Goal: Task Accomplishment & Management: Manage account settings

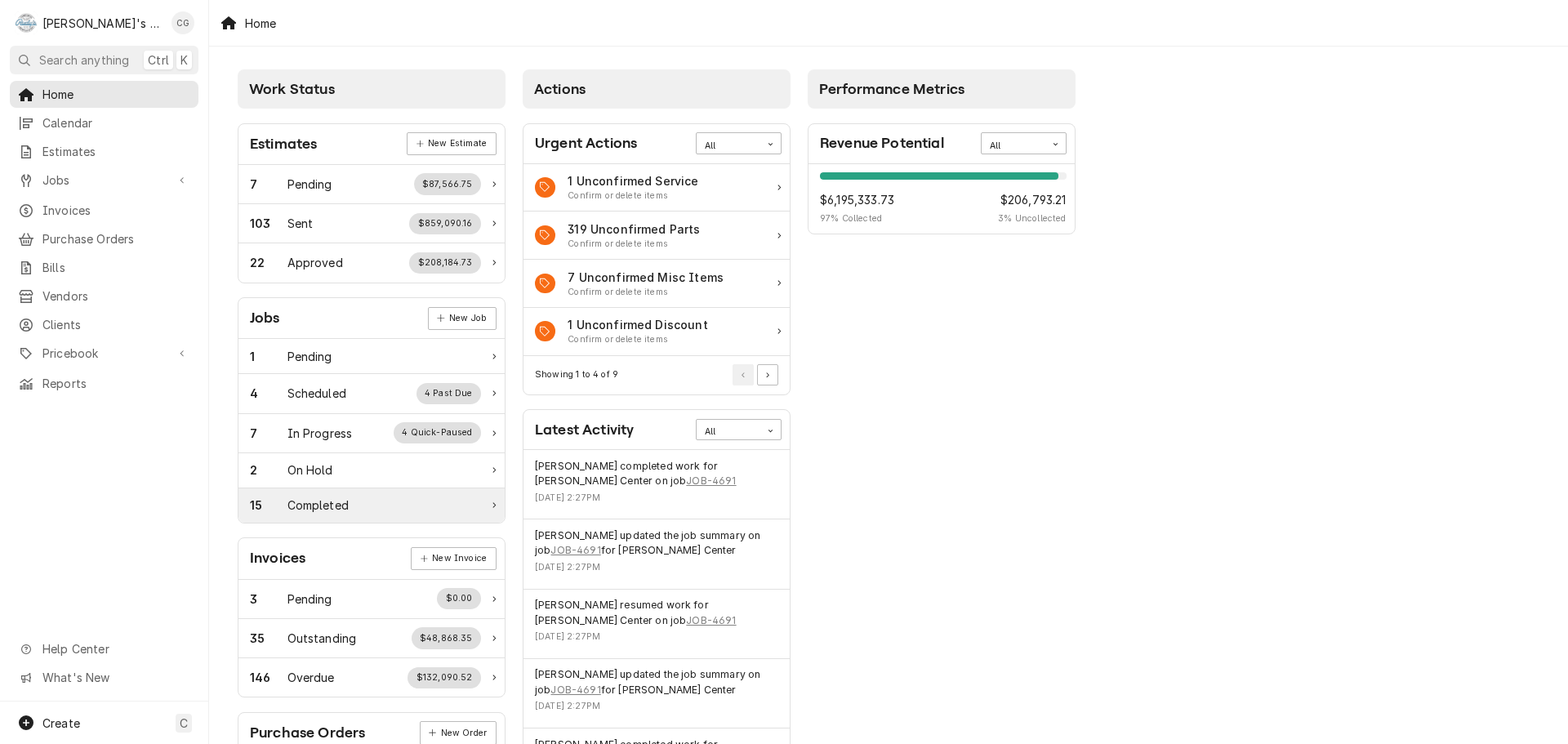
click at [334, 511] on div "Completed" at bounding box center [318, 505] width 61 height 17
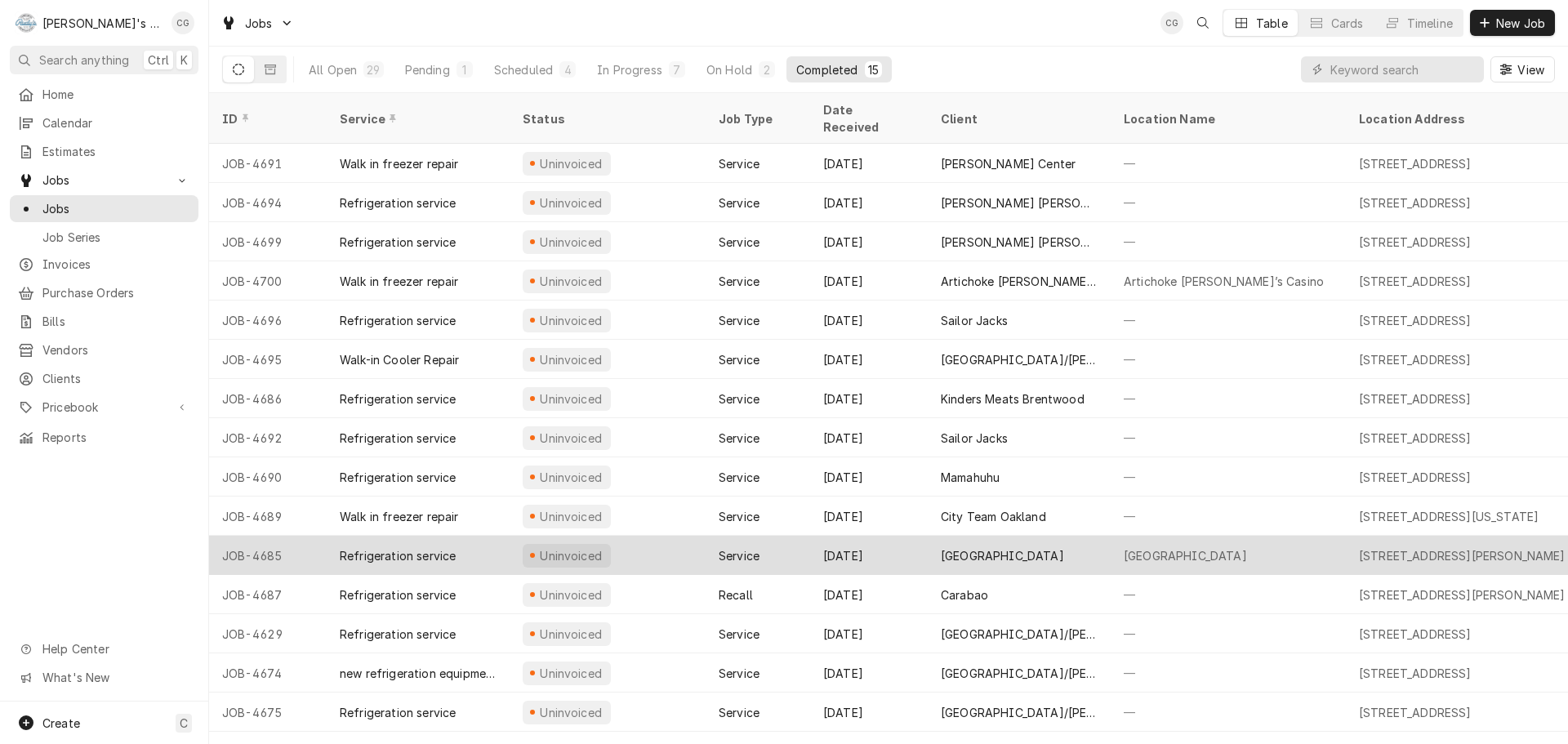
click at [1111, 541] on div "[GEOGRAPHIC_DATA]" at bounding box center [1229, 556] width 235 height 40
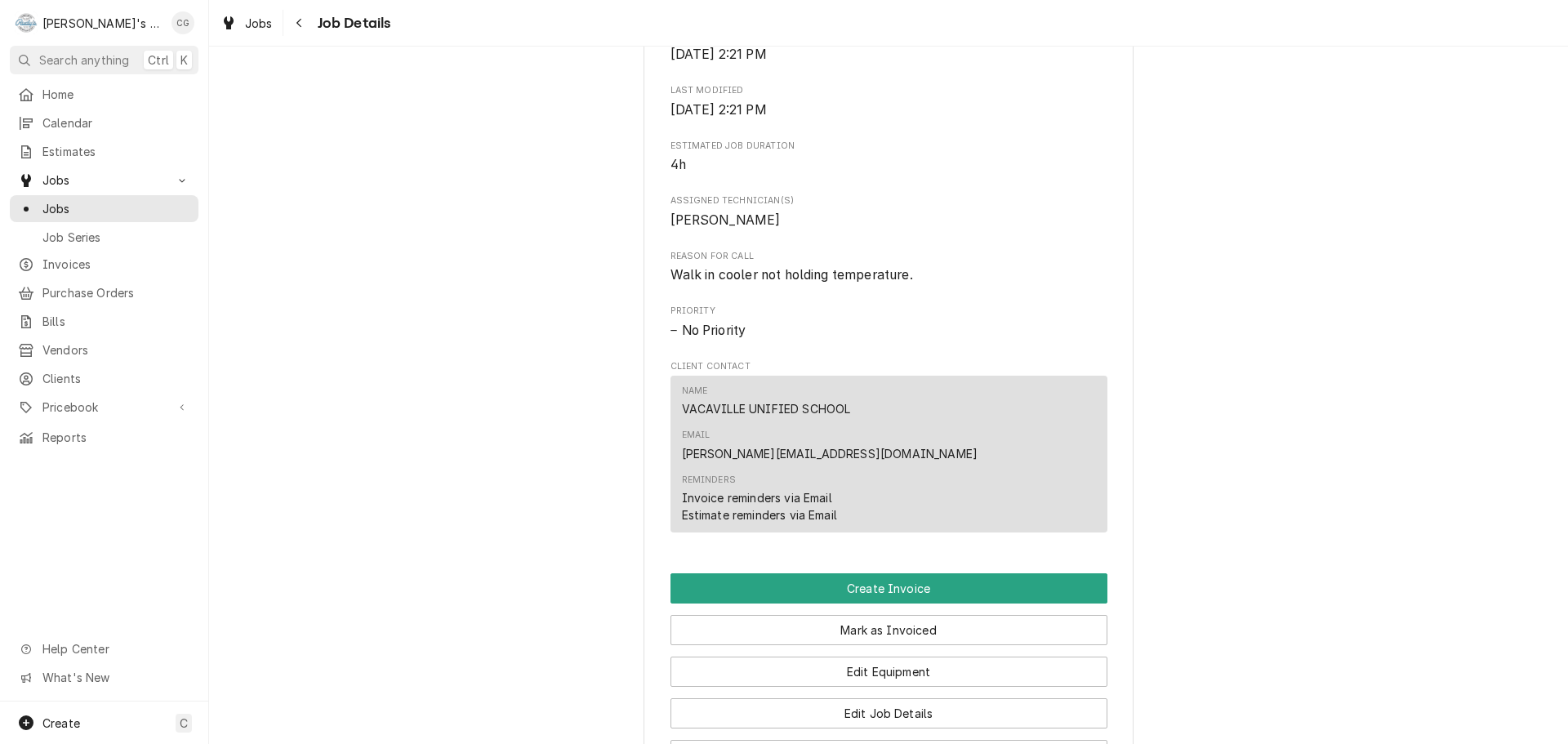
scroll to position [654, 0]
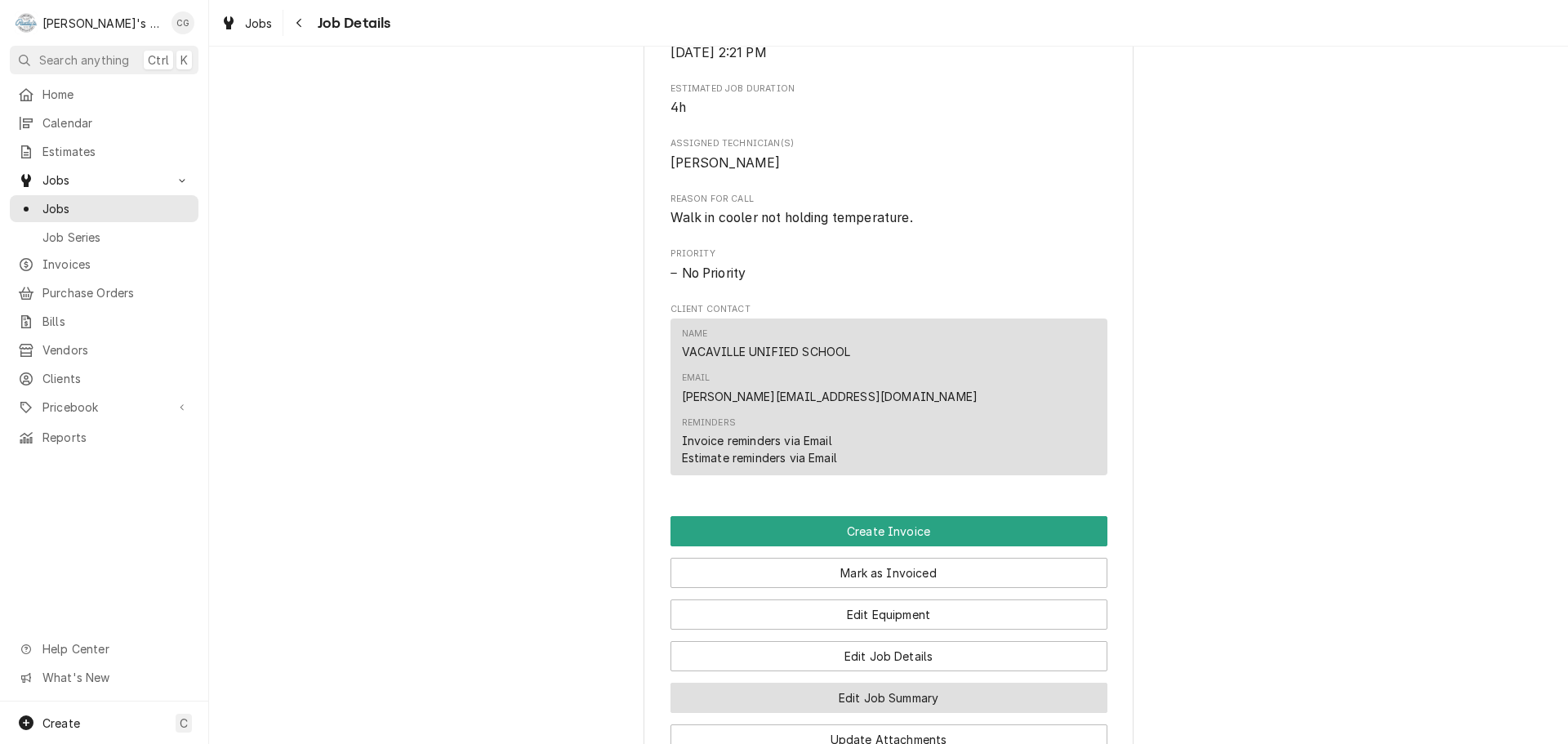
click at [923, 683] on button "Edit Job Summary" at bounding box center [889, 699] width 437 height 30
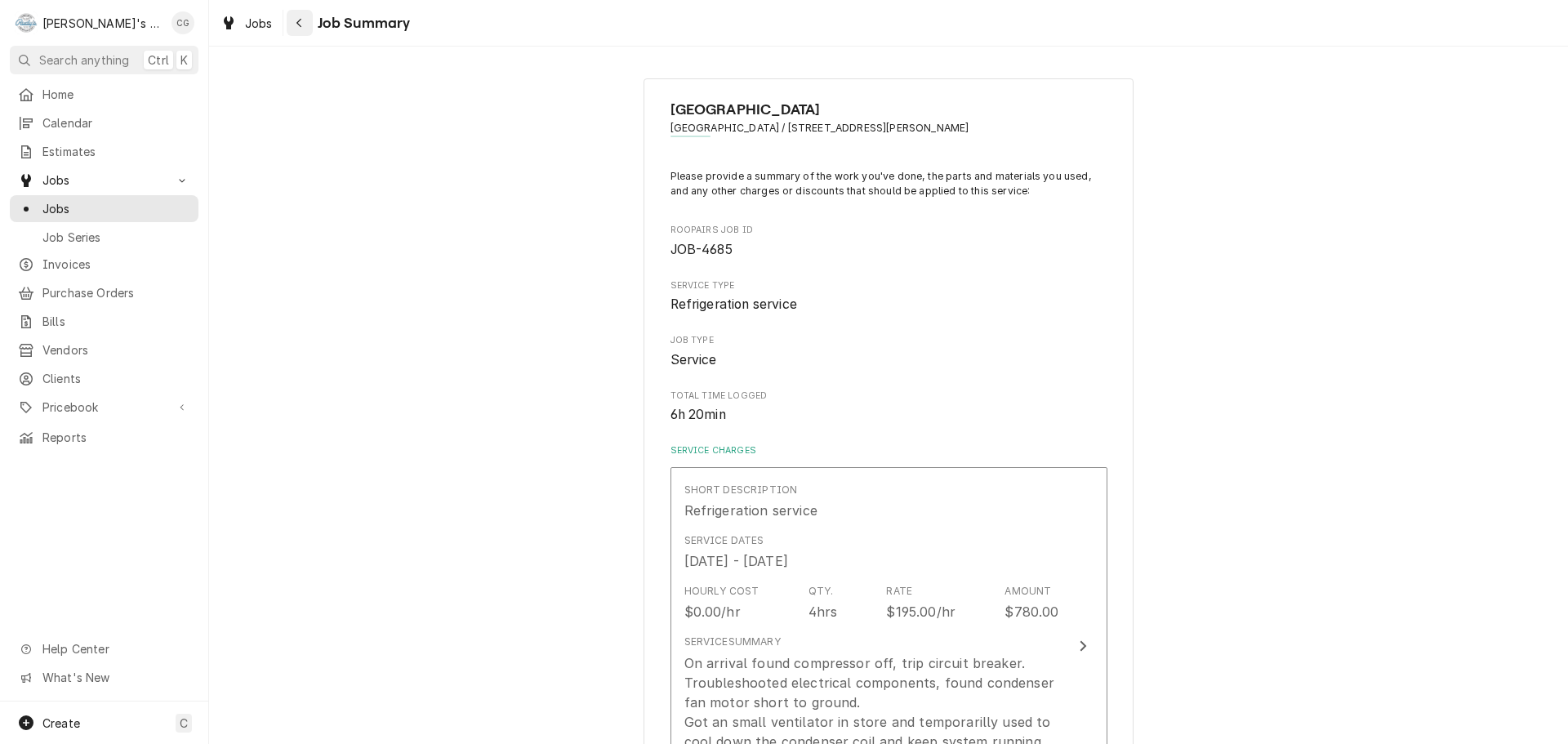
click at [299, 21] on icon "Navigate back" at bounding box center [299, 23] width 5 height 9
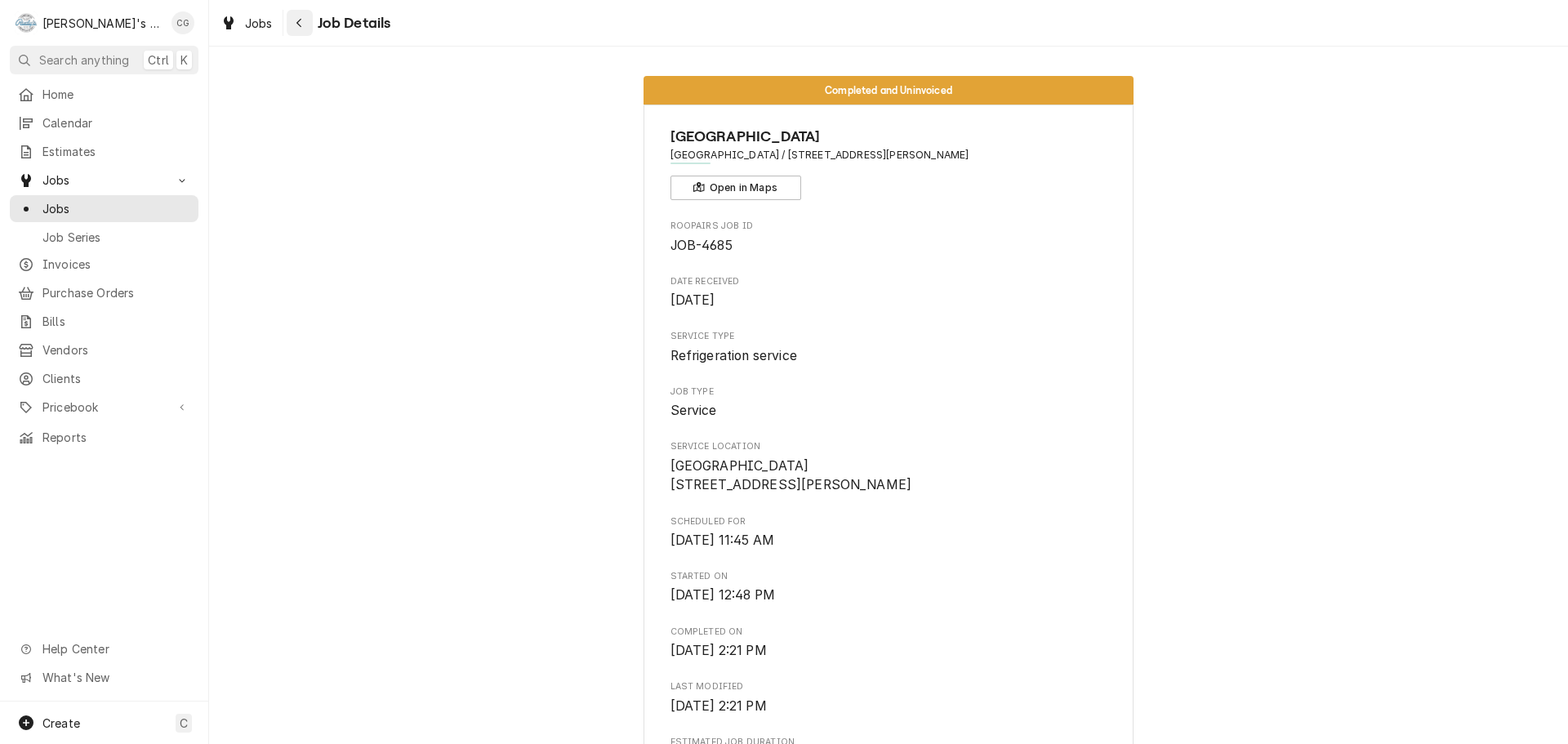
click at [306, 25] on div "Navigate back" at bounding box center [299, 22] width 16 height 16
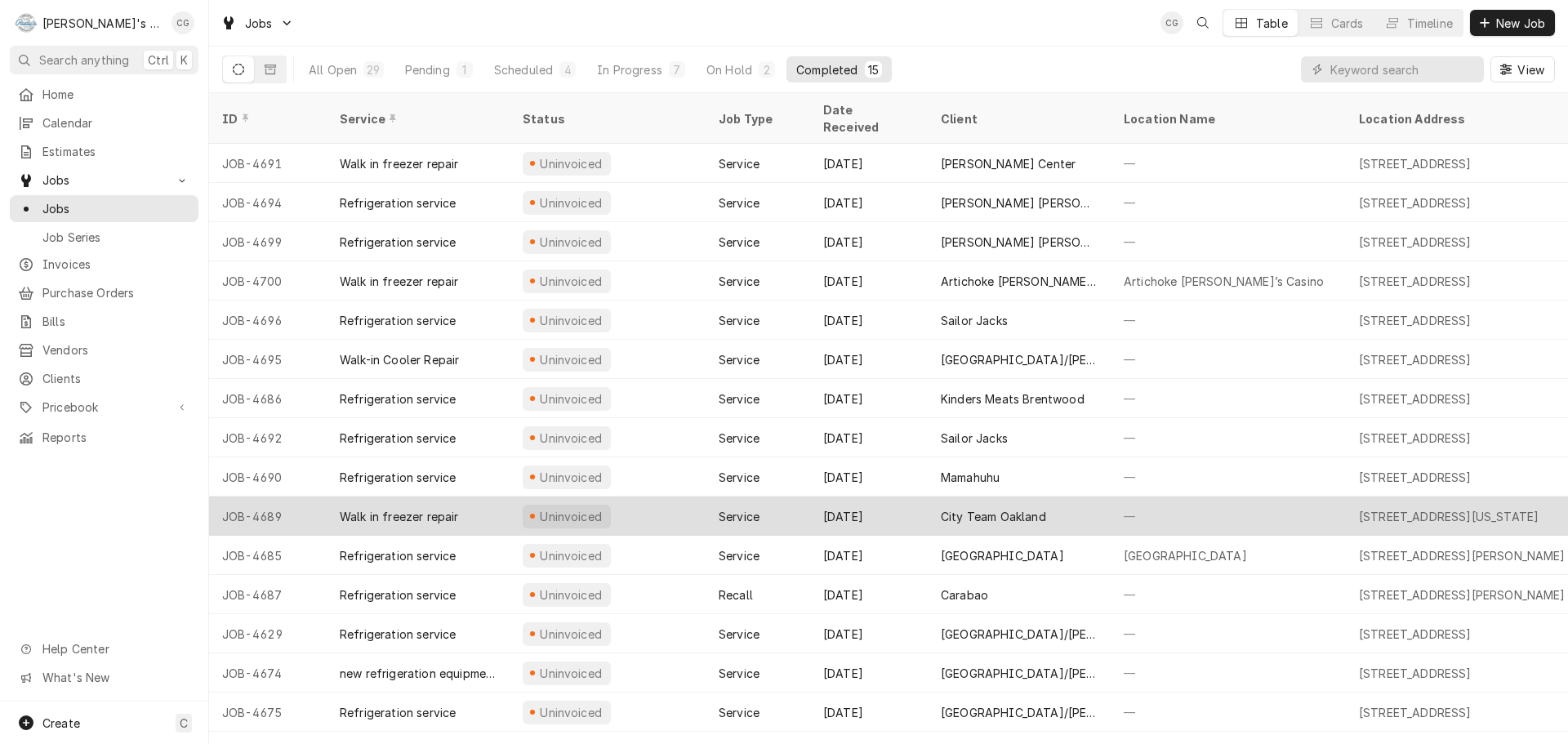
click at [1066, 497] on div "City Team Oakland" at bounding box center [1019, 516] width 183 height 40
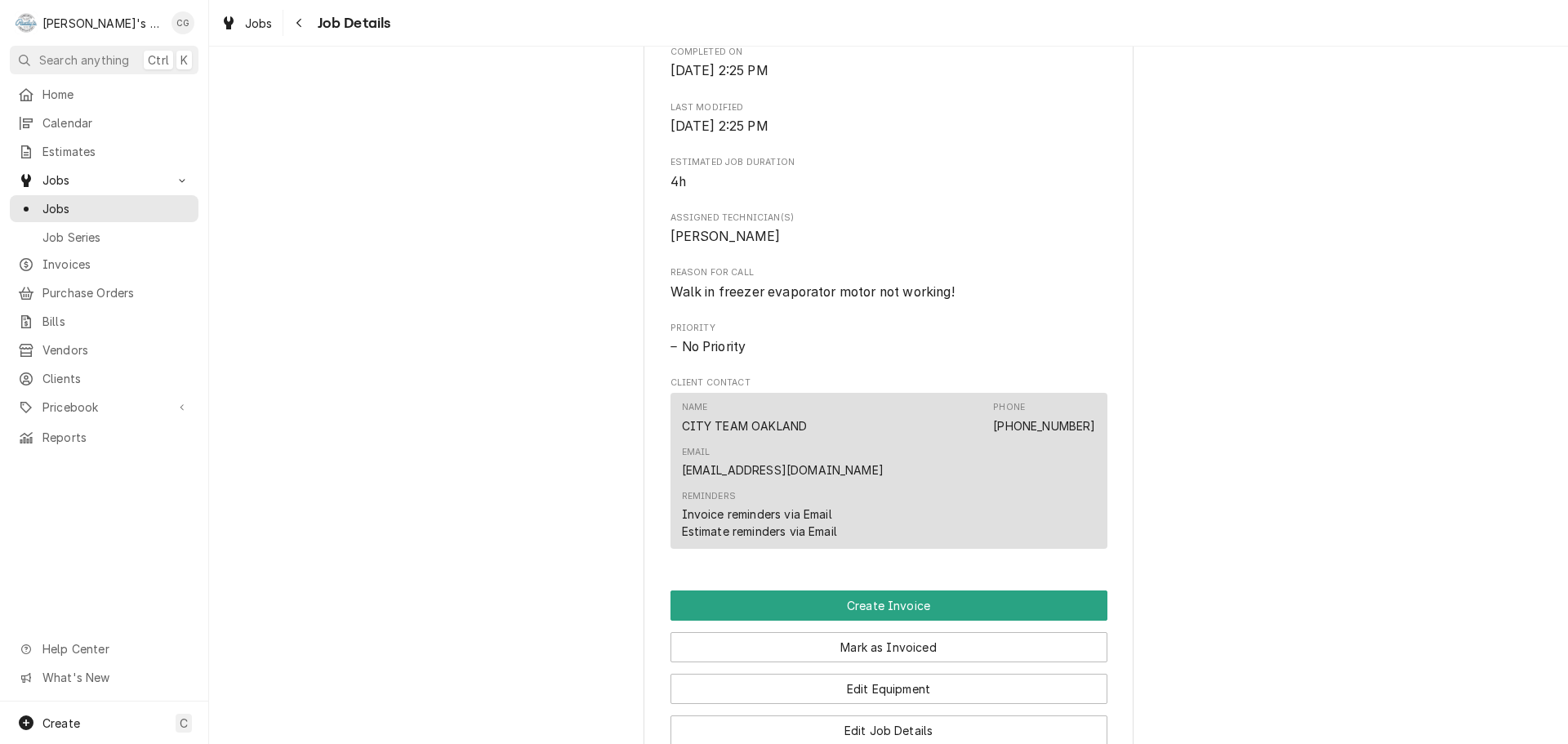
scroll to position [654, 0]
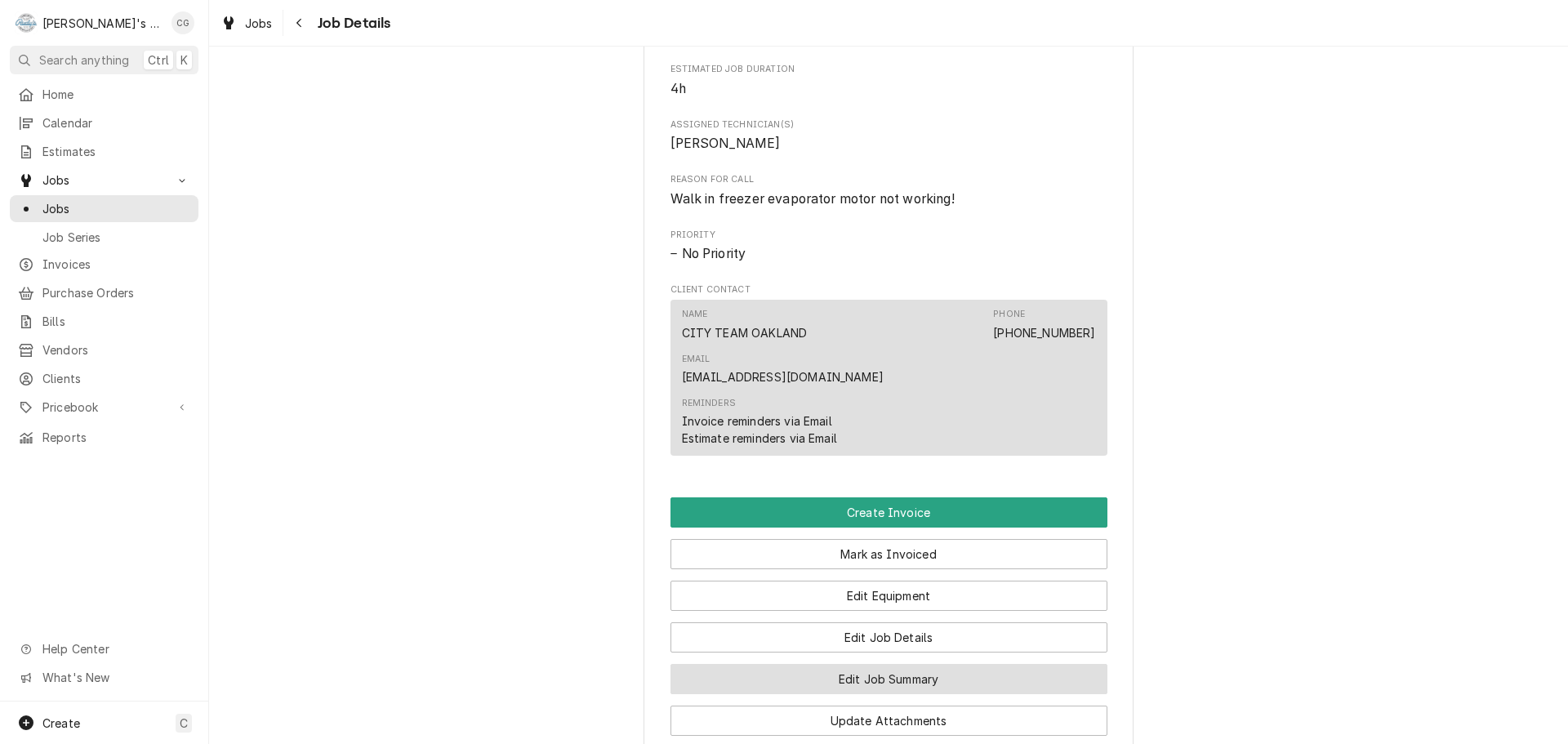
click at [923, 664] on button "Edit Job Summary" at bounding box center [889, 679] width 437 height 30
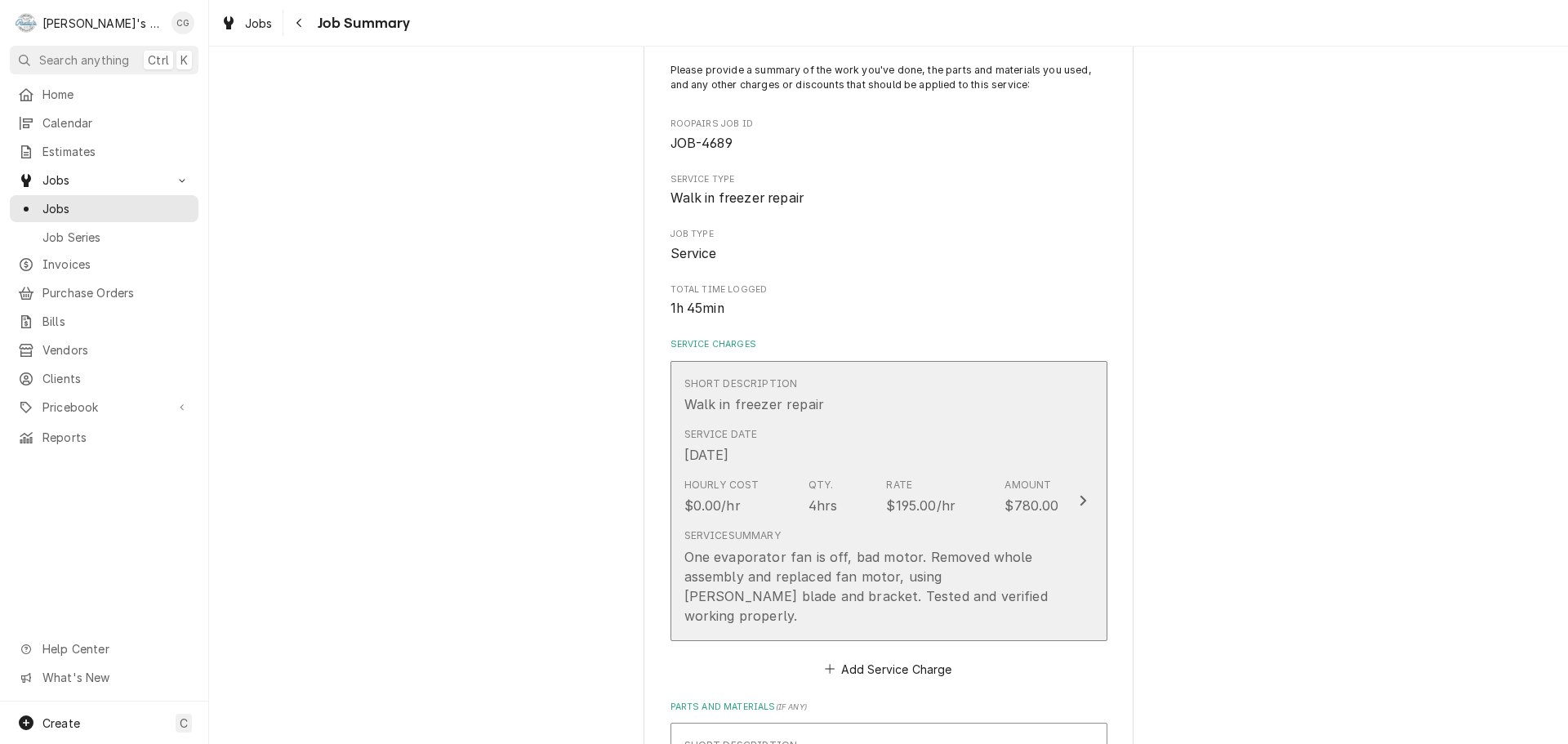
scroll to position [163, 0]
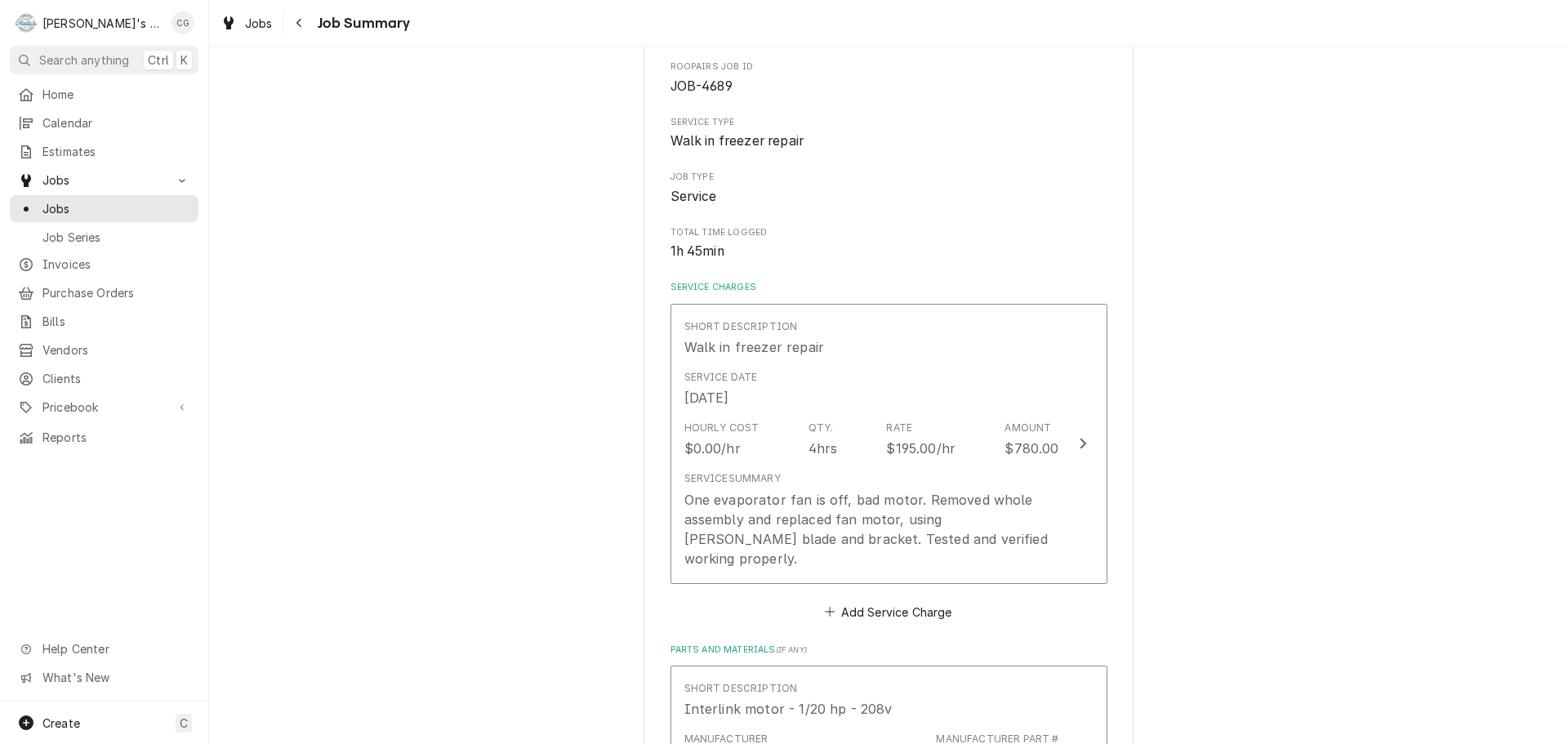
click at [1393, 556] on div "City Team Oakland 722 Washington St, Oakland, CA 94607 Please provide a summary…" at bounding box center [888, 634] width 1359 height 1469
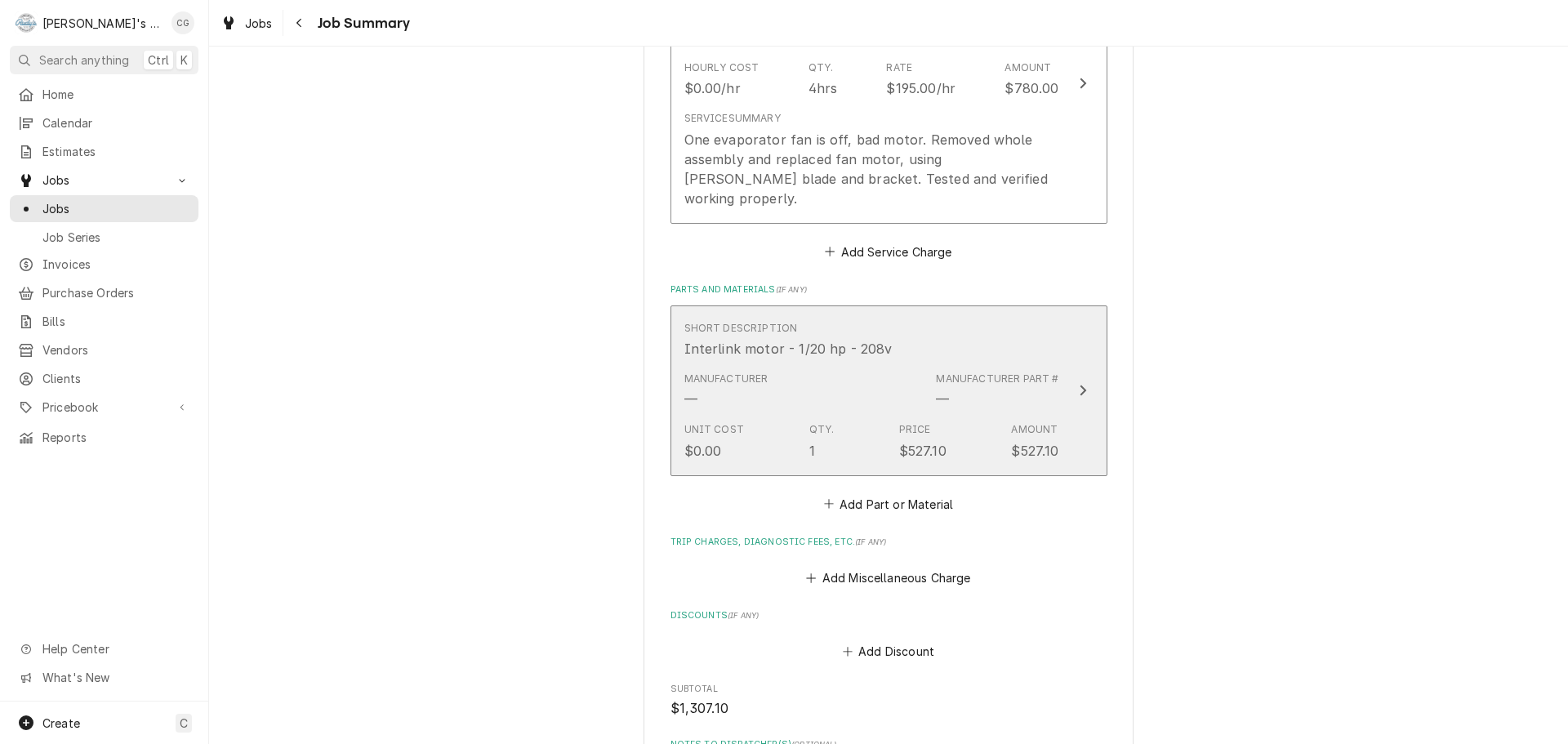
scroll to position [572, 0]
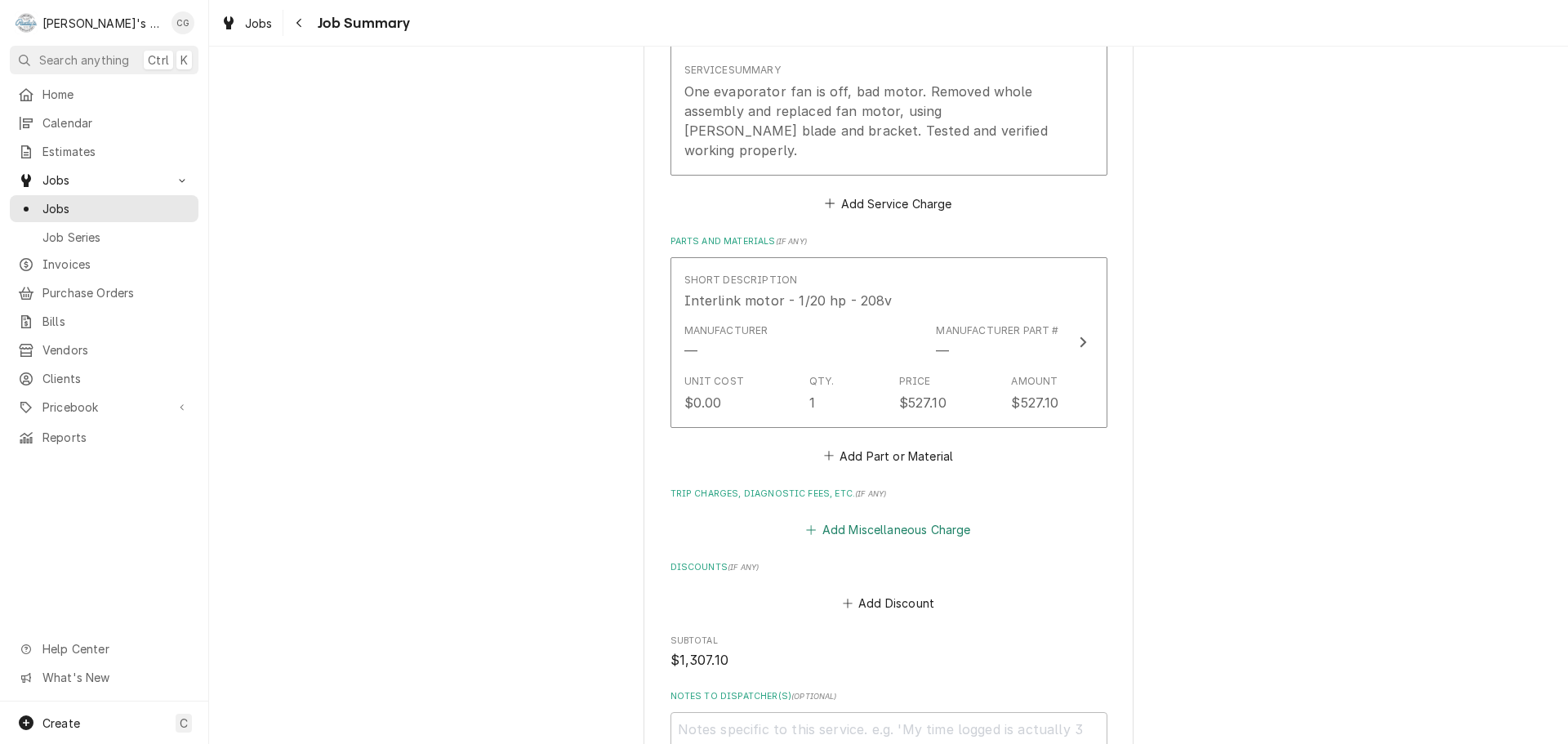
click at [955, 519] on button "Add Miscellaneous Charge" at bounding box center [888, 530] width 170 height 23
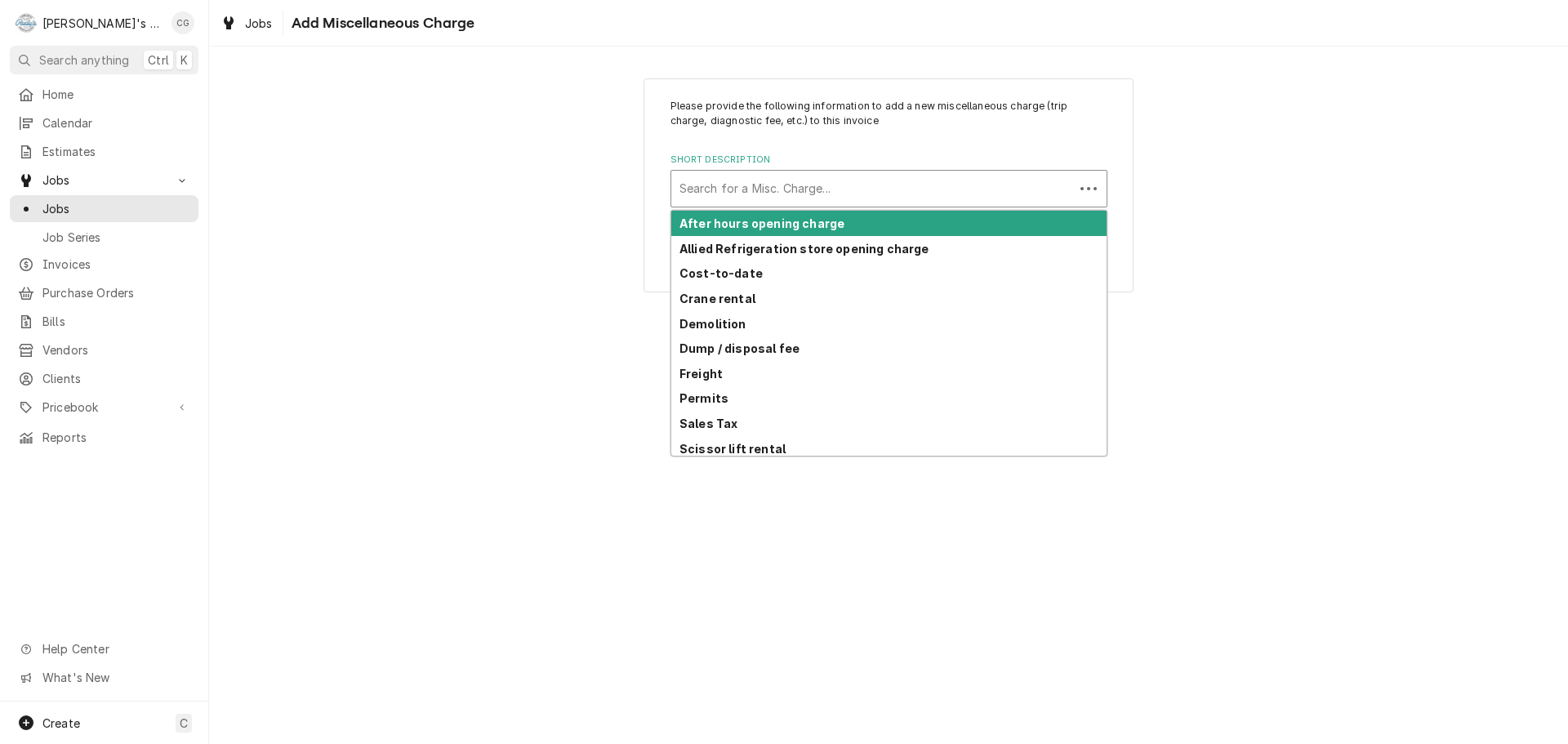
click at [872, 193] on div "Short Description" at bounding box center [873, 188] width 387 height 29
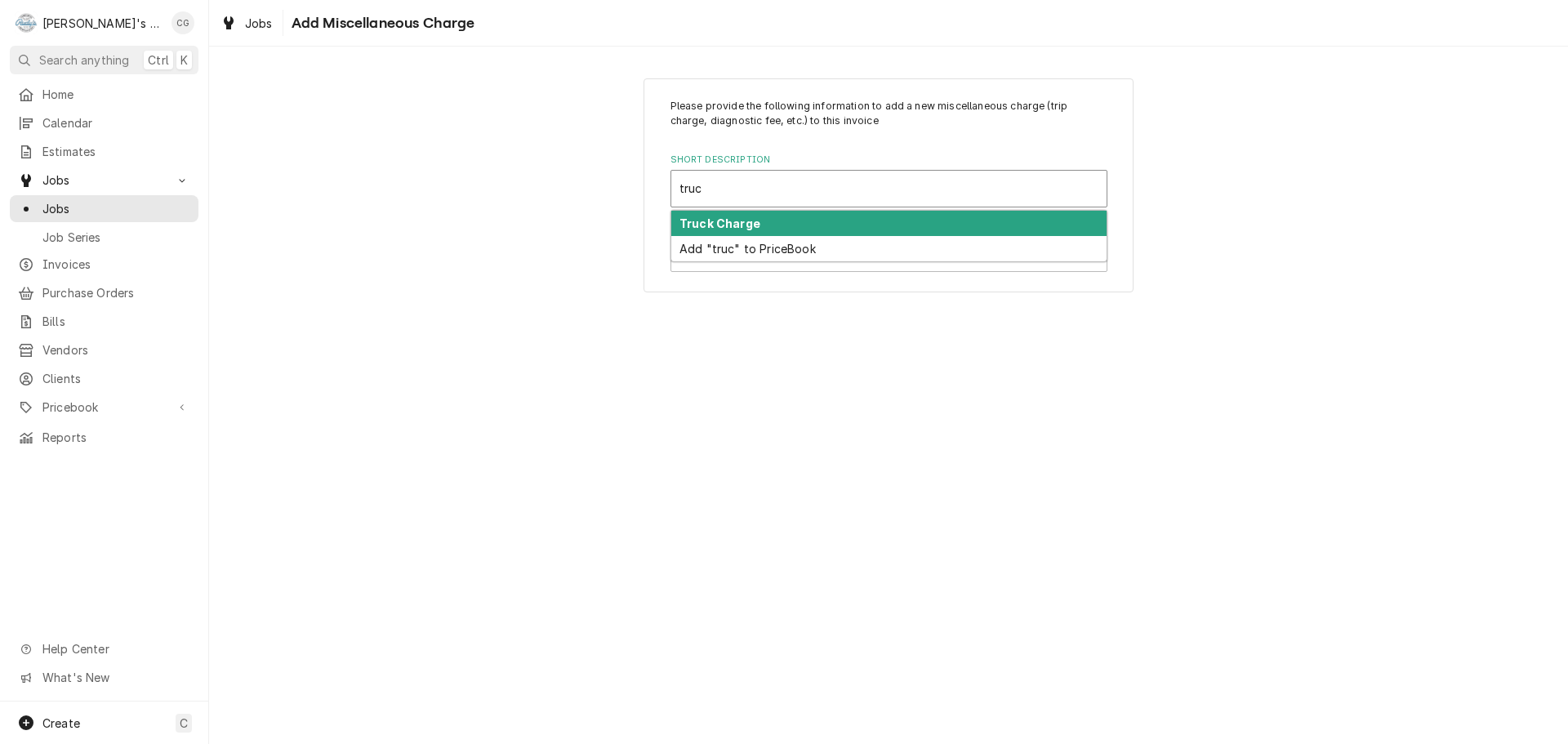
type input "truck"
click at [856, 219] on div "Truck Charge" at bounding box center [889, 224] width 435 height 25
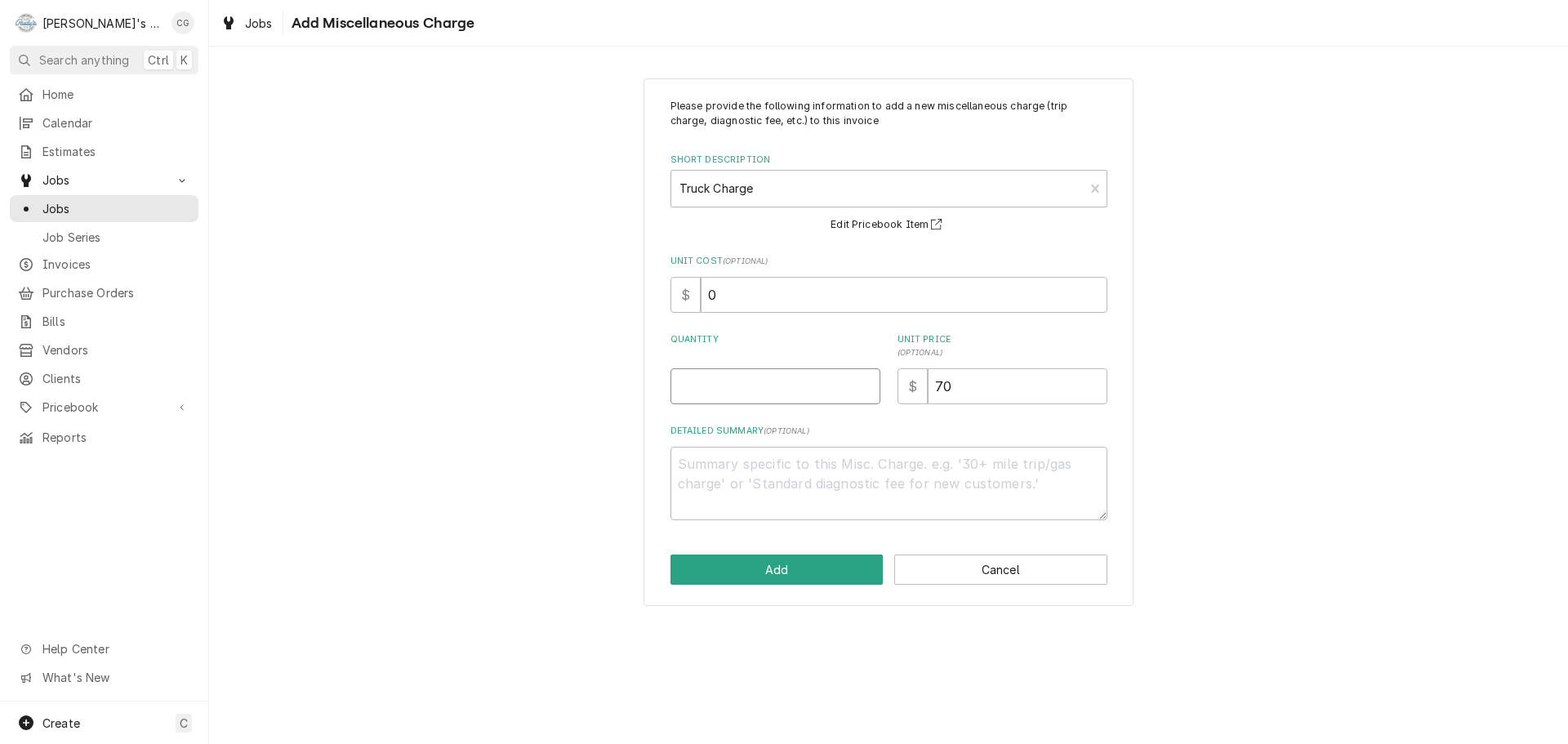
click at [832, 383] on input "Quantity" at bounding box center [776, 386] width 210 height 36
type textarea "x"
type input "1"
click at [785, 578] on button "Add" at bounding box center [777, 570] width 213 height 30
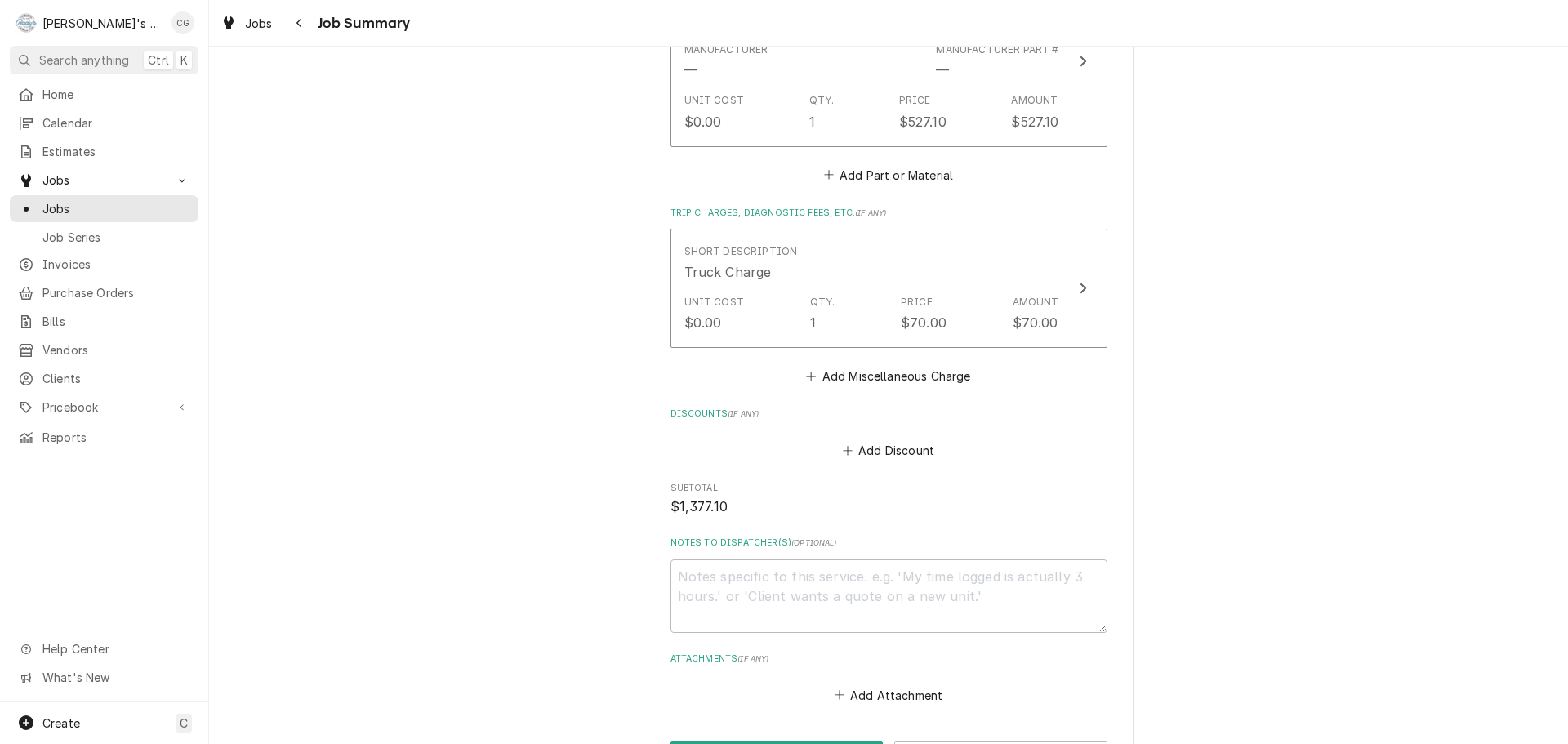
scroll to position [974, 0]
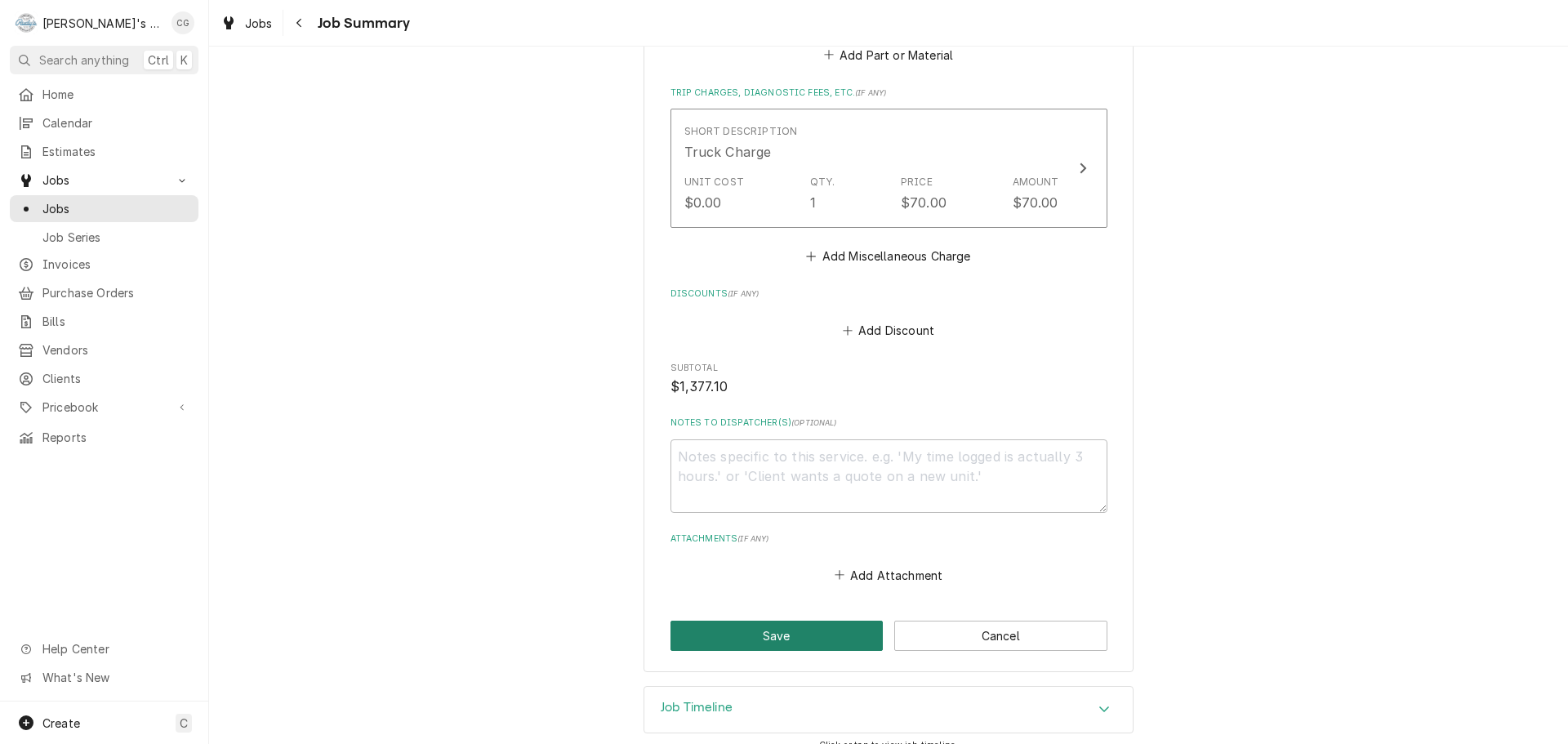
click at [784, 621] on button "Save" at bounding box center [777, 636] width 213 height 30
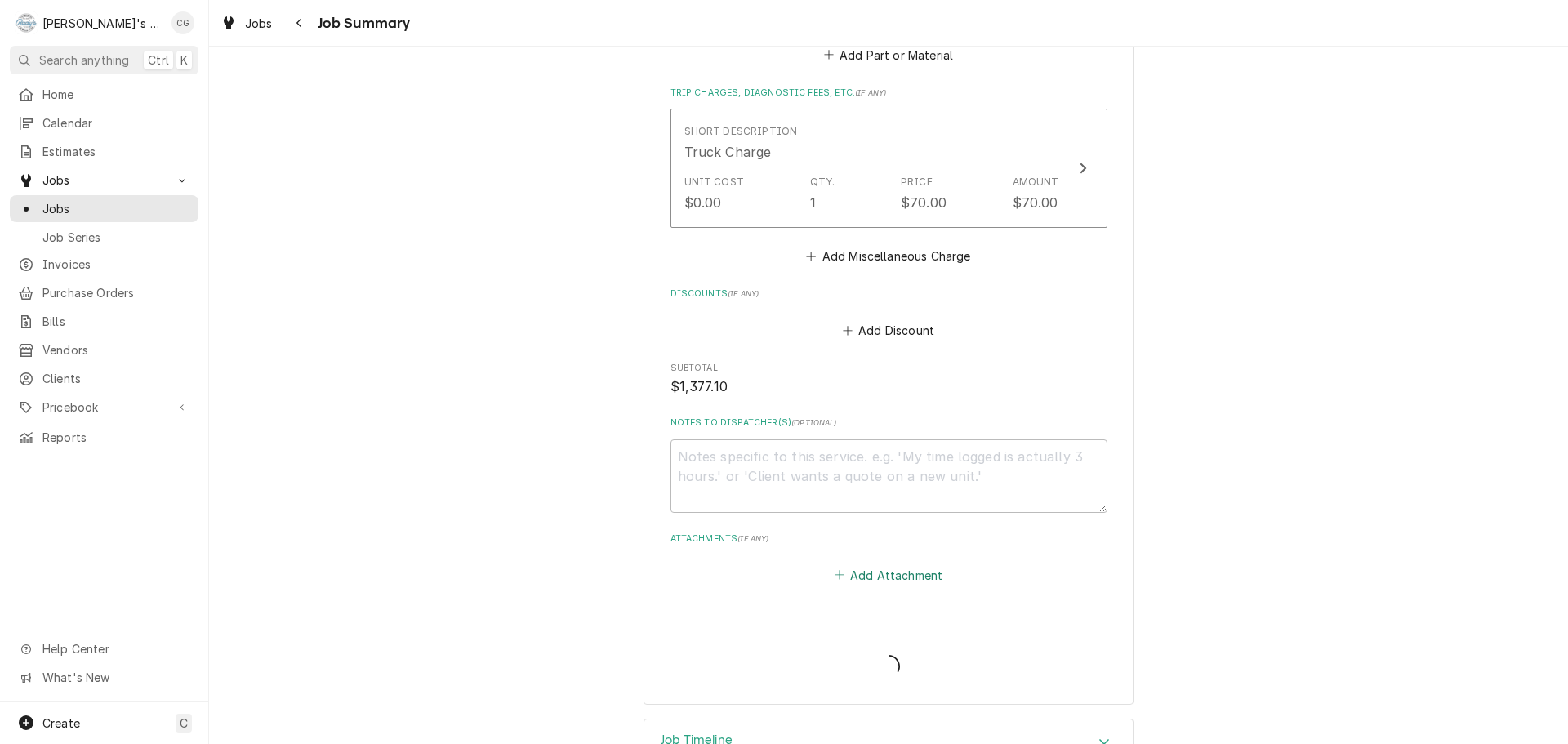
type textarea "x"
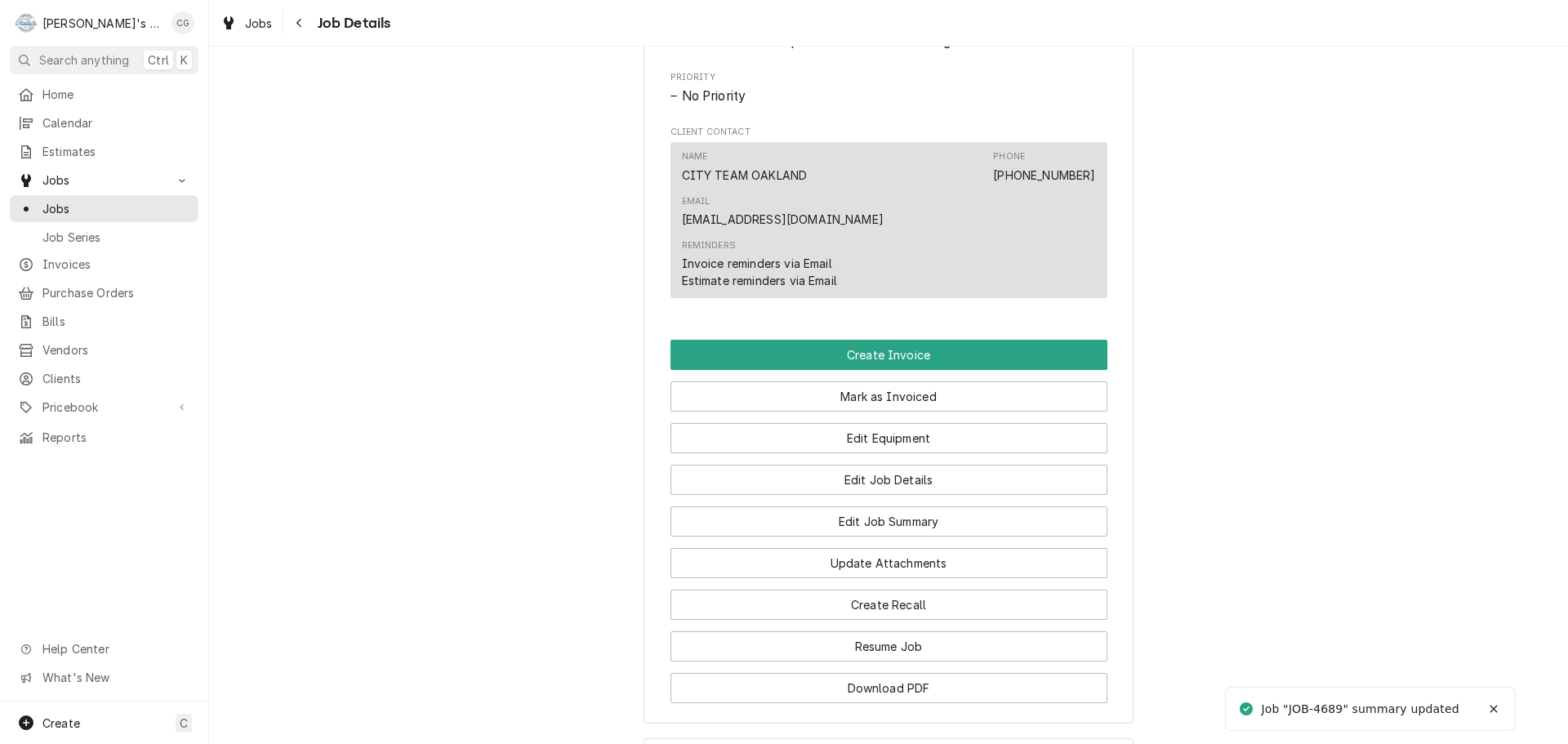
scroll to position [817, 0]
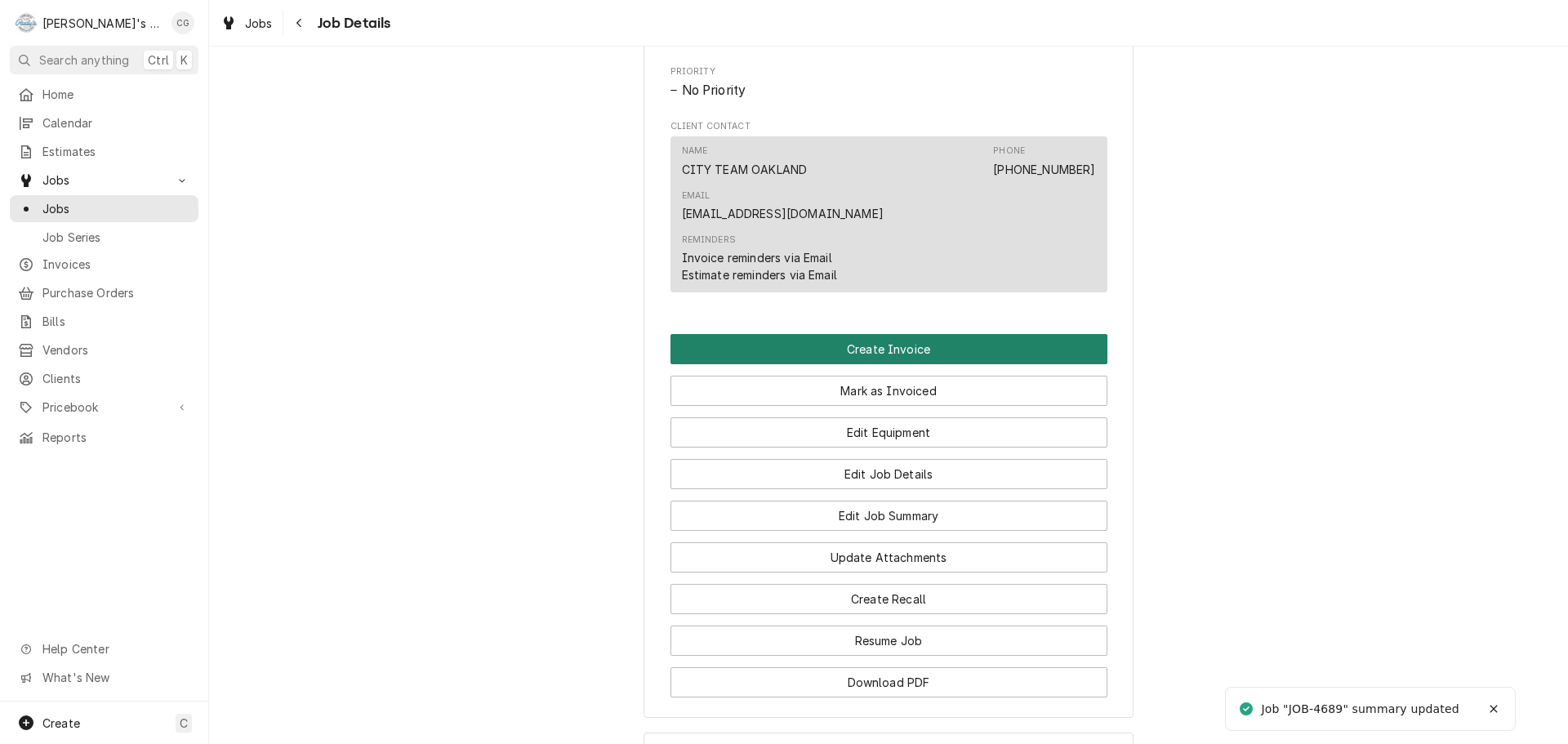
click at [945, 335] on button "Create Invoice" at bounding box center [889, 350] width 437 height 30
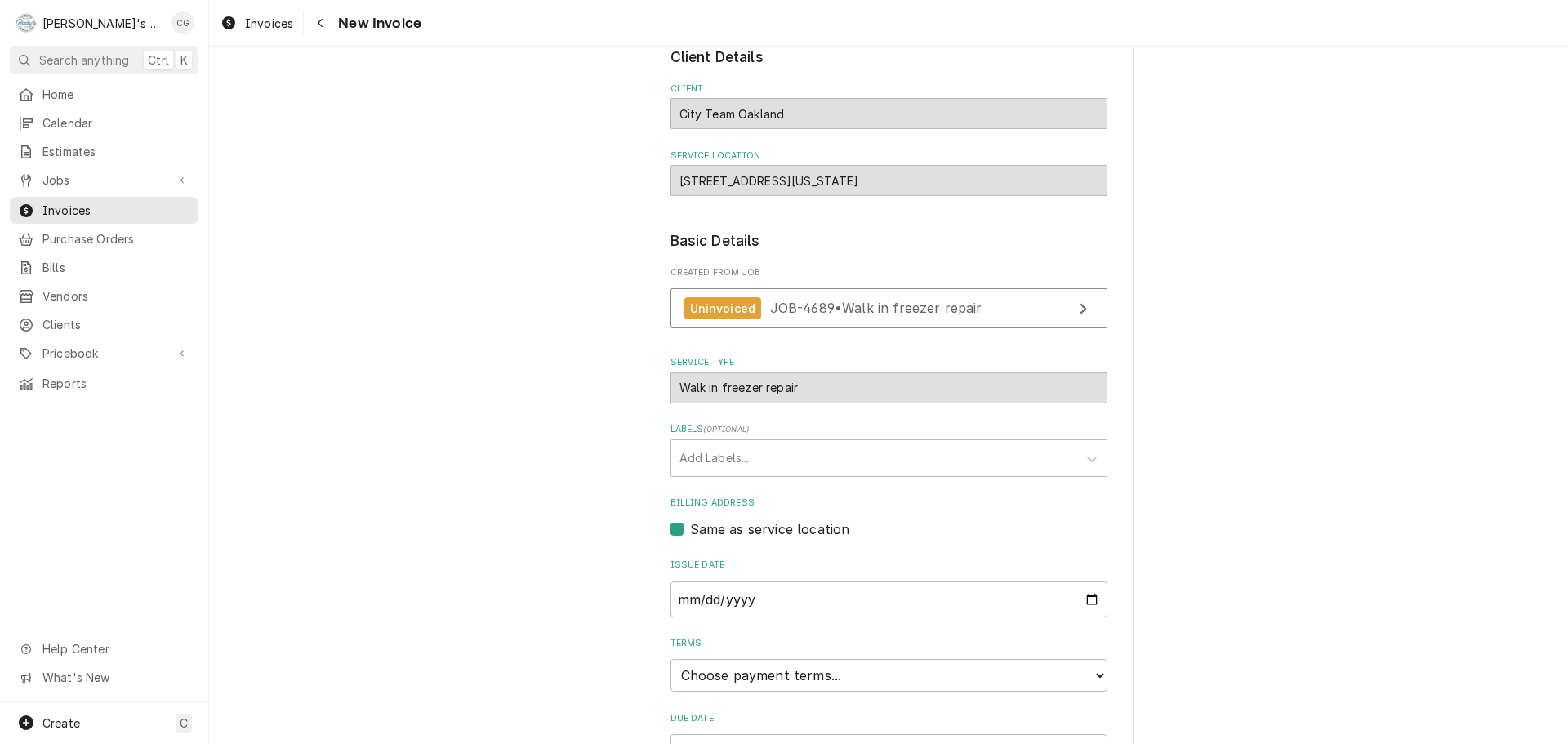
scroll to position [250, 0]
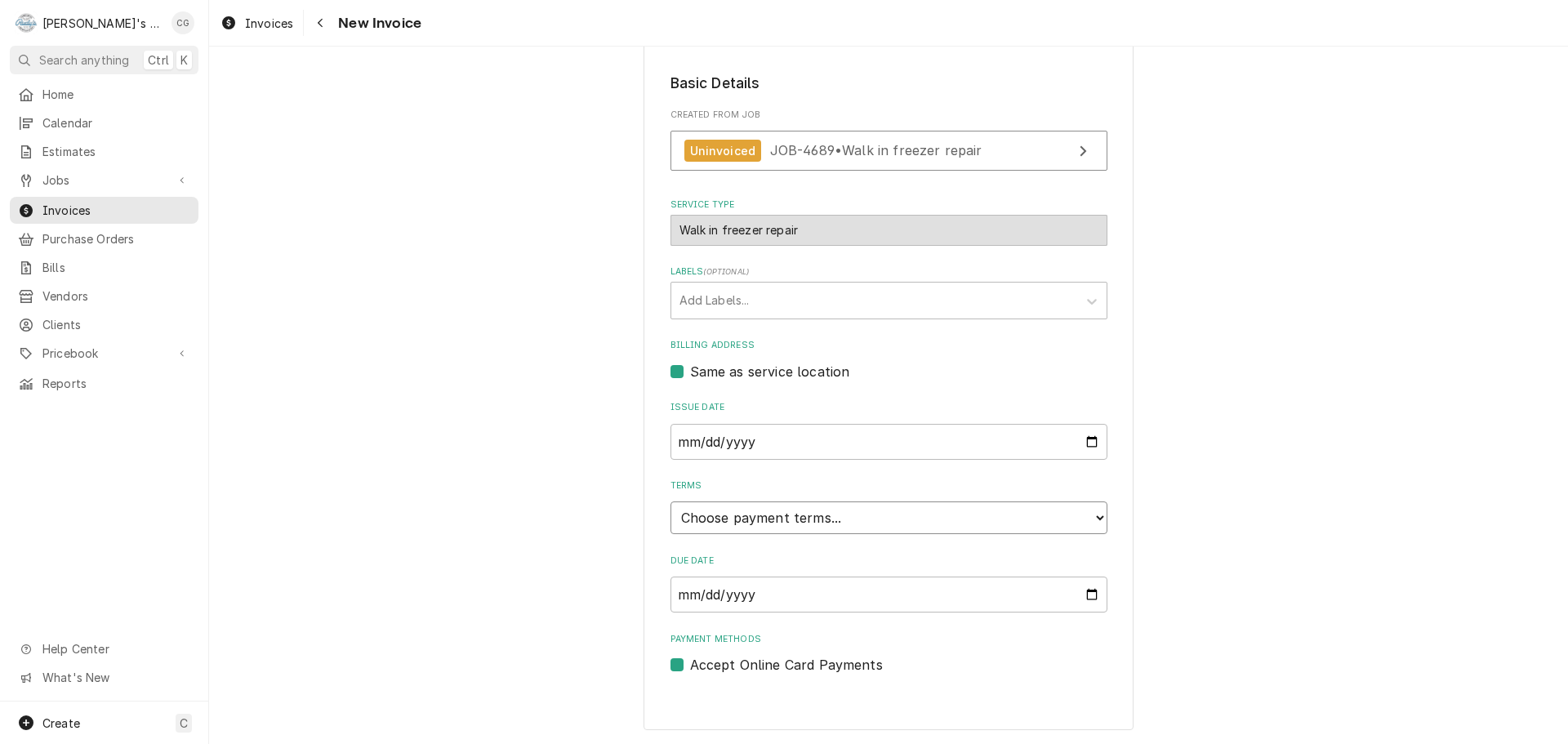
click at [803, 518] on select "Choose payment terms... Same Day Net 7 Net 14 Net 21 Net 30 Net 45 Net 60 Net 90" at bounding box center [889, 518] width 437 height 33
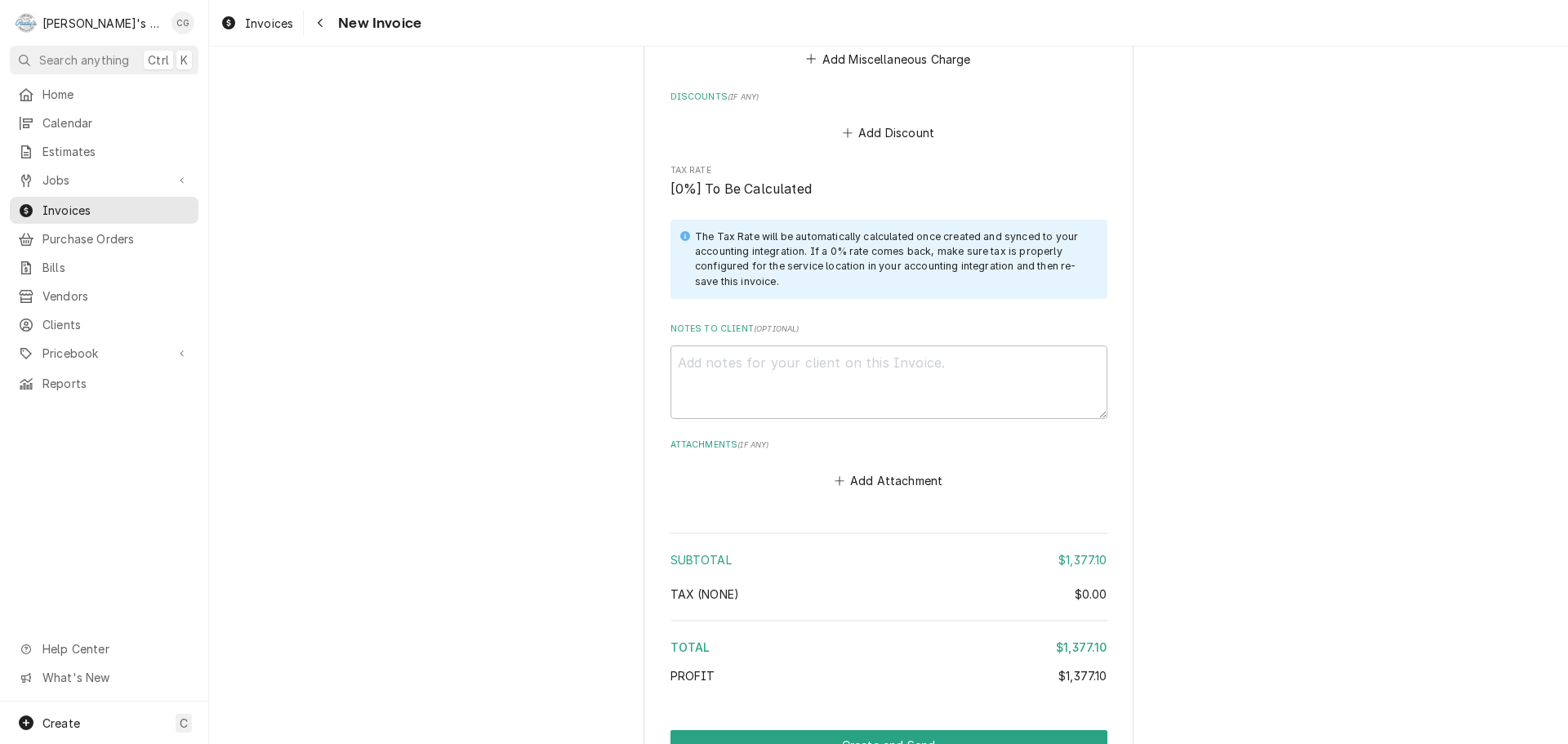
scroll to position [1952, 0]
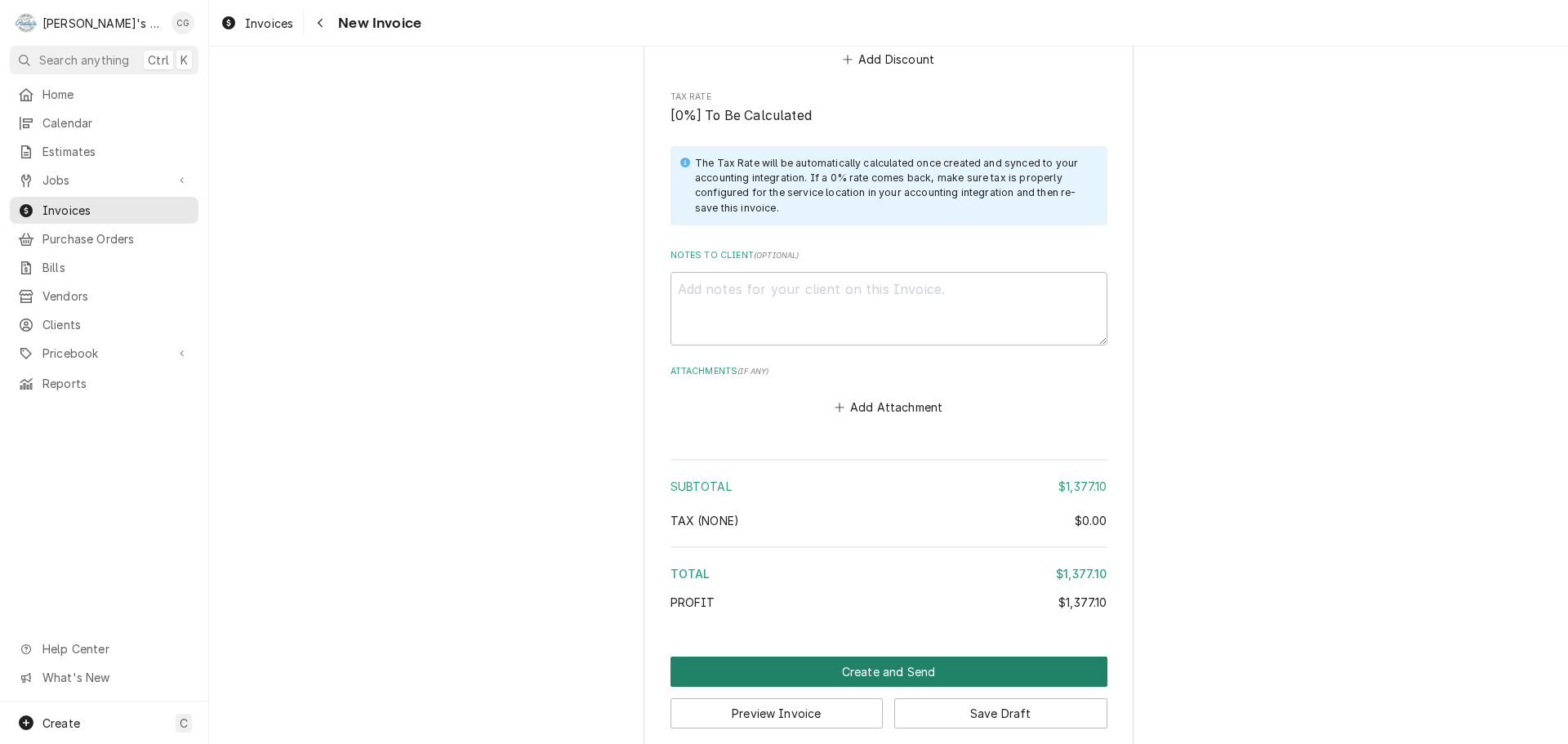
click at [839, 657] on button "Create and Send" at bounding box center [889, 672] width 437 height 30
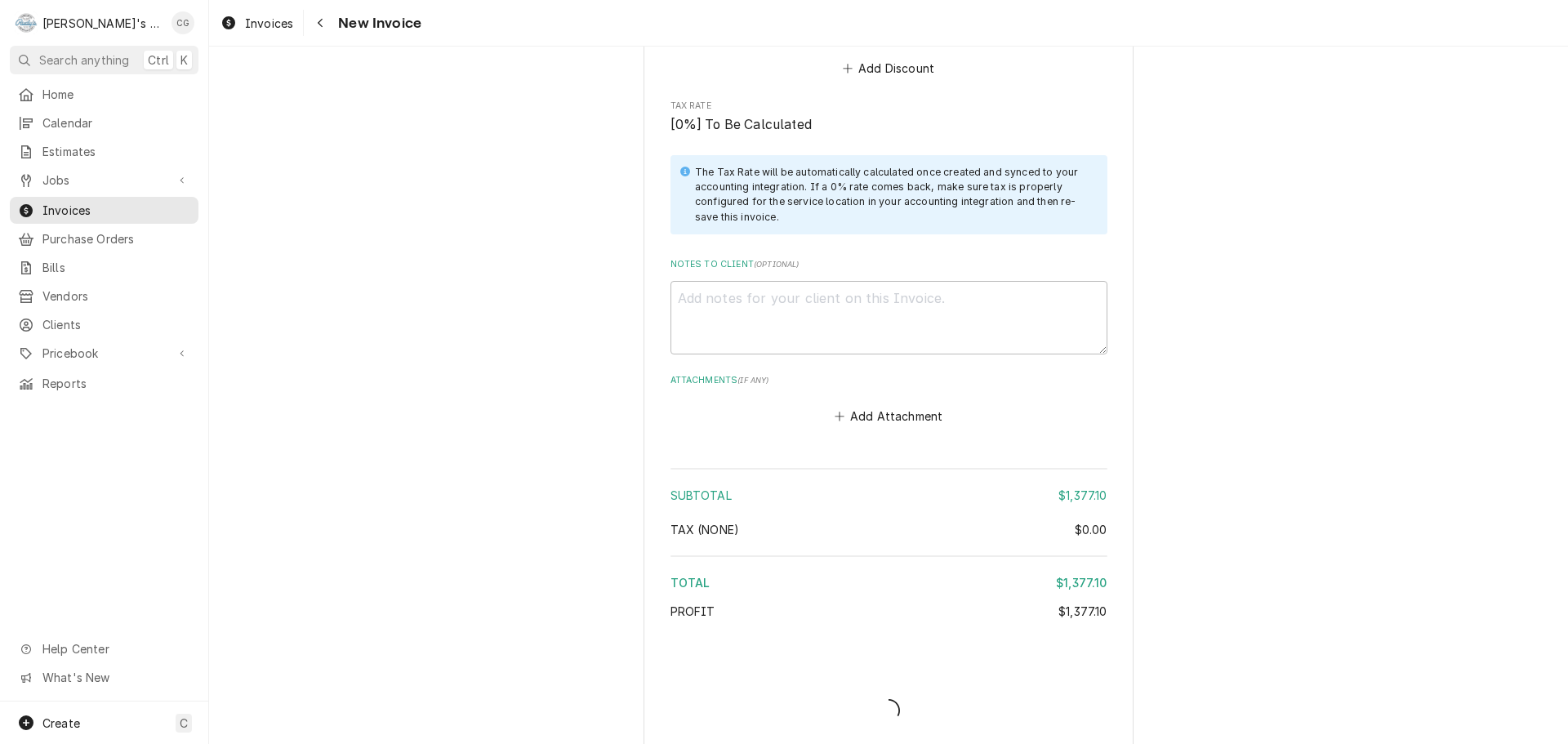
type textarea "x"
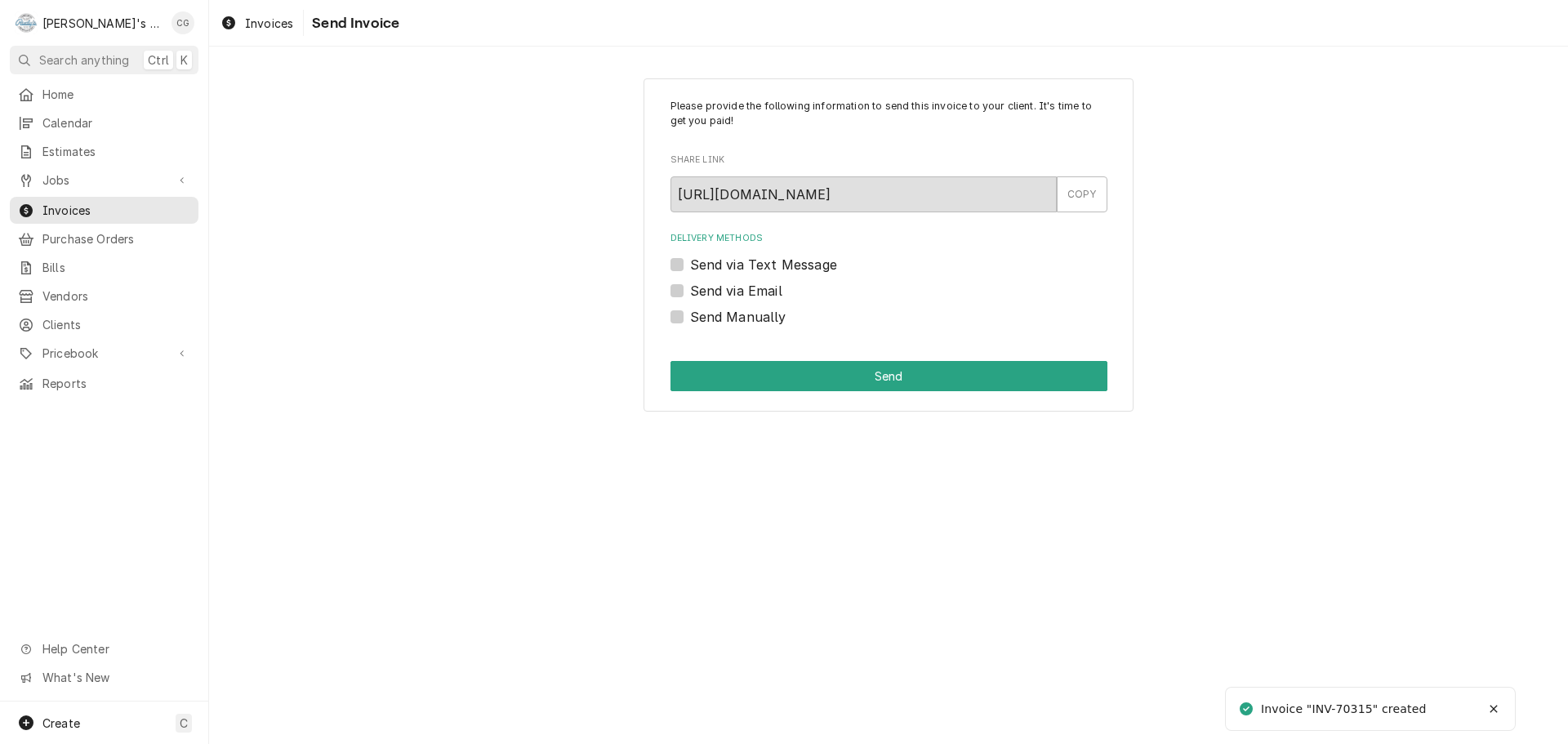
click at [671, 282] on div "Send via Email" at bounding box center [889, 290] width 437 height 19
click at [690, 286] on label "Send via Email" at bounding box center [736, 290] width 92 height 19
click at [690, 286] on input "Send via Email" at bounding box center [908, 298] width 437 height 36
checkbox input "true"
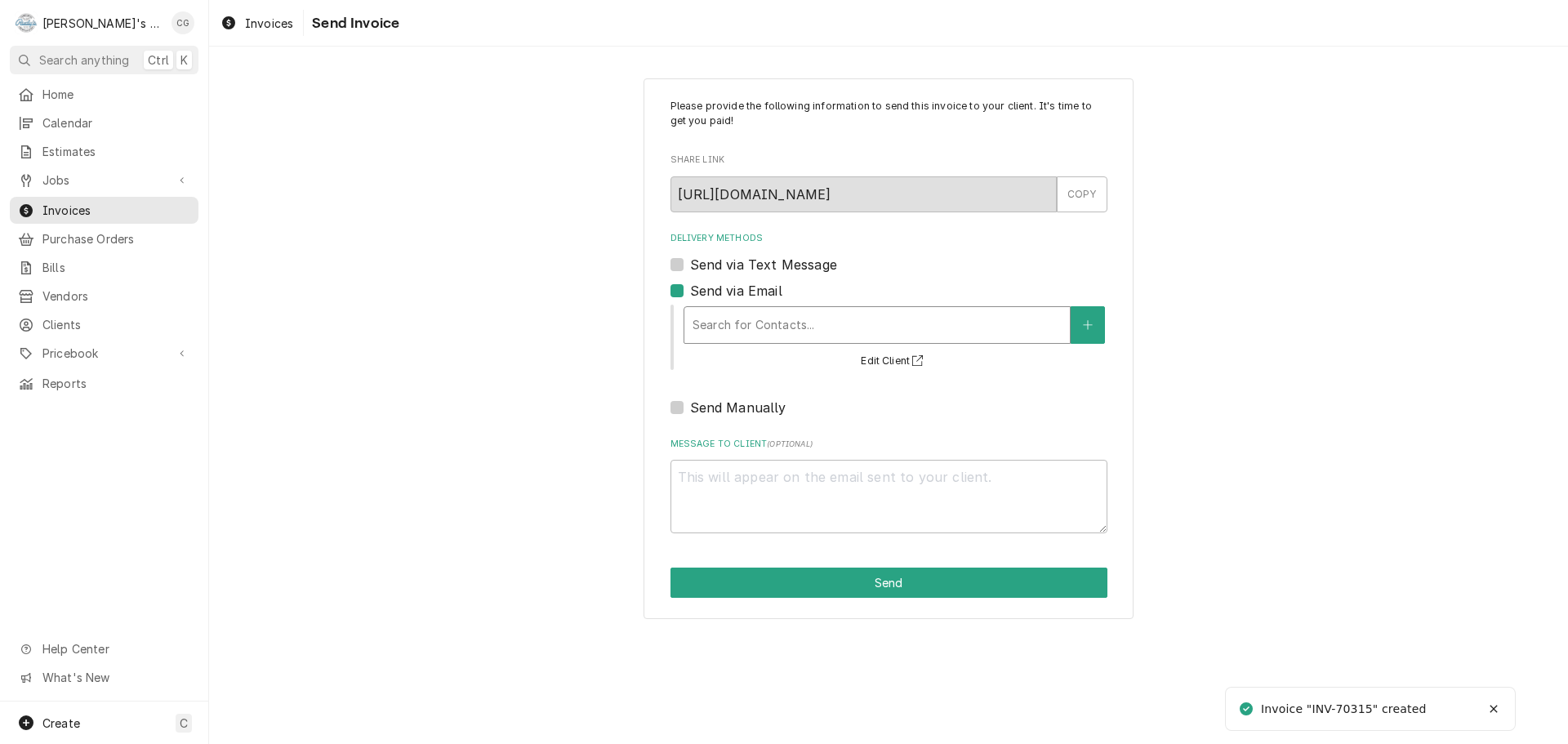
click at [811, 317] on div "Delivery Methods" at bounding box center [876, 325] width 369 height 29
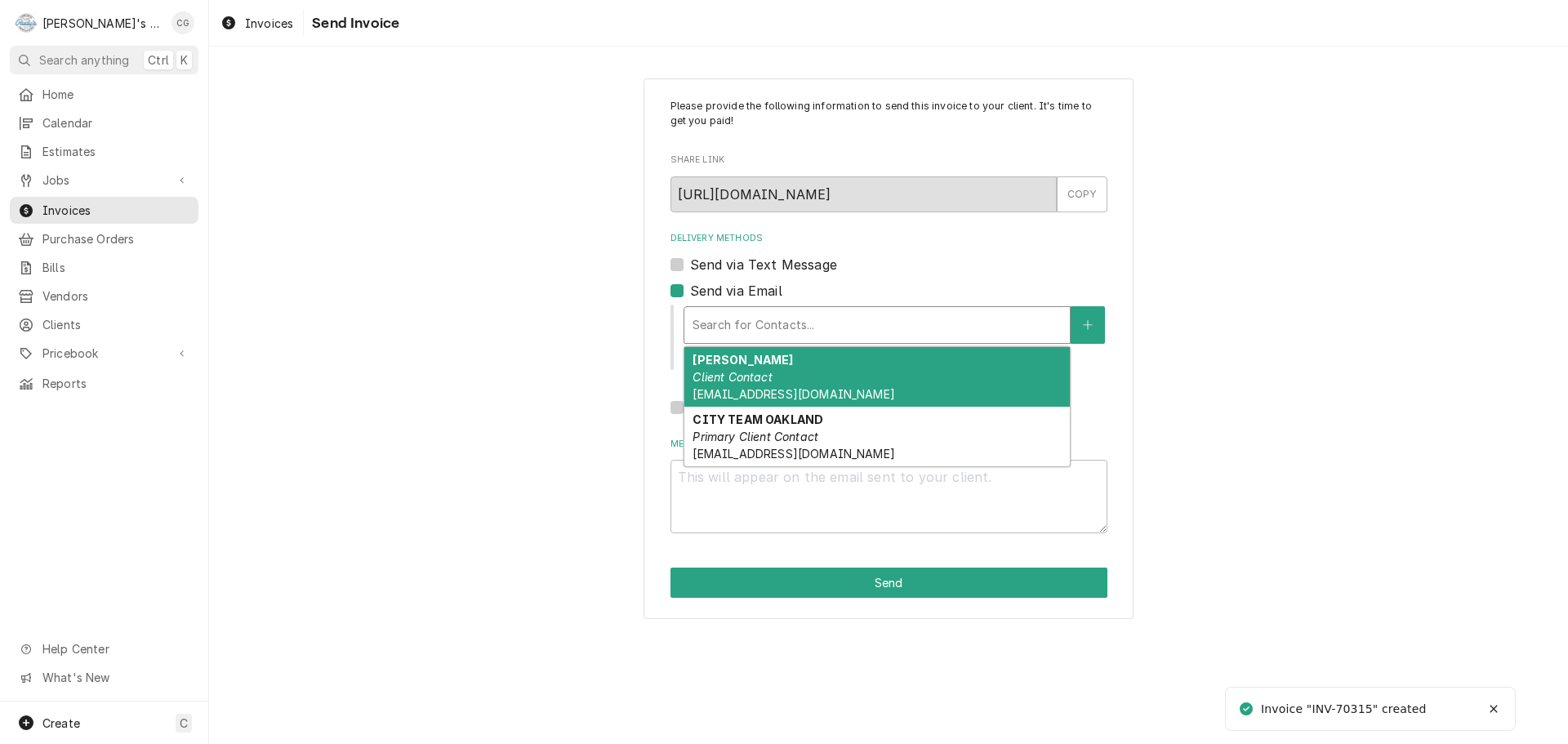
click at [801, 372] on div "Becky Mckeen Client Contact rmckeen@cityteam.org" at bounding box center [877, 377] width 386 height 60
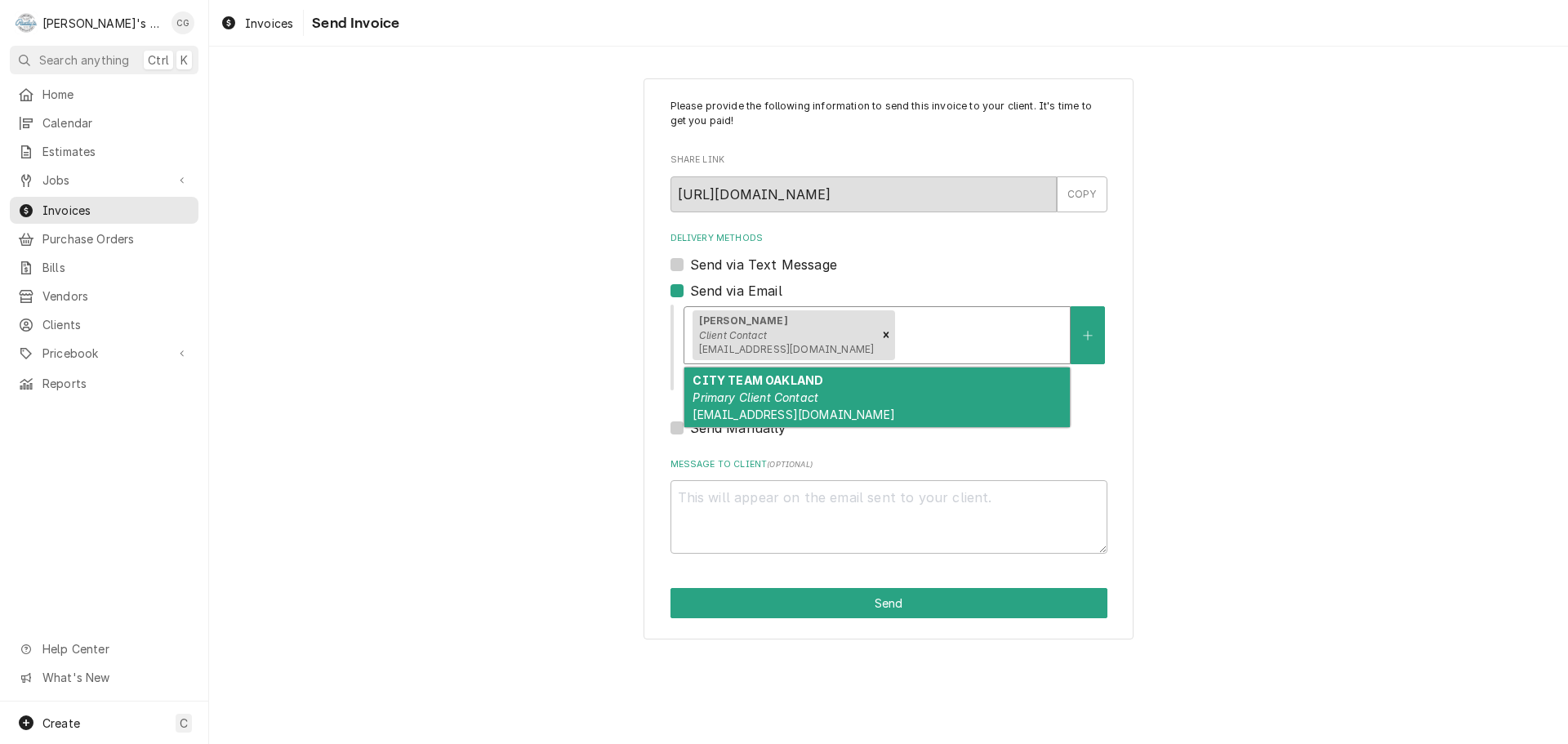
click at [898, 329] on div "Delivery Methods" at bounding box center [980, 335] width 163 height 29
click at [845, 388] on div "CITY TEAM OAKLAND Primary Client Contact ap@cityteam.org" at bounding box center [877, 397] width 386 height 60
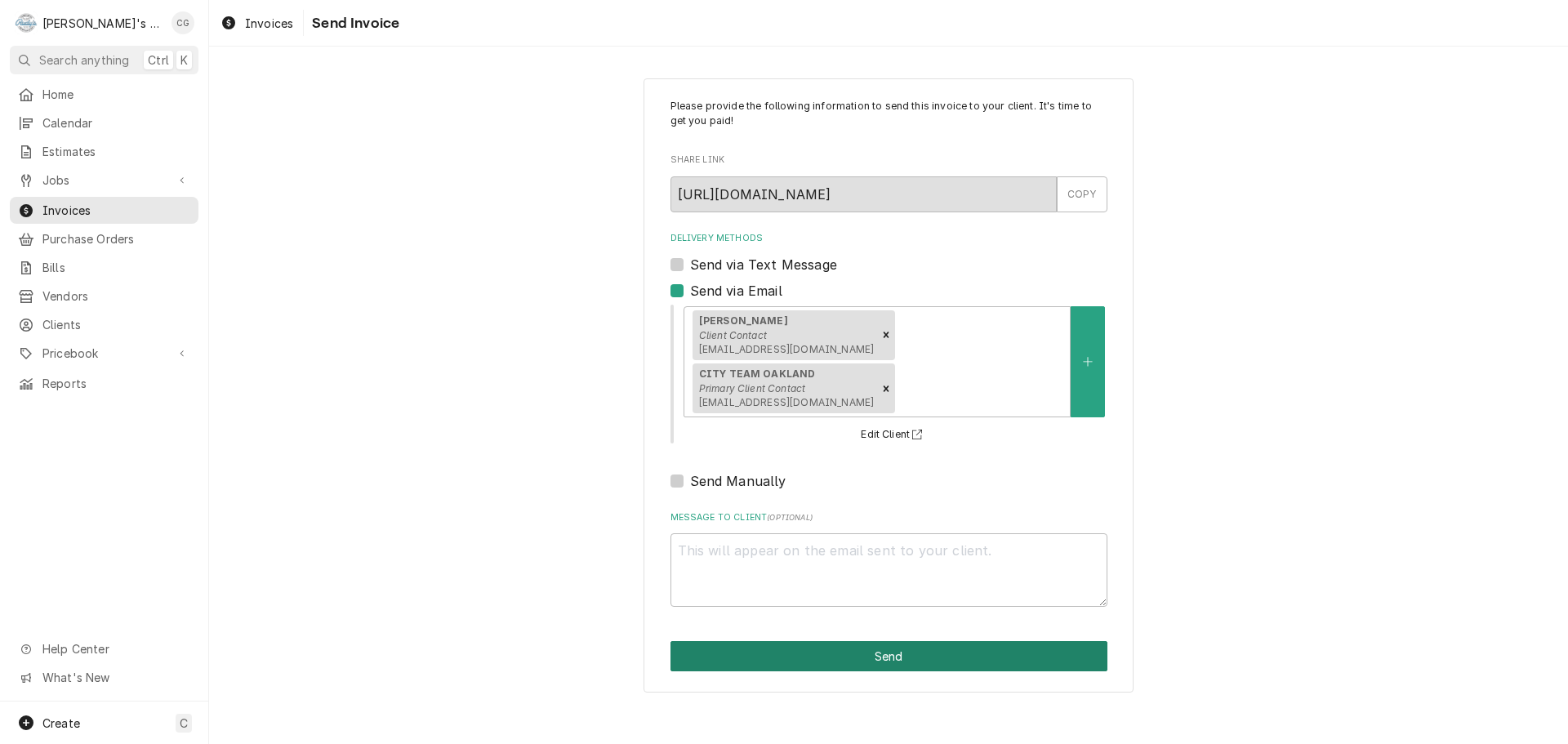
click at [843, 641] on button "Send" at bounding box center [889, 657] width 437 height 30
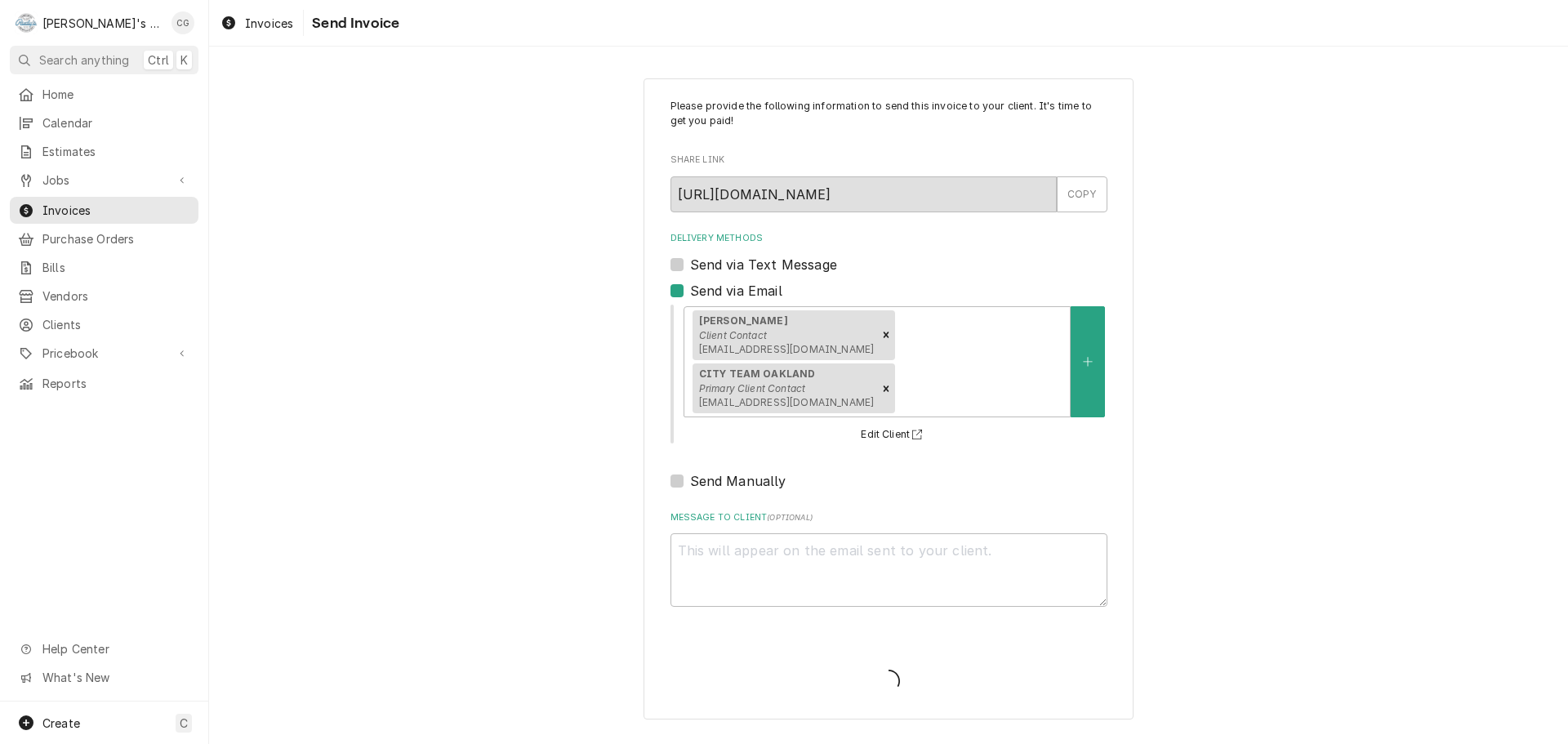
type textarea "x"
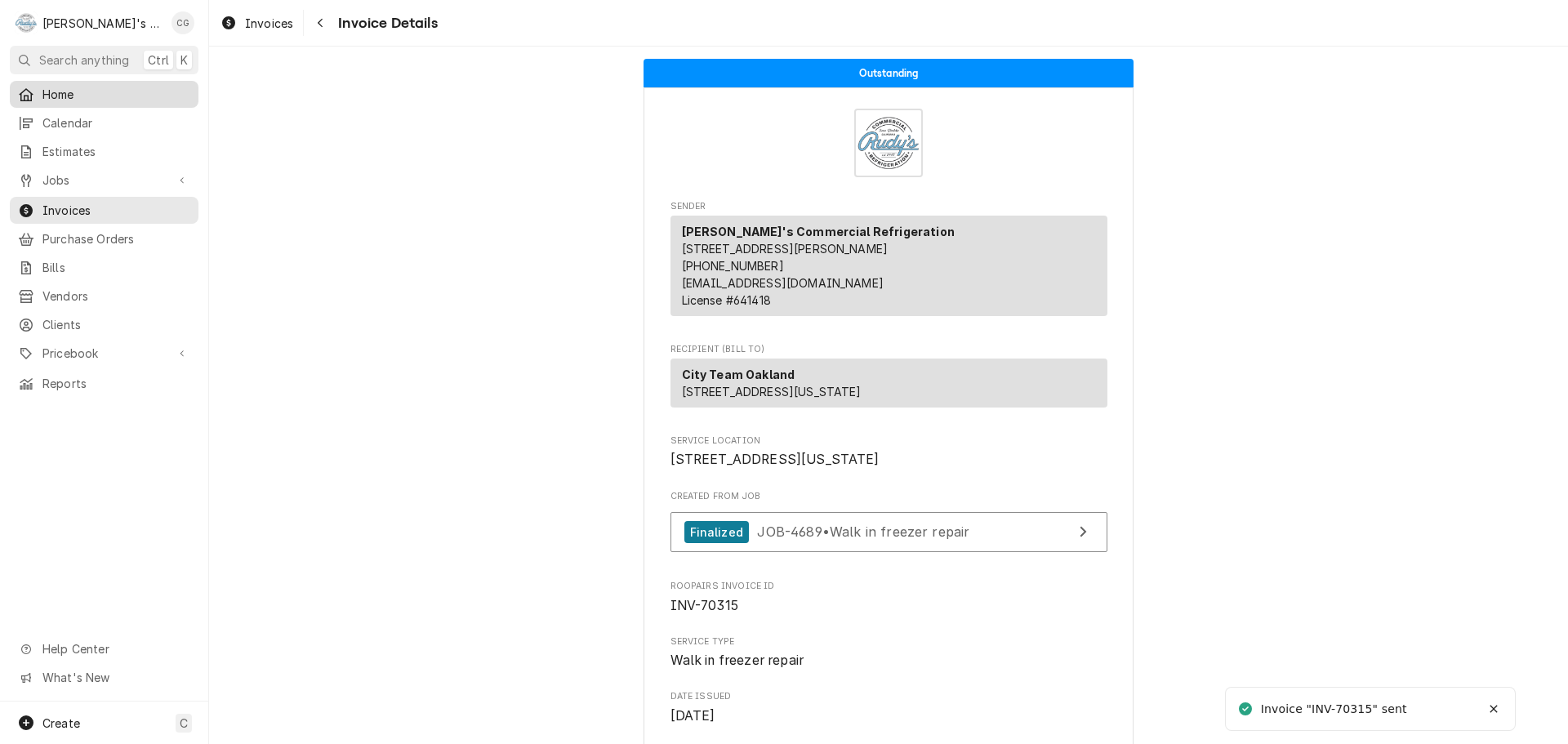
click at [91, 98] on span "Home" at bounding box center [117, 94] width 148 height 17
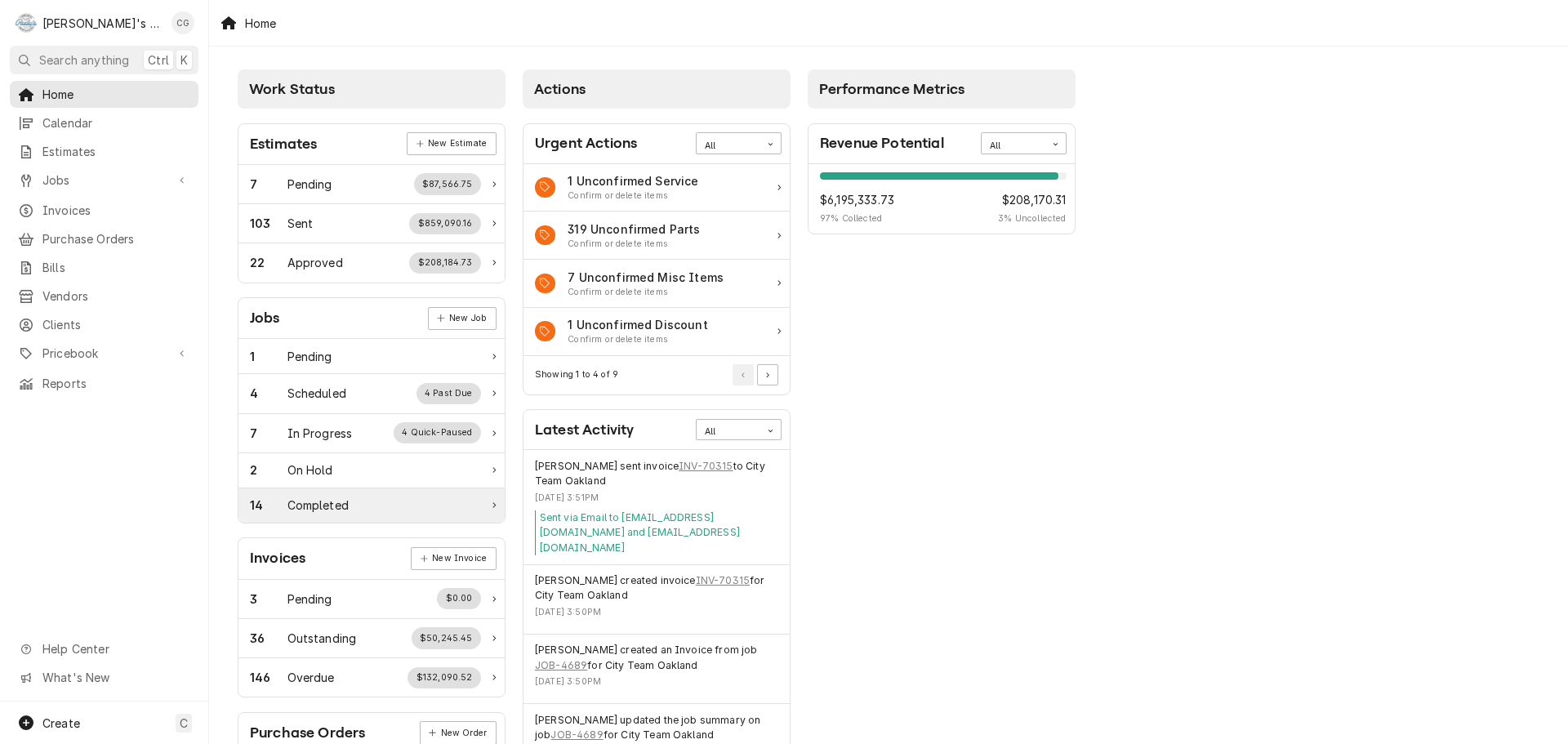
click at [381, 504] on div "14 Completed" at bounding box center [365, 505] width 231 height 17
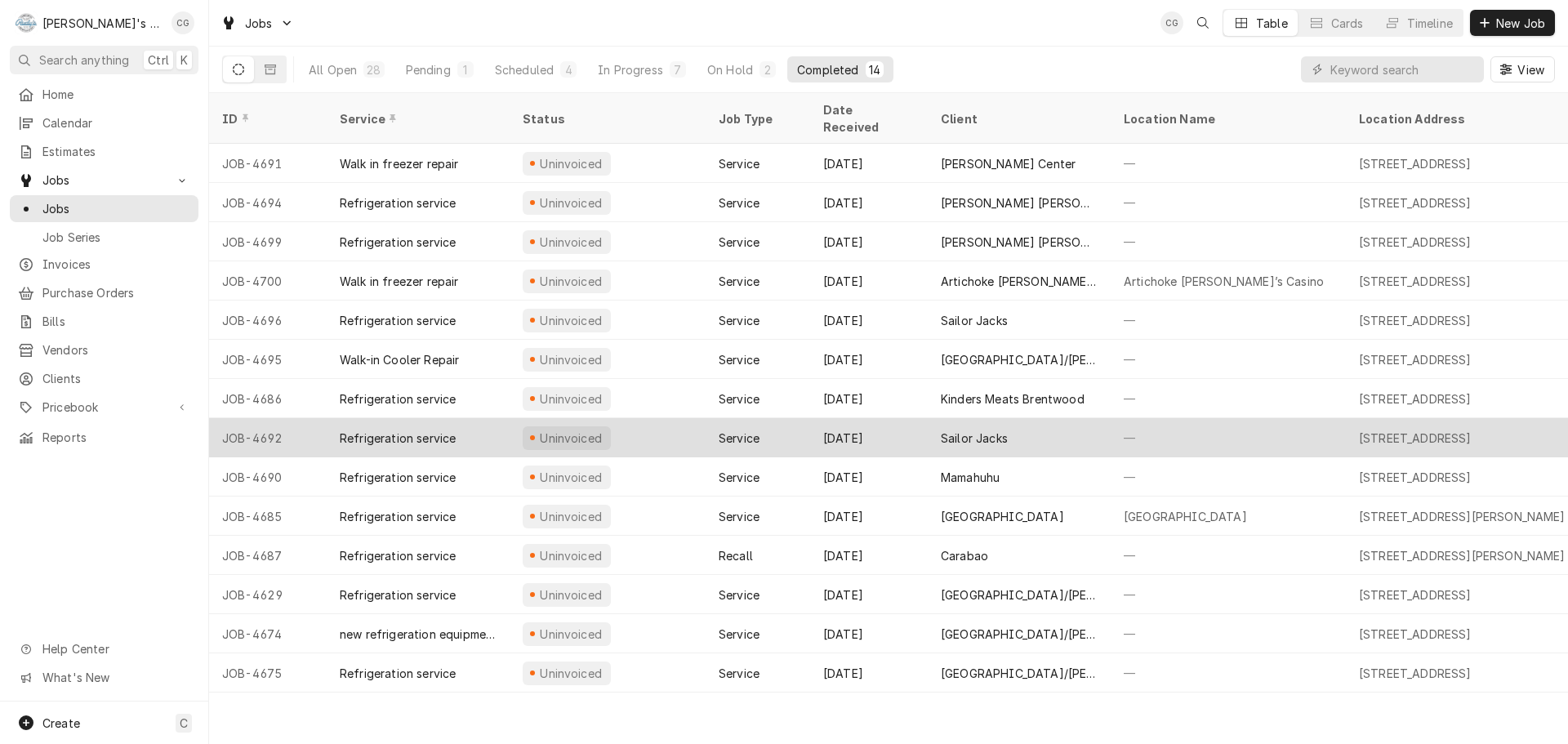
click at [1036, 419] on div "Sailor Jacks" at bounding box center [1019, 438] width 183 height 40
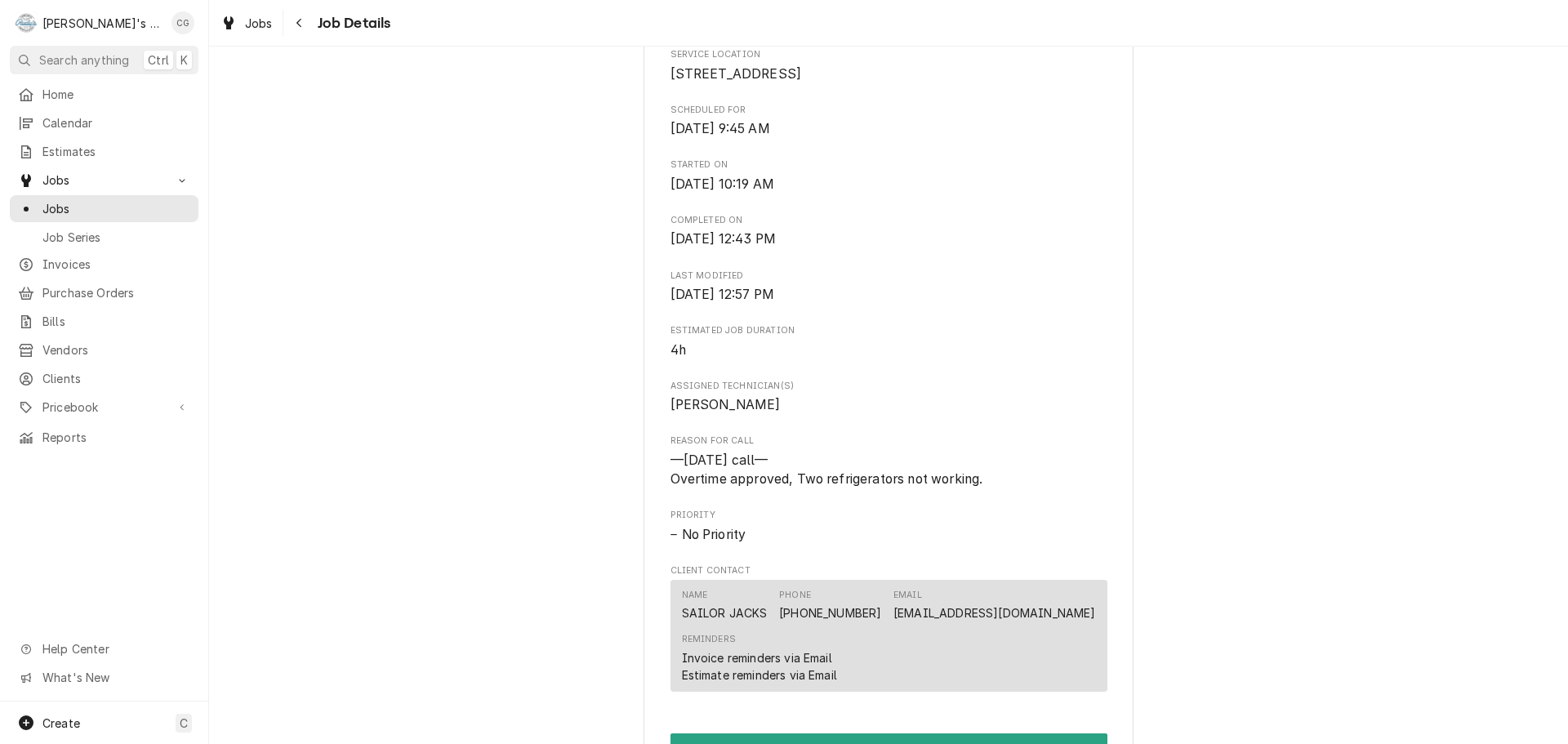
scroll to position [490, 0]
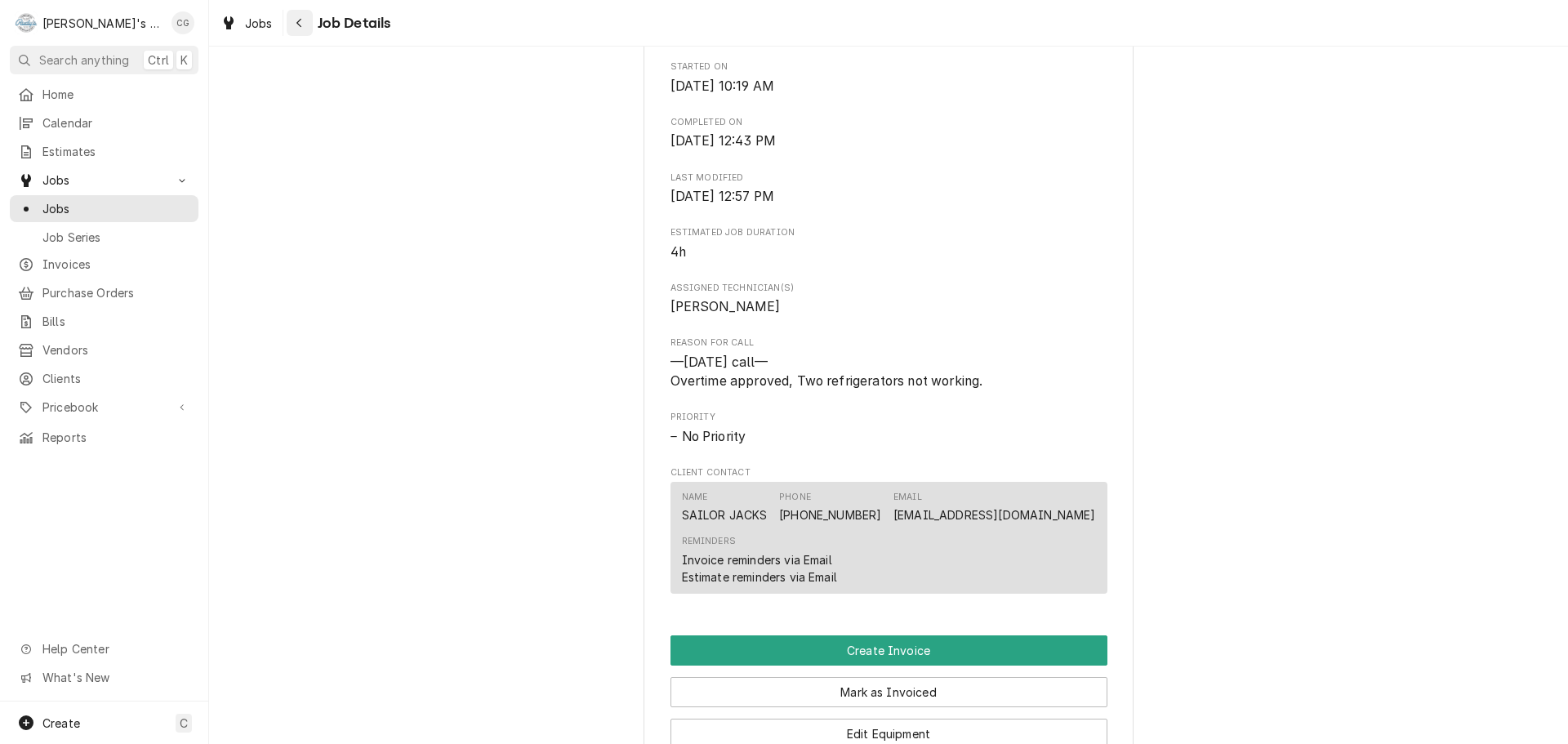
click at [302, 15] on div "Navigate back" at bounding box center [299, 22] width 16 height 16
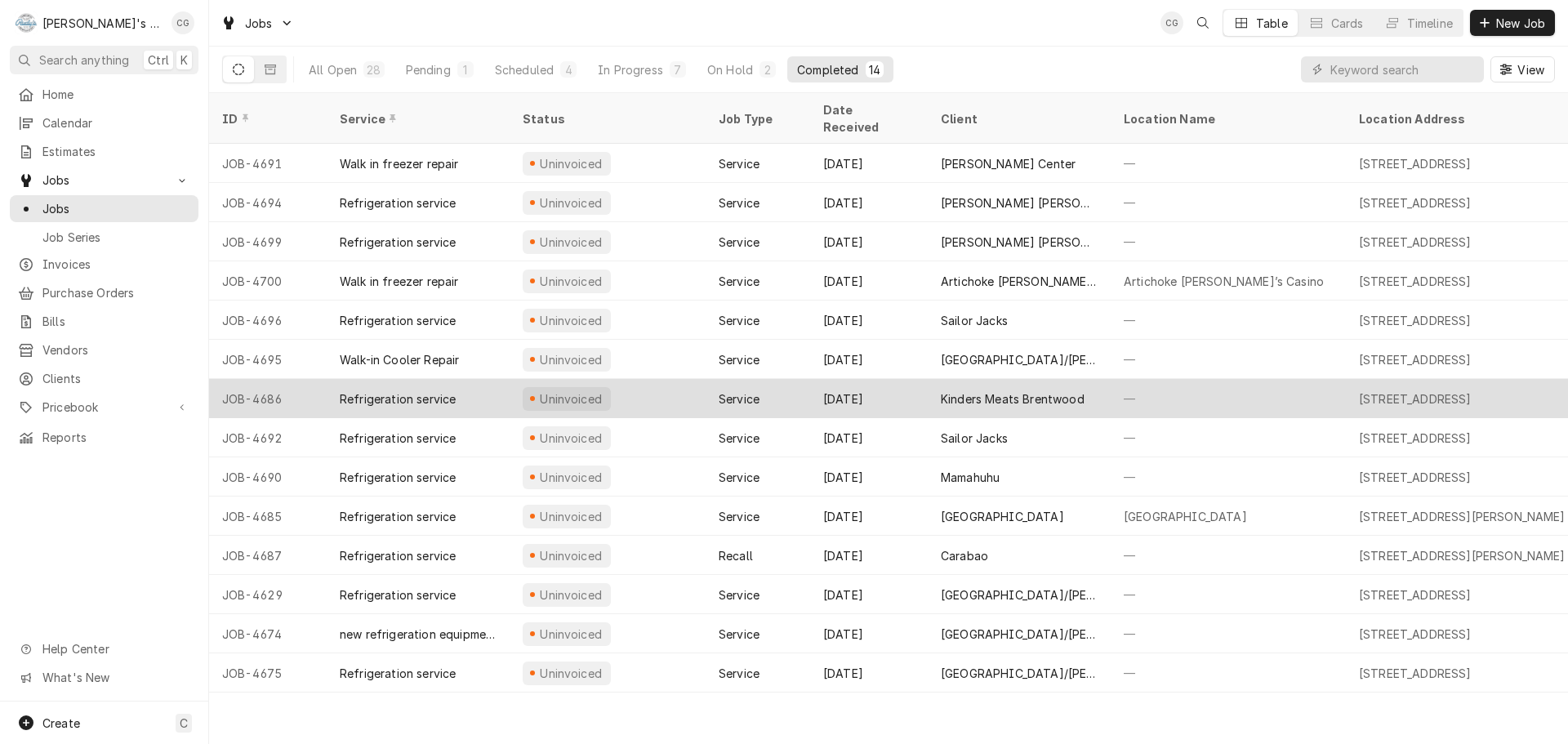
click at [1123, 379] on div "—" at bounding box center [1229, 398] width 235 height 40
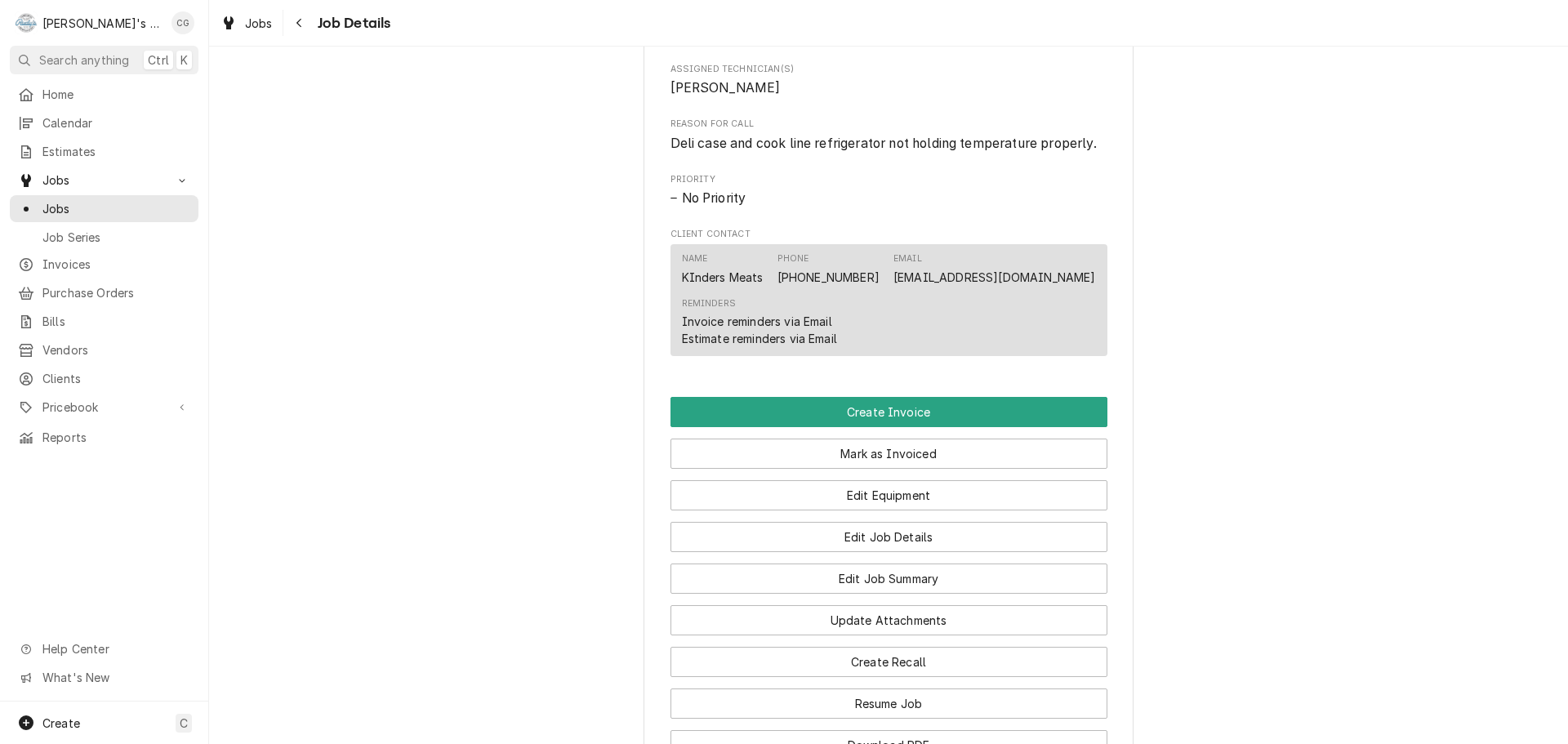
scroll to position [736, 0]
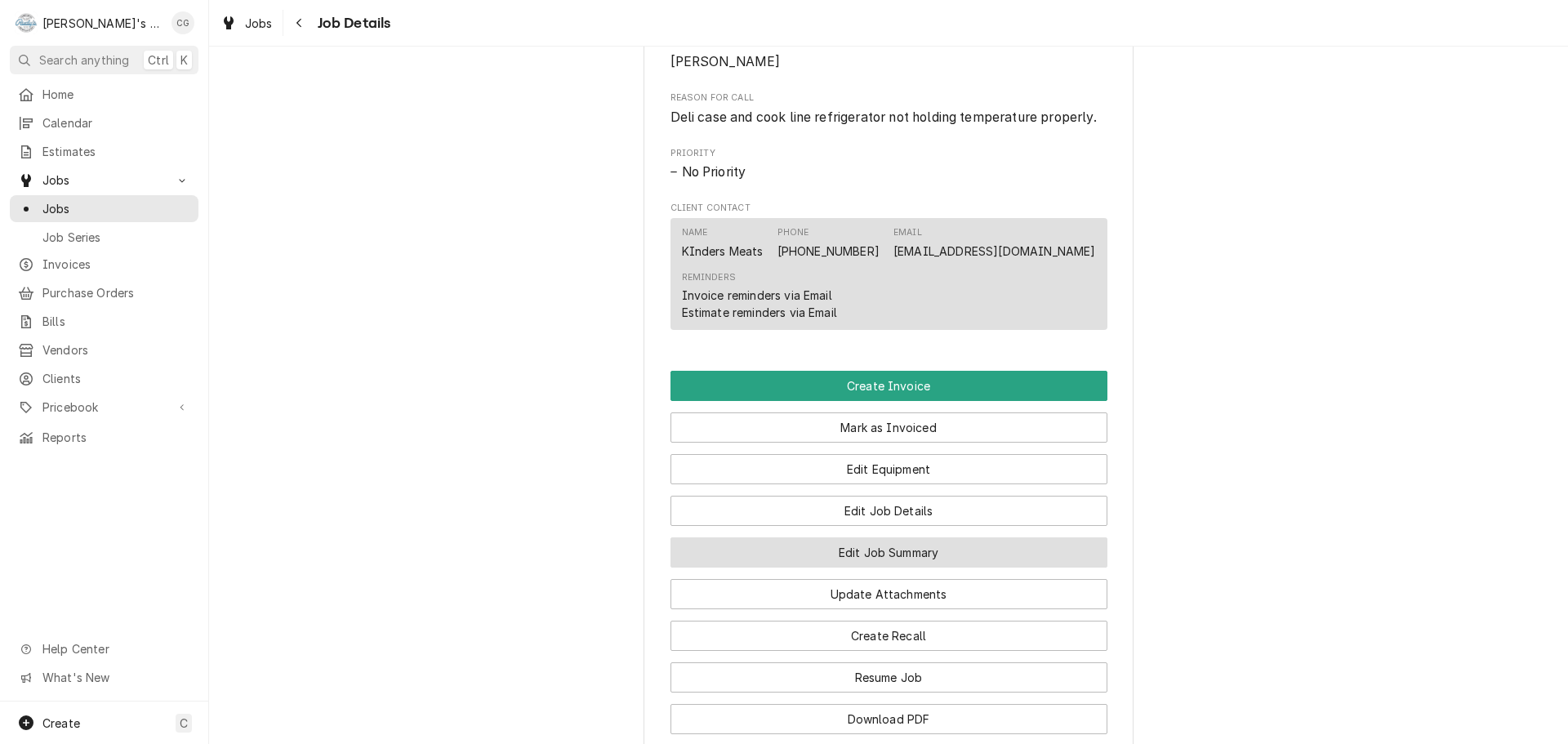
click at [944, 568] on button "Edit Job Summary" at bounding box center [889, 553] width 437 height 30
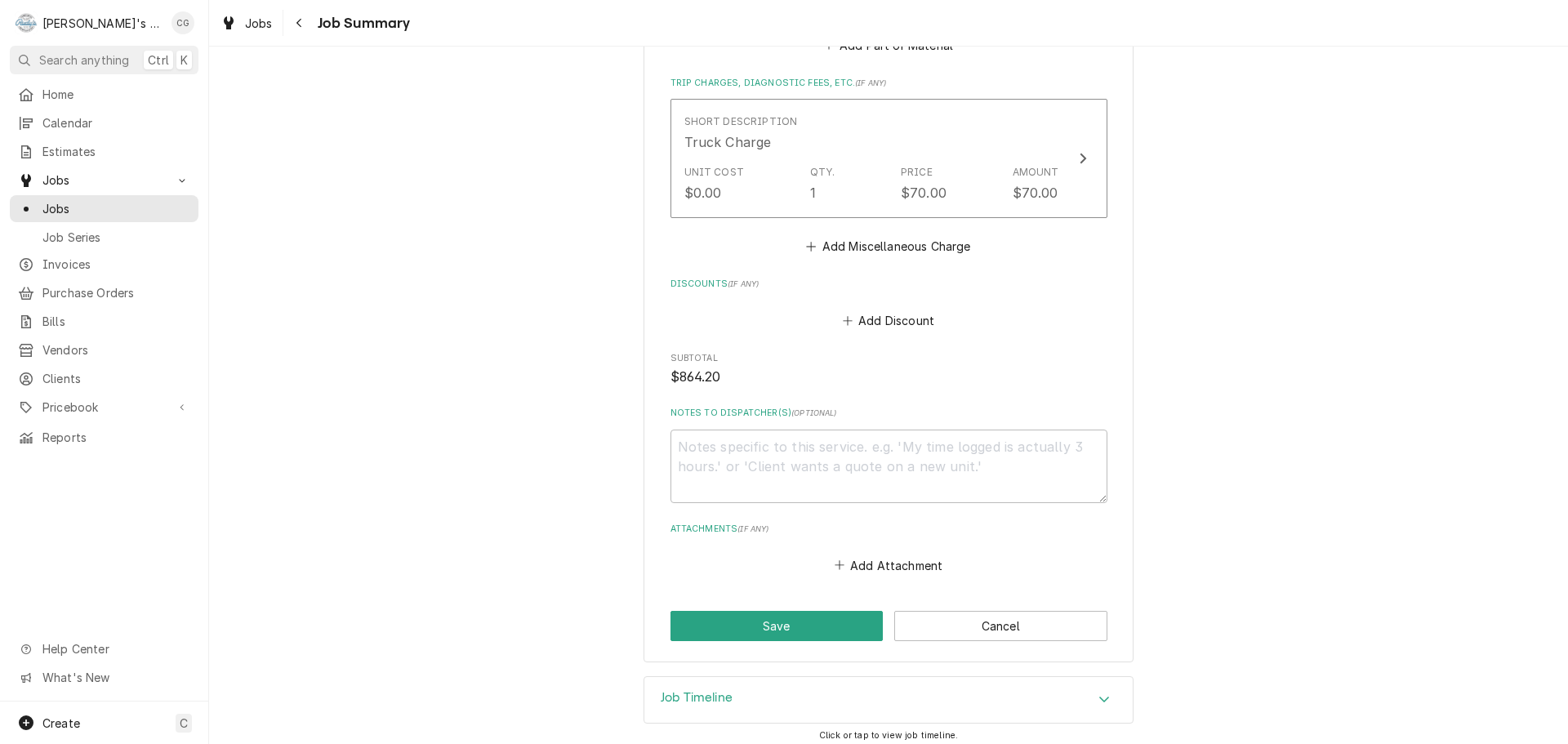
scroll to position [1012, 0]
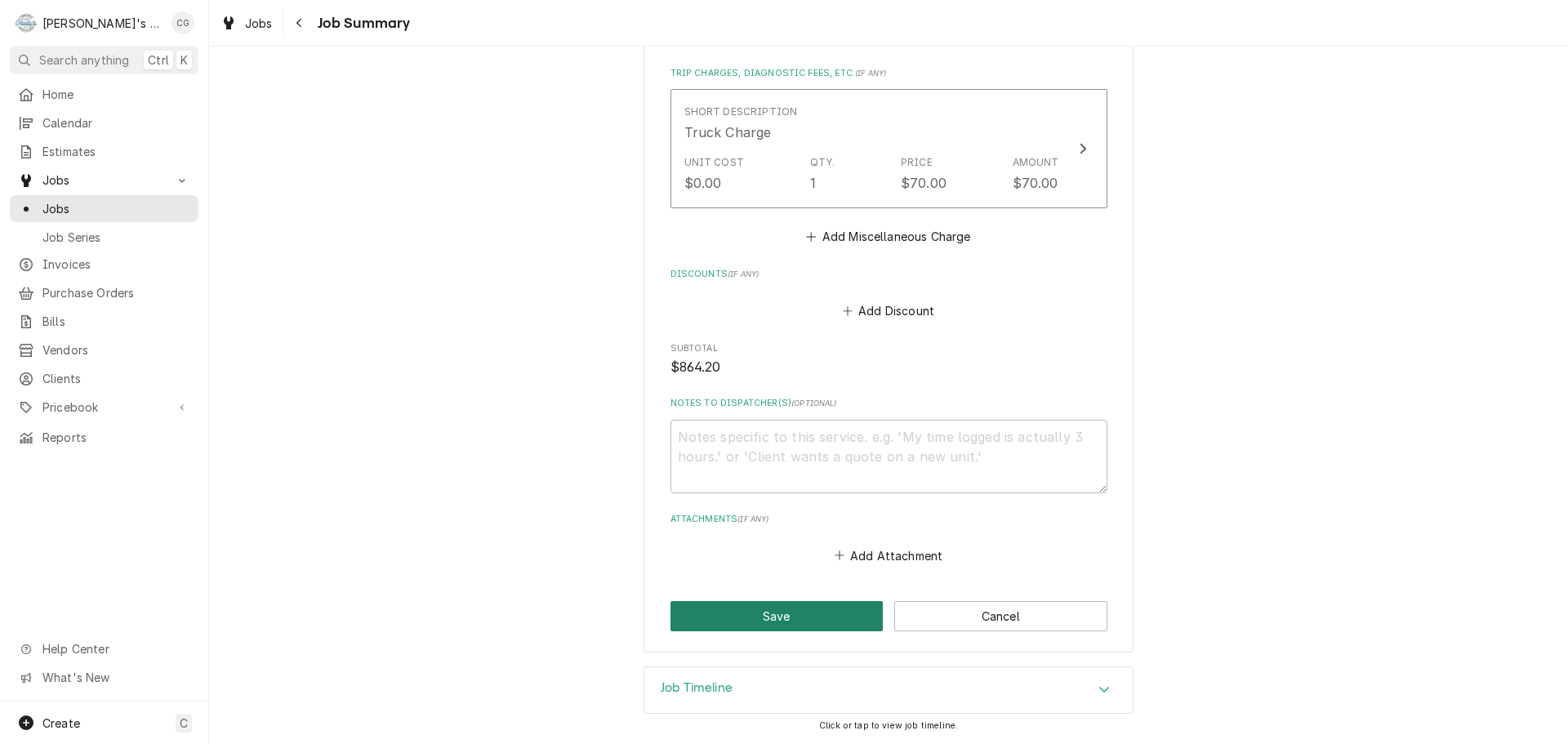
click at [802, 610] on button "Save" at bounding box center [777, 616] width 213 height 30
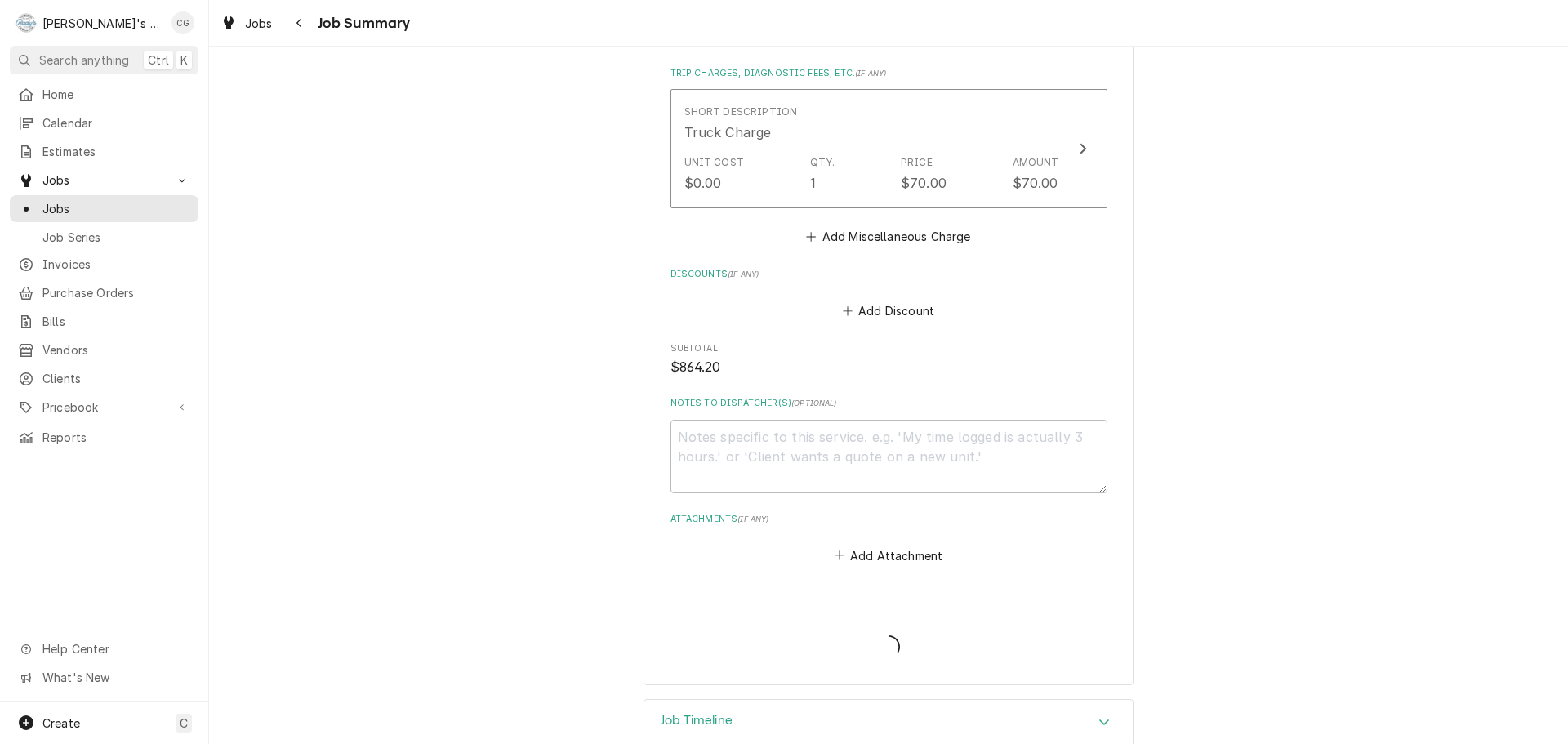
type textarea "x"
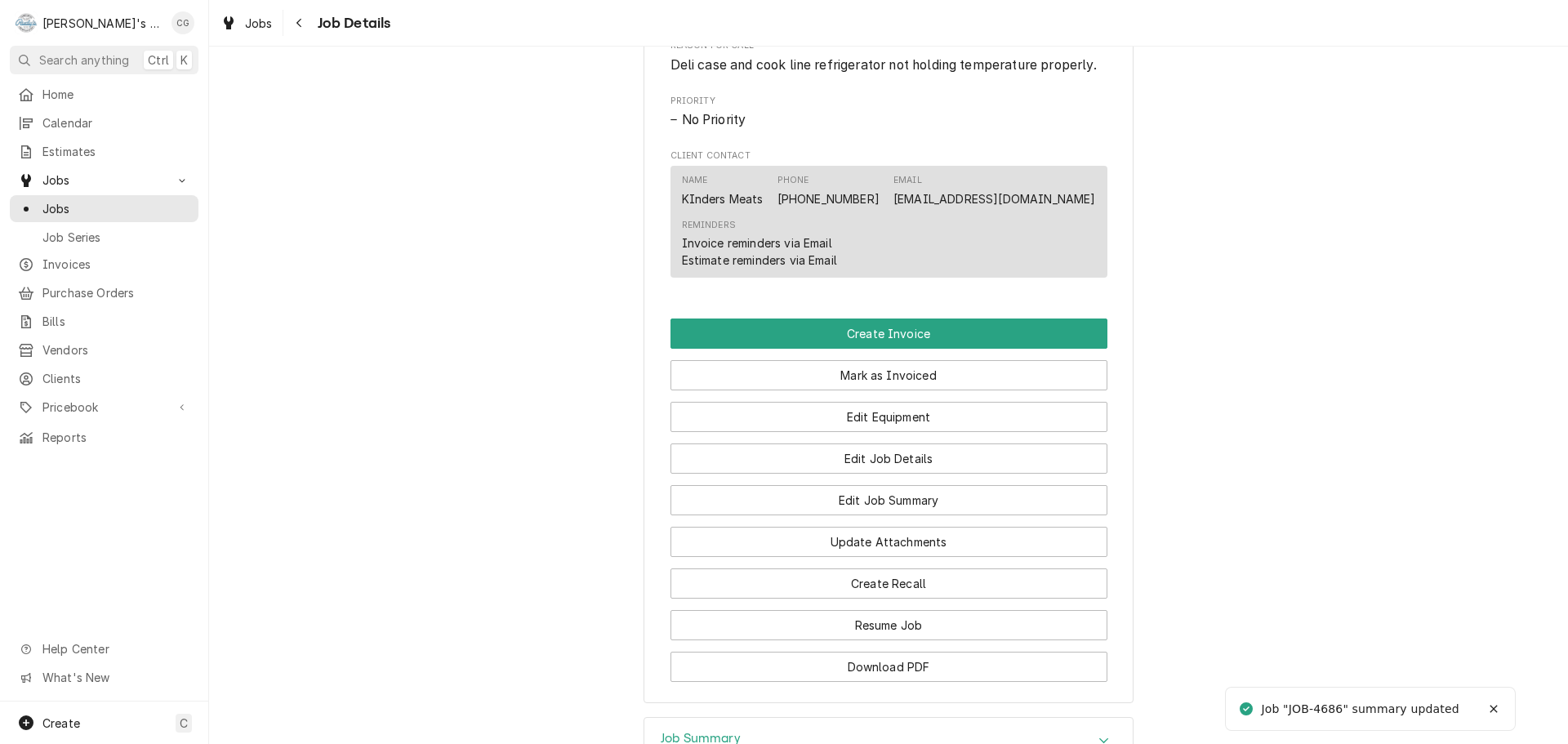
scroll to position [817, 0]
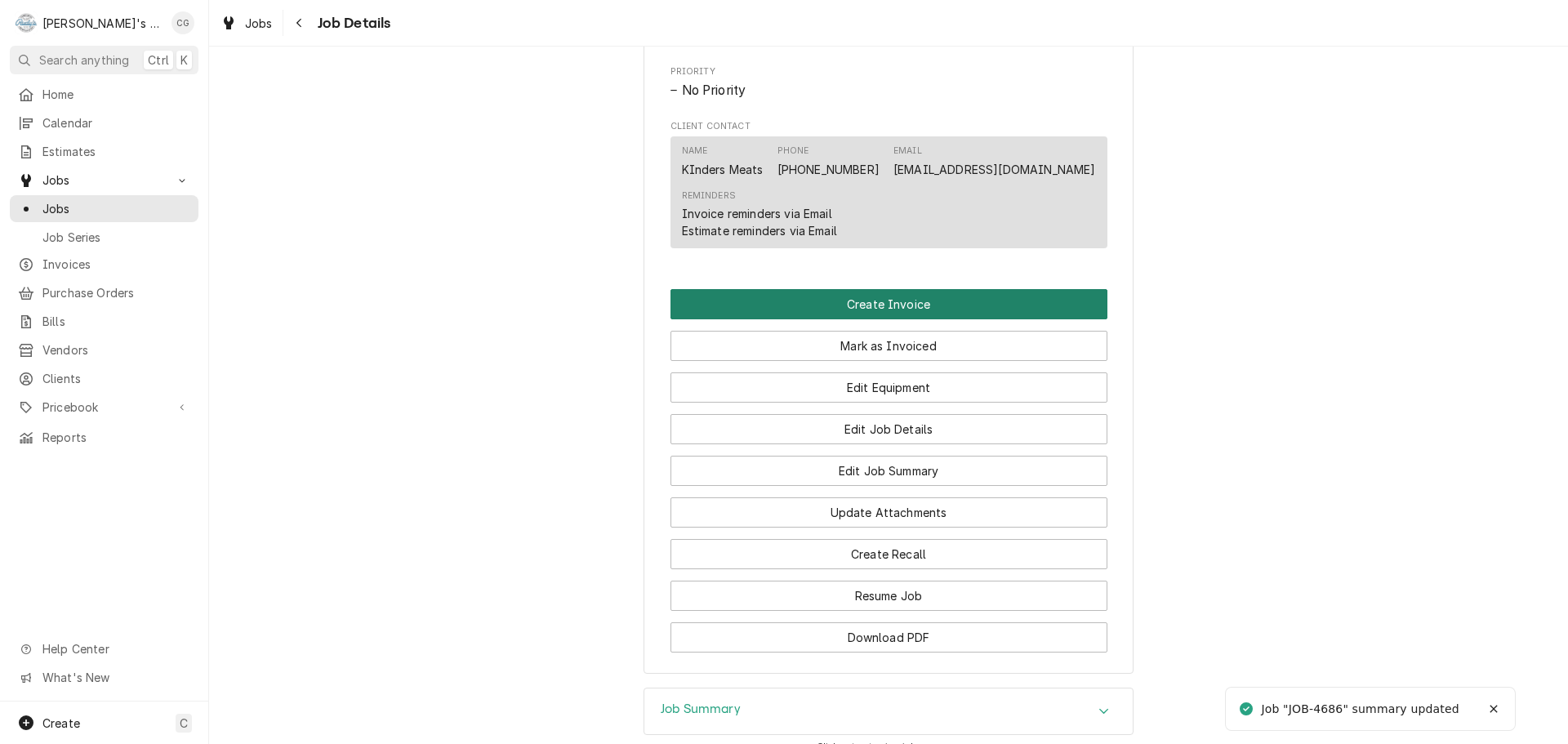
click at [923, 310] on button "Create Invoice" at bounding box center [889, 304] width 437 height 30
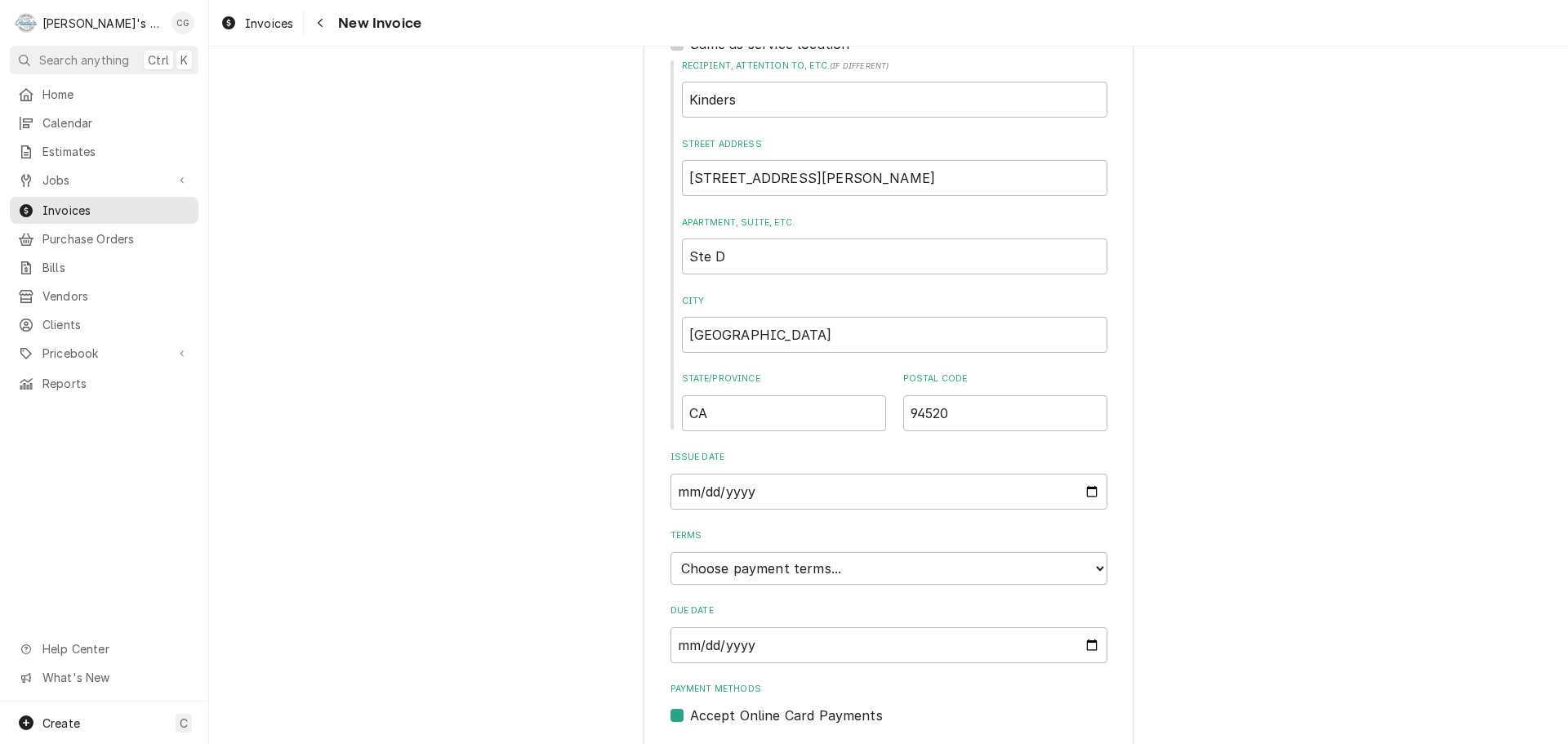
scroll to position [628, 0]
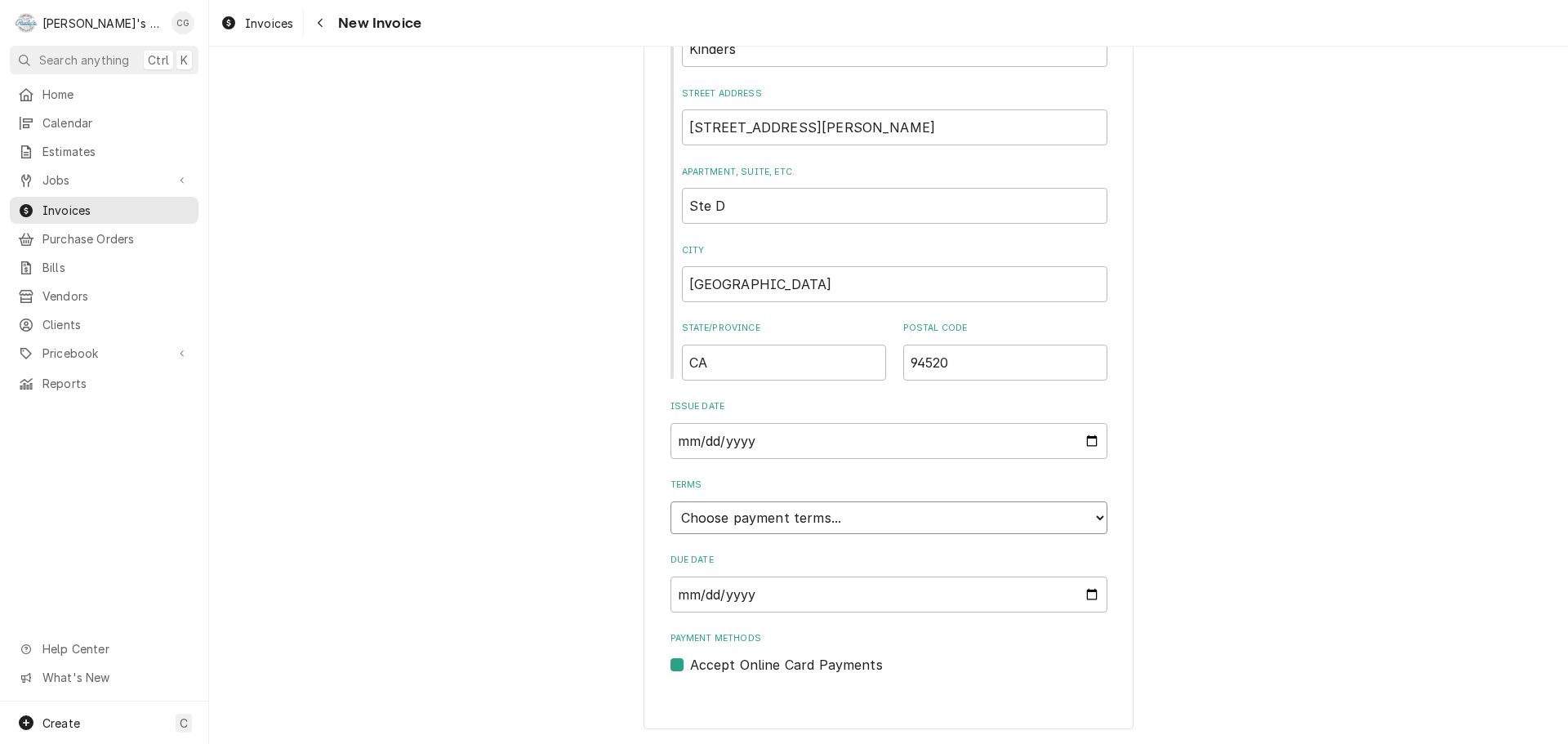
click at [787, 519] on select "Choose payment terms... Same Day Net 7 Net 14 Net 21 Net 30 Net 45 Net 60 Net 90" at bounding box center [889, 518] width 437 height 33
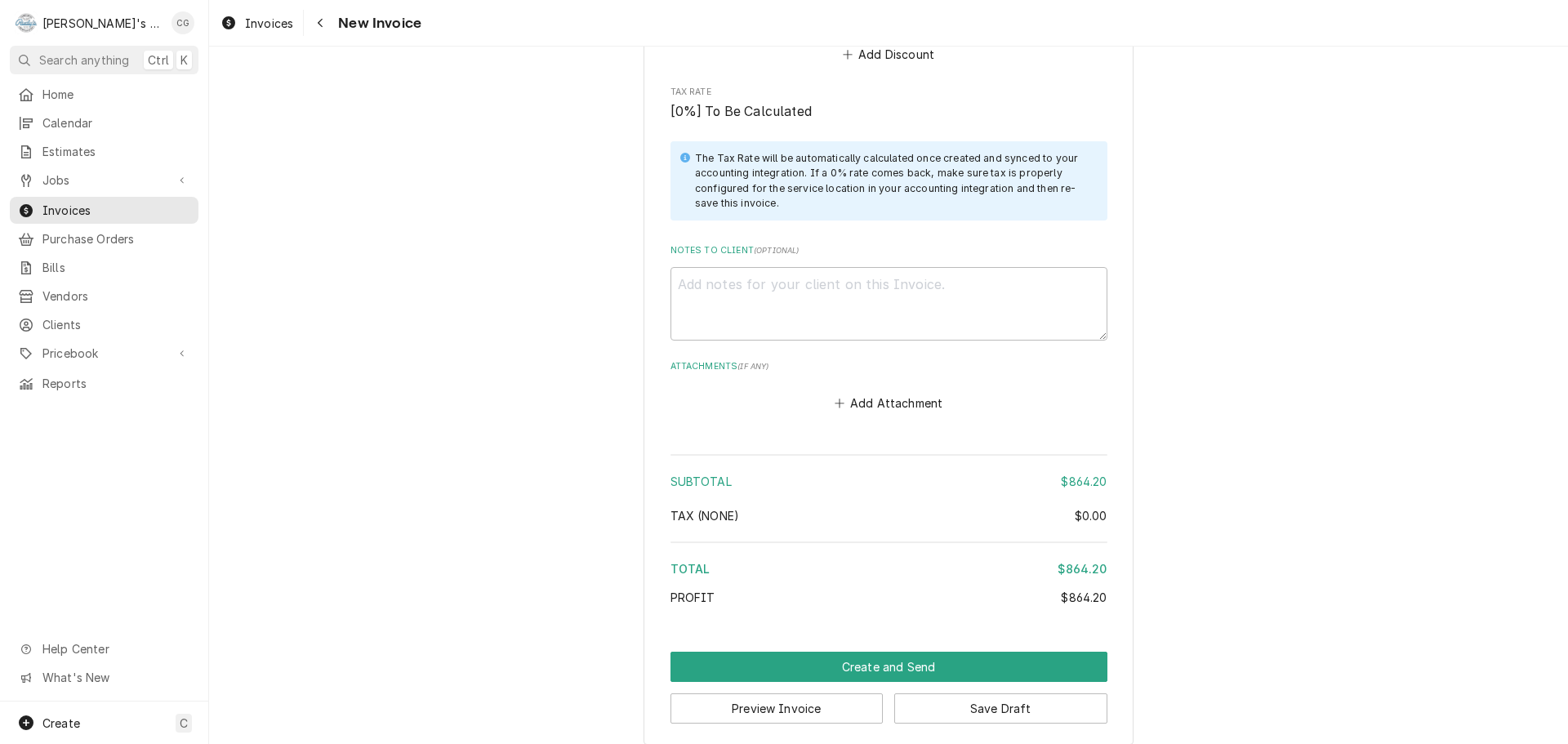
scroll to position [2369, 0]
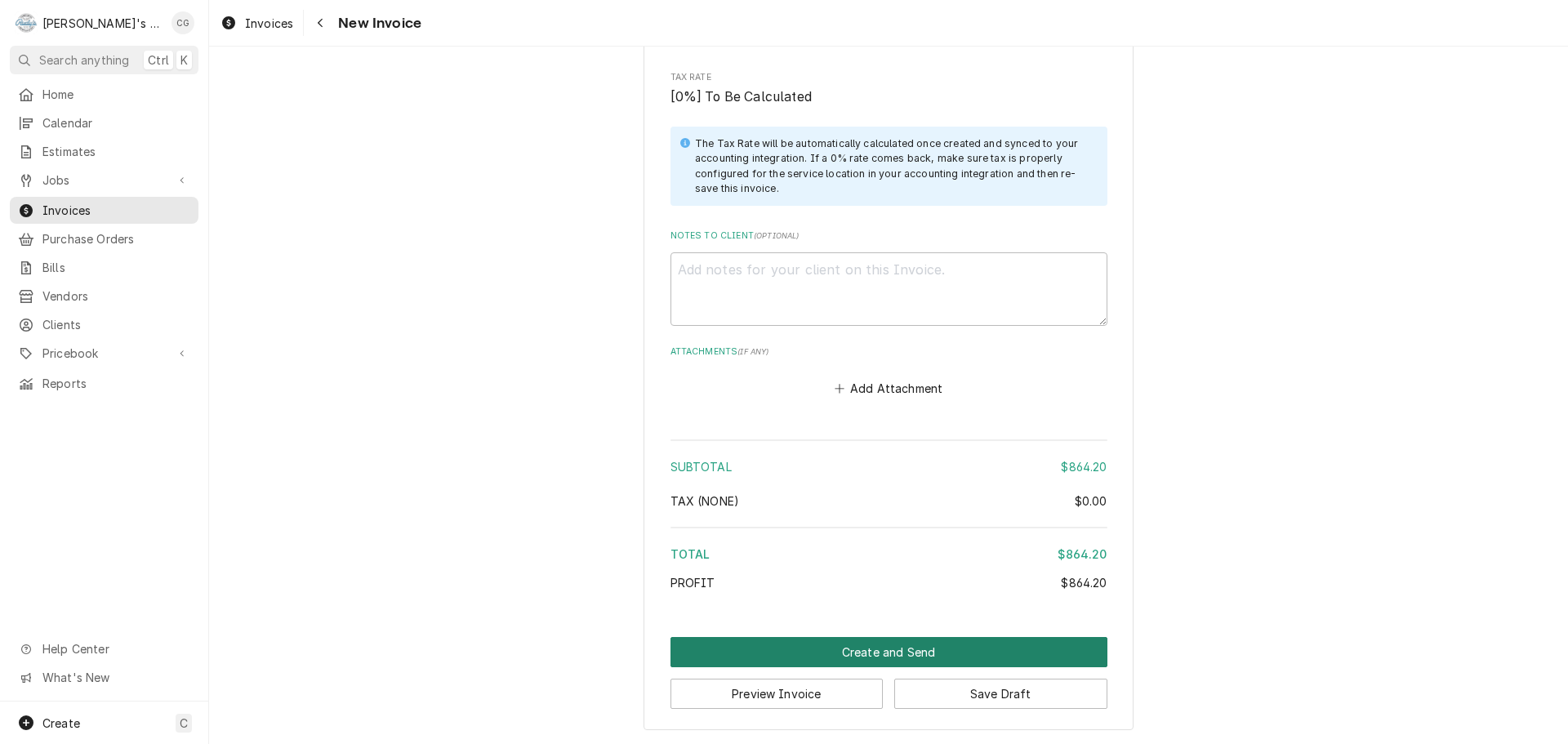
click at [940, 642] on button "Create and Send" at bounding box center [889, 652] width 437 height 30
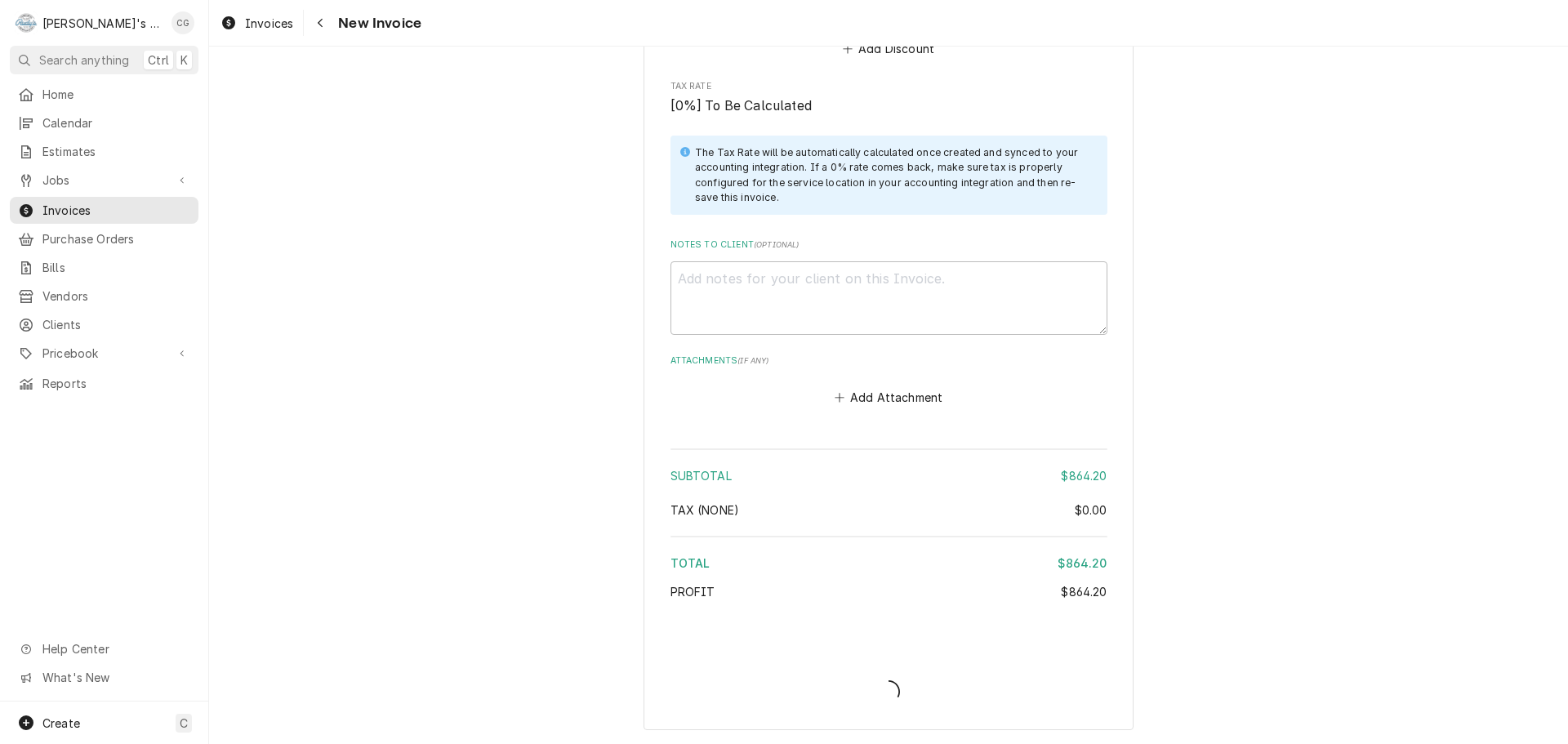
scroll to position [2360, 0]
type textarea "x"
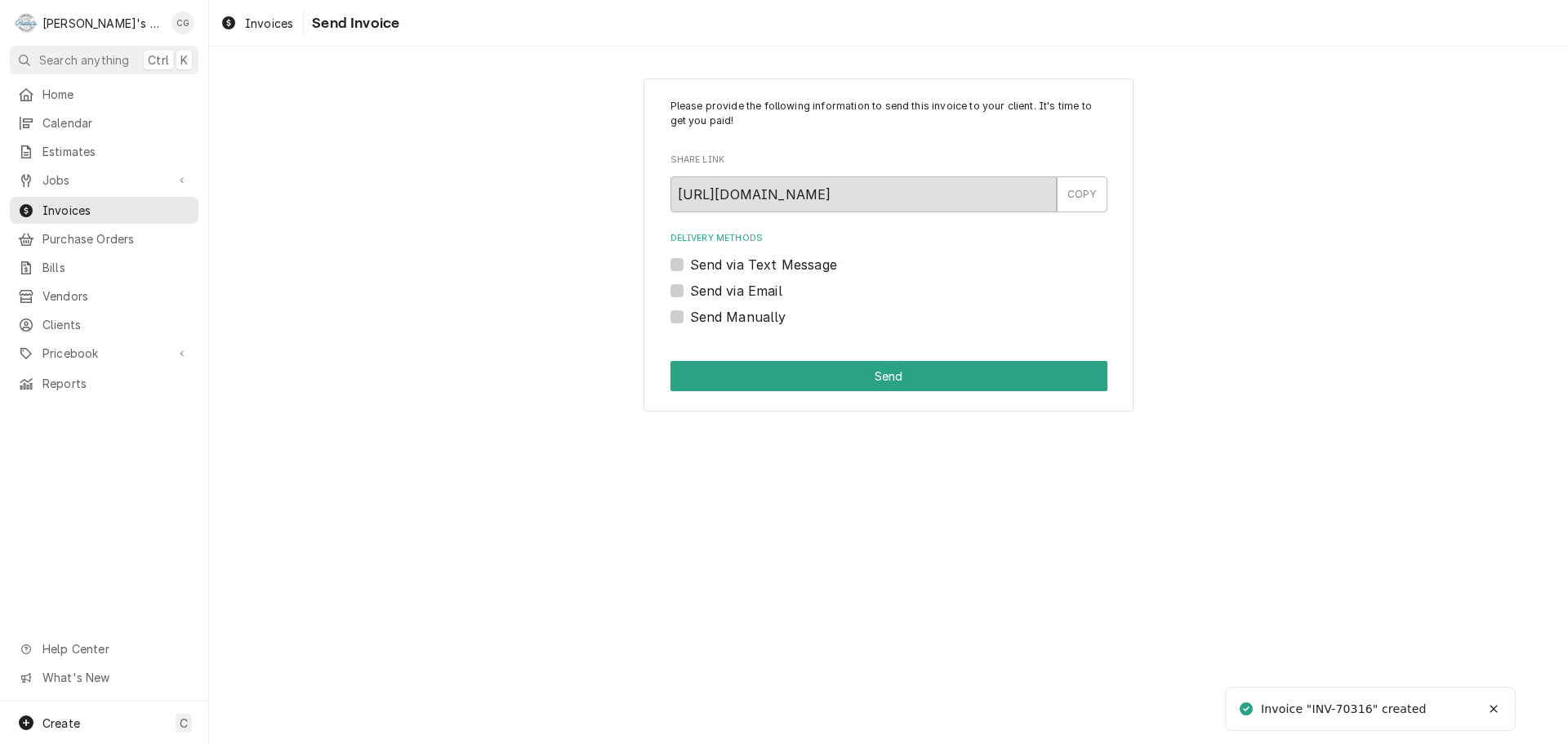
click at [690, 289] on label "Send via Email" at bounding box center [736, 290] width 92 height 19
click at [690, 289] on input "Send via Email" at bounding box center [908, 298] width 437 height 36
checkbox input "true"
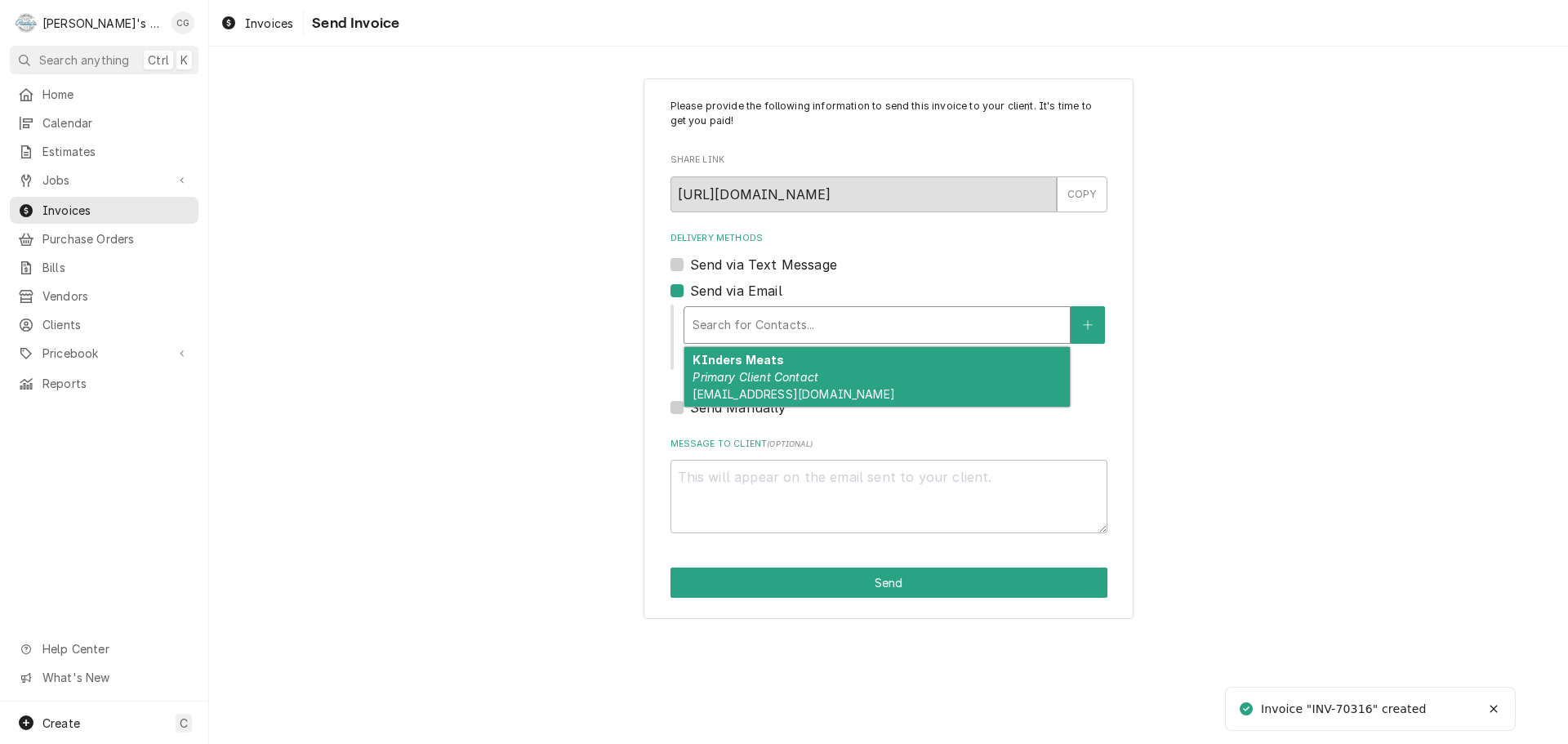
click at [847, 326] on div "Delivery Methods" at bounding box center [876, 325] width 369 height 29
click at [837, 372] on div "KInders Meats Primary Client Contact [EMAIL_ADDRESS][DOMAIN_NAME]" at bounding box center [877, 377] width 386 height 60
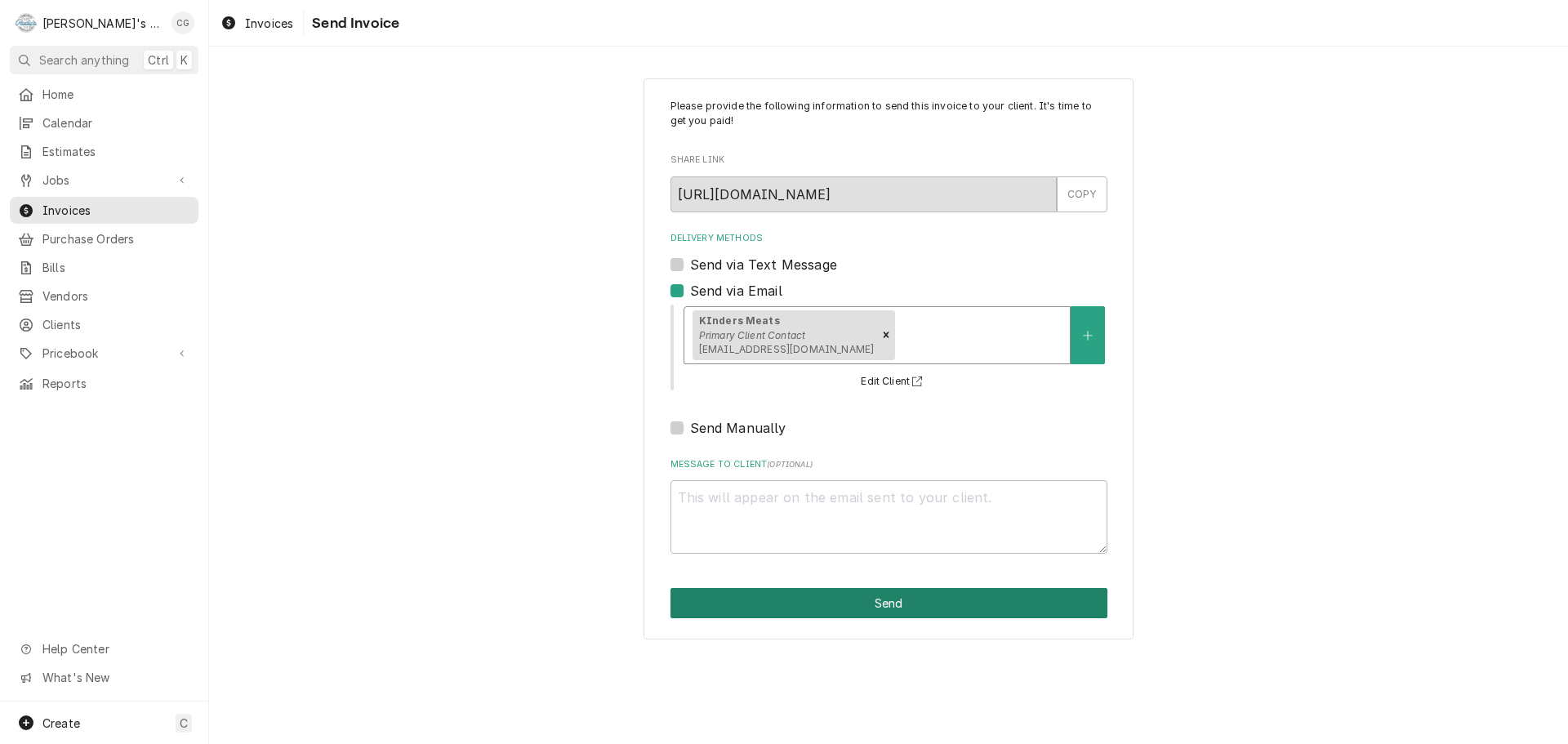
click at [860, 604] on button "Send" at bounding box center [889, 604] width 437 height 30
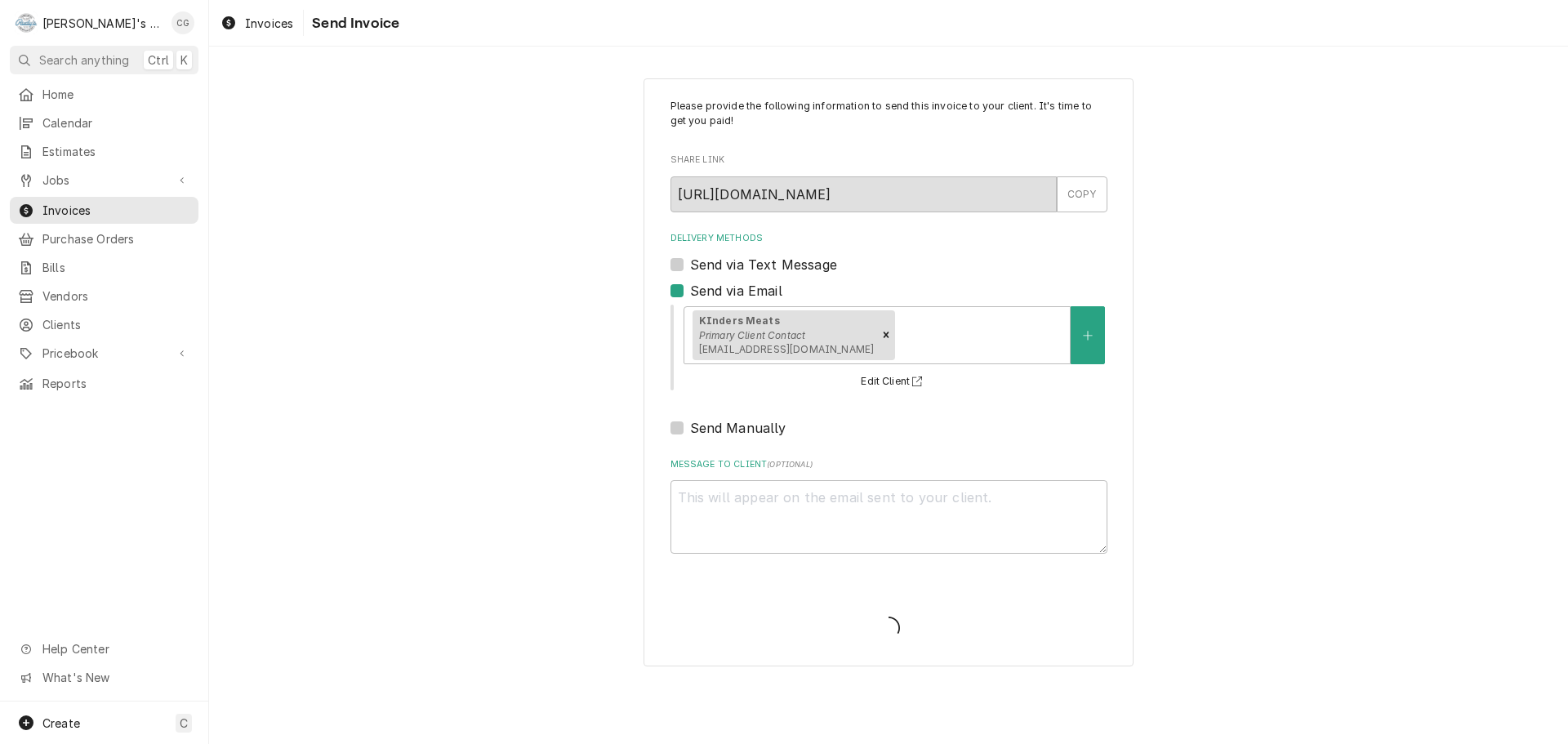
type textarea "x"
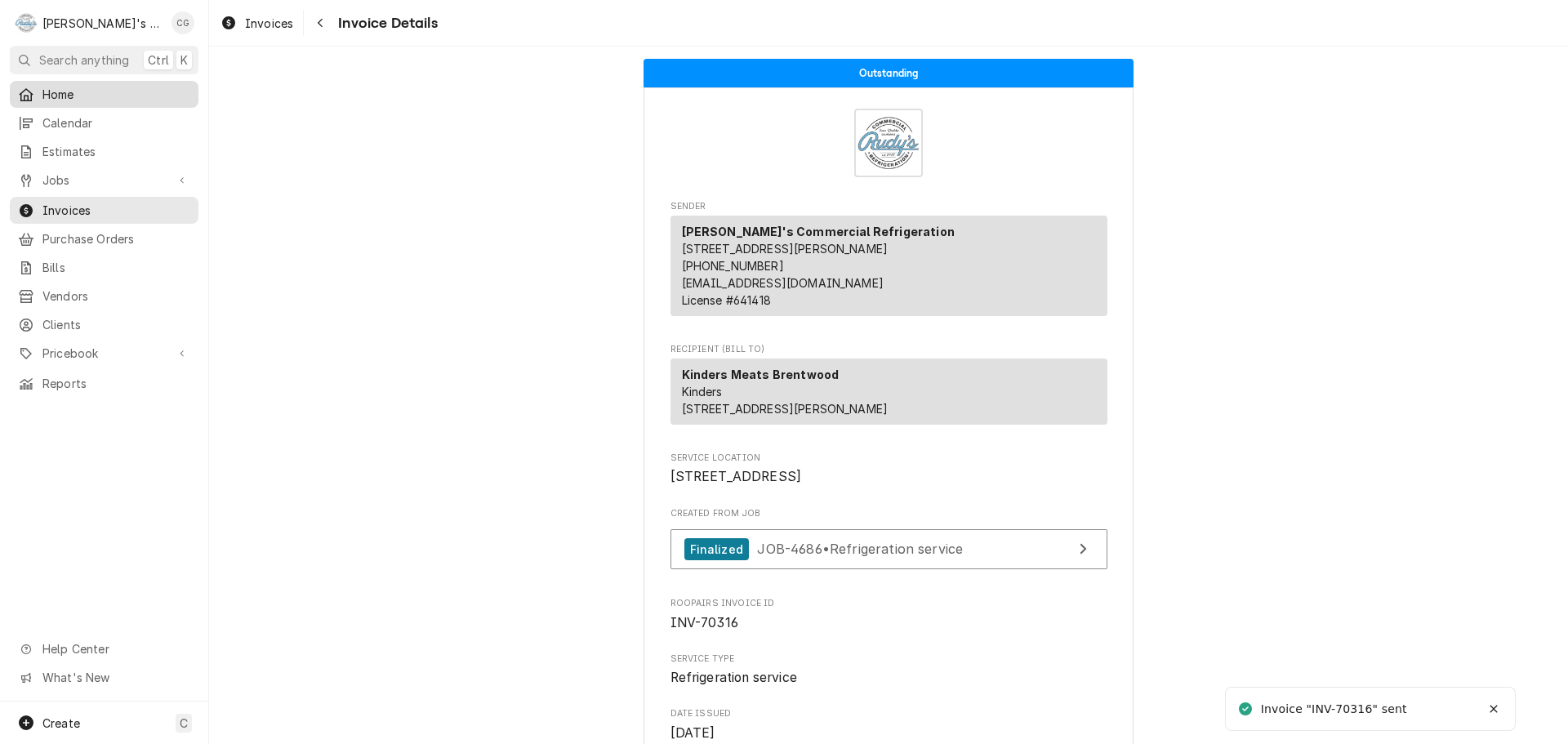
click at [96, 87] on span "Home" at bounding box center [117, 94] width 148 height 17
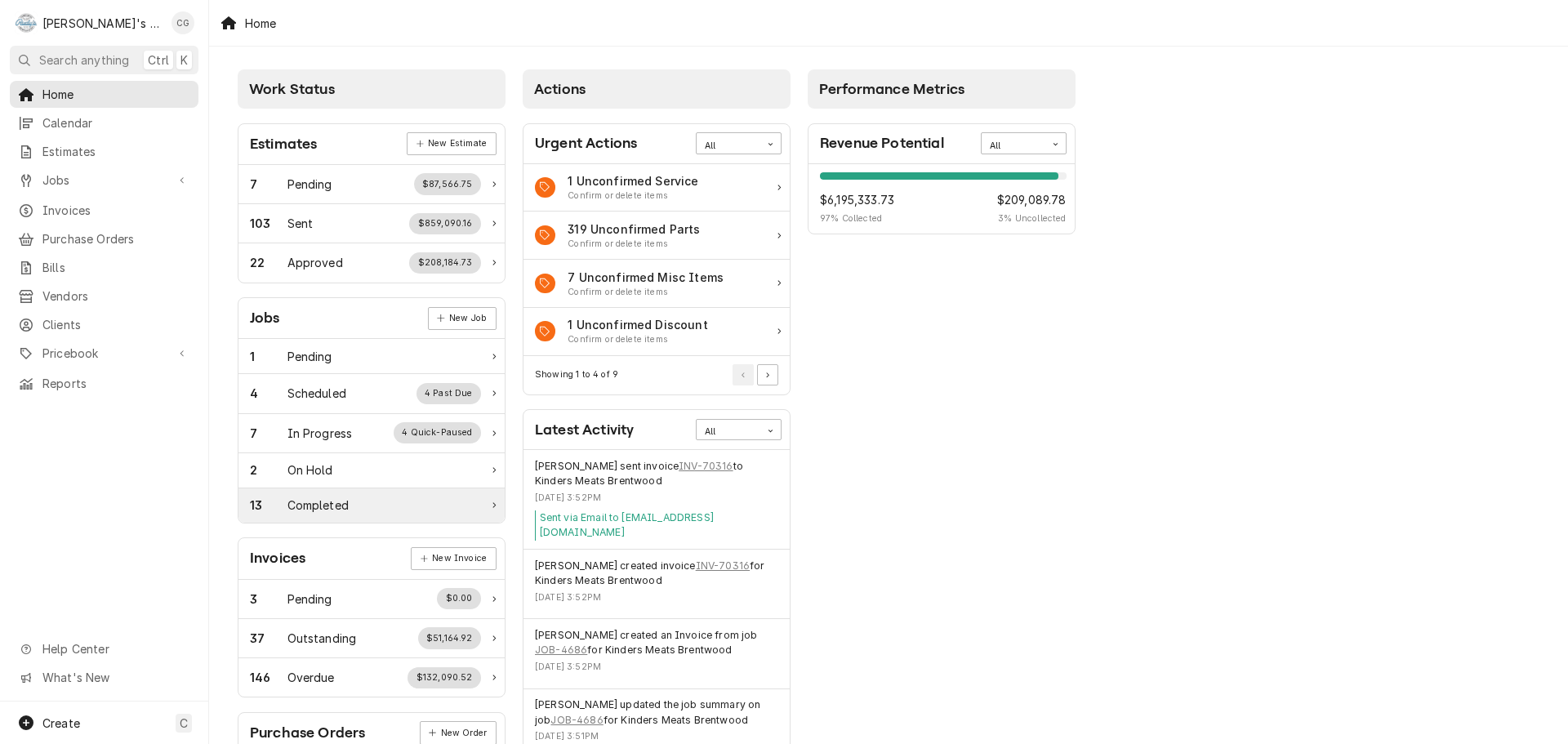
click at [360, 509] on div "13 Completed" at bounding box center [365, 505] width 231 height 17
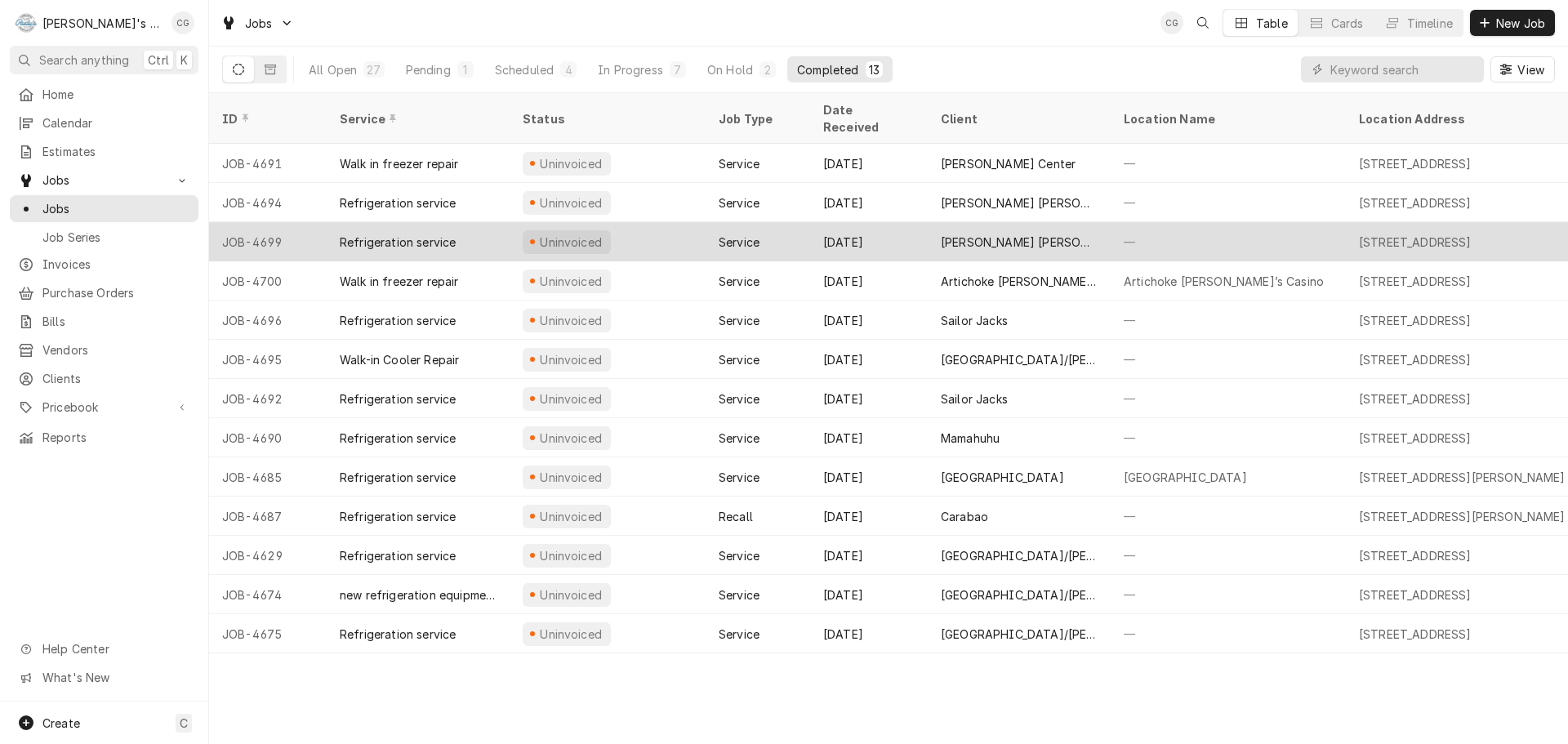
click at [1108, 222] on div "Farmer’s Joe’s Marketplace" at bounding box center [1019, 241] width 183 height 40
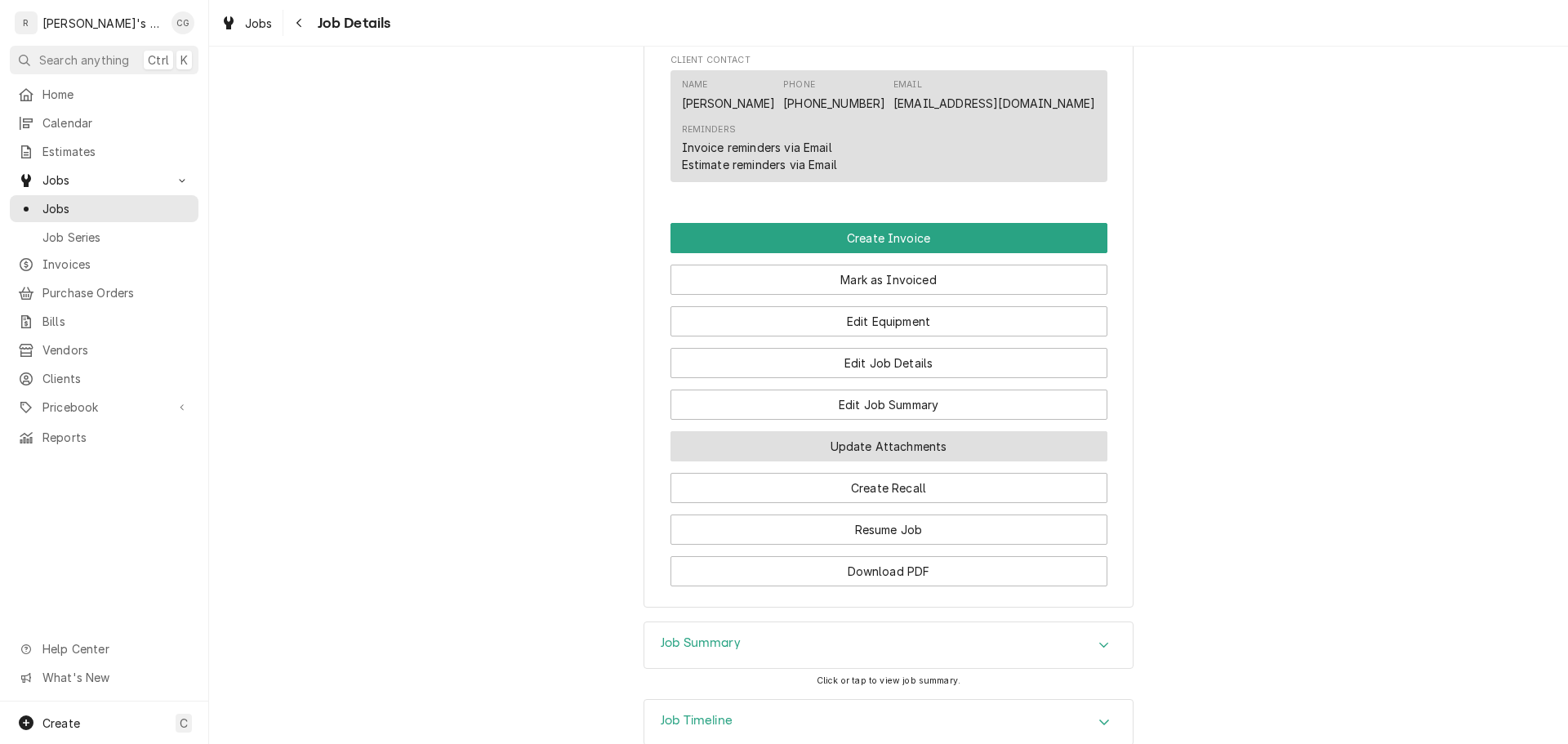
scroll to position [899, 0]
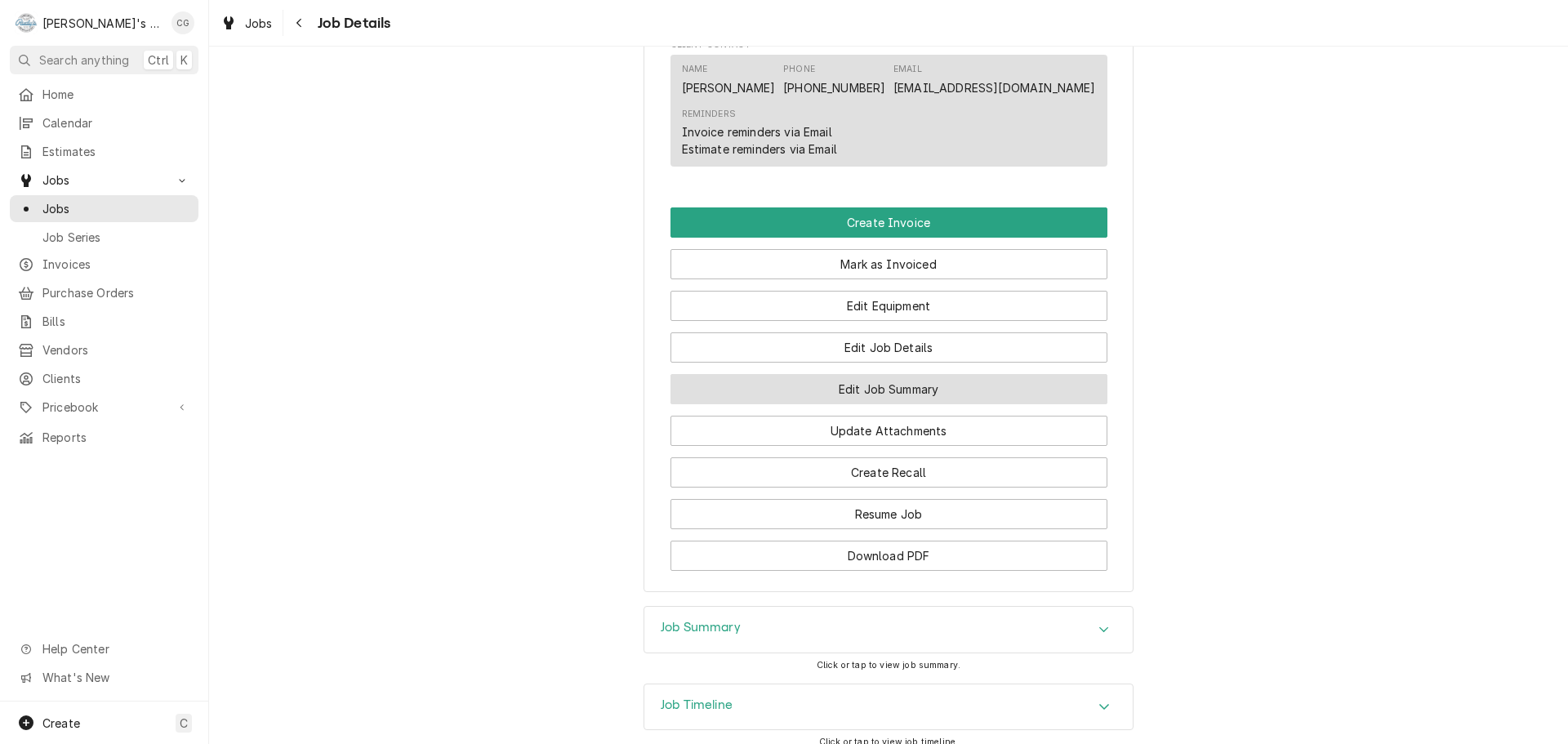
click at [970, 404] on button "Edit Job Summary" at bounding box center [889, 389] width 437 height 30
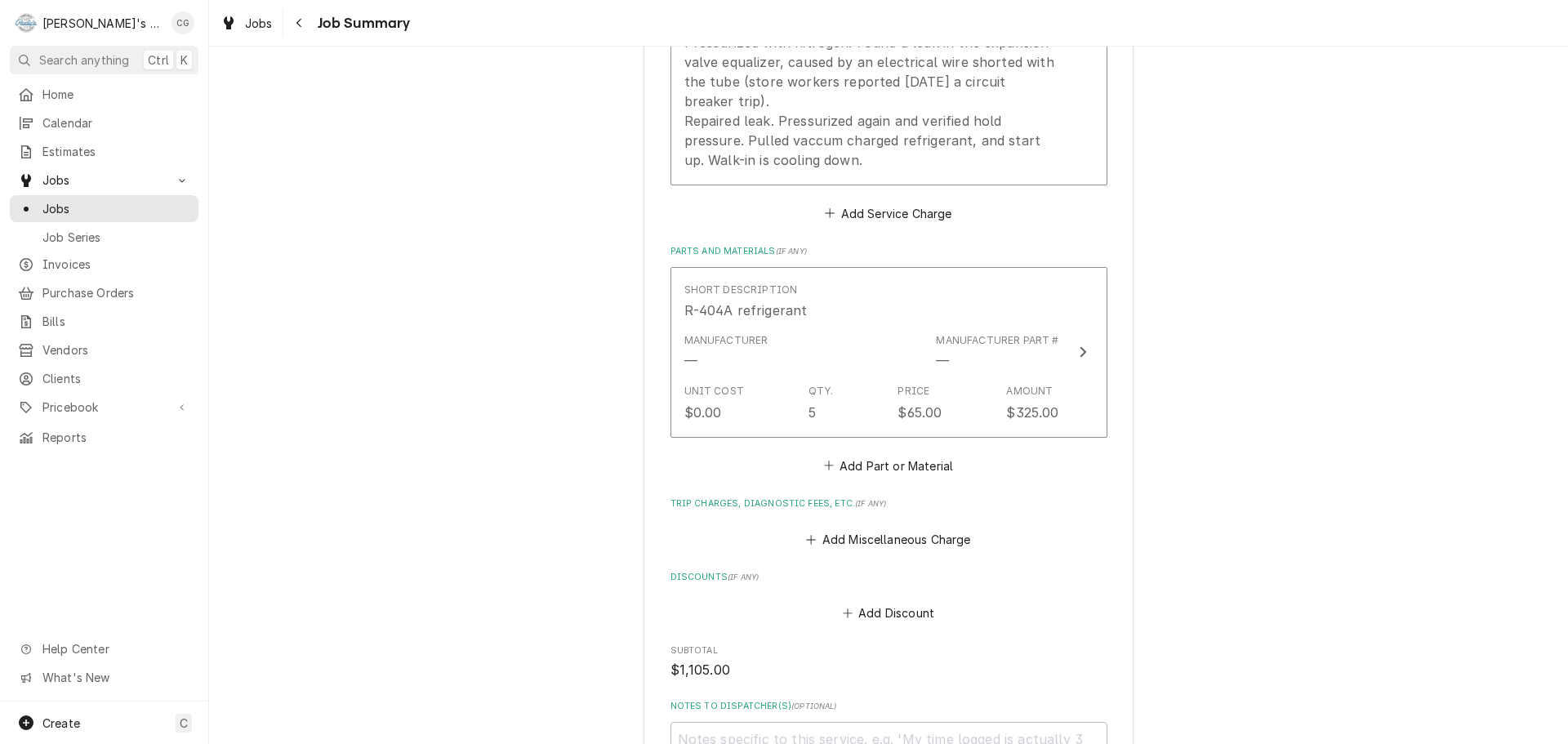
scroll to position [654, 0]
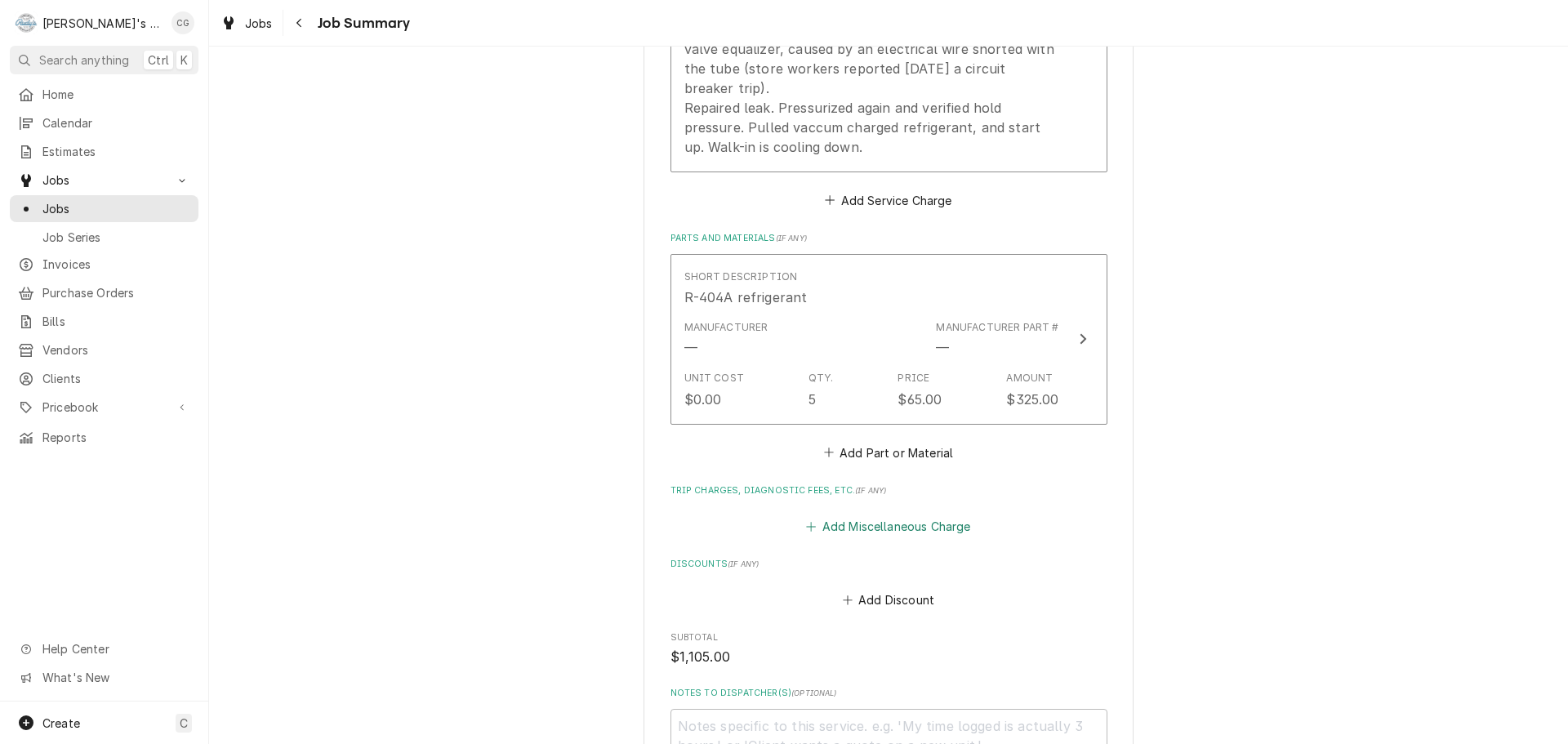
click at [963, 525] on button "Add Miscellaneous Charge" at bounding box center [888, 526] width 170 height 23
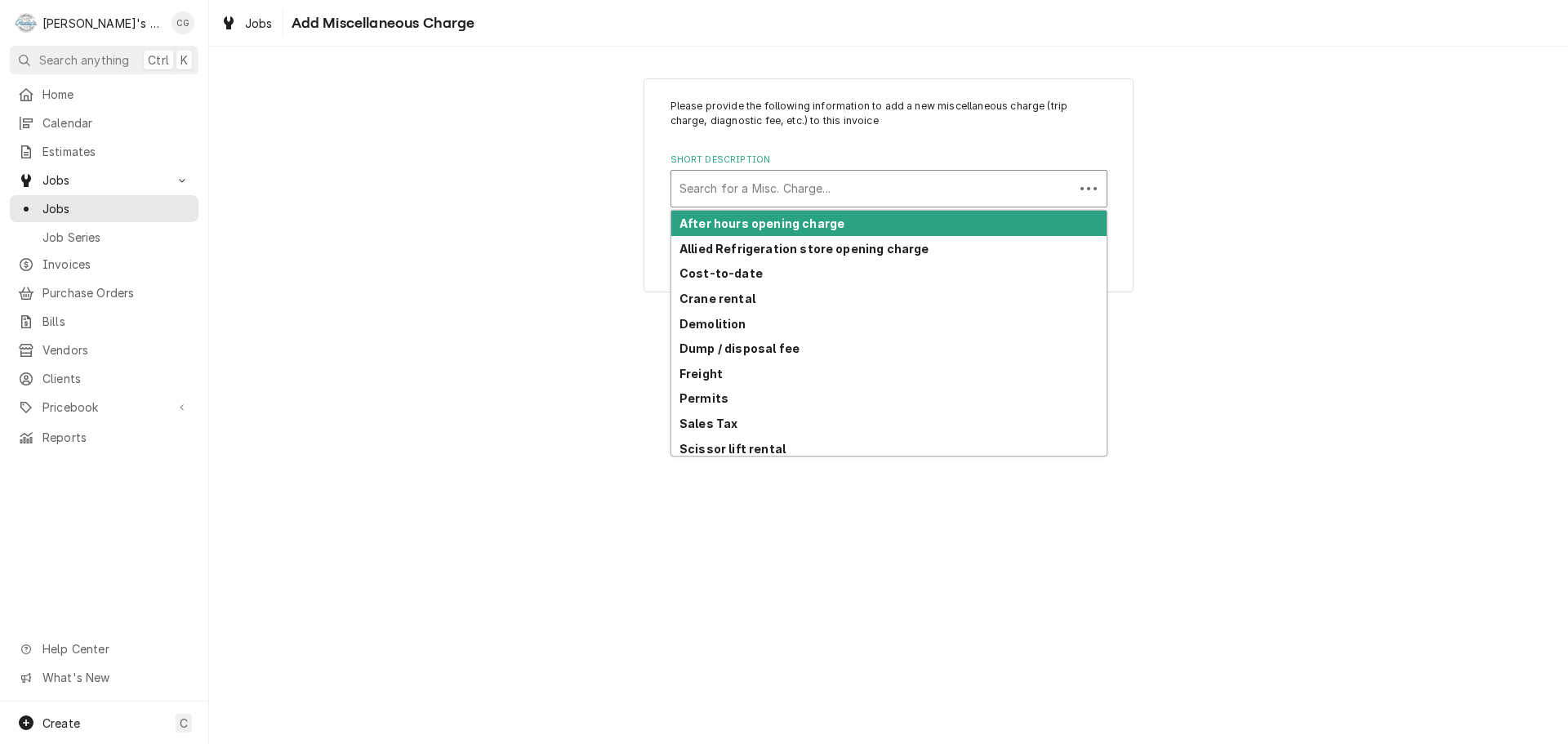
click at [808, 181] on div "Short Description" at bounding box center [873, 188] width 387 height 29
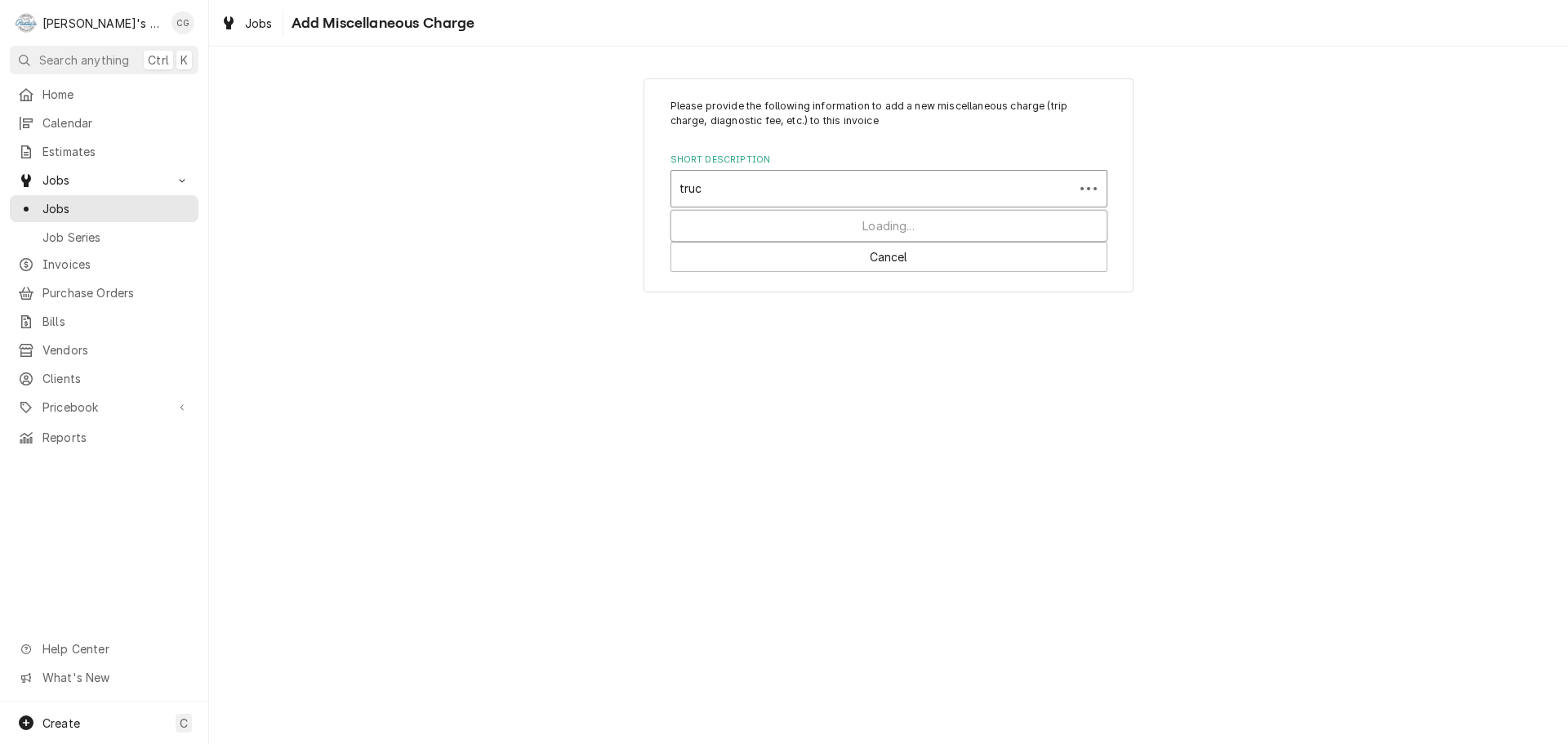
type input "truck"
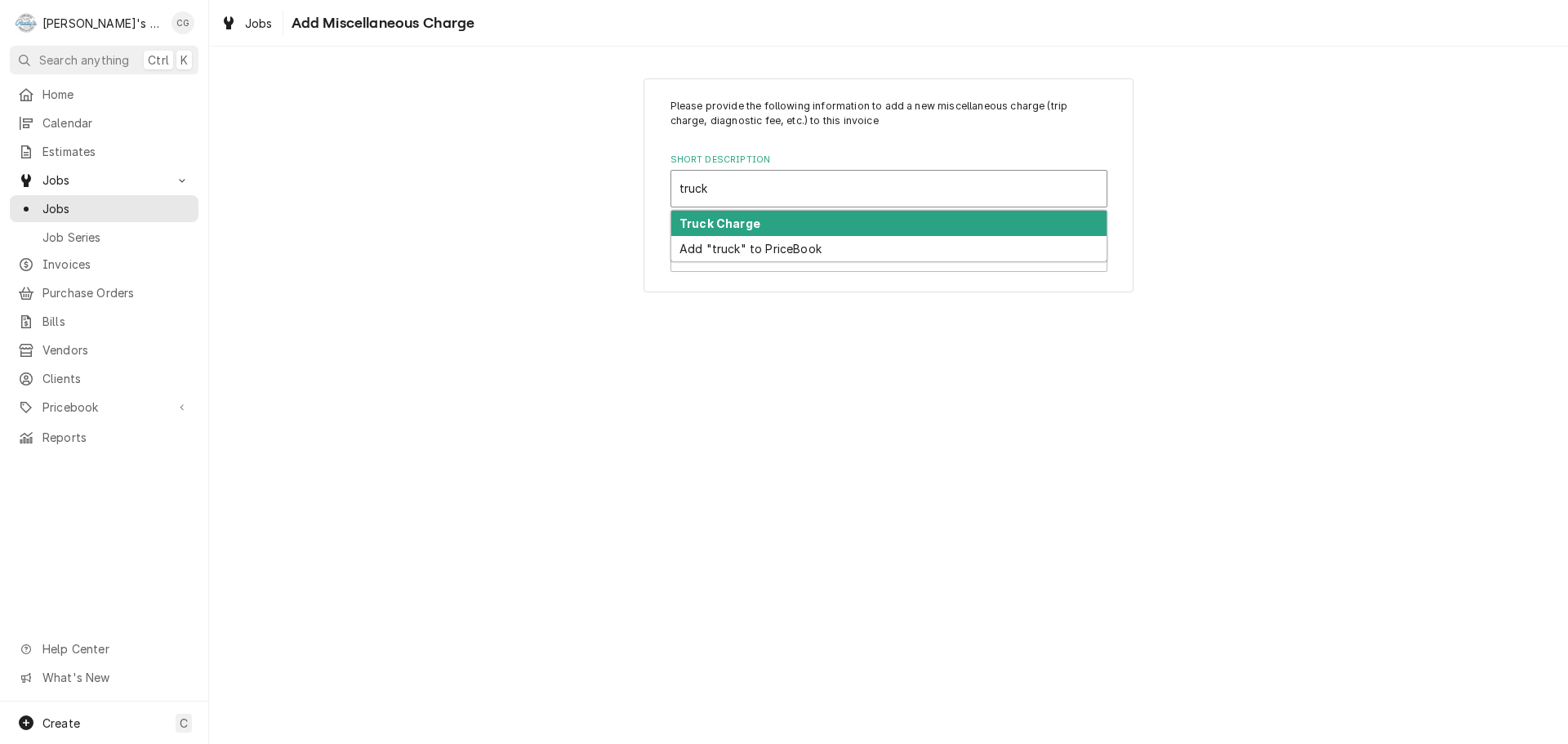
click at [802, 224] on div "Truck Charge" at bounding box center [889, 224] width 435 height 25
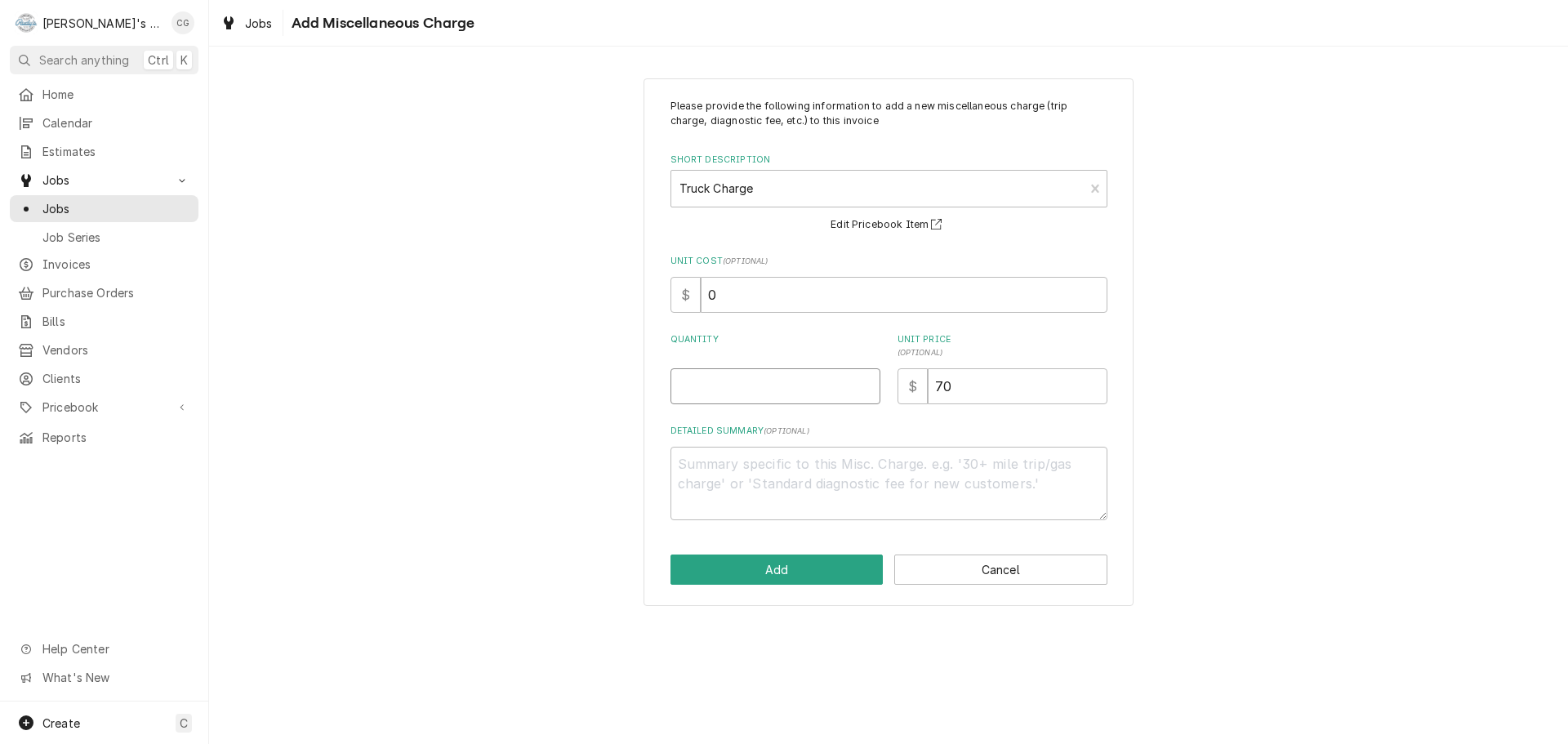
click at [793, 386] on input "Quantity" at bounding box center [776, 386] width 210 height 36
type textarea "x"
type input "1"
click at [813, 569] on button "Add" at bounding box center [777, 570] width 213 height 30
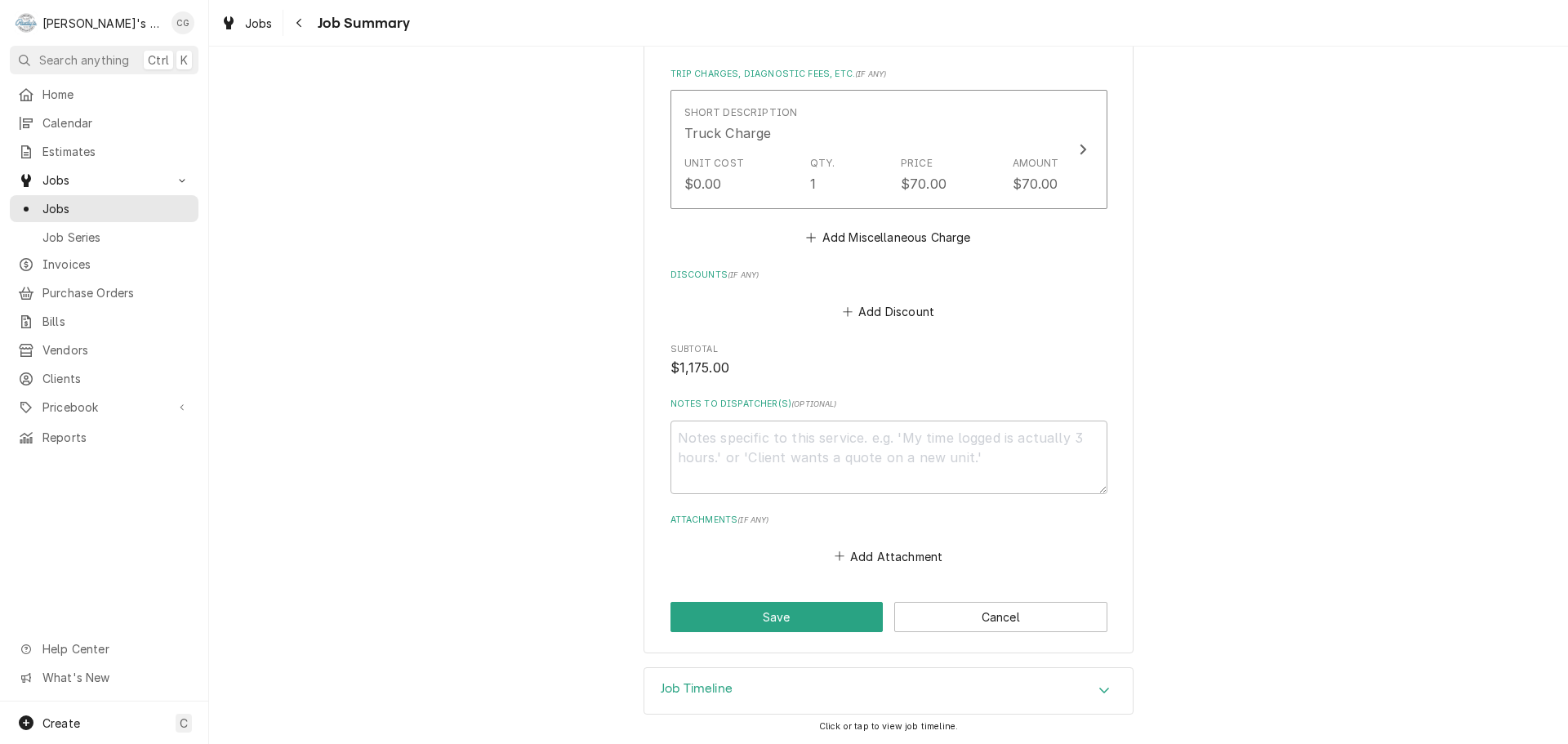
scroll to position [1071, 0]
click at [791, 628] on button "Save" at bounding box center [777, 616] width 213 height 30
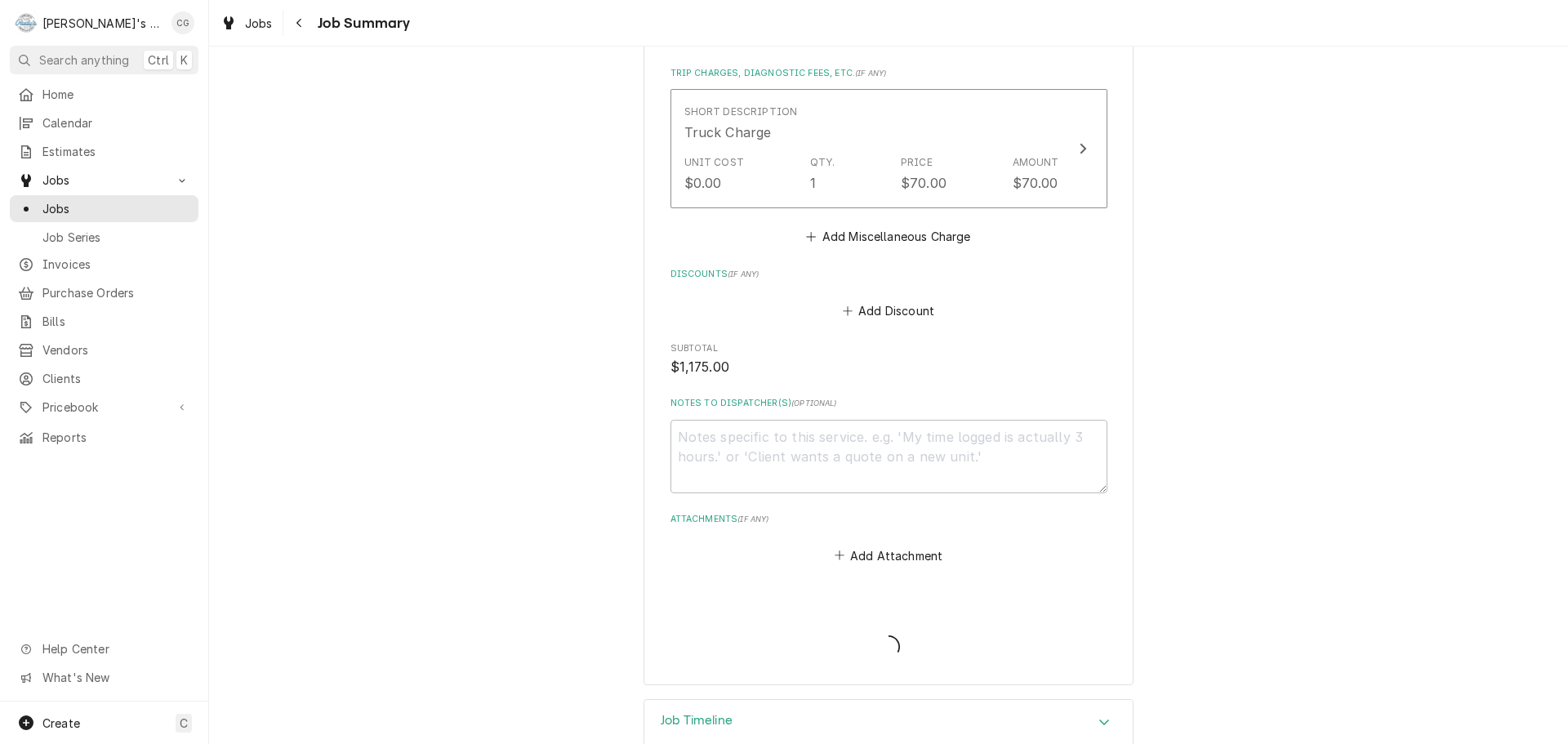
click at [795, 623] on div "Job Summary Form" at bounding box center [889, 632] width 437 height 63
type textarea "x"
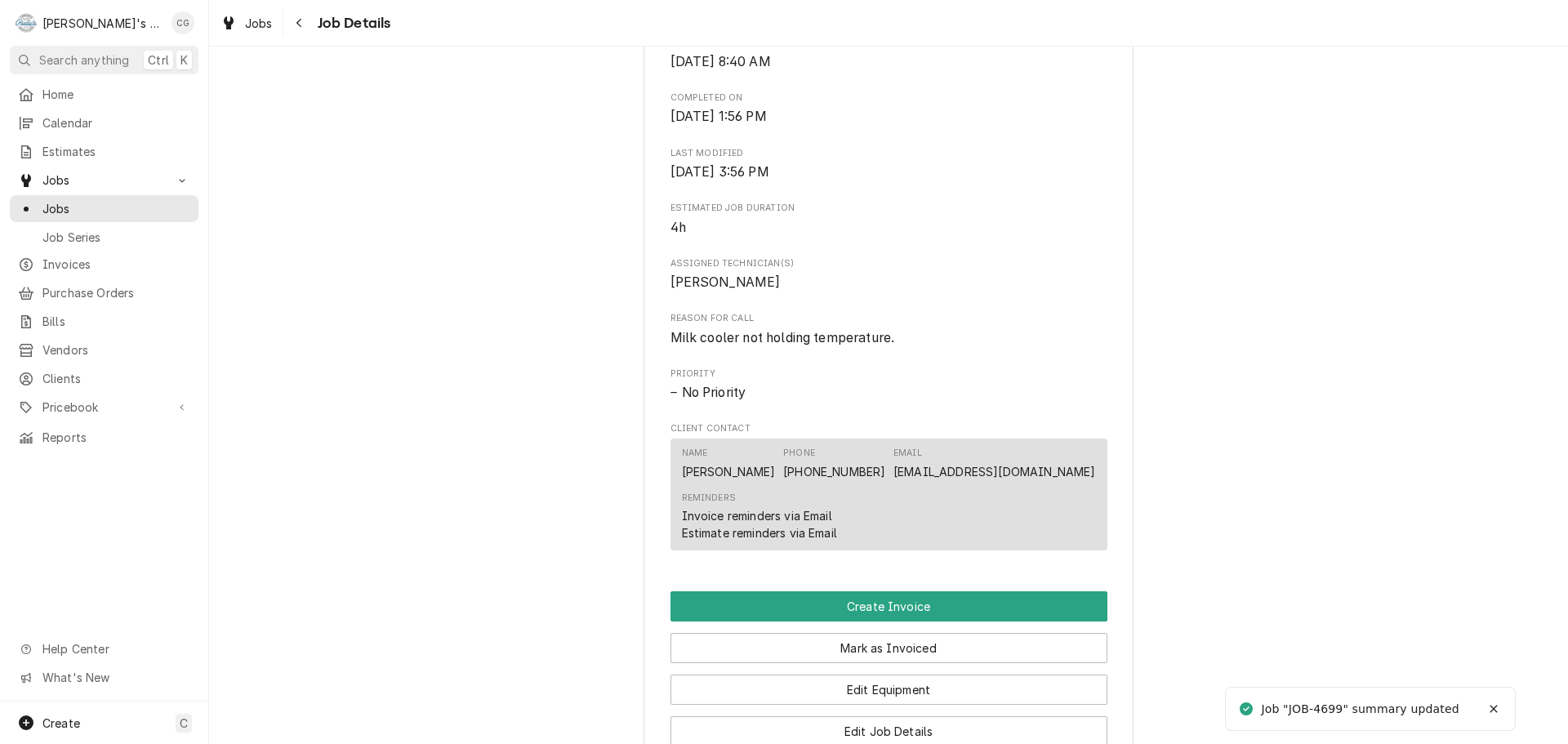
scroll to position [572, 0]
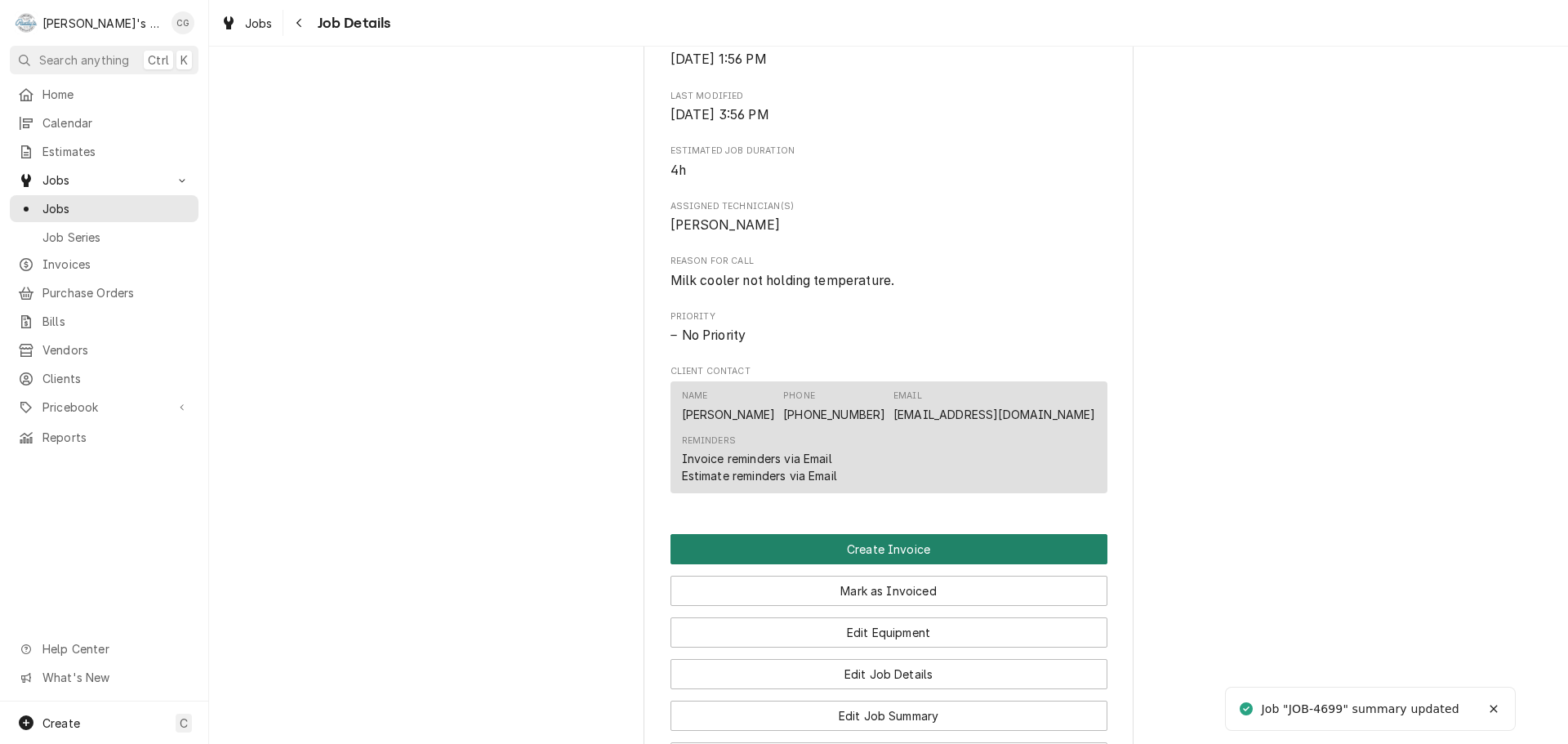
click at [892, 561] on button "Create Invoice" at bounding box center [889, 550] width 437 height 30
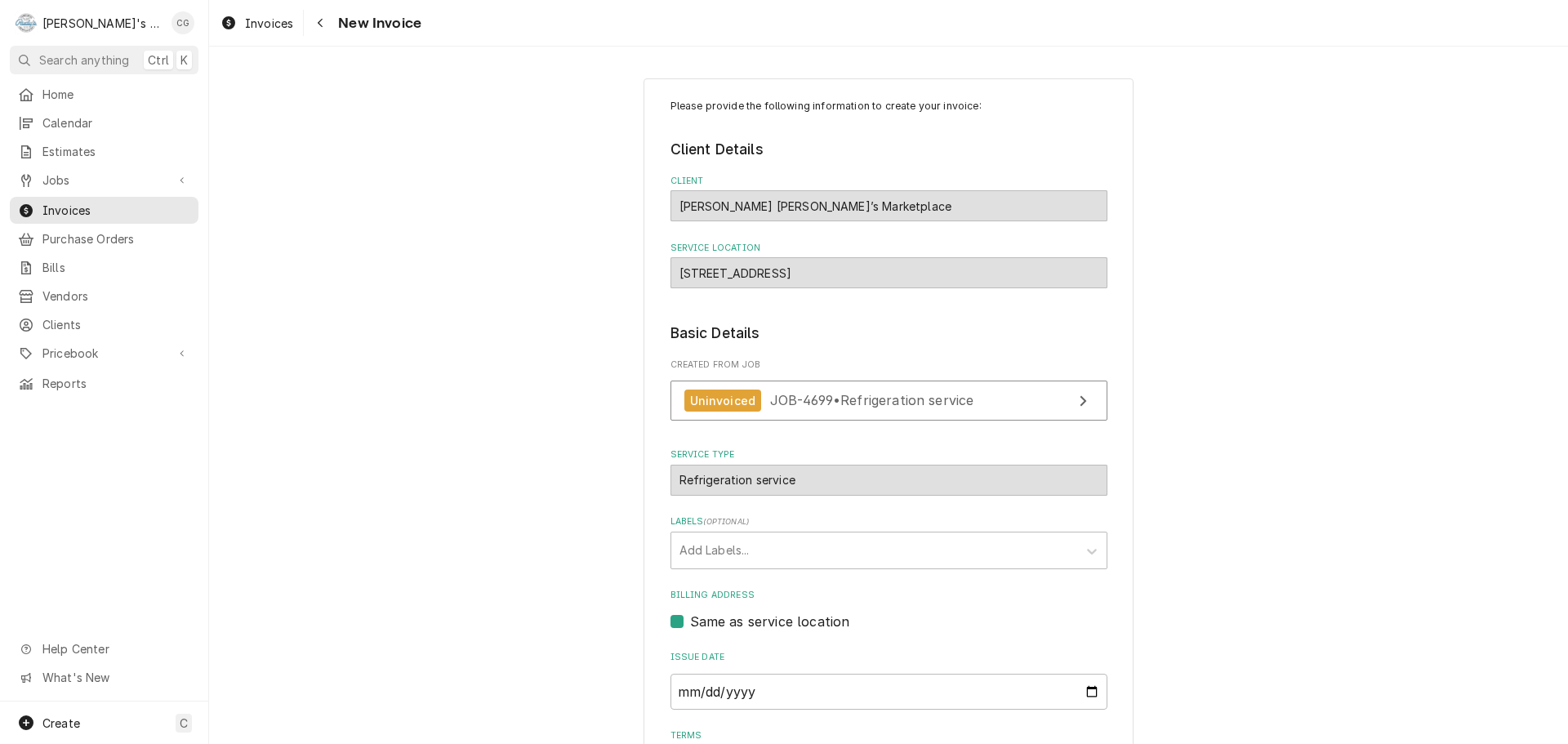
scroll to position [245, 0]
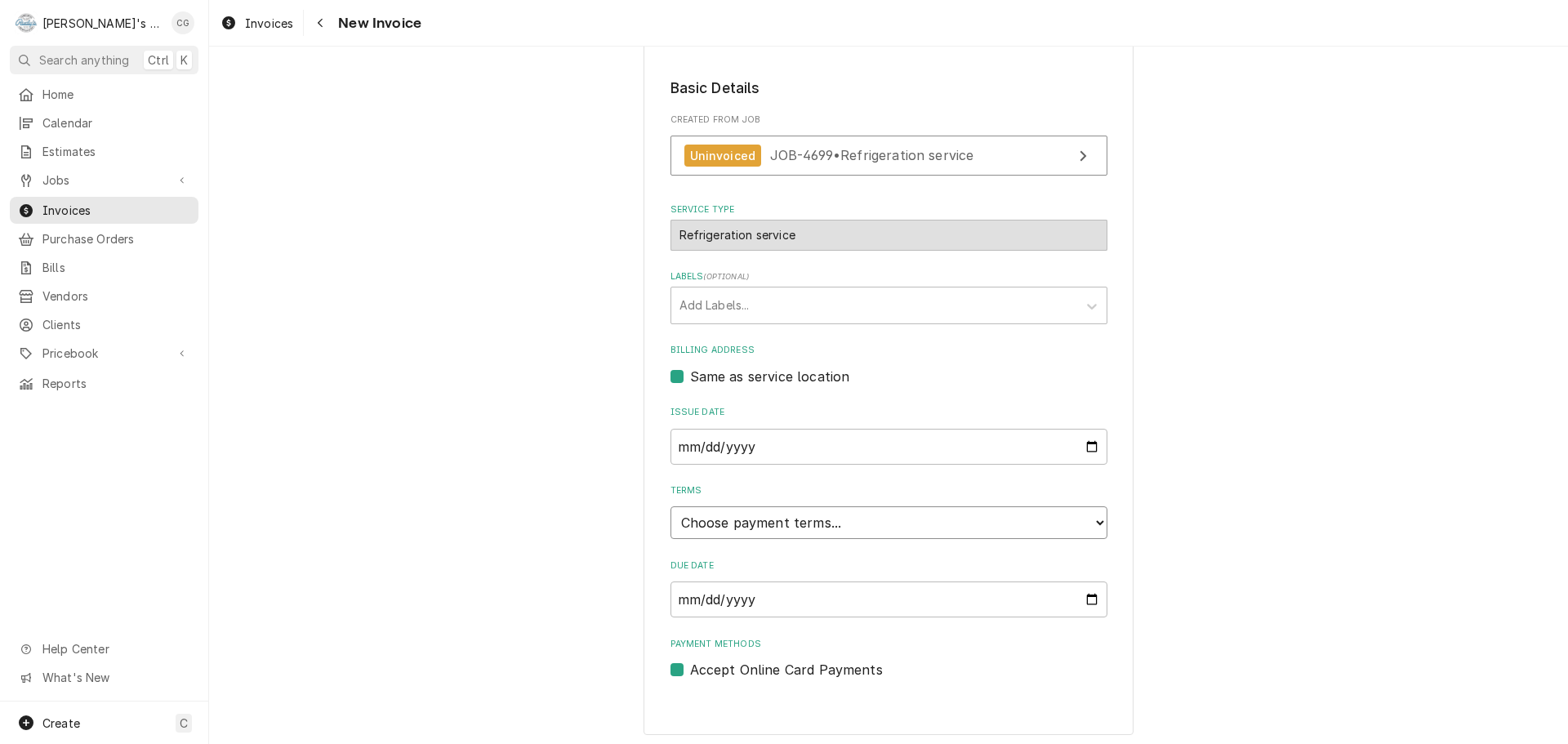
click at [859, 530] on select "Choose payment terms... Same Day Net 7 Net 14 Net 21 Net 30 Net 45 Net 60 Net 90" at bounding box center [889, 523] width 437 height 33
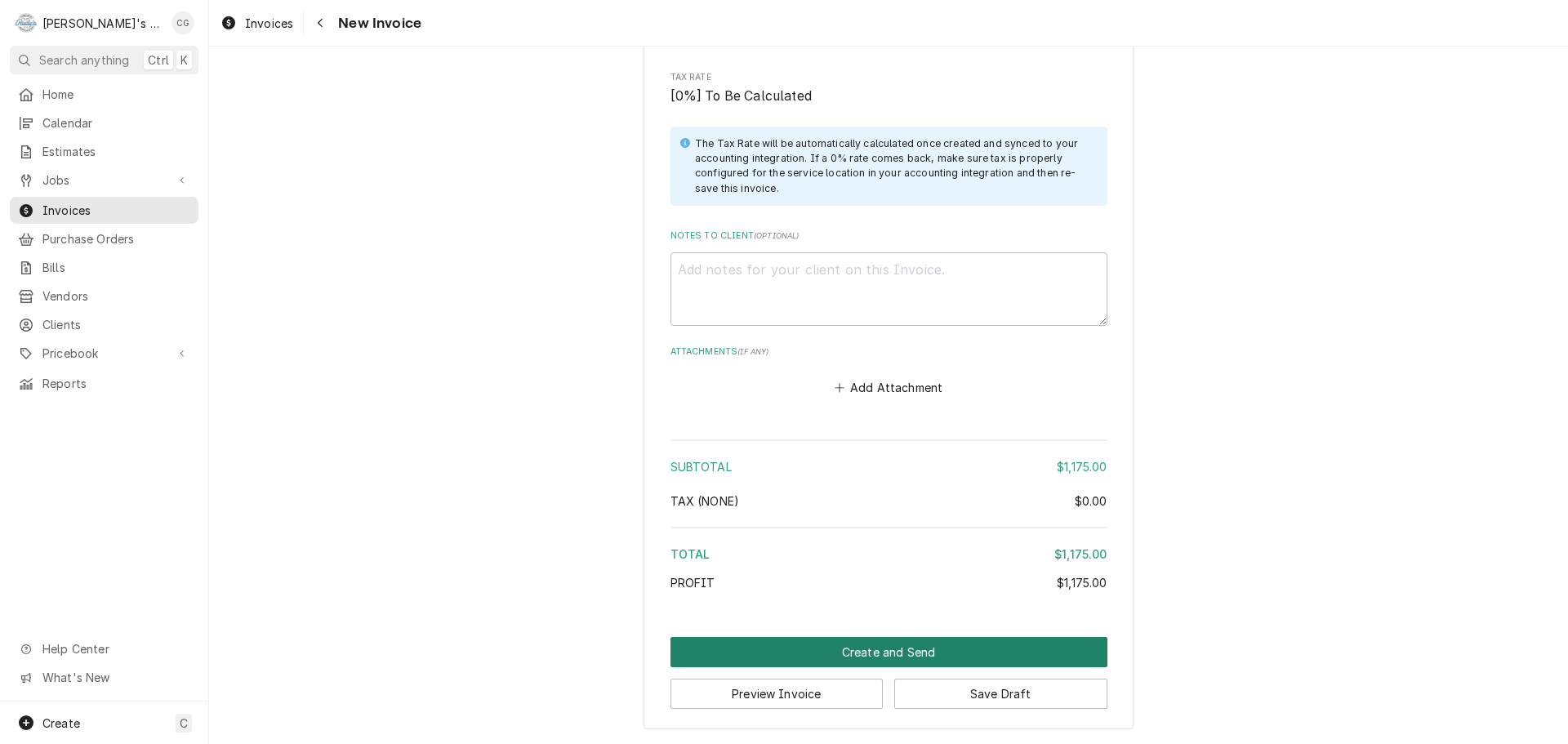
click at [975, 647] on button "Create and Send" at bounding box center [889, 652] width 437 height 30
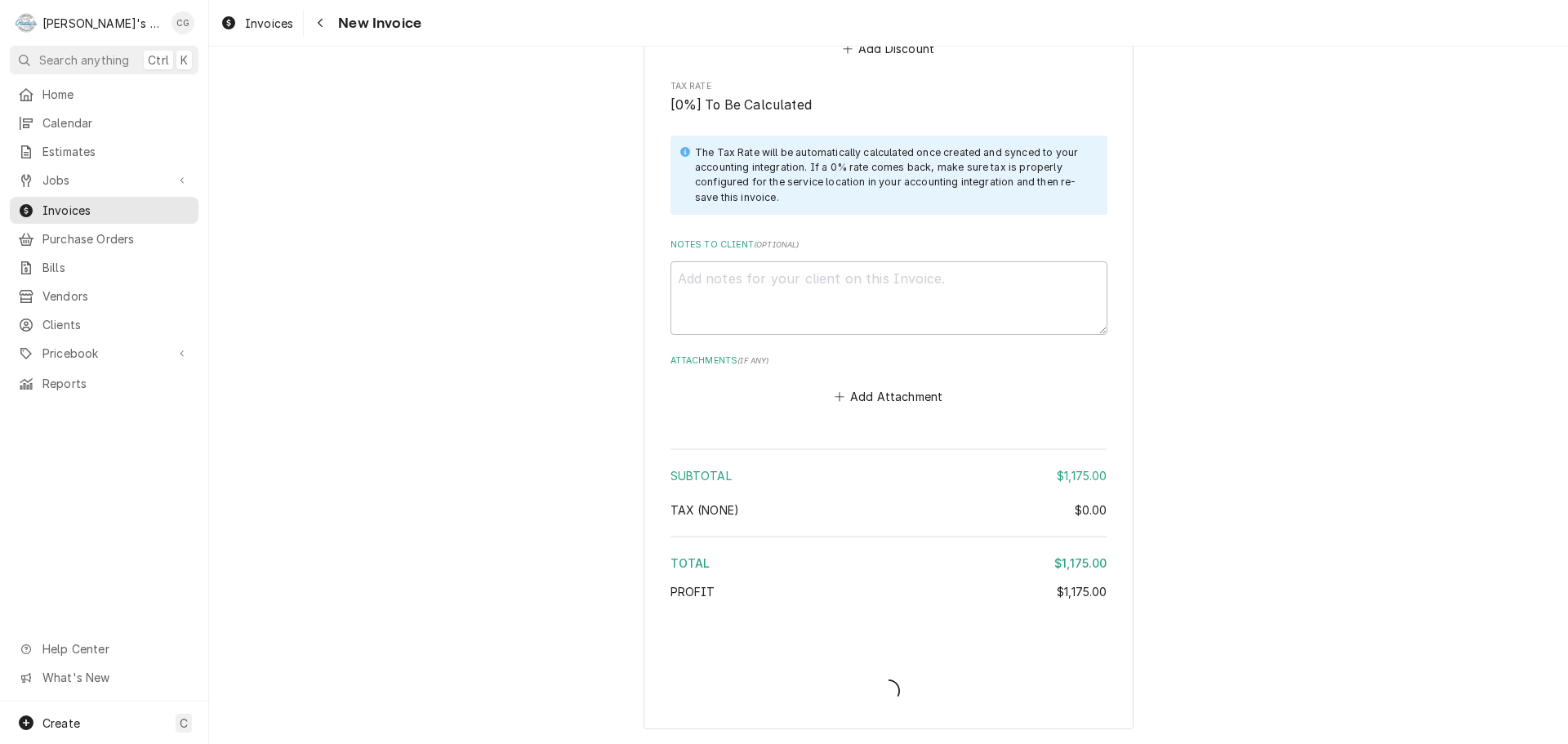
scroll to position [2041, 0]
type textarea "x"
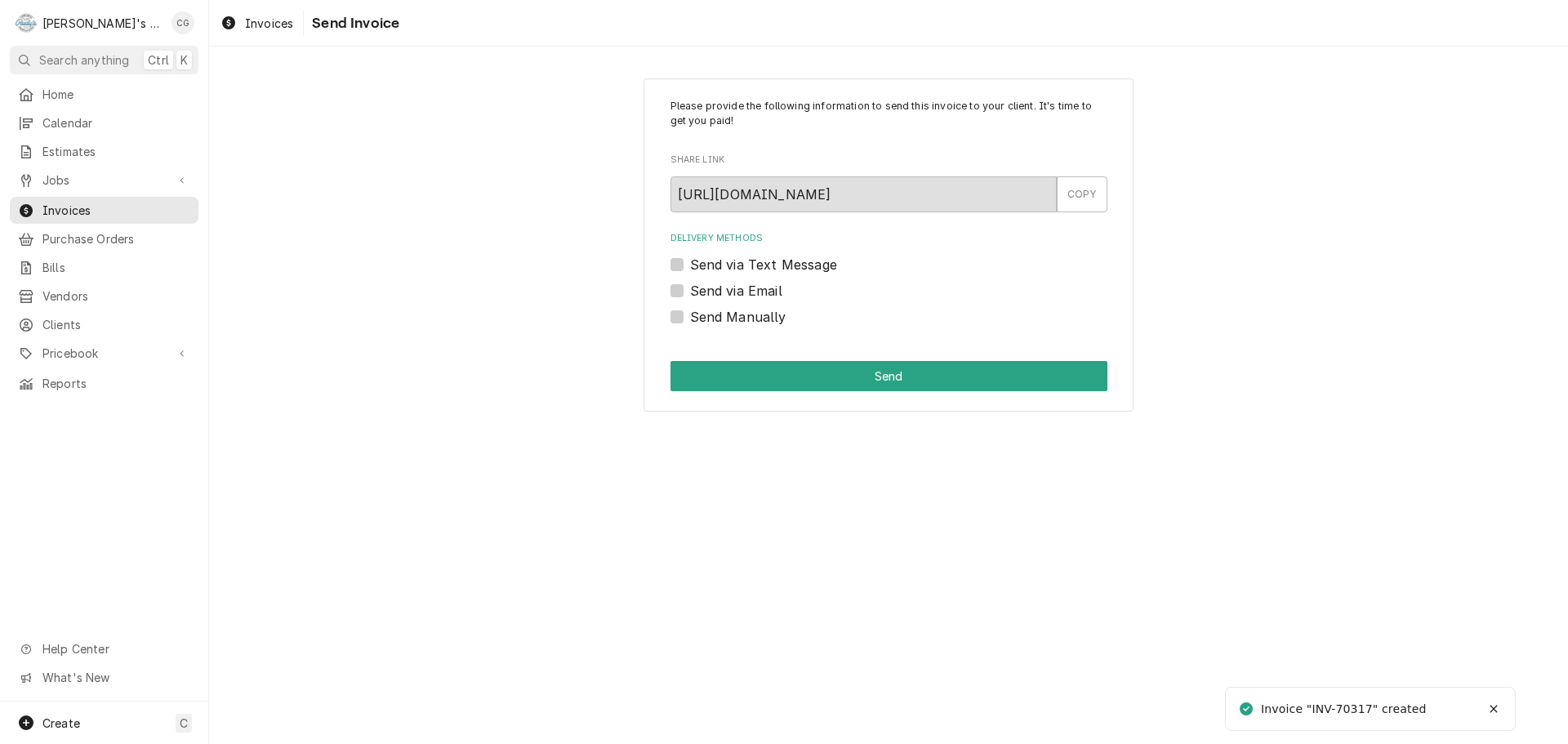
click at [690, 288] on label "Send via Email" at bounding box center [736, 290] width 92 height 19
click at [690, 288] on input "Send via Email" at bounding box center [908, 298] width 437 height 36
checkbox input "true"
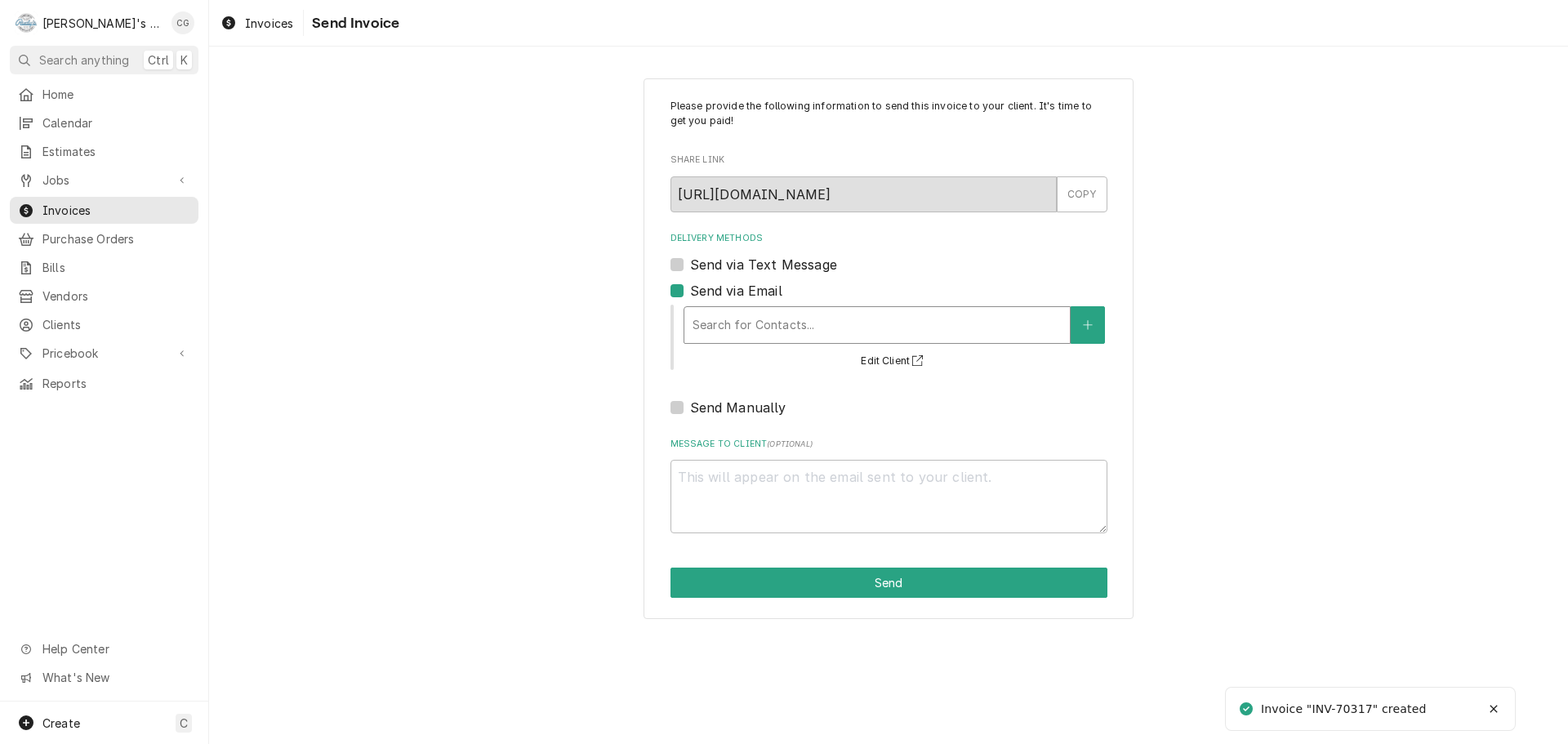
click at [807, 328] on div "Delivery Methods" at bounding box center [876, 325] width 369 height 29
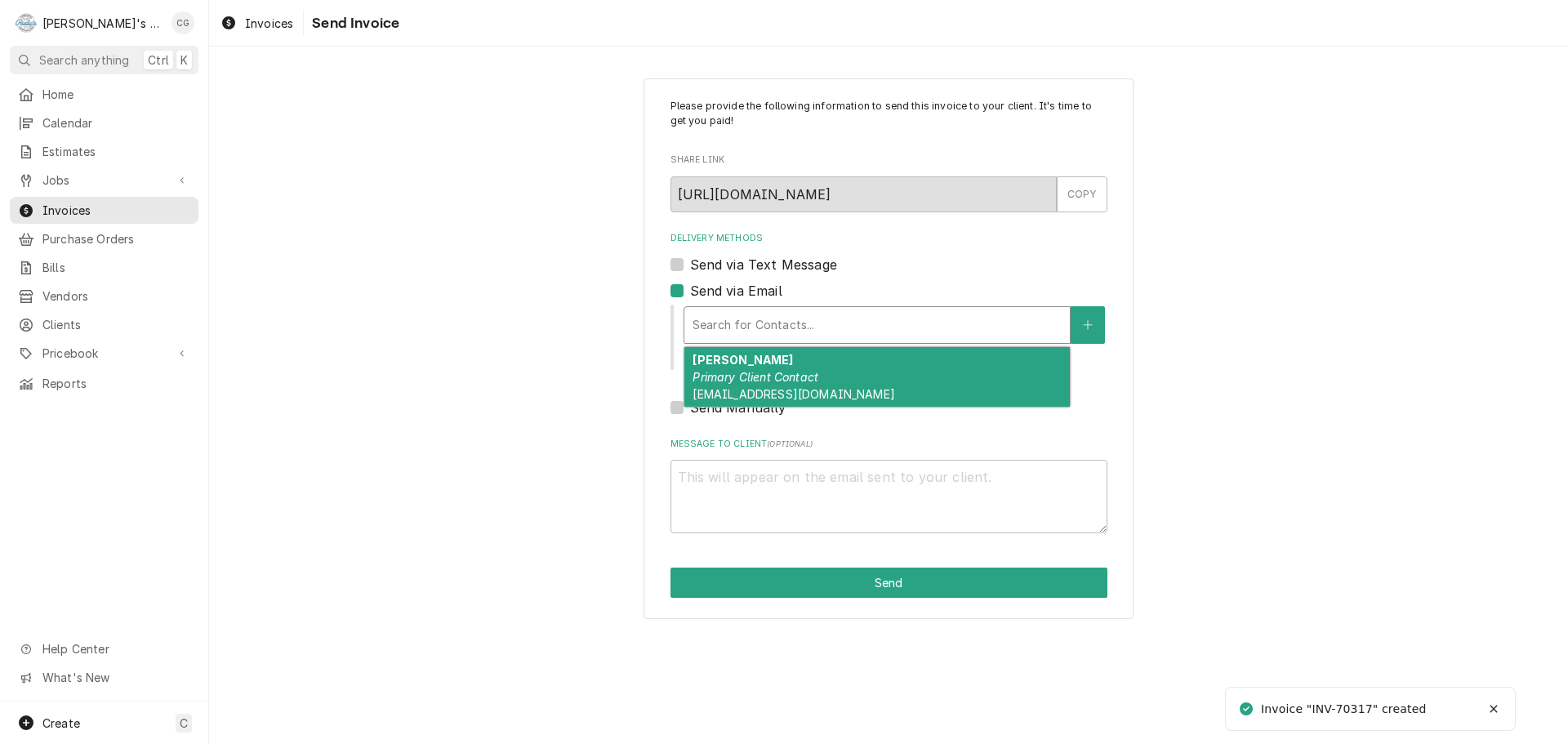
click at [801, 365] on div "Serena Tam Primary Client Contact sjtam1213@gmail.com" at bounding box center [877, 377] width 386 height 60
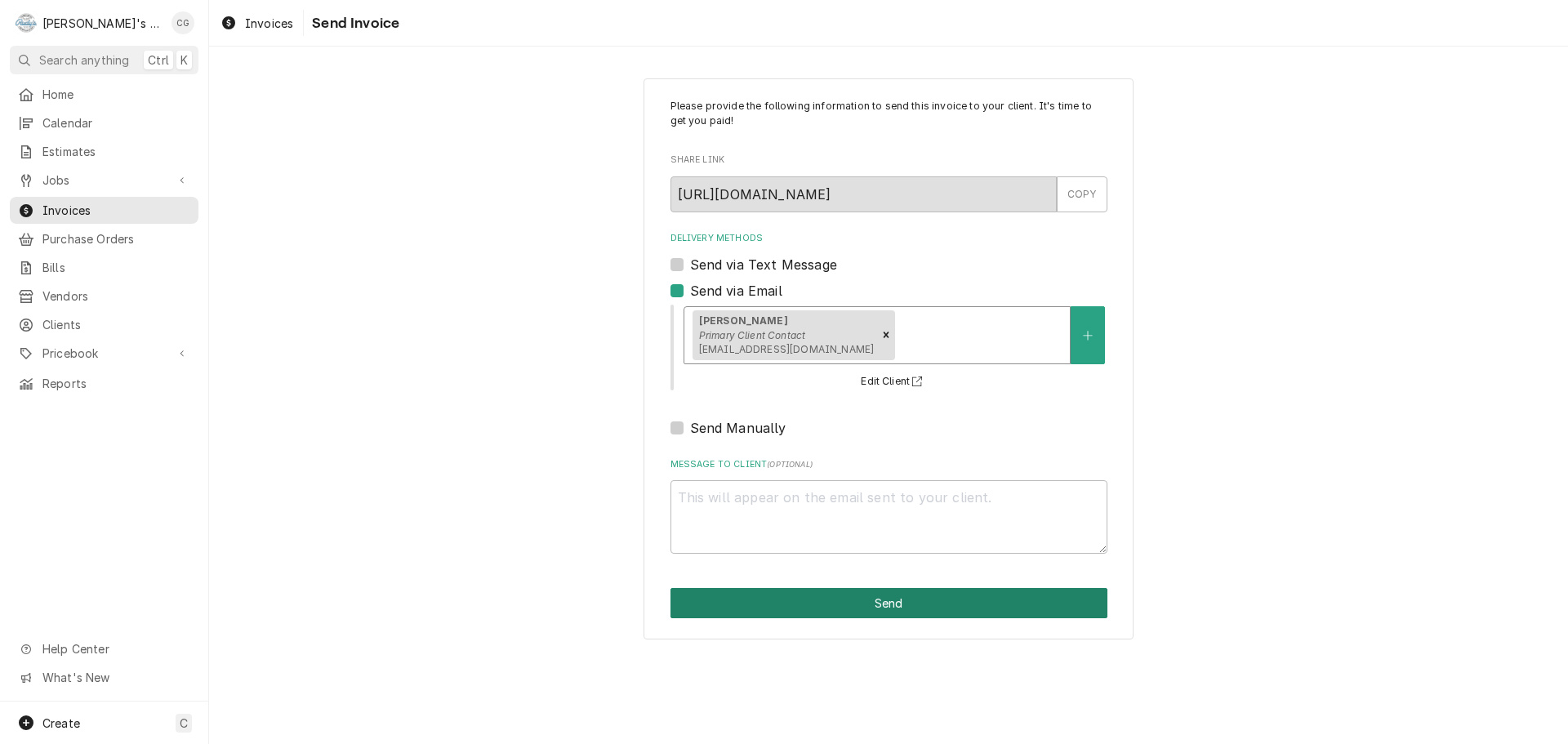
click at [880, 609] on button "Send" at bounding box center [889, 604] width 437 height 30
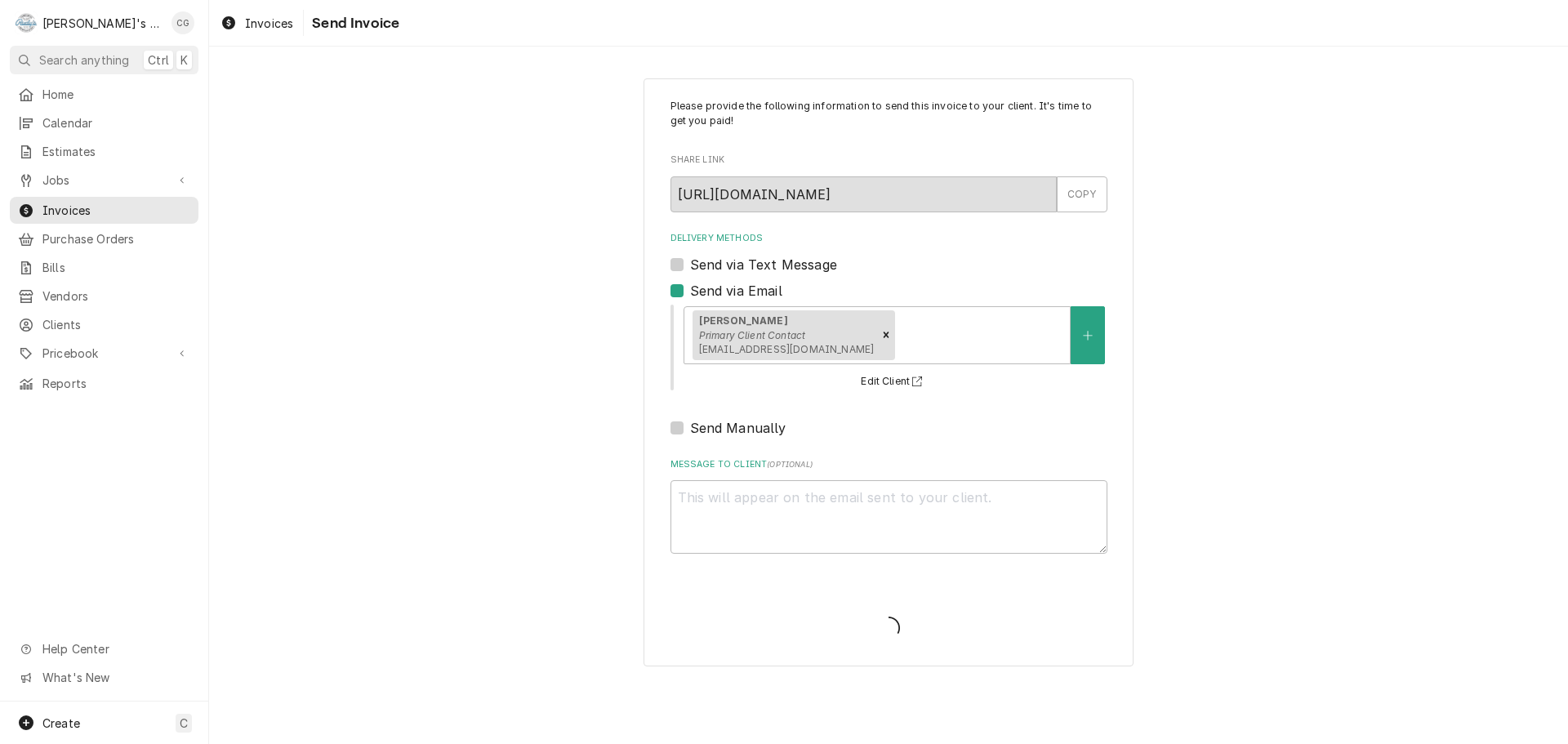
type textarea "x"
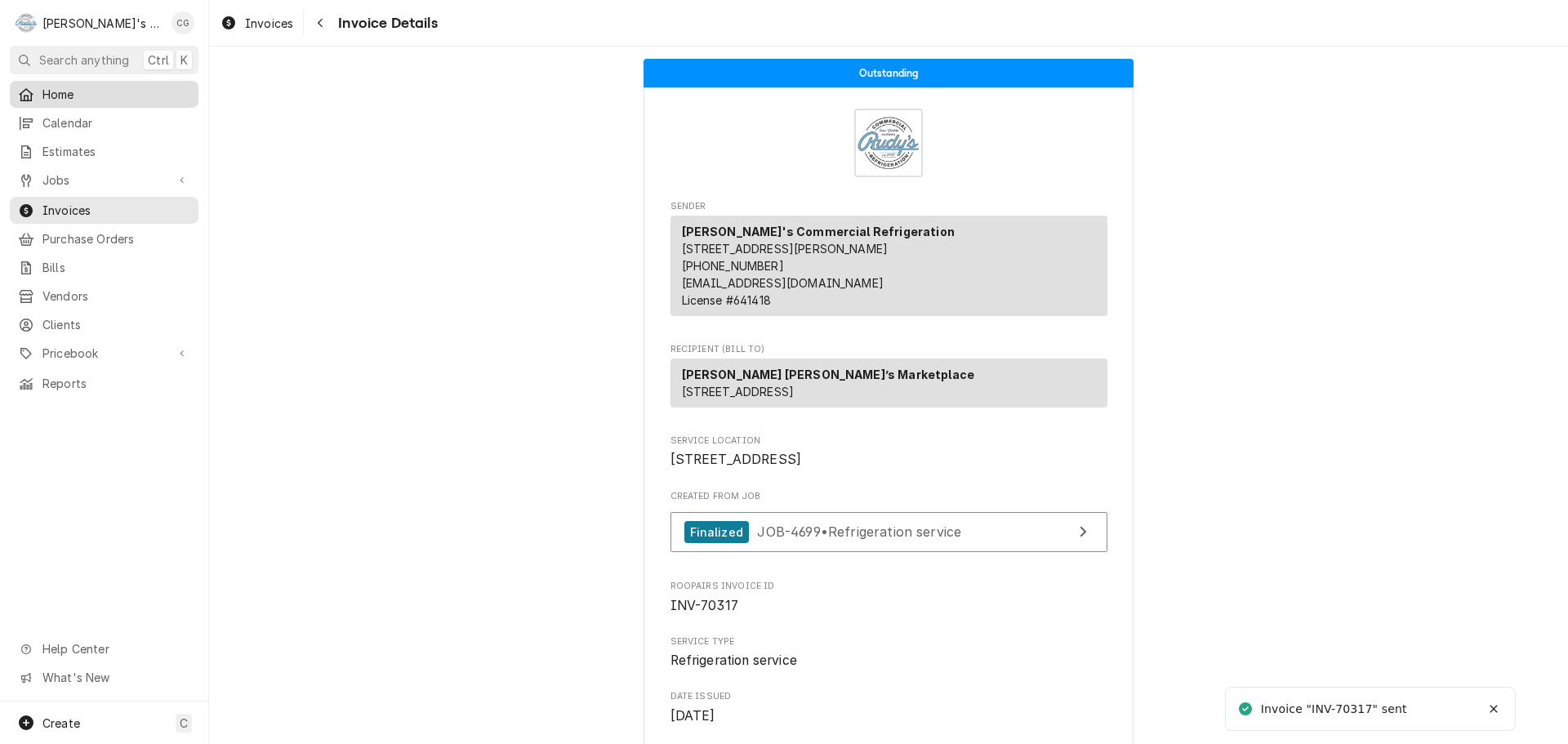
click at [75, 92] on span "Home" at bounding box center [117, 94] width 148 height 17
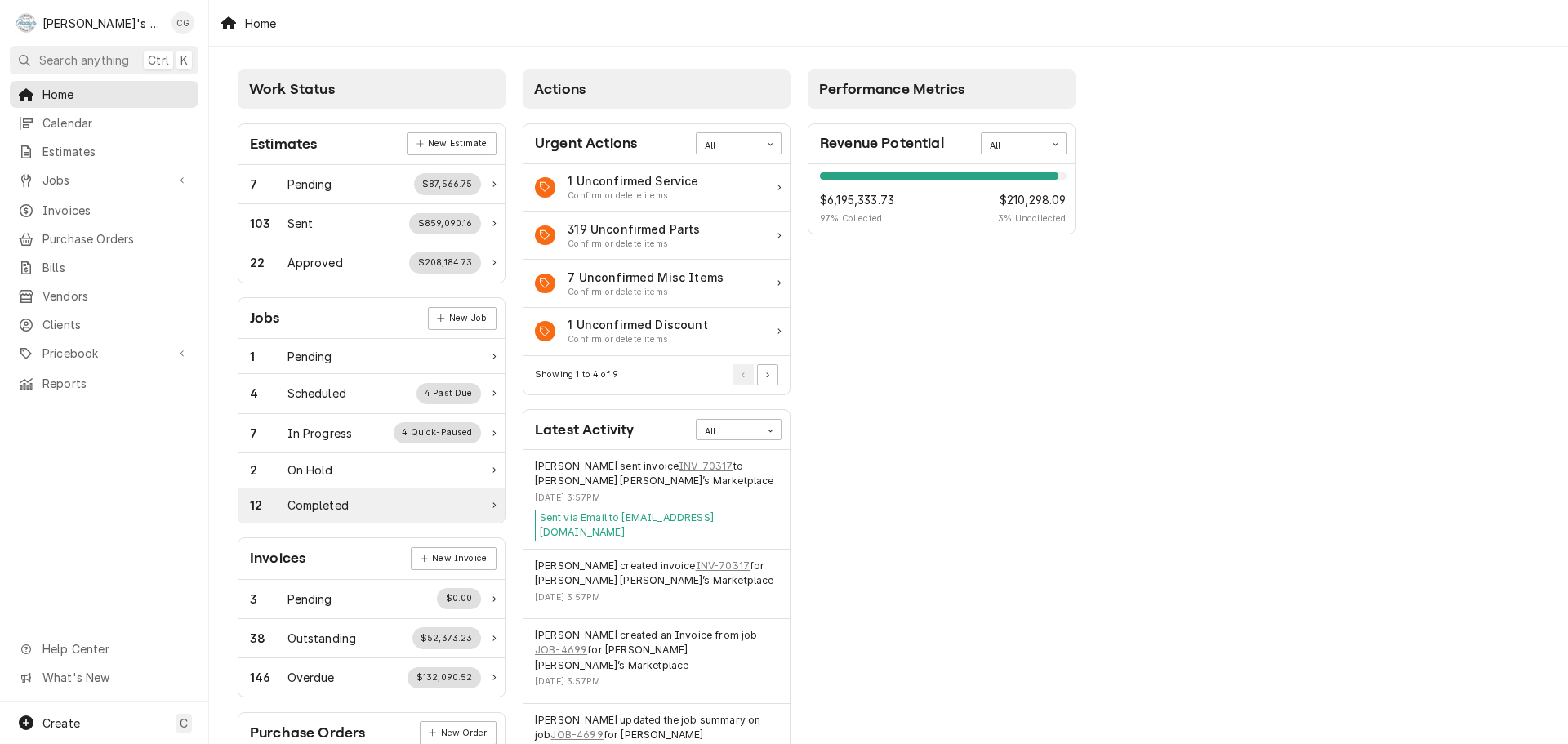
click at [398, 504] on div "12 Completed" at bounding box center [365, 505] width 231 height 17
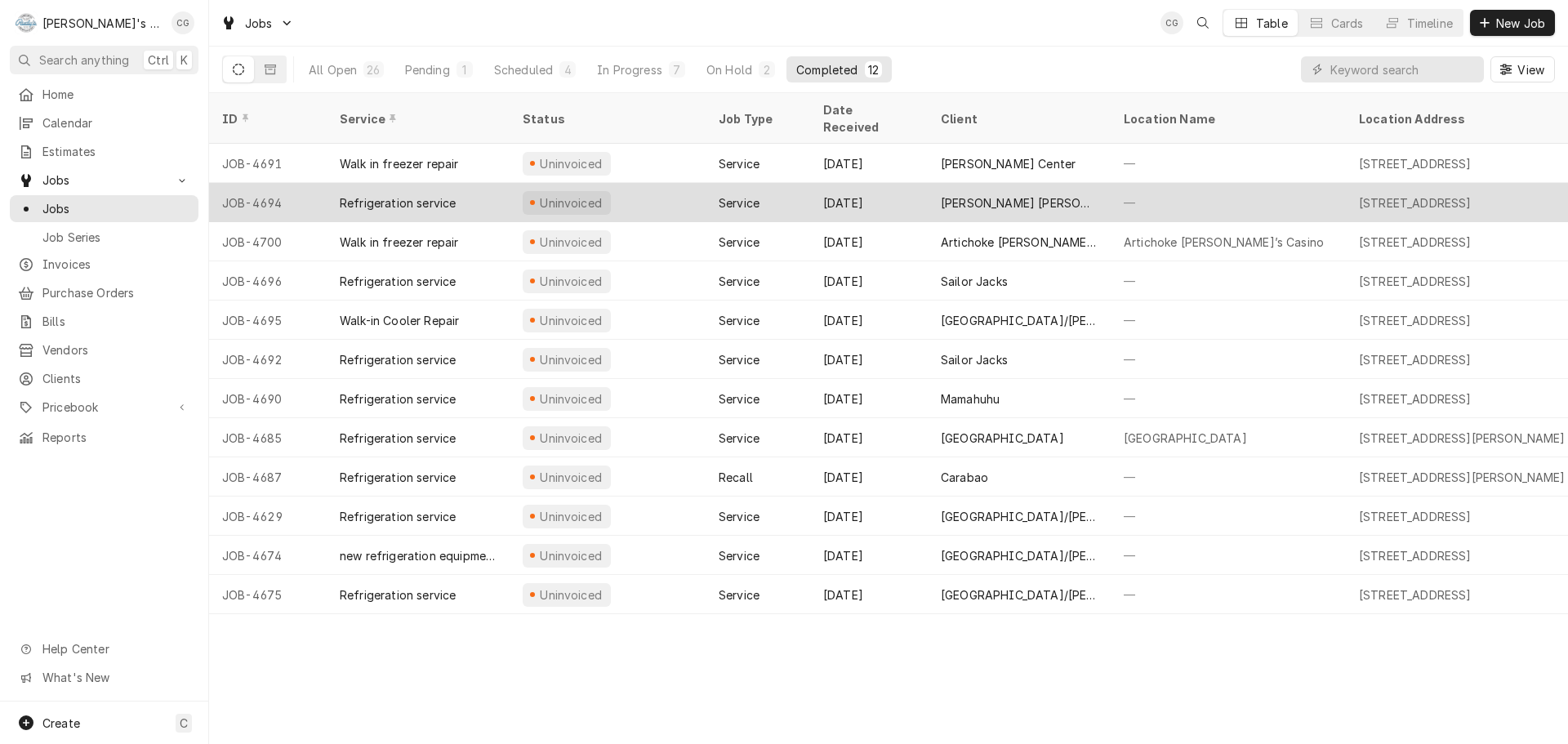
click at [1106, 184] on div "[PERSON_NAME] [PERSON_NAME]’s Marketplace" at bounding box center [1019, 203] width 183 height 40
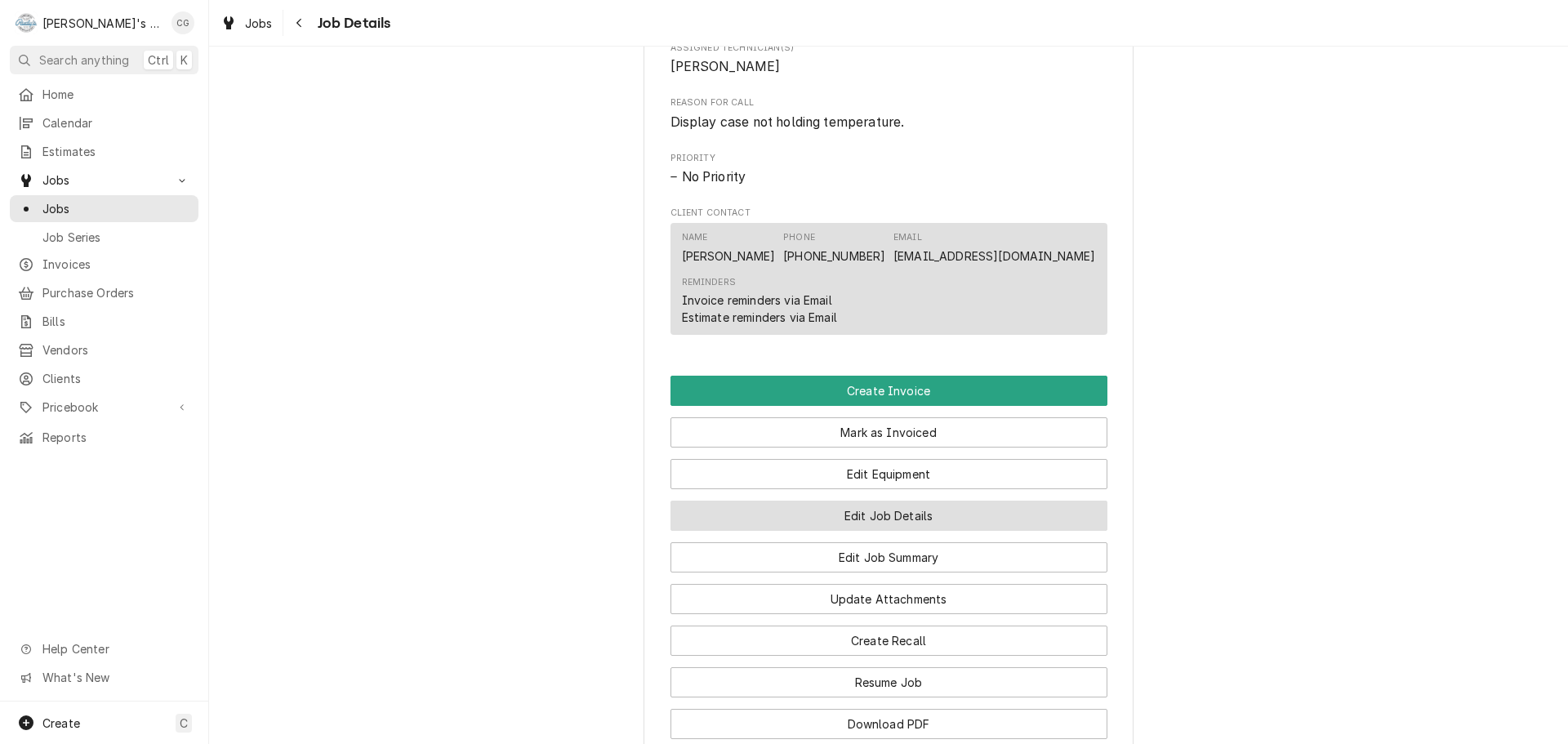
scroll to position [736, 0]
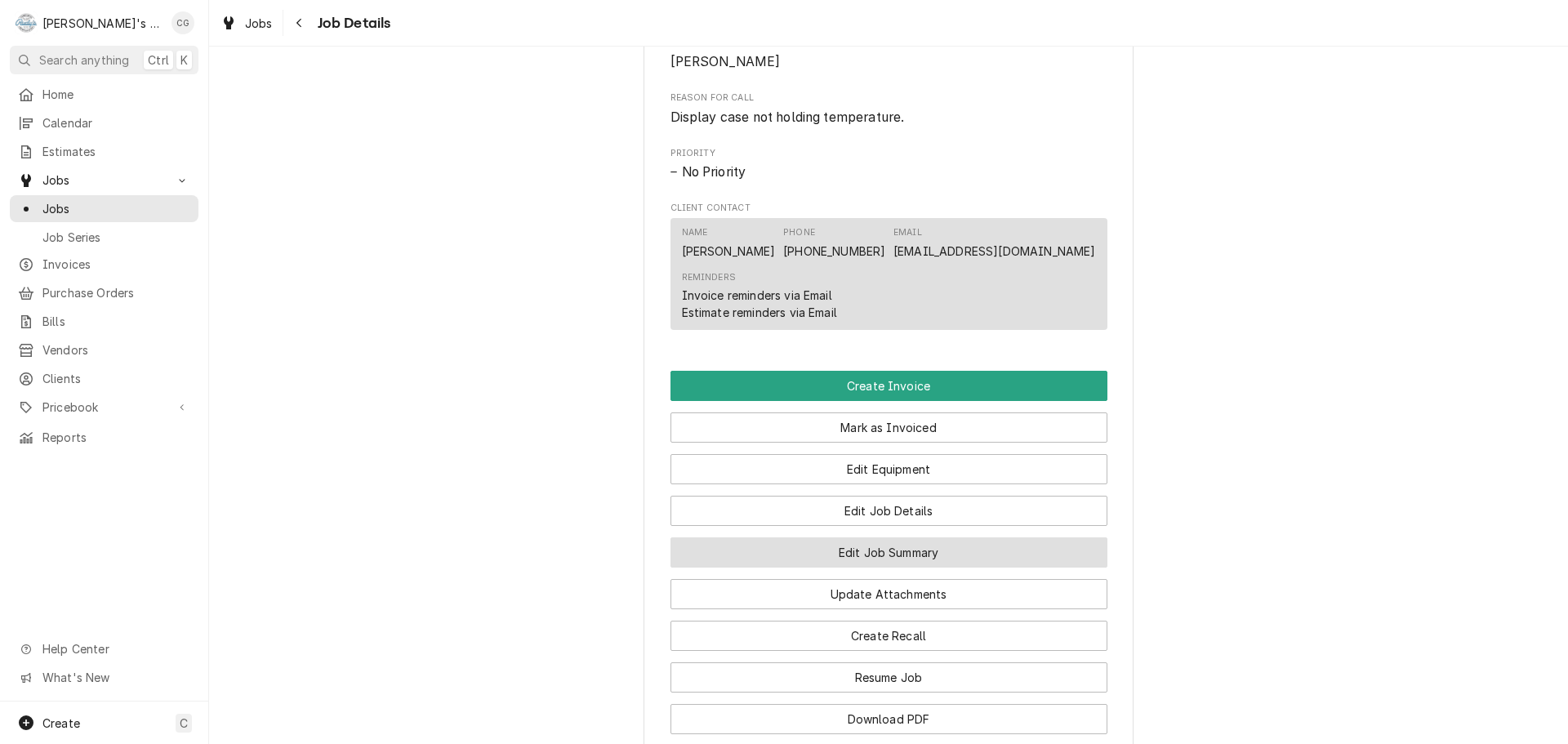
click at [949, 568] on button "Edit Job Summary" at bounding box center [889, 553] width 437 height 30
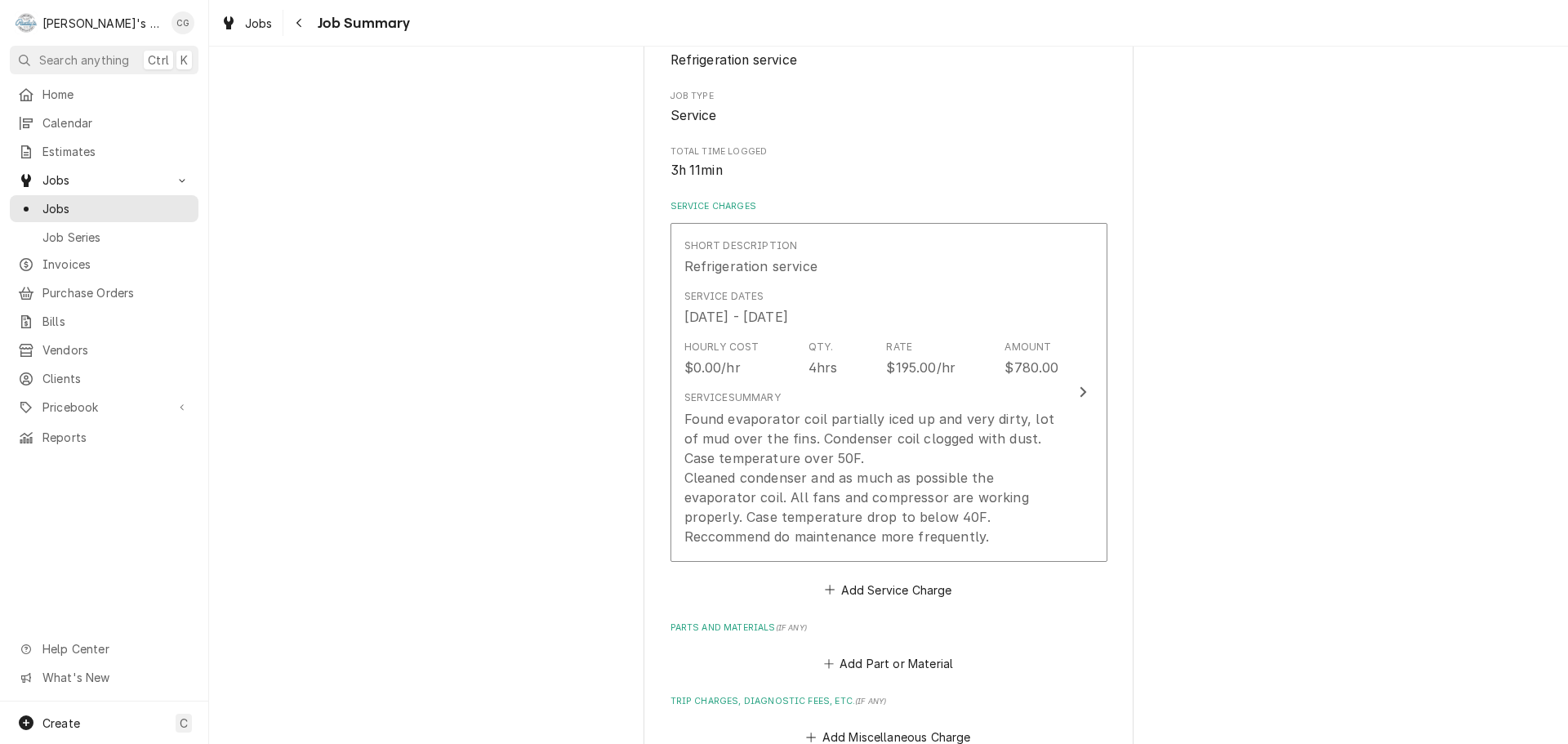
scroll to position [327, 0]
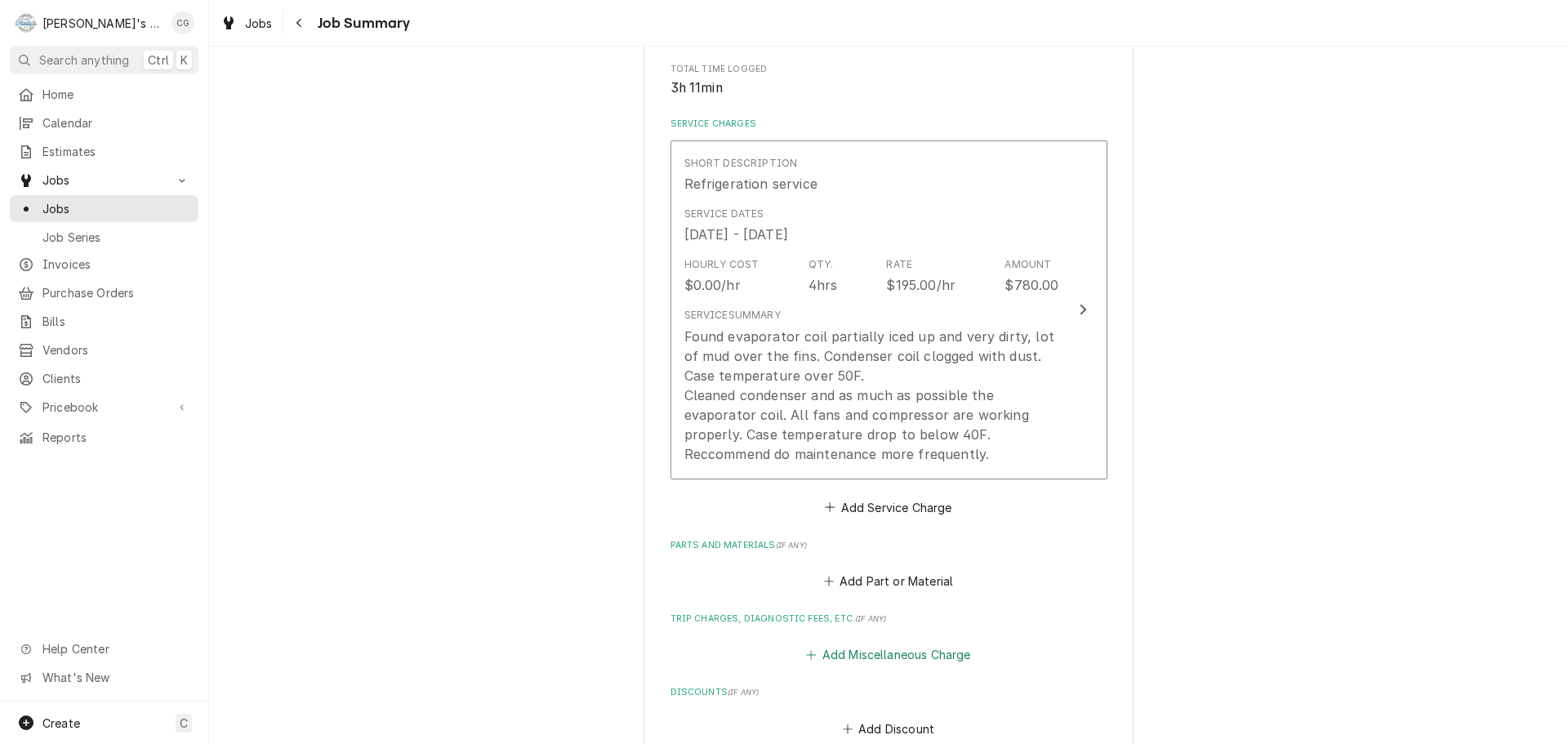
click at [862, 650] on button "Add Miscellaneous Charge" at bounding box center [888, 655] width 170 height 23
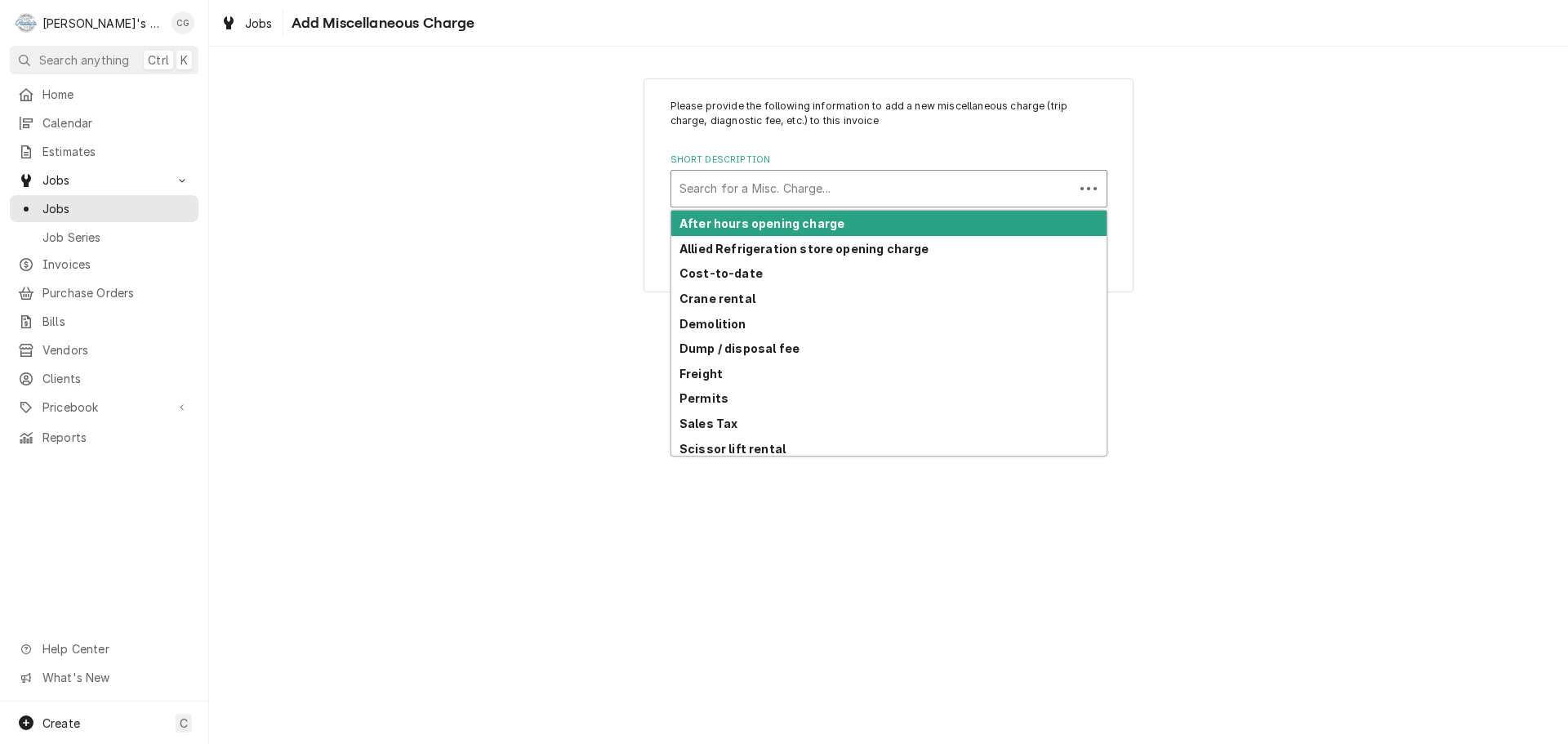
click at [928, 182] on div "Short Description" at bounding box center [873, 188] width 387 height 29
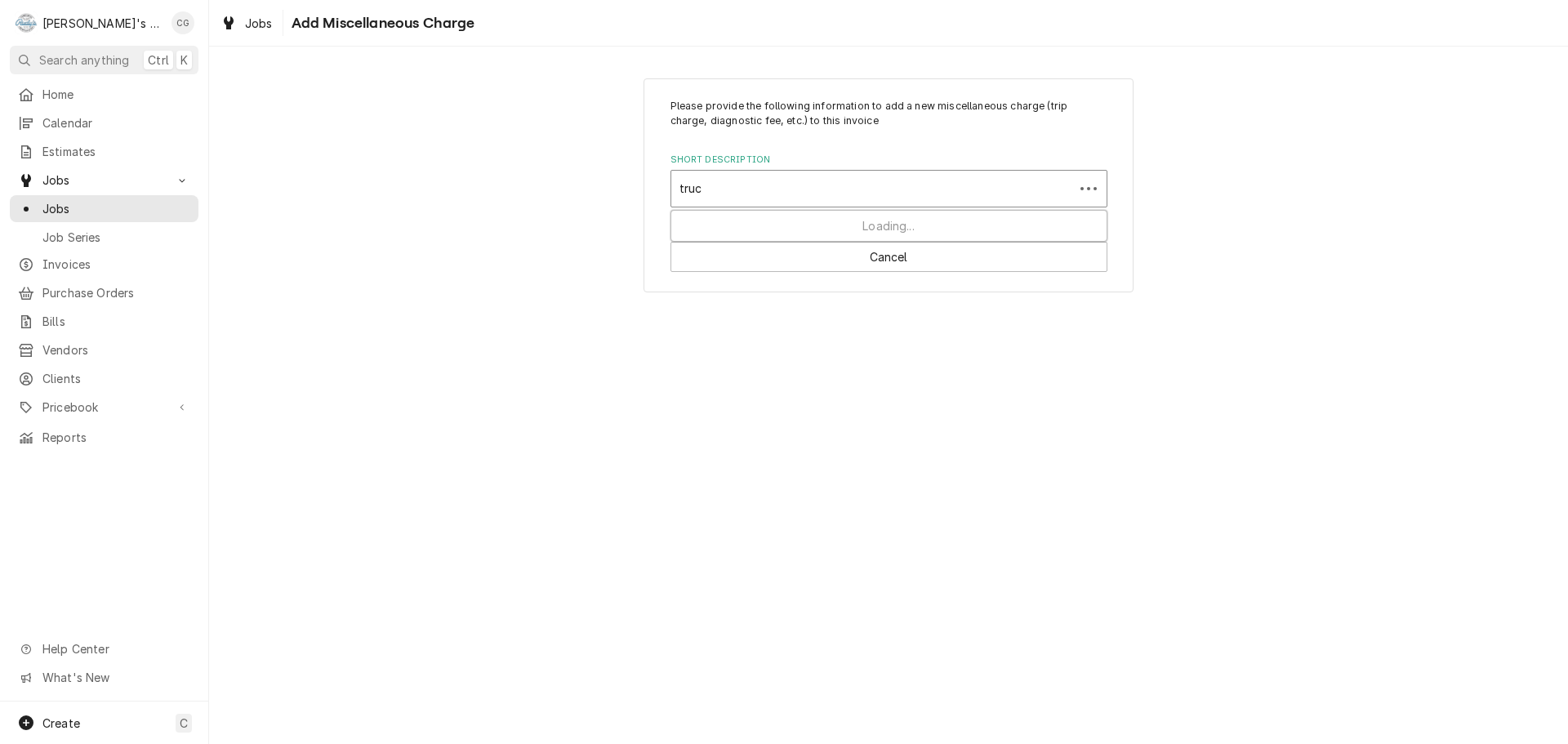
type input "truck"
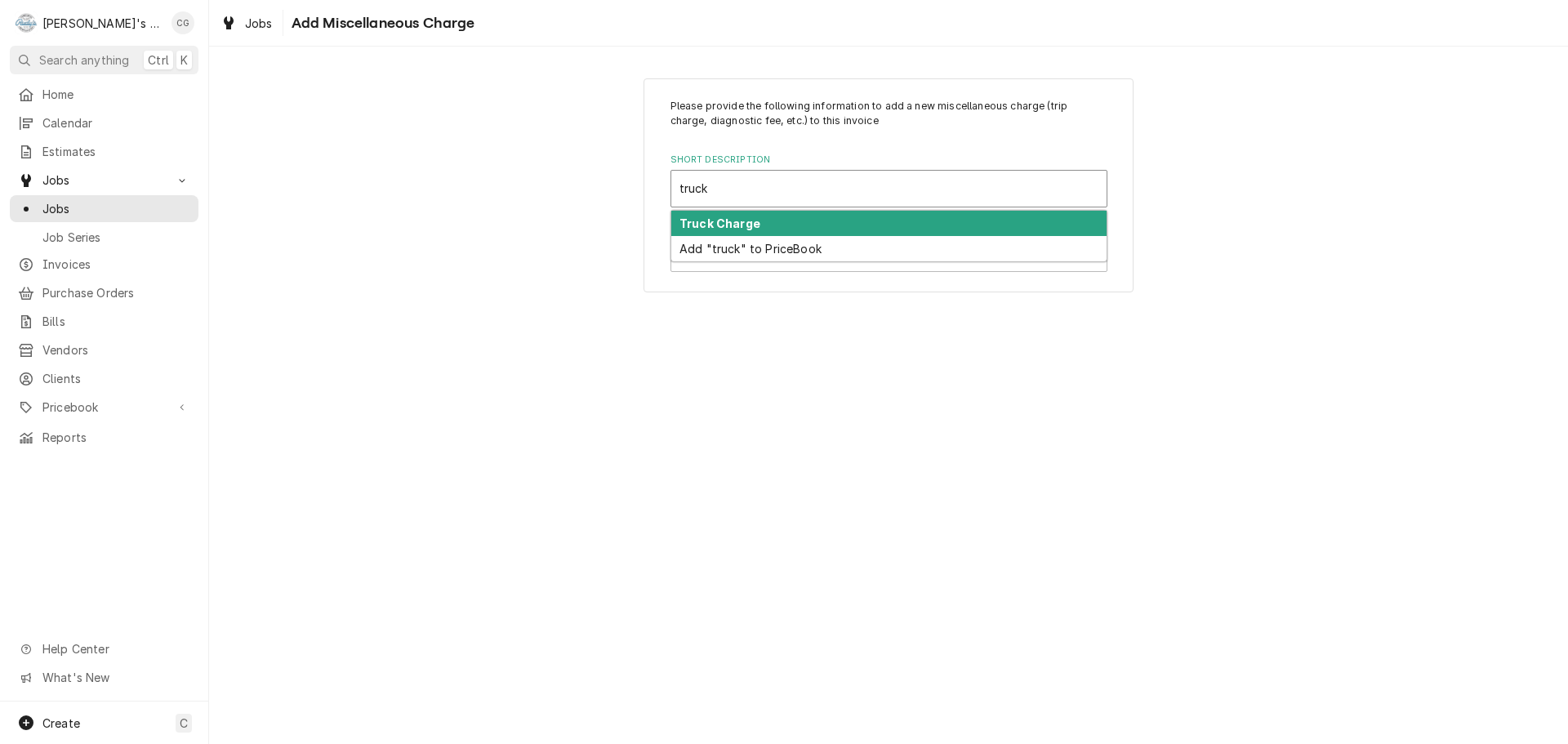
click at [899, 220] on div "Truck Charge" at bounding box center [889, 224] width 435 height 25
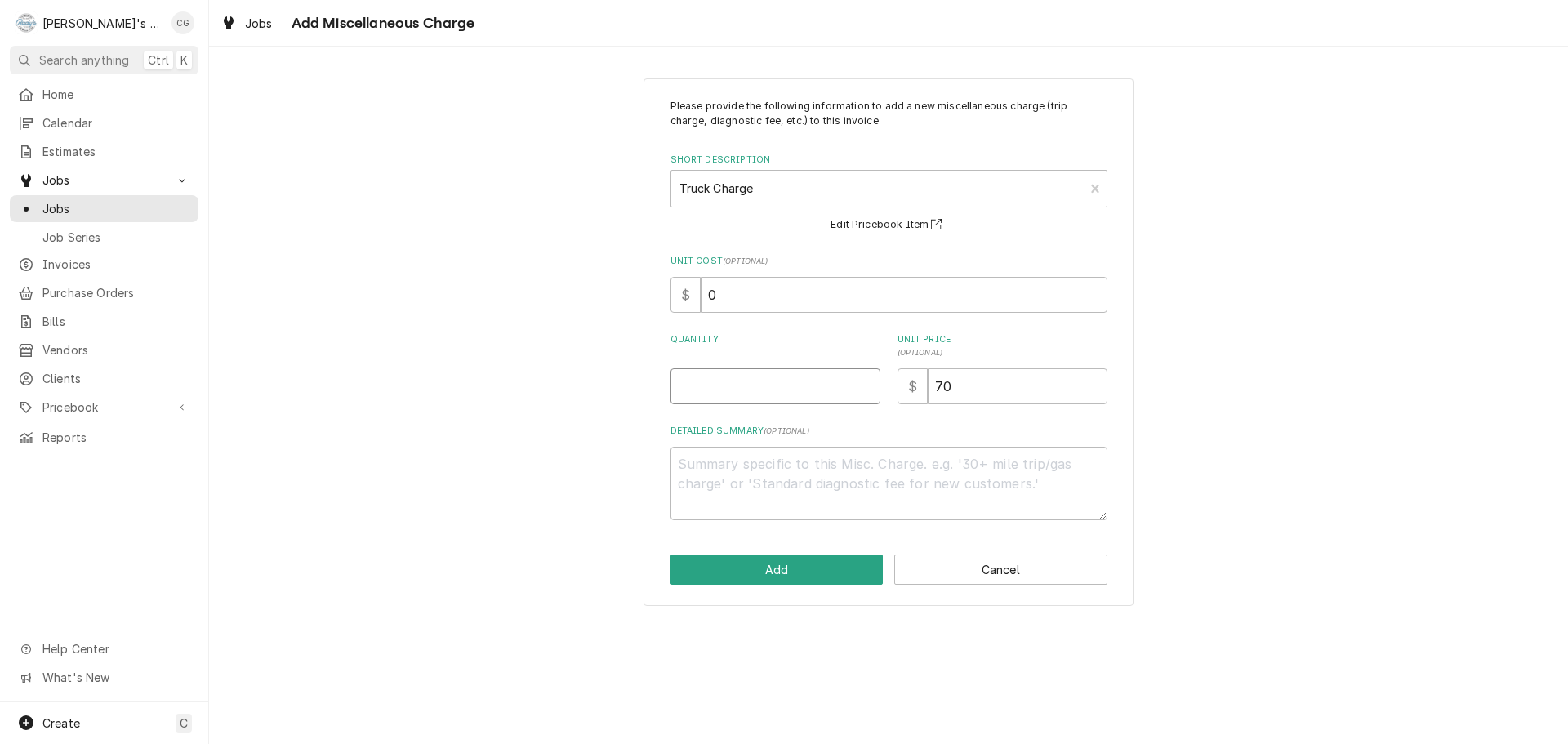
click at [770, 393] on input "Quantity" at bounding box center [776, 386] width 210 height 36
type textarea "x"
type input "1"
click at [827, 569] on button "Add" at bounding box center [777, 570] width 213 height 30
type textarea "x"
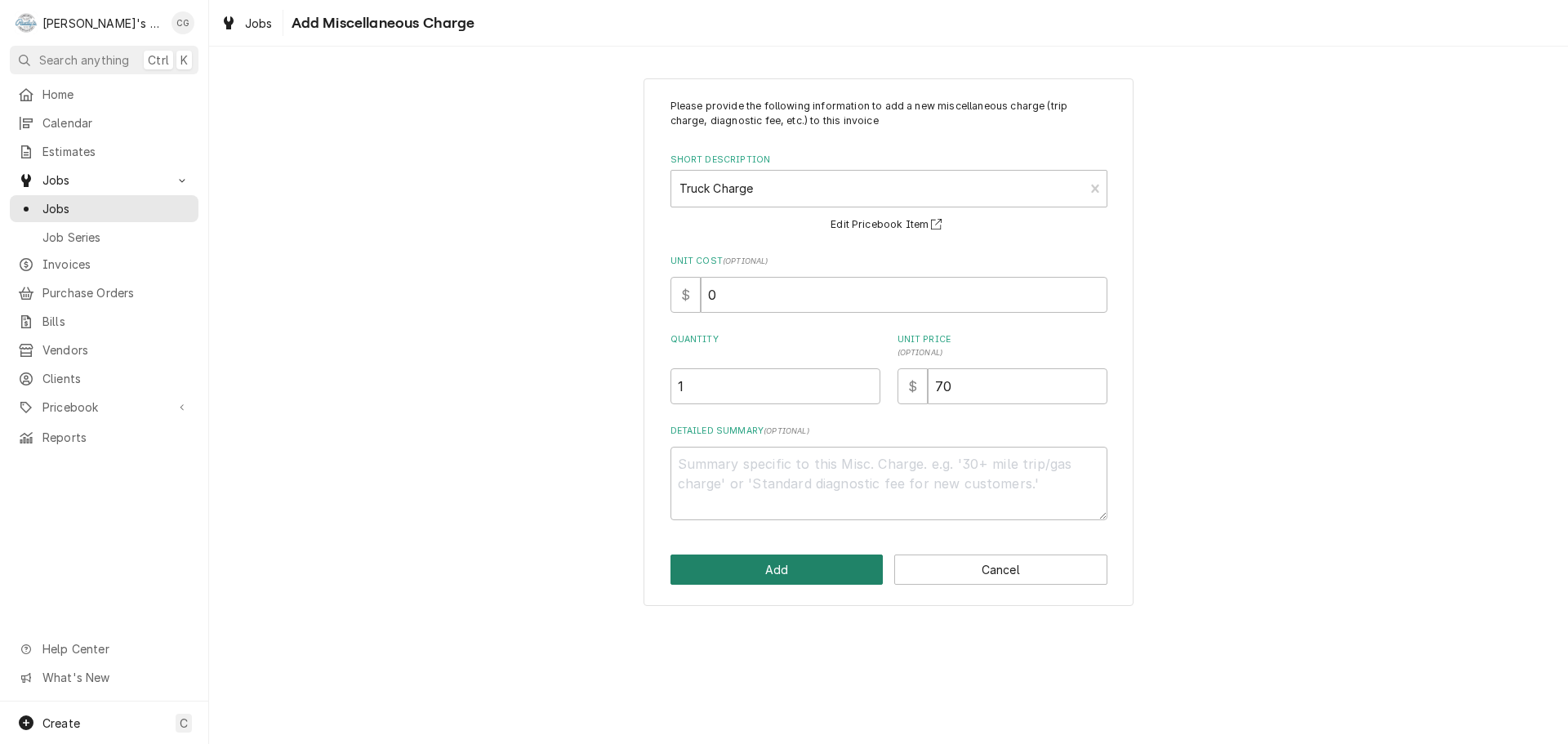
scroll to position [327, 0]
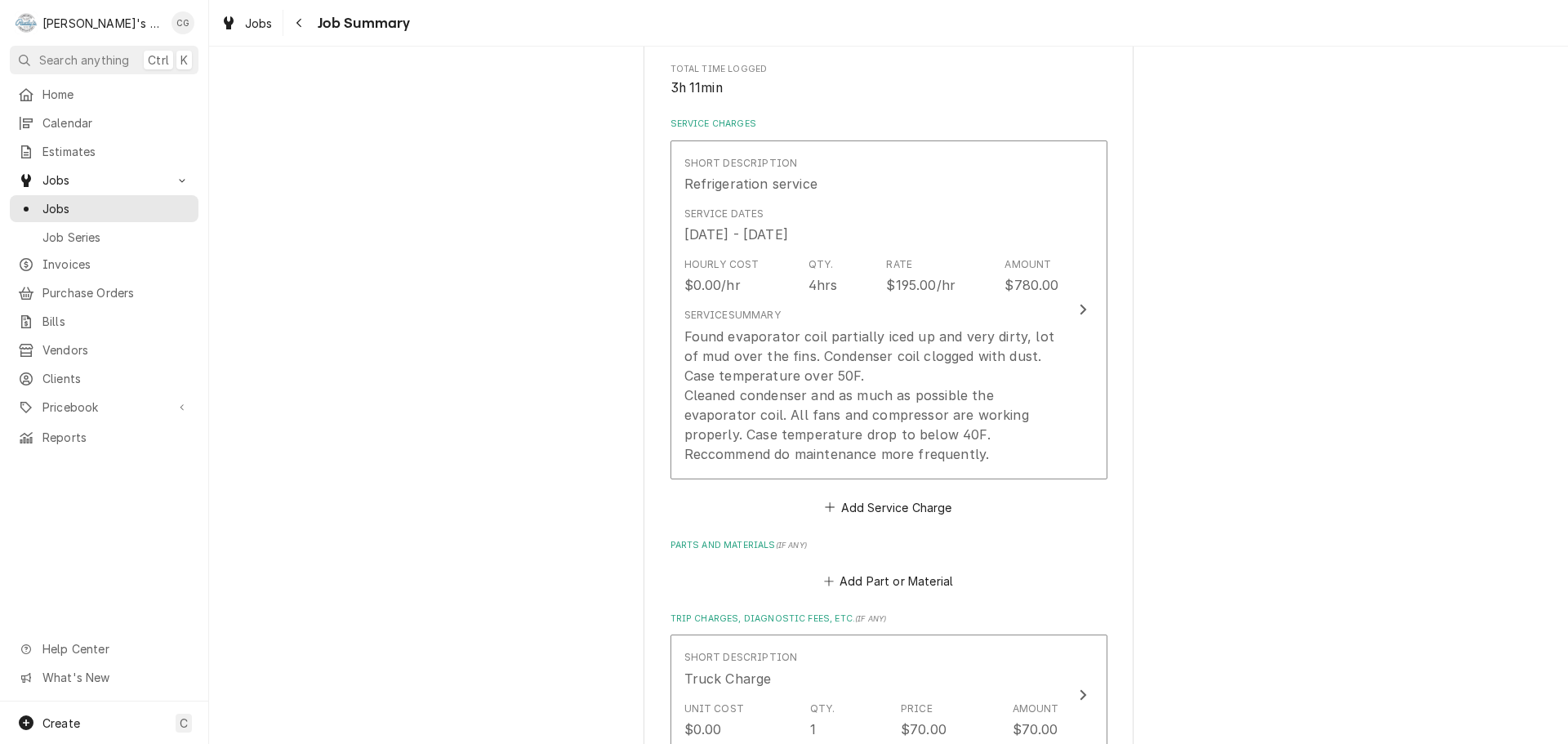
click at [1217, 441] on div "Farmer’s Joe’s Marketplace 3426 Fruitvale Ave, Oakland, CA 94602 Please provide…" at bounding box center [888, 475] width 1359 height 1476
click at [891, 576] on button "Add Part or Material" at bounding box center [888, 581] width 134 height 23
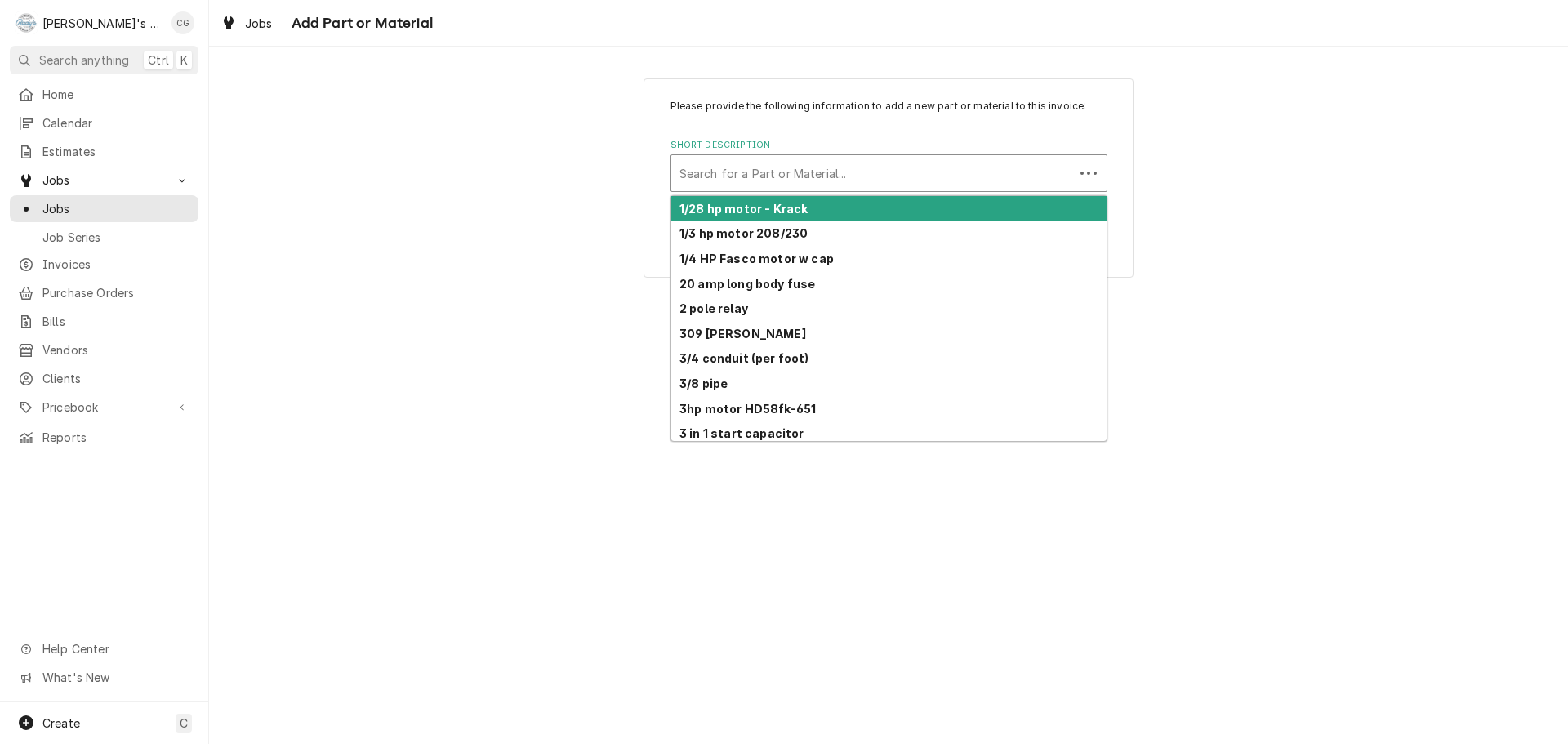
click at [879, 168] on div "Short Description" at bounding box center [873, 173] width 387 height 29
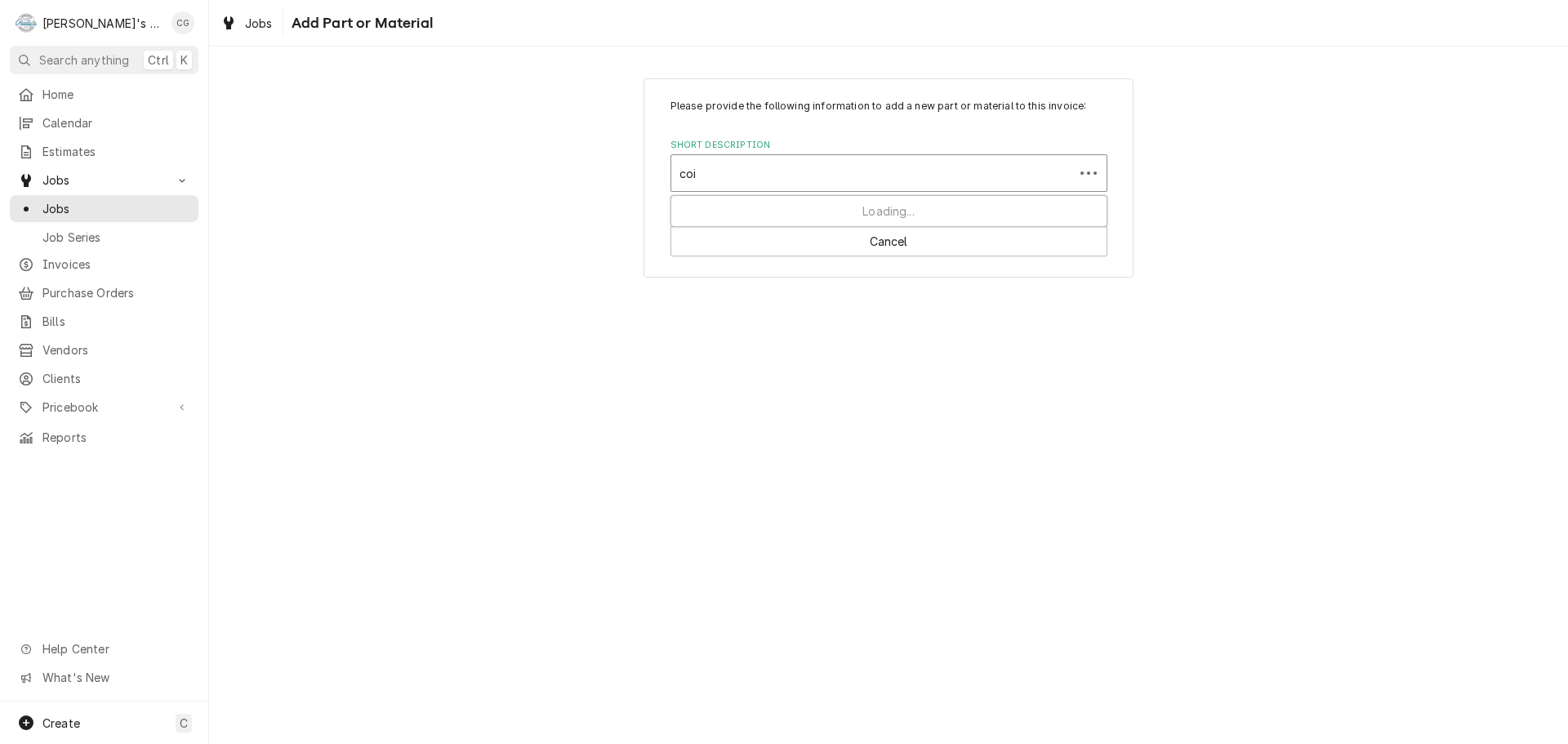
type input "coil"
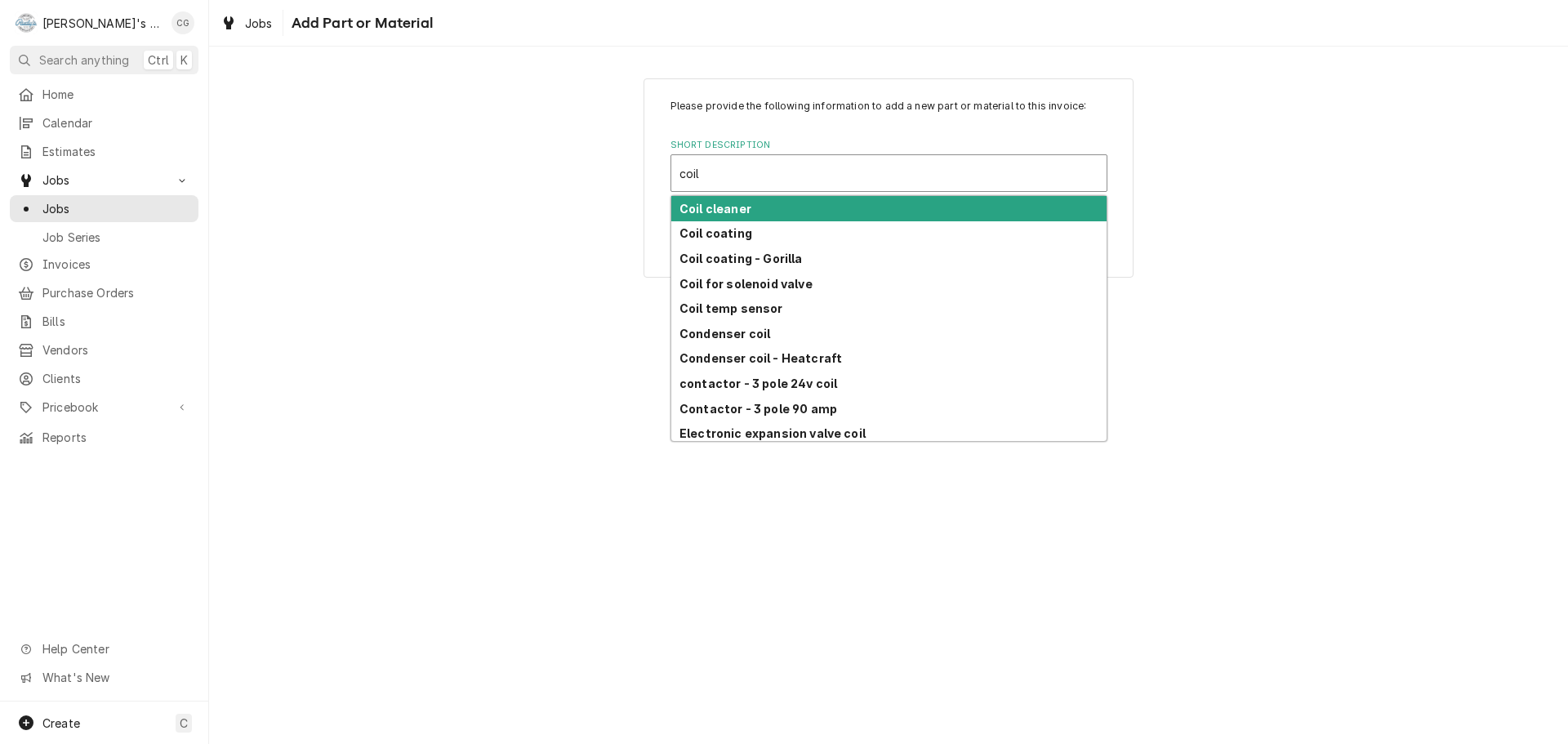
click at [854, 195] on div "Coil cleaner Coil coating Coil coating - Gorilla Coil for solenoid valve Coil t…" at bounding box center [889, 319] width 437 height 247
click at [855, 214] on div "Coil cleaner" at bounding box center [889, 208] width 435 height 25
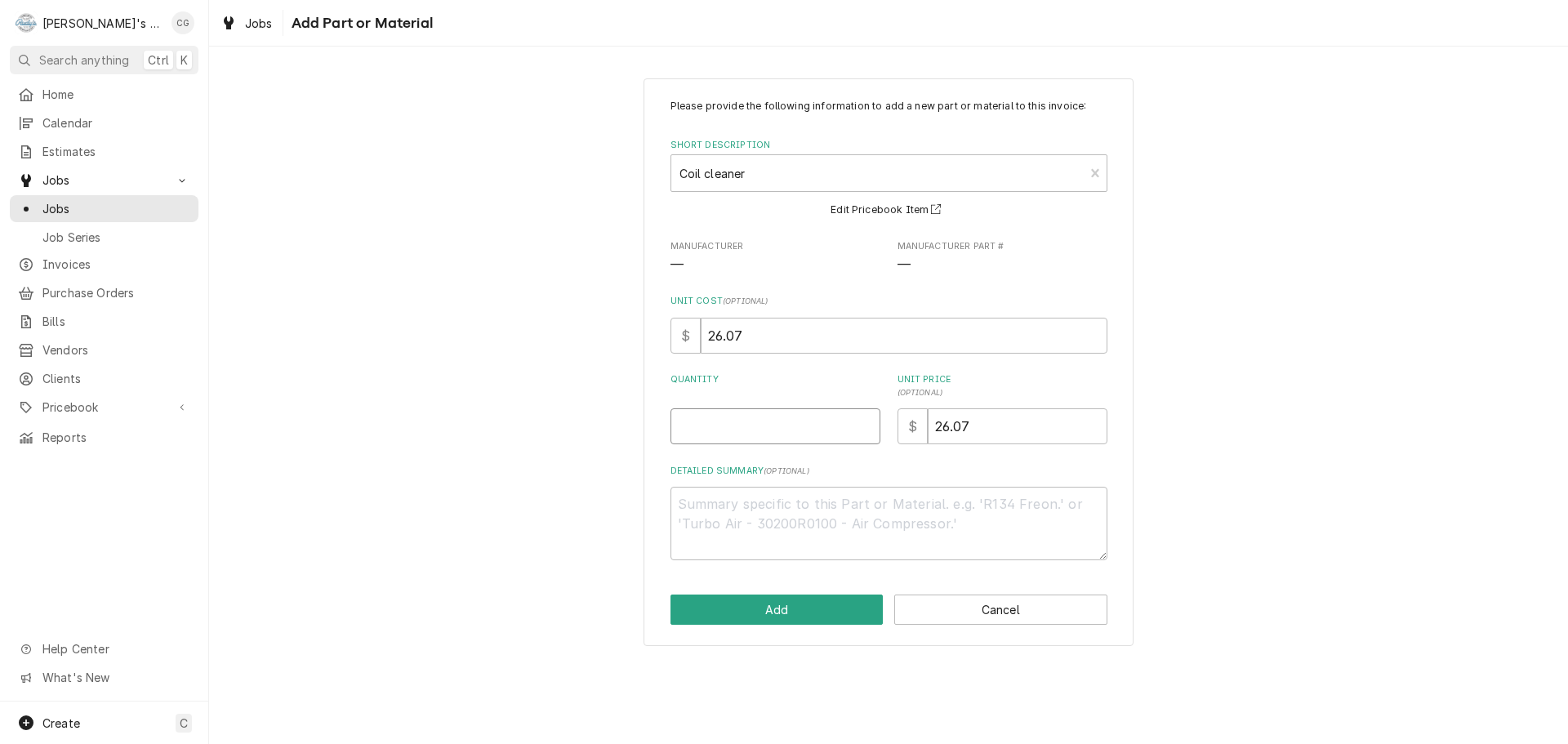
click at [739, 425] on input "Quantity" at bounding box center [776, 426] width 210 height 36
type textarea "x"
type input "1"
click at [801, 617] on button "Add" at bounding box center [777, 610] width 213 height 30
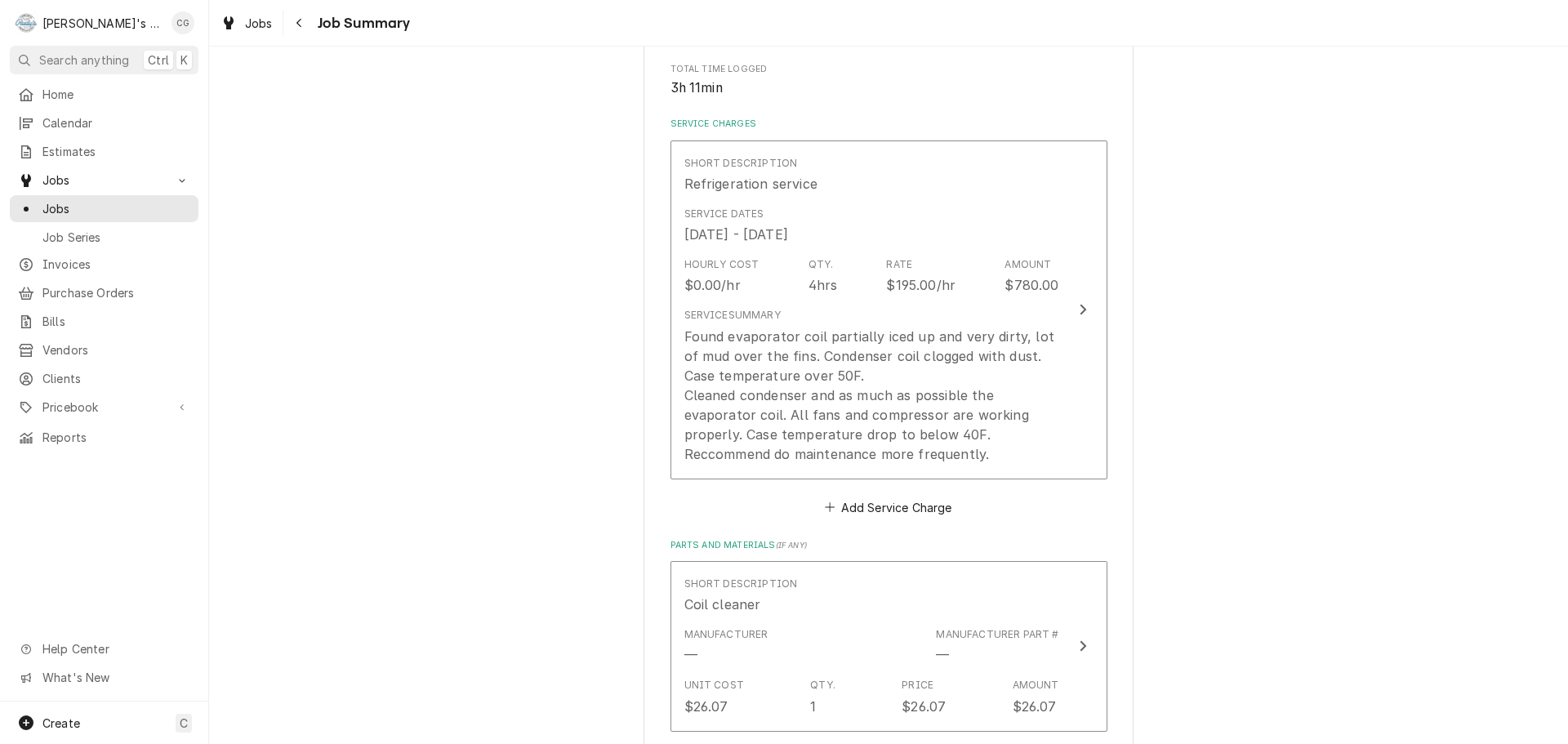
click at [1192, 497] on div "Farmer’s Joe’s Marketplace 3426 Fruitvale Ave, Oakland, CA 94602 Please provide…" at bounding box center [888, 564] width 1359 height 1654
click at [1187, 455] on div "Farmer’s Joe’s Marketplace 3426 Fruitvale Ave, Oakland, CA 94602 Please provide…" at bounding box center [888, 564] width 1359 height 1654
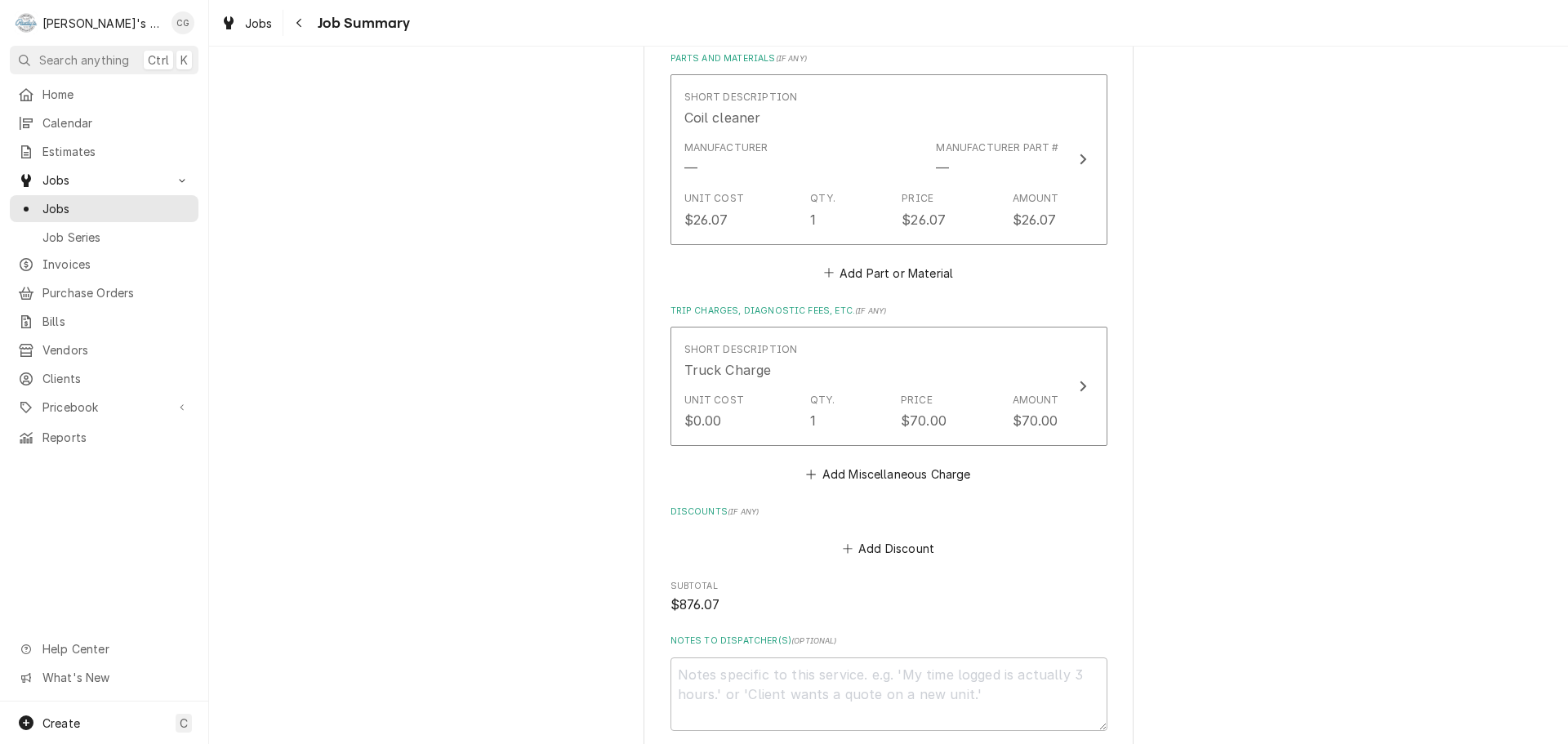
scroll to position [1052, 0]
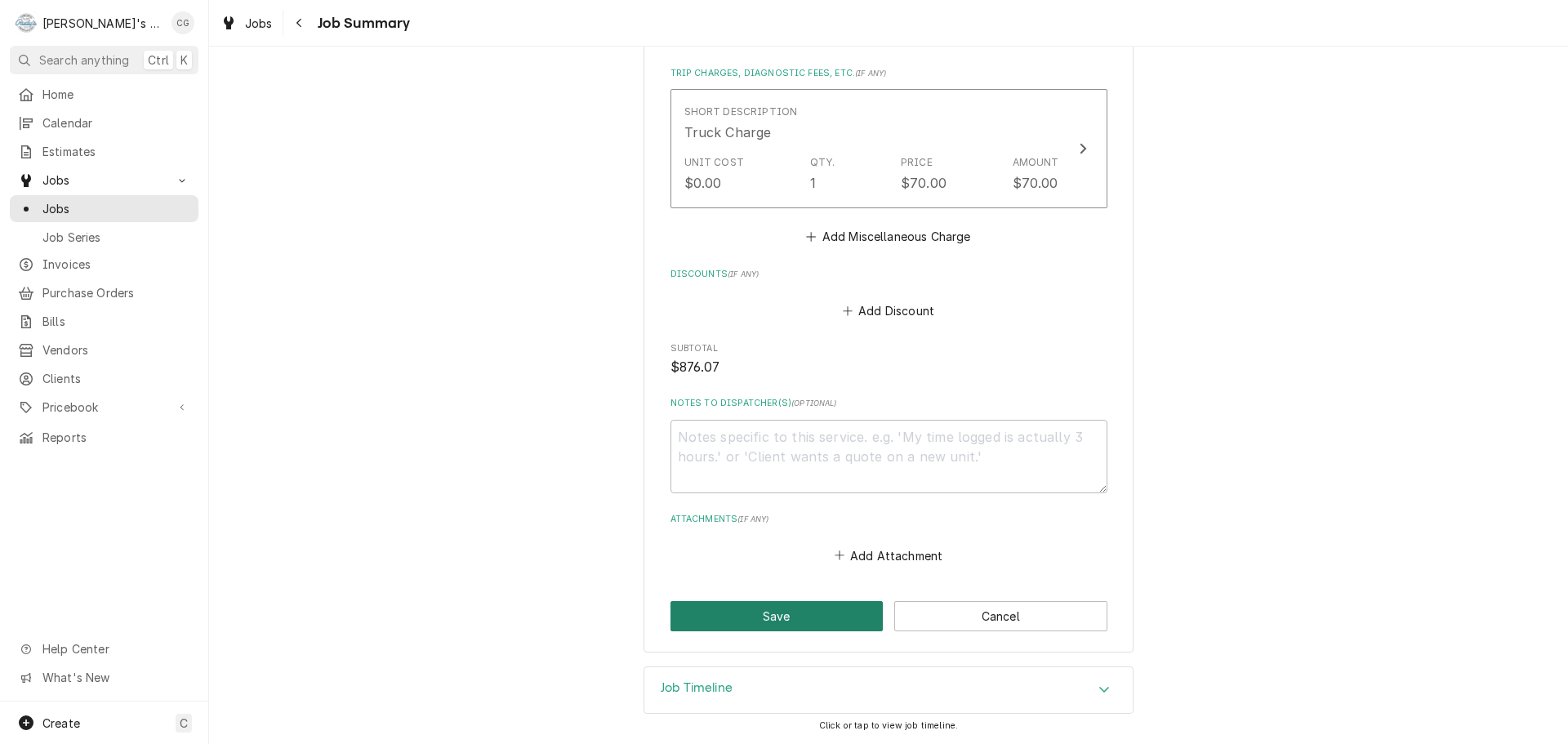
click at [746, 618] on button "Save" at bounding box center [777, 616] width 213 height 30
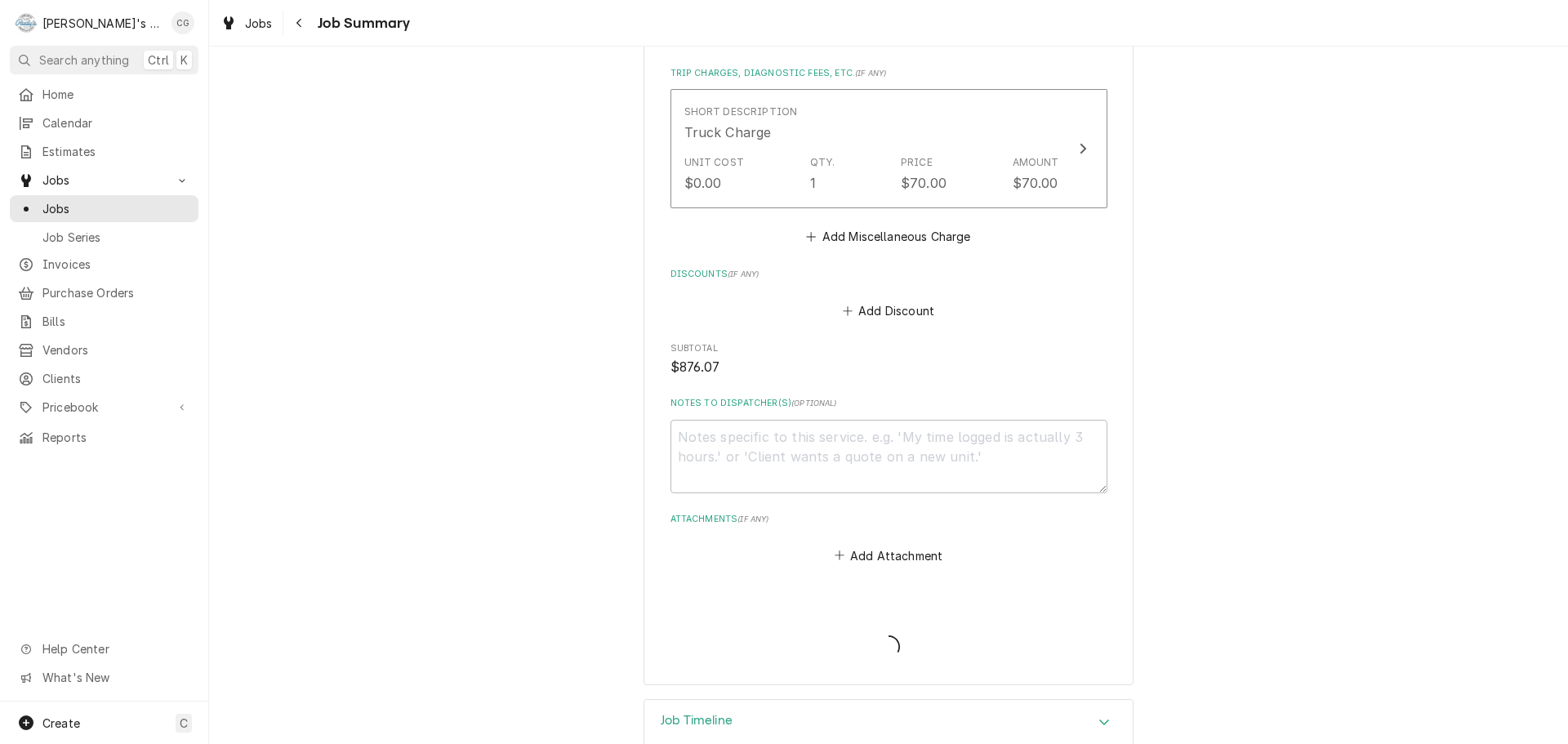
type textarea "x"
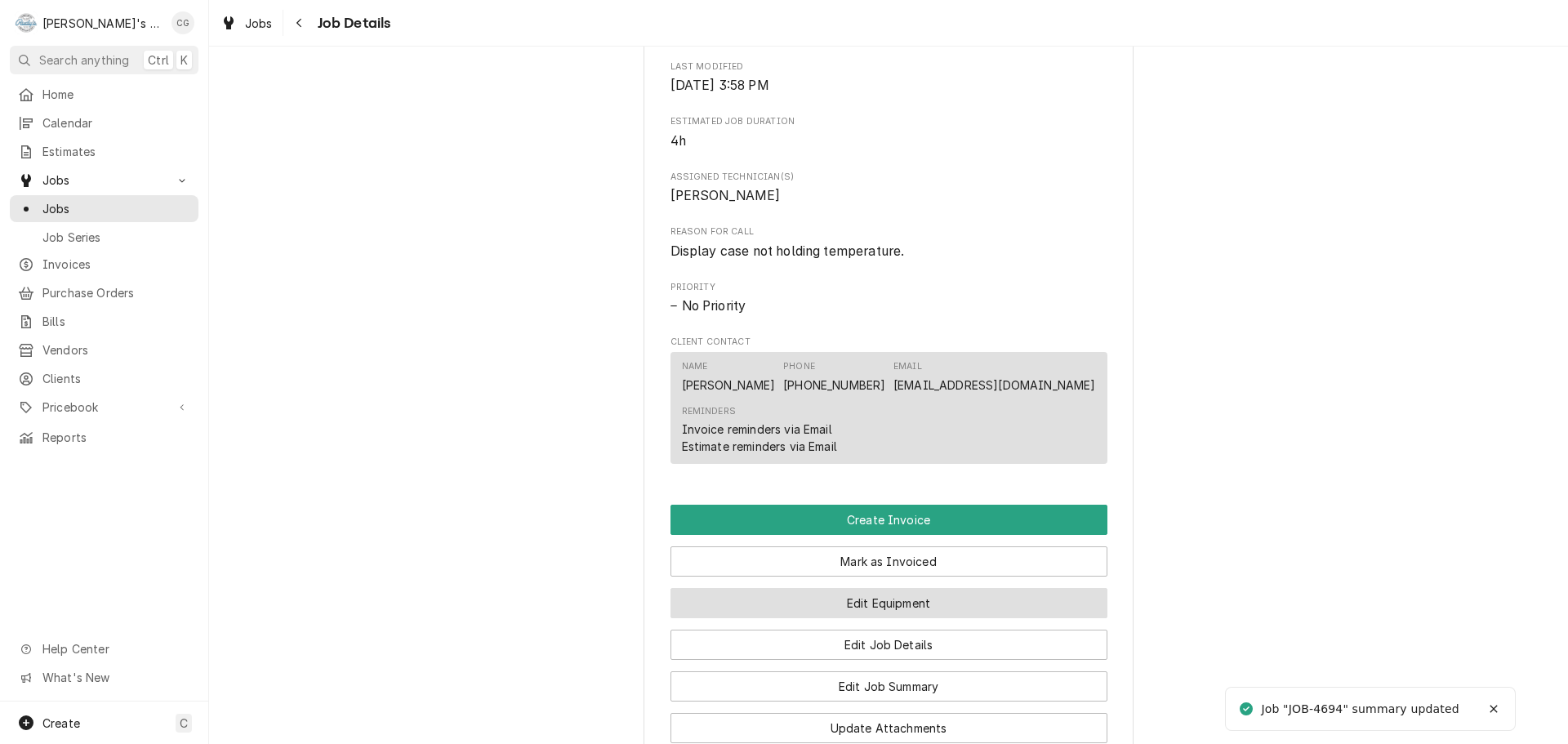
scroll to position [654, 0]
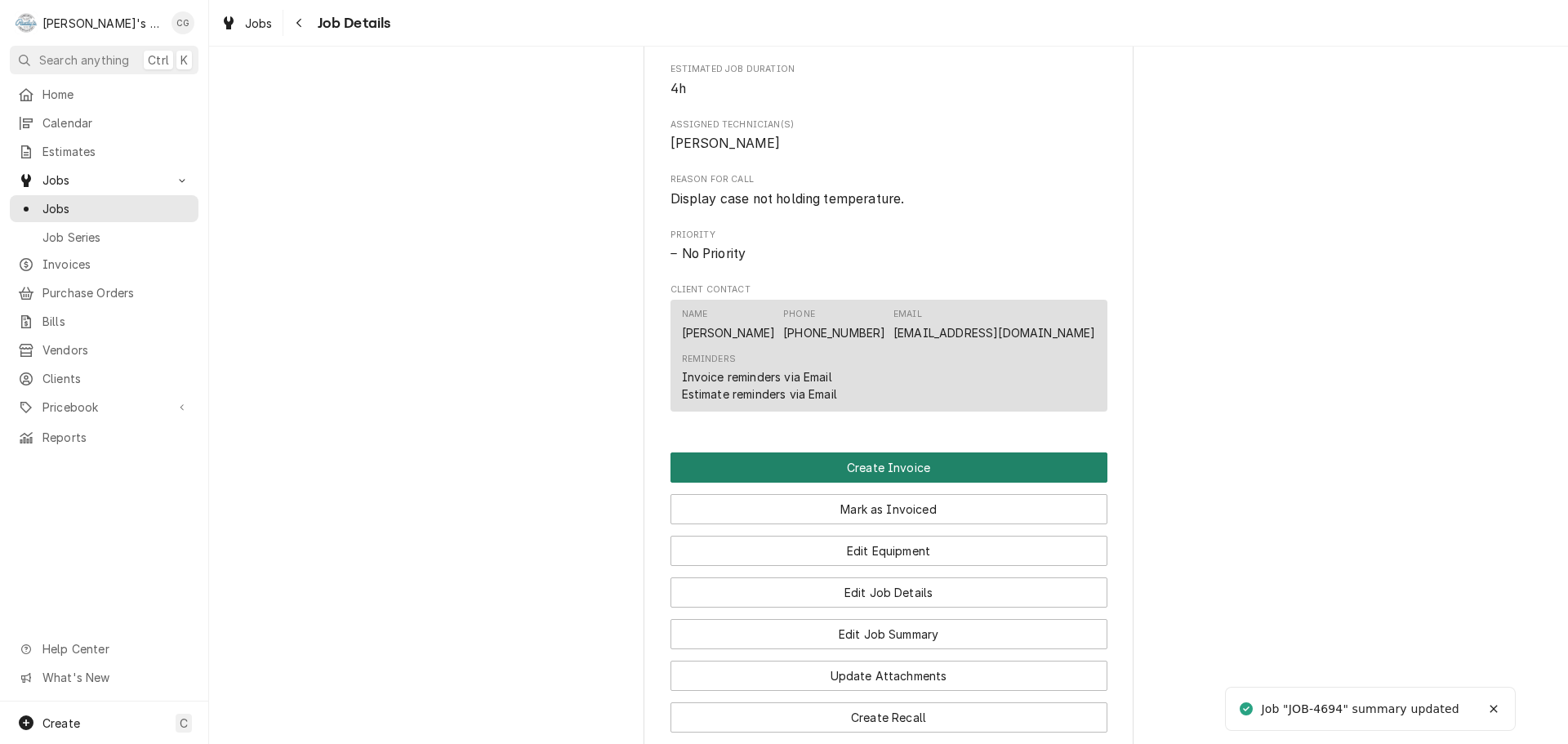
click at [913, 483] on button "Create Invoice" at bounding box center [889, 467] width 437 height 30
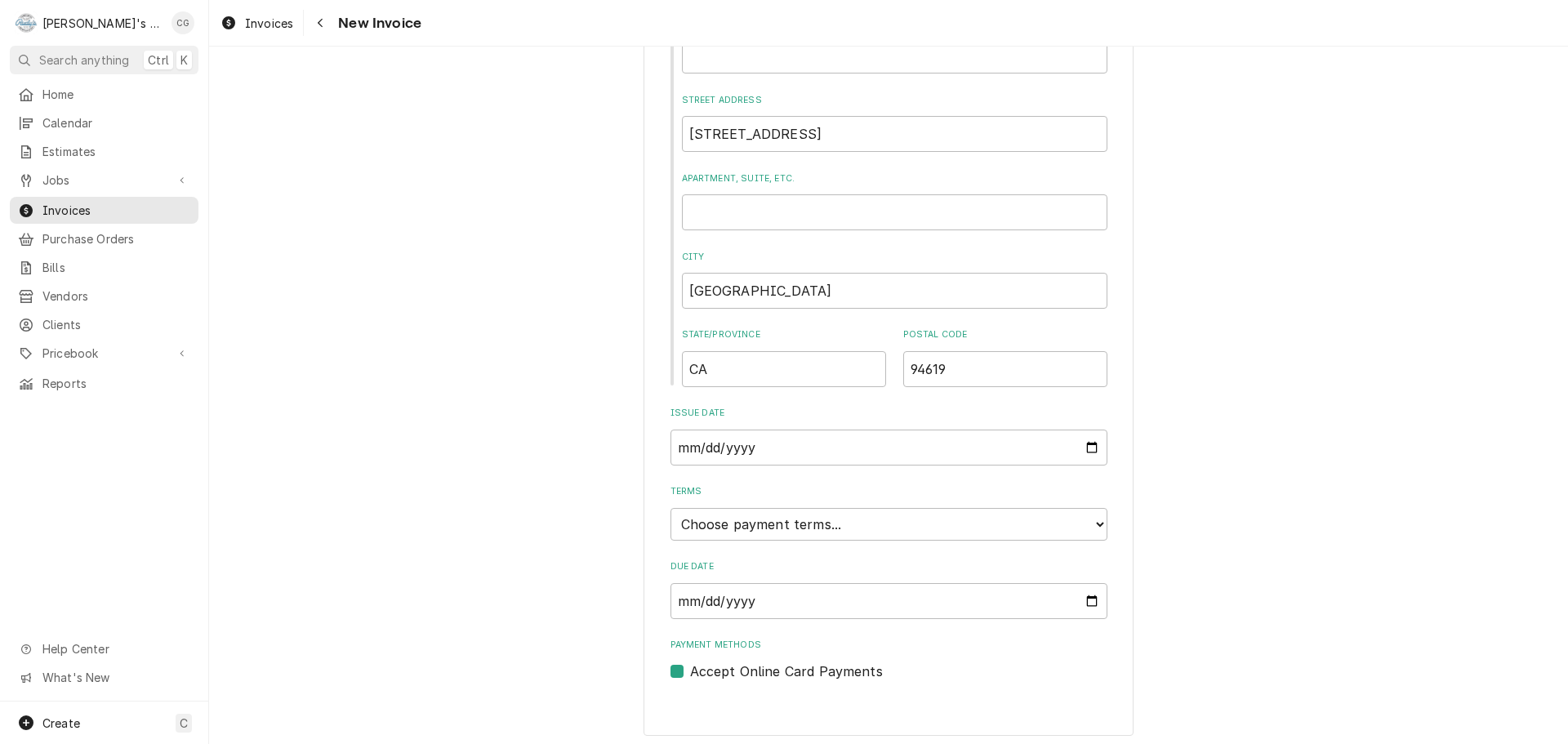
scroll to position [628, 0]
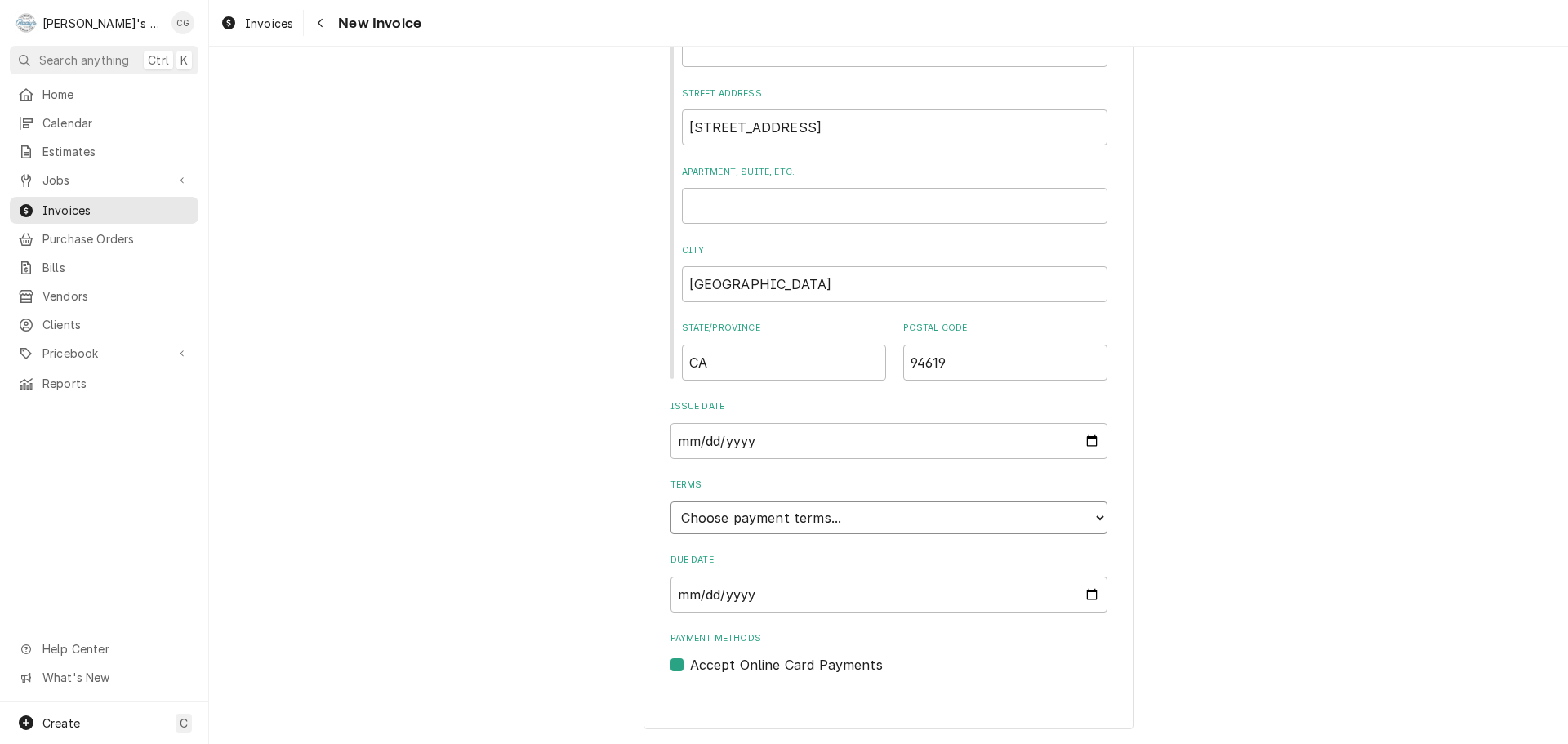
click at [844, 520] on select "Choose payment terms... Same Day Net 7 Net 14 Net 21 Net 30 Net 45 Net 60 Net 90" at bounding box center [889, 518] width 437 height 33
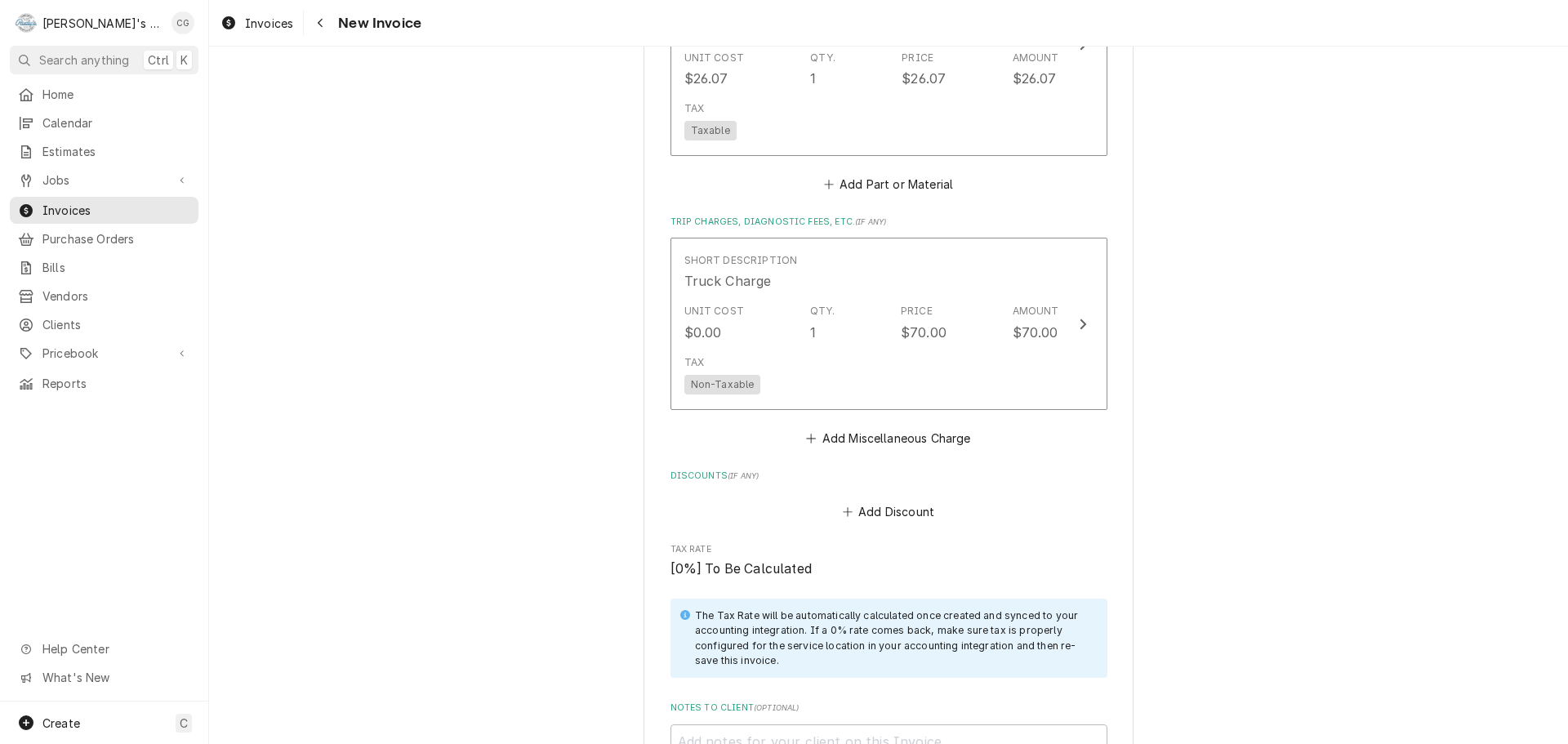
scroll to position [2408, 0]
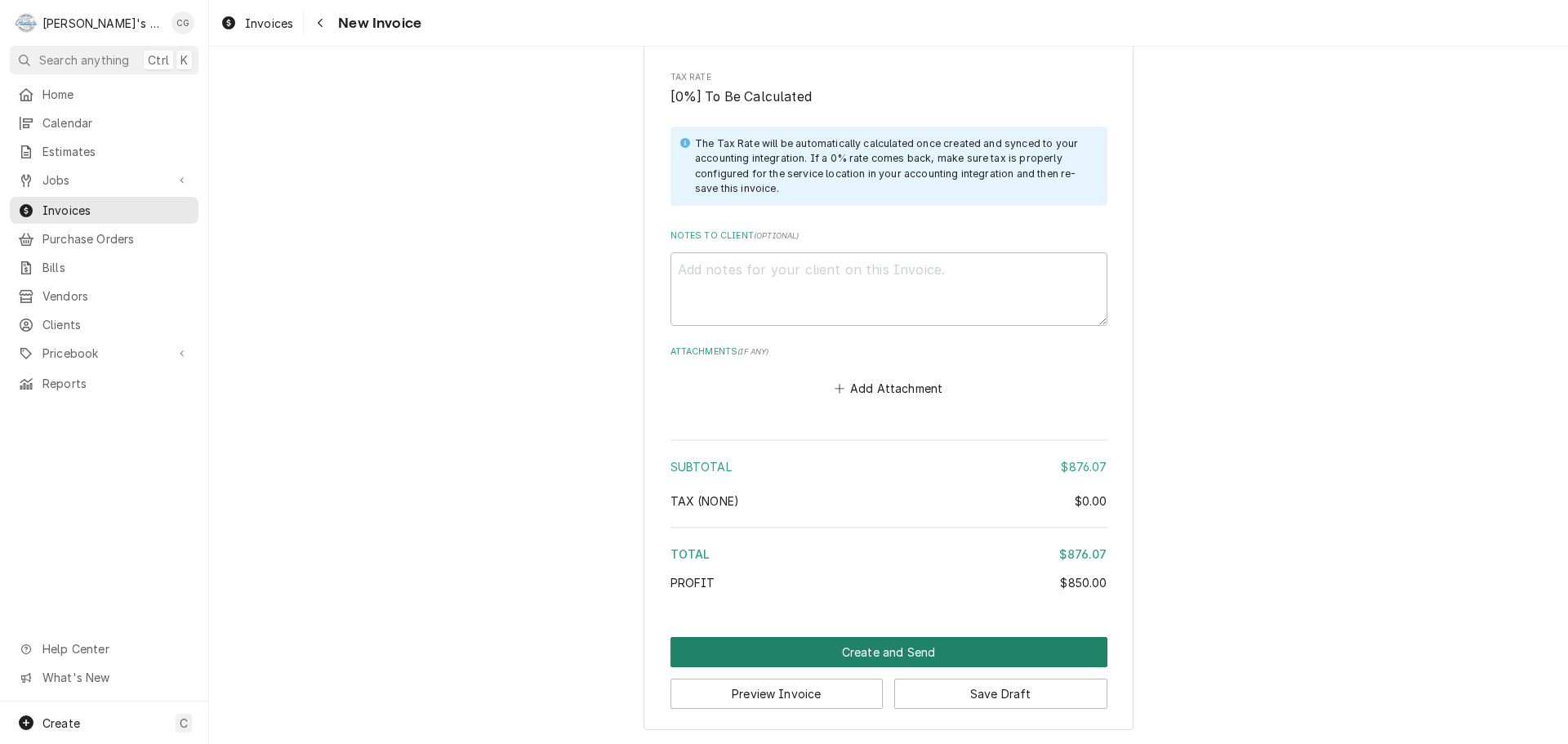
click at [850, 655] on button "Create and Send" at bounding box center [889, 652] width 437 height 30
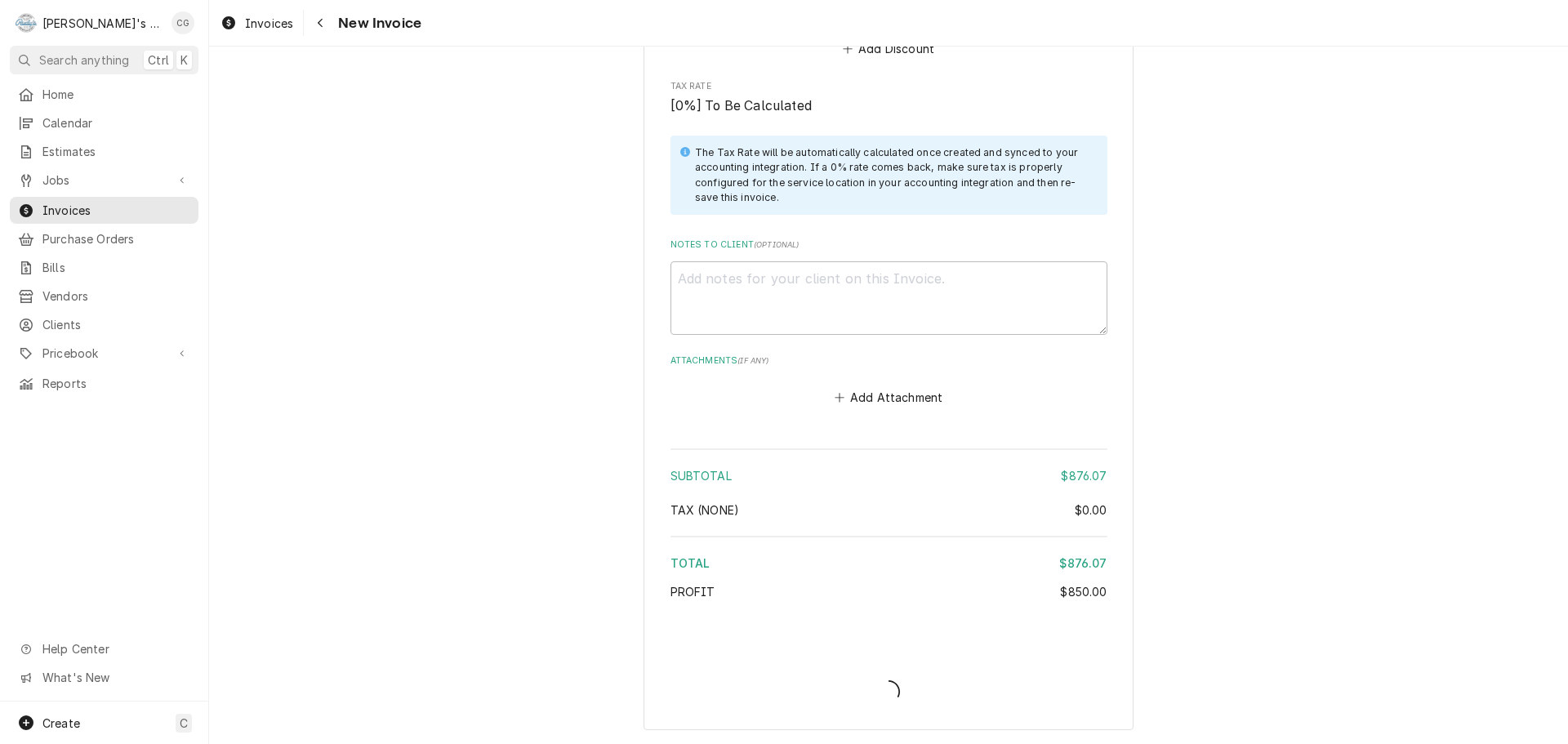
type textarea "x"
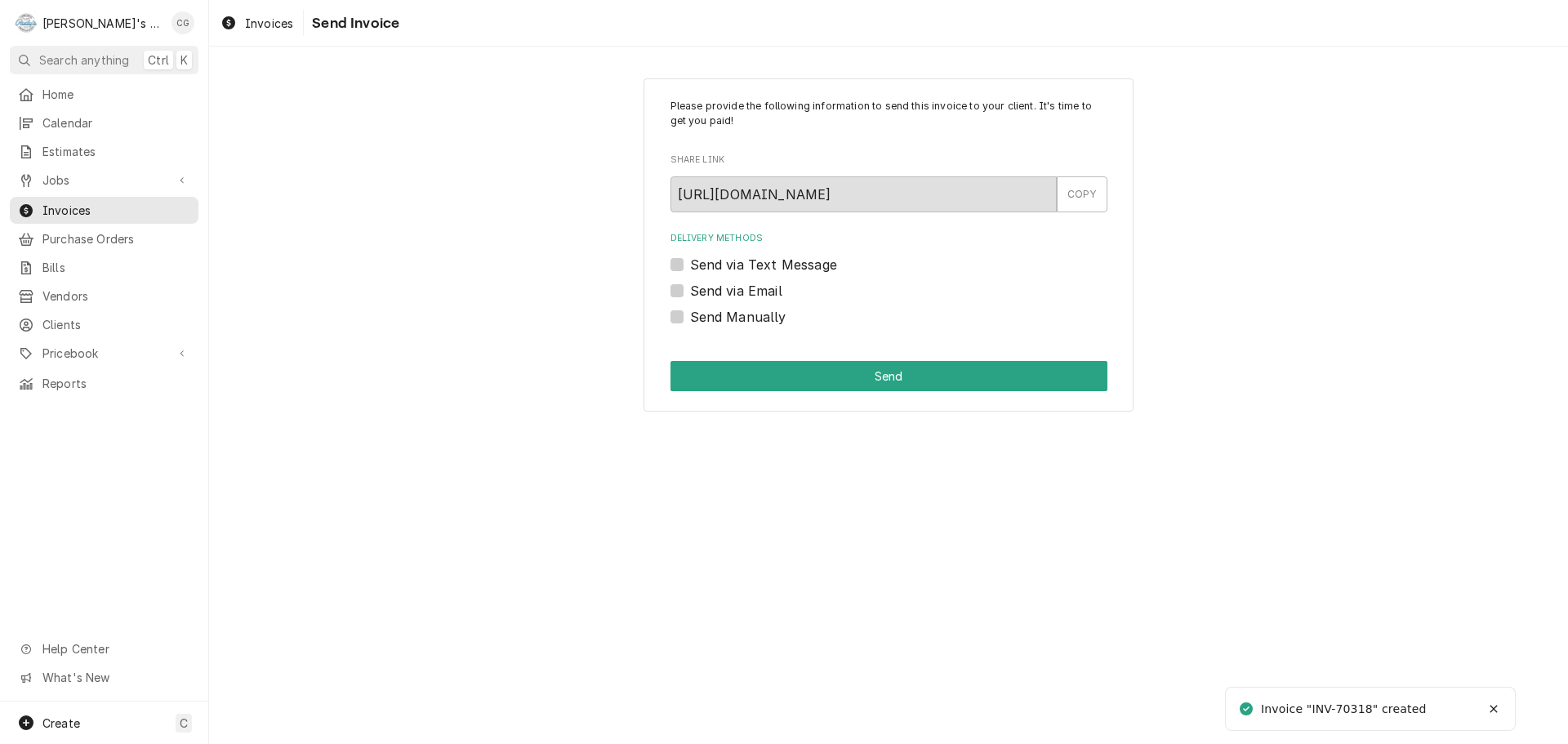
click at [691, 292] on label "Send via Email" at bounding box center [736, 290] width 92 height 19
click at [691, 292] on input "Send via Email" at bounding box center [908, 298] width 437 height 36
checkbox input "true"
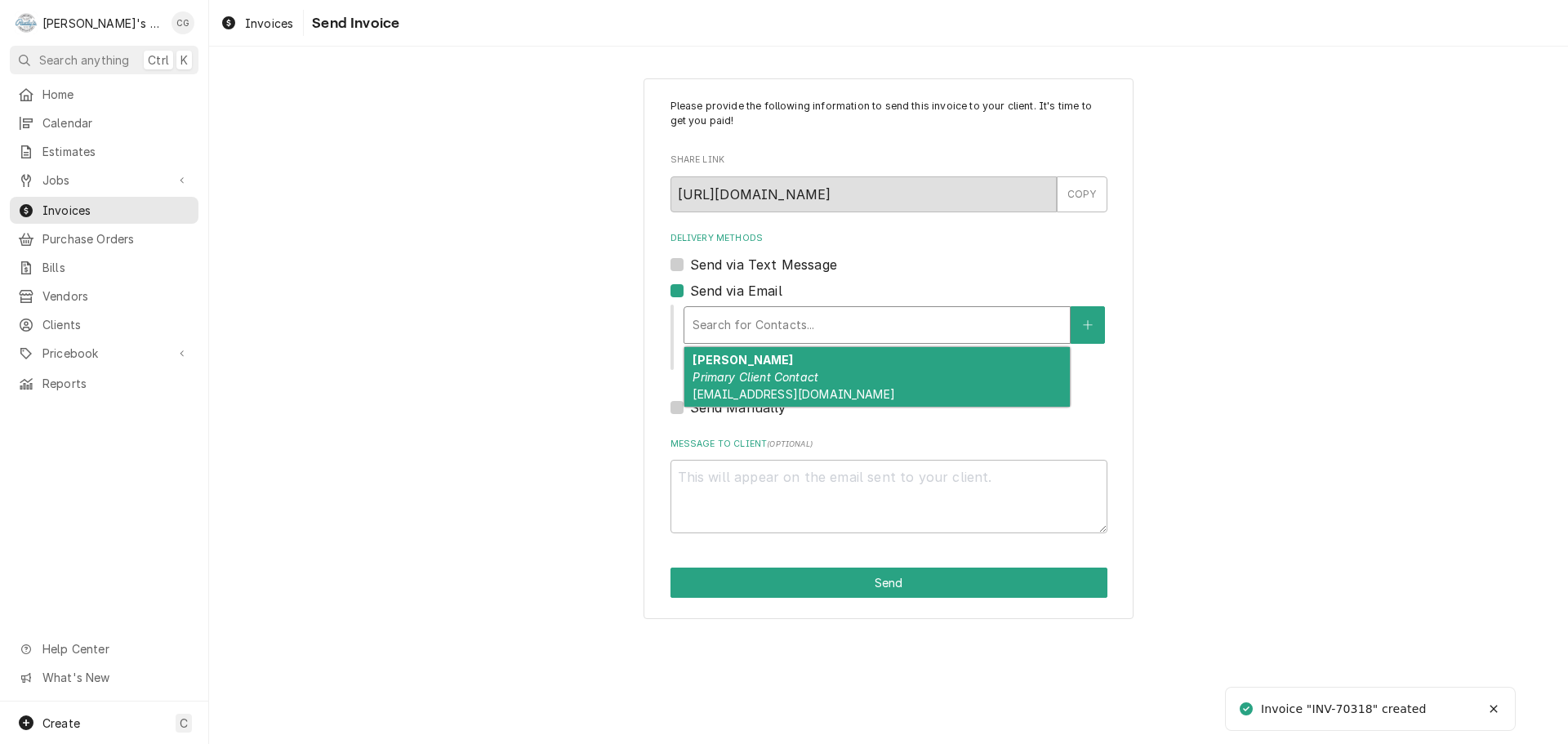
click at [721, 314] on div "Delivery Methods" at bounding box center [876, 325] width 369 height 29
click at [755, 356] on strong "Serena Tam" at bounding box center [743, 360] width 101 height 14
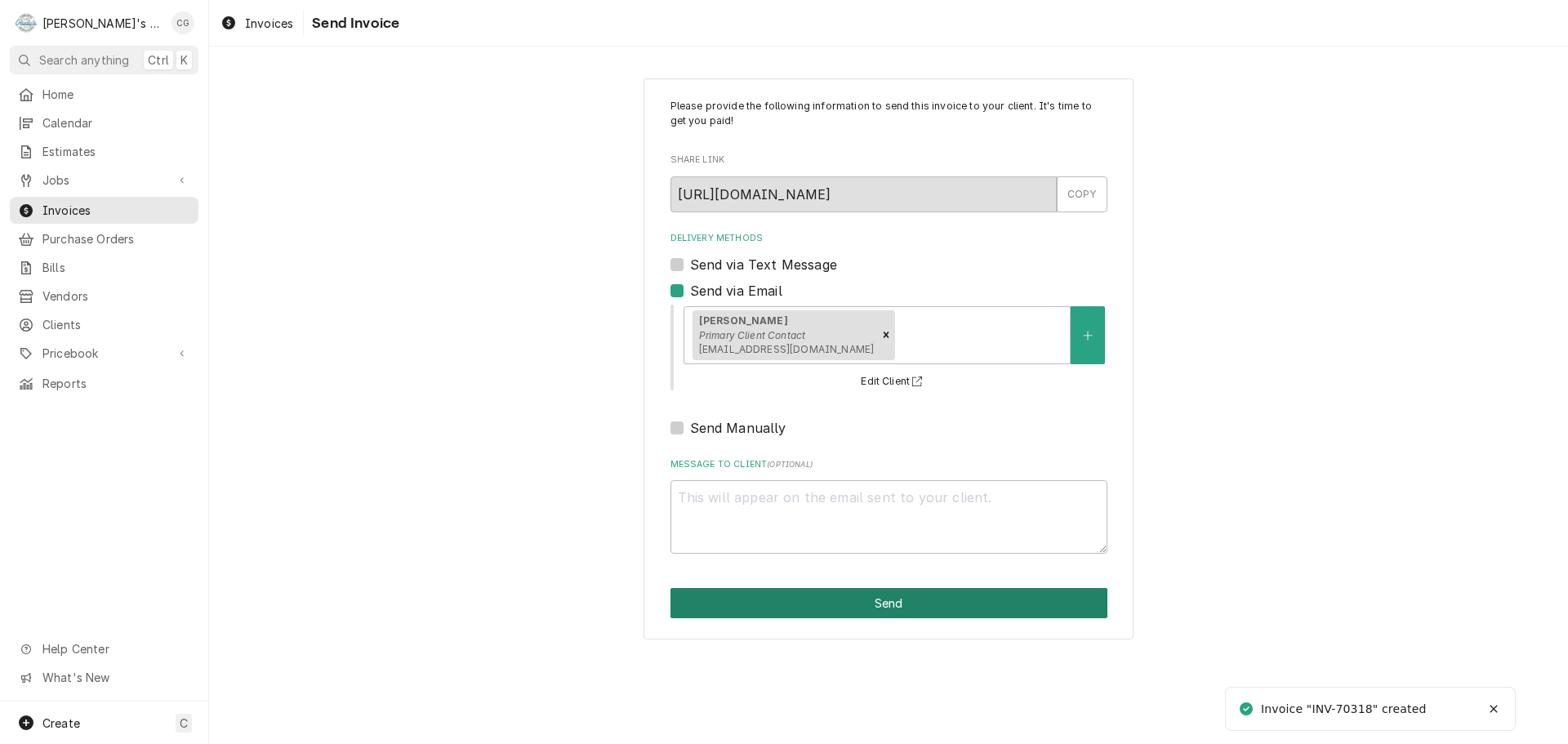
click at [908, 608] on button "Send" at bounding box center [889, 604] width 437 height 30
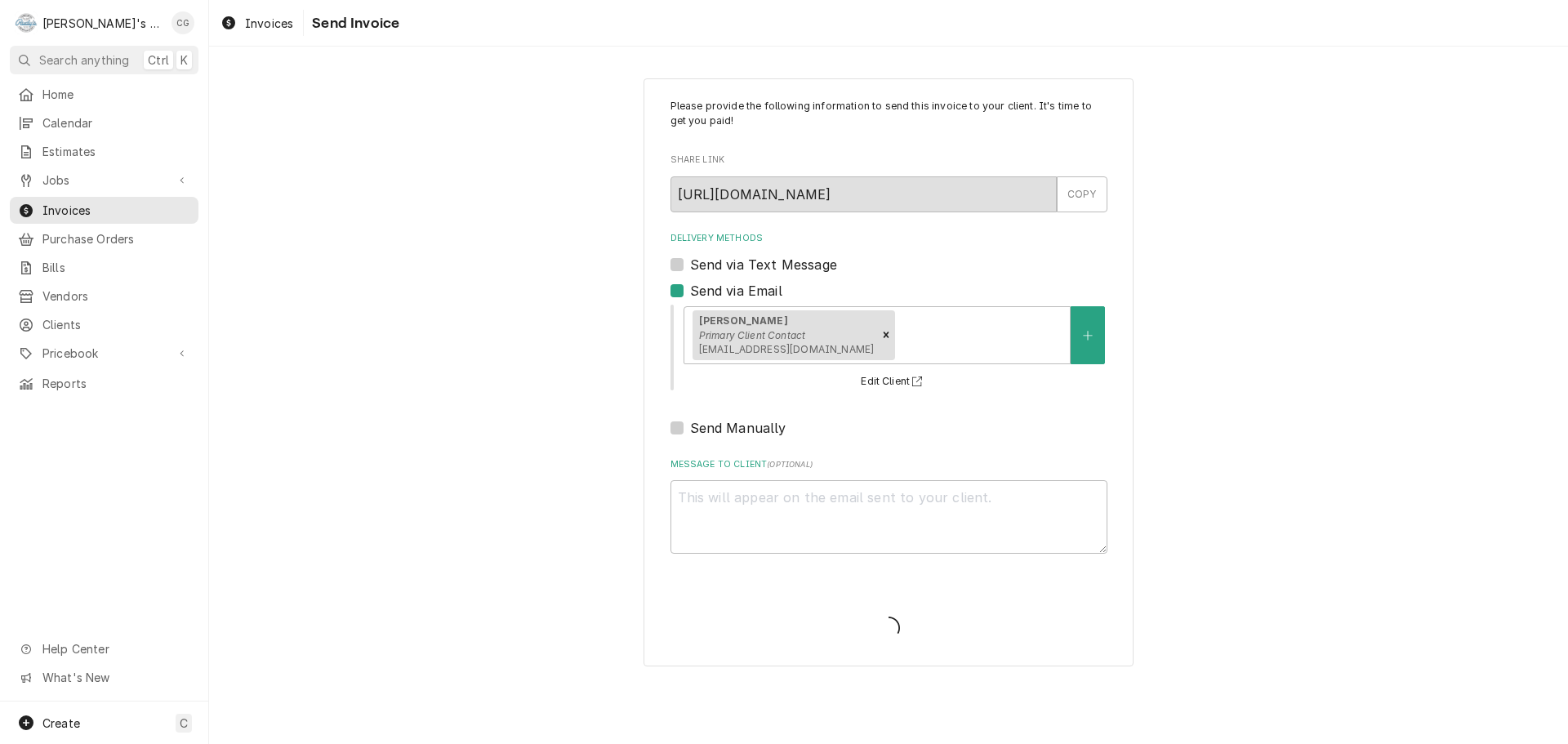
type textarea "x"
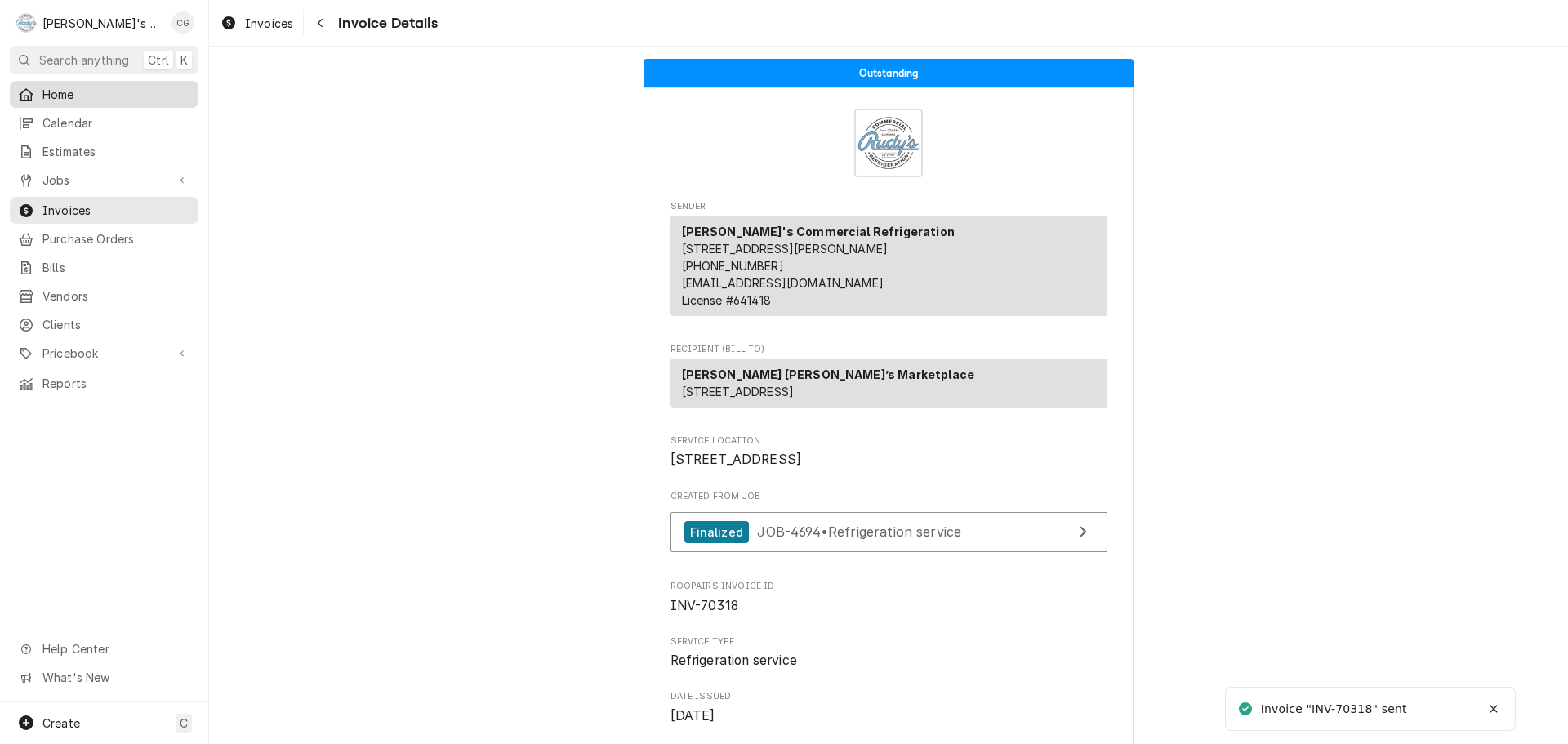
click at [85, 88] on span "Home" at bounding box center [117, 94] width 148 height 17
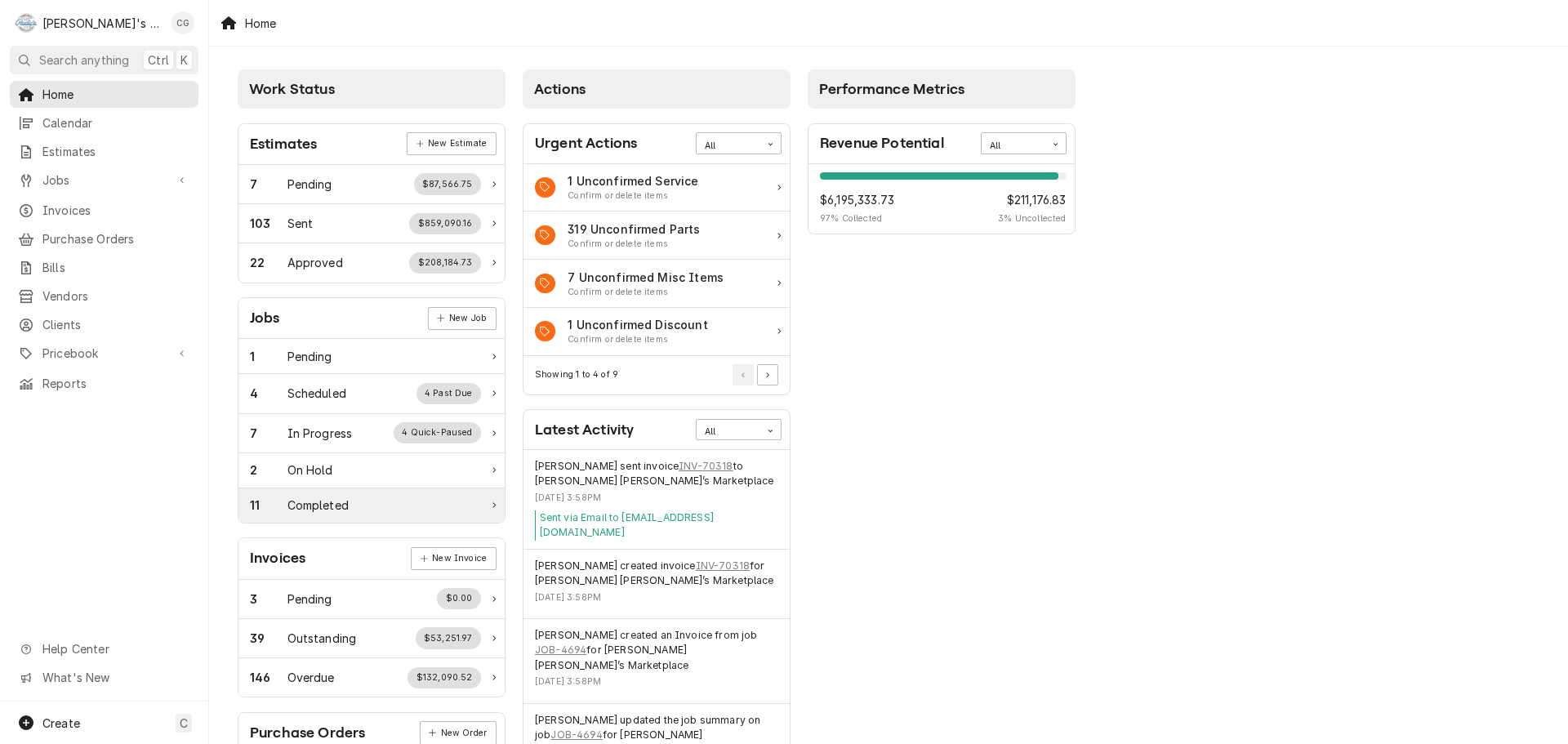
click at [347, 510] on div "Completed" at bounding box center [318, 505] width 61 height 17
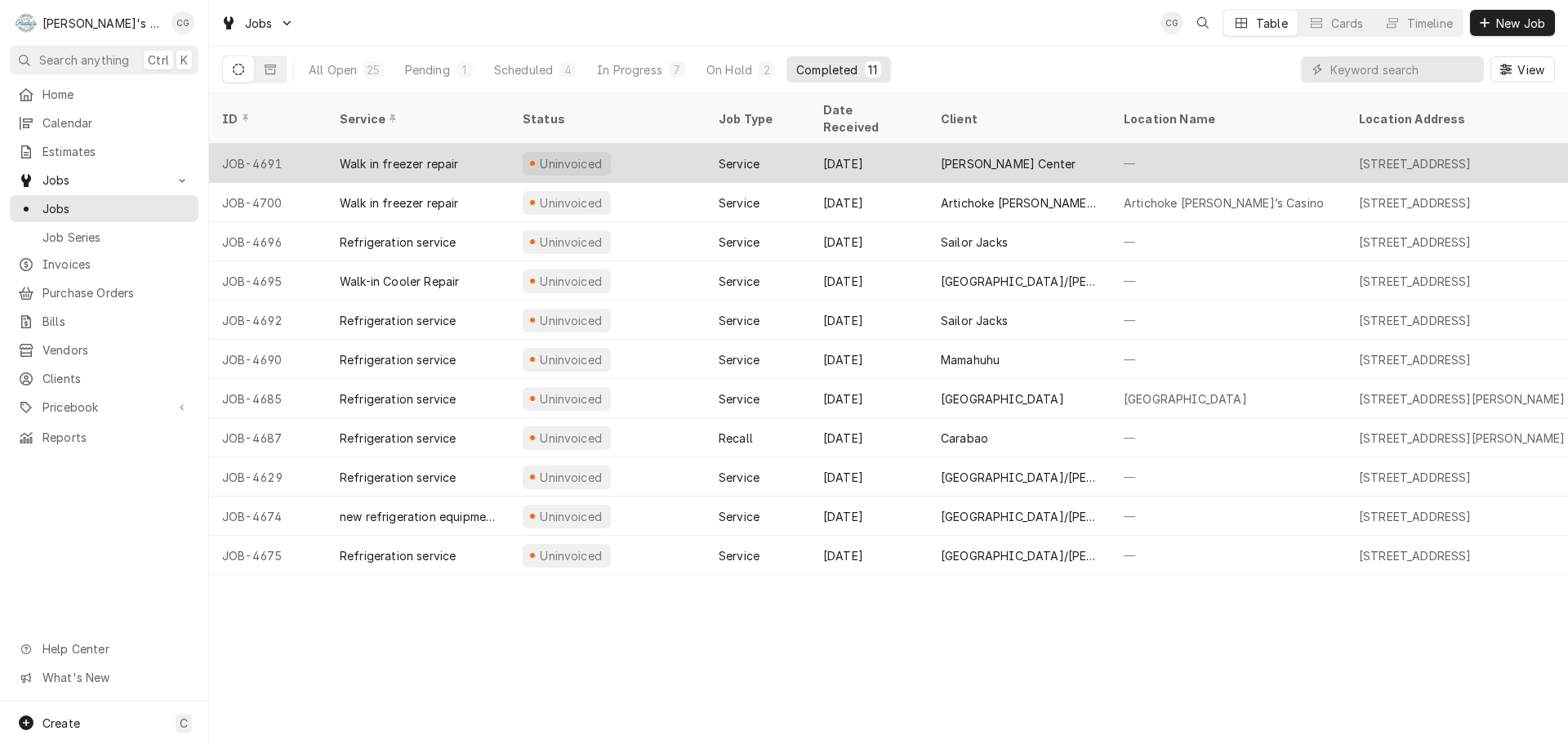
click at [1215, 144] on div "—" at bounding box center [1229, 163] width 235 height 40
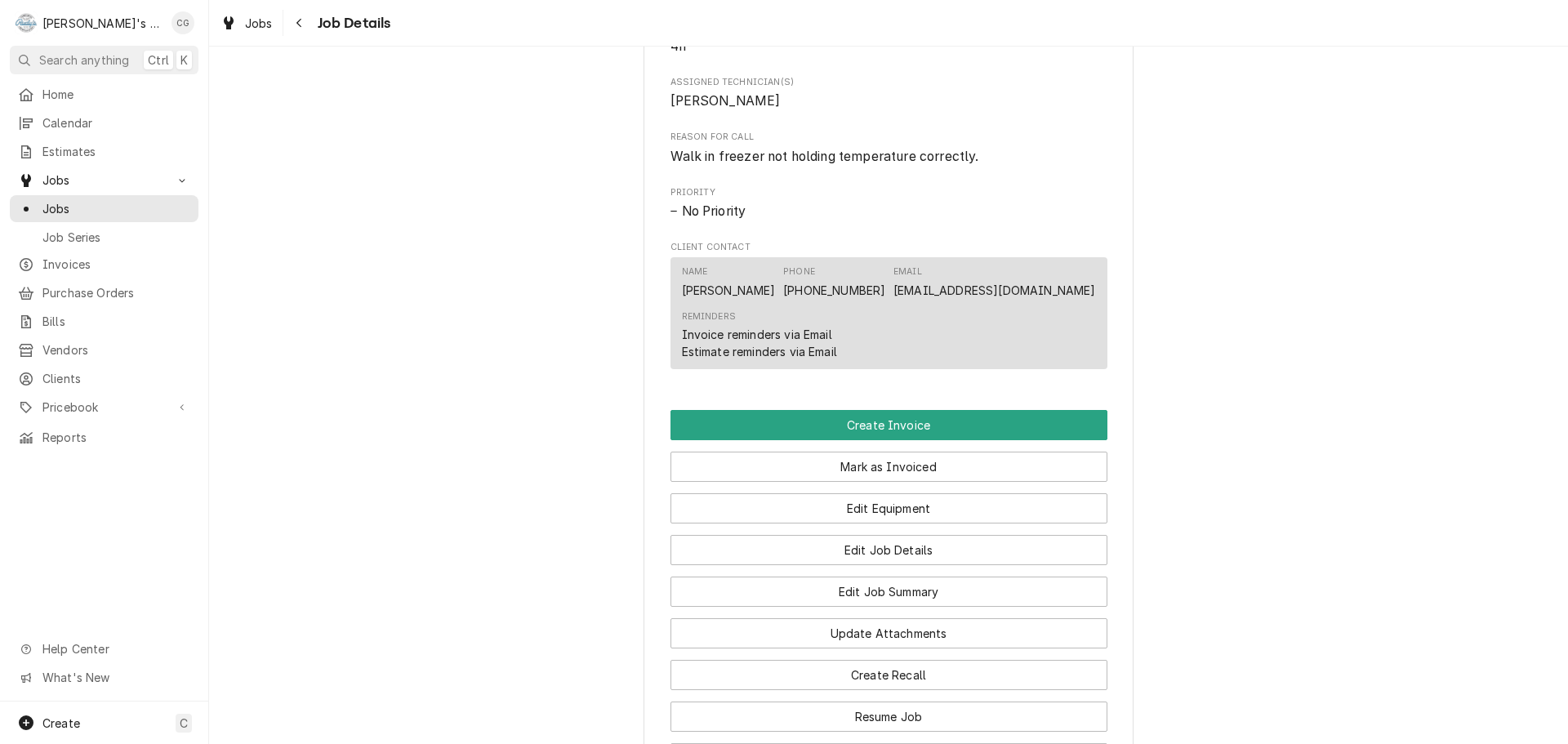
scroll to position [736, 0]
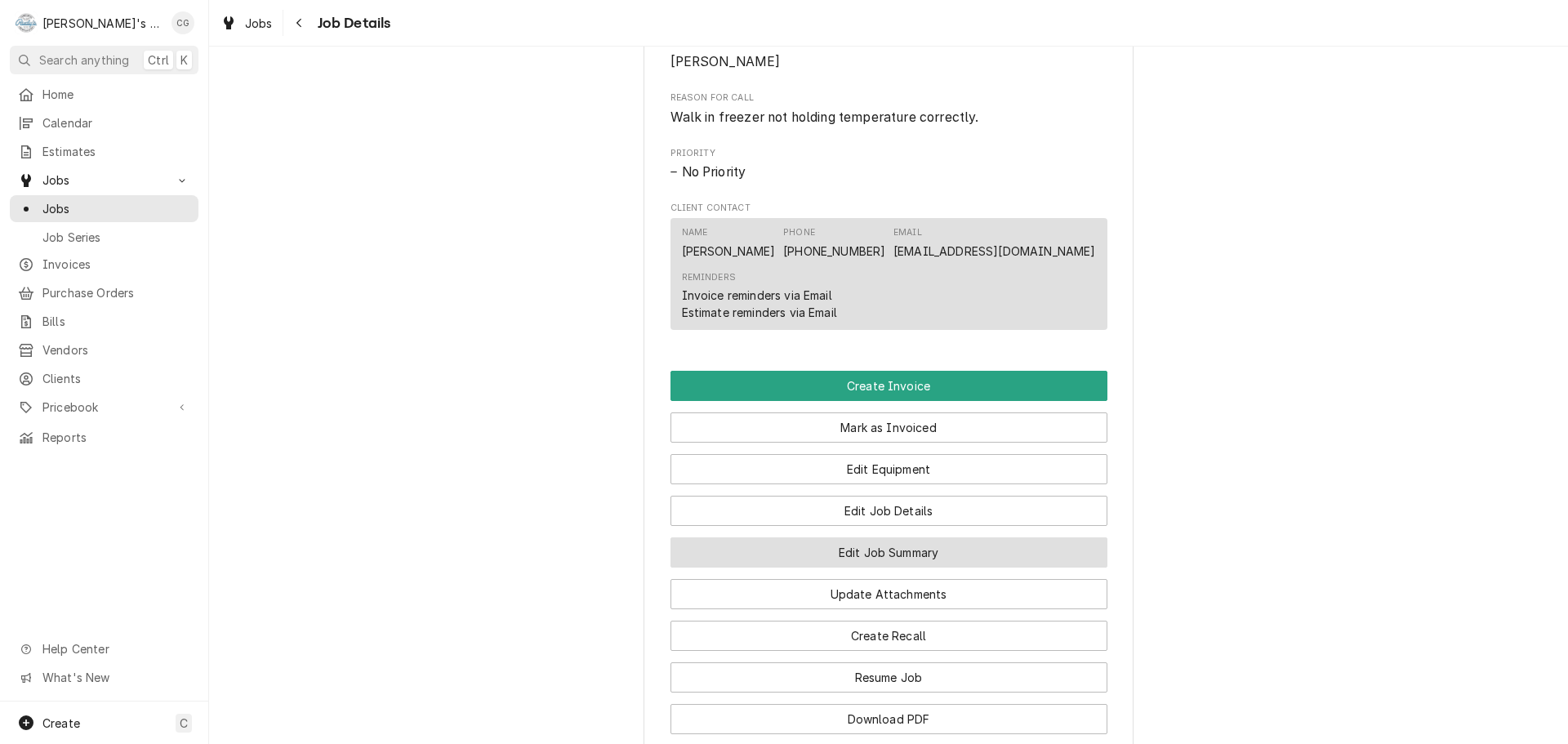
click at [913, 568] on button "Edit Job Summary" at bounding box center [889, 553] width 437 height 30
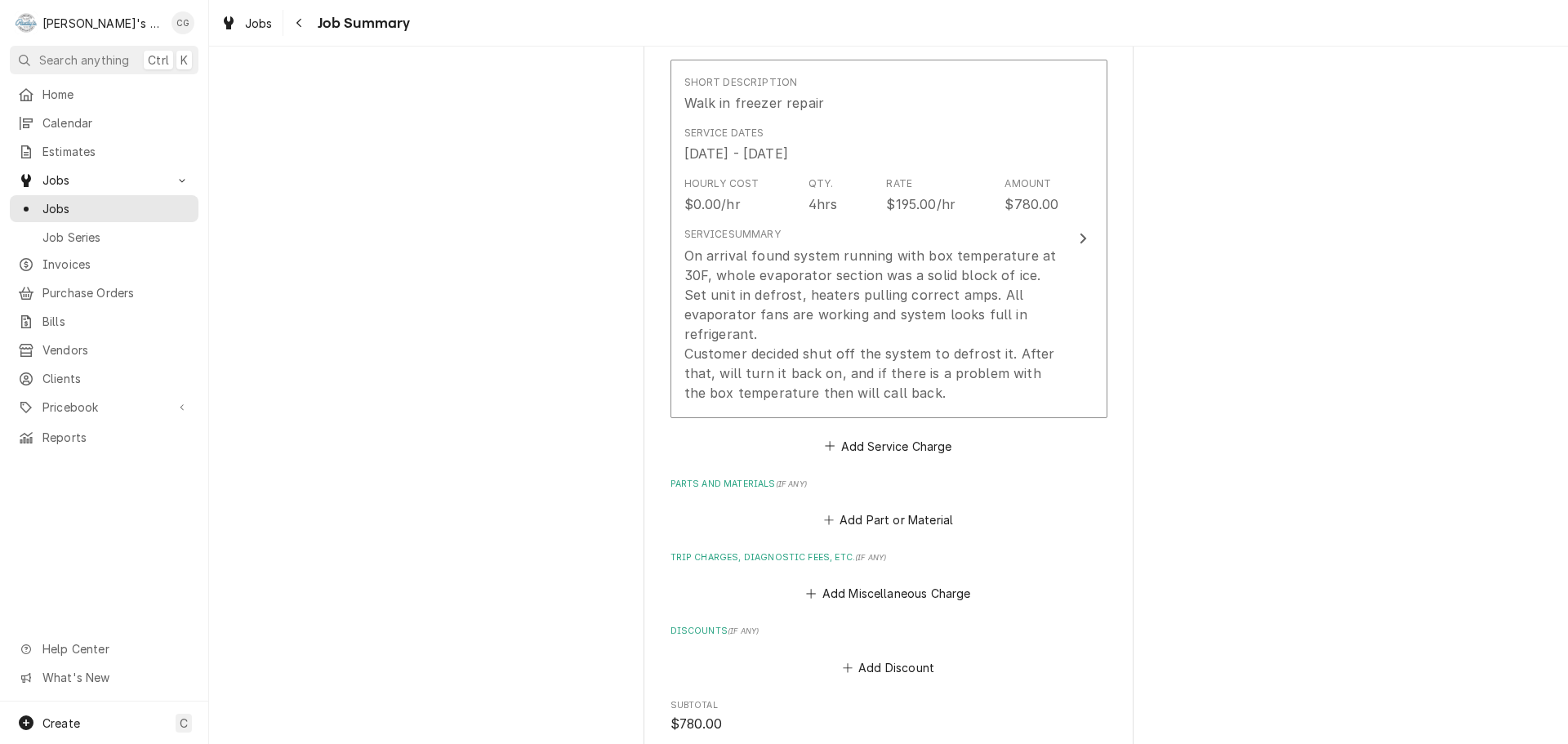
scroll to position [409, 0]
click at [910, 590] on button "Add Miscellaneous Charge" at bounding box center [888, 593] width 170 height 23
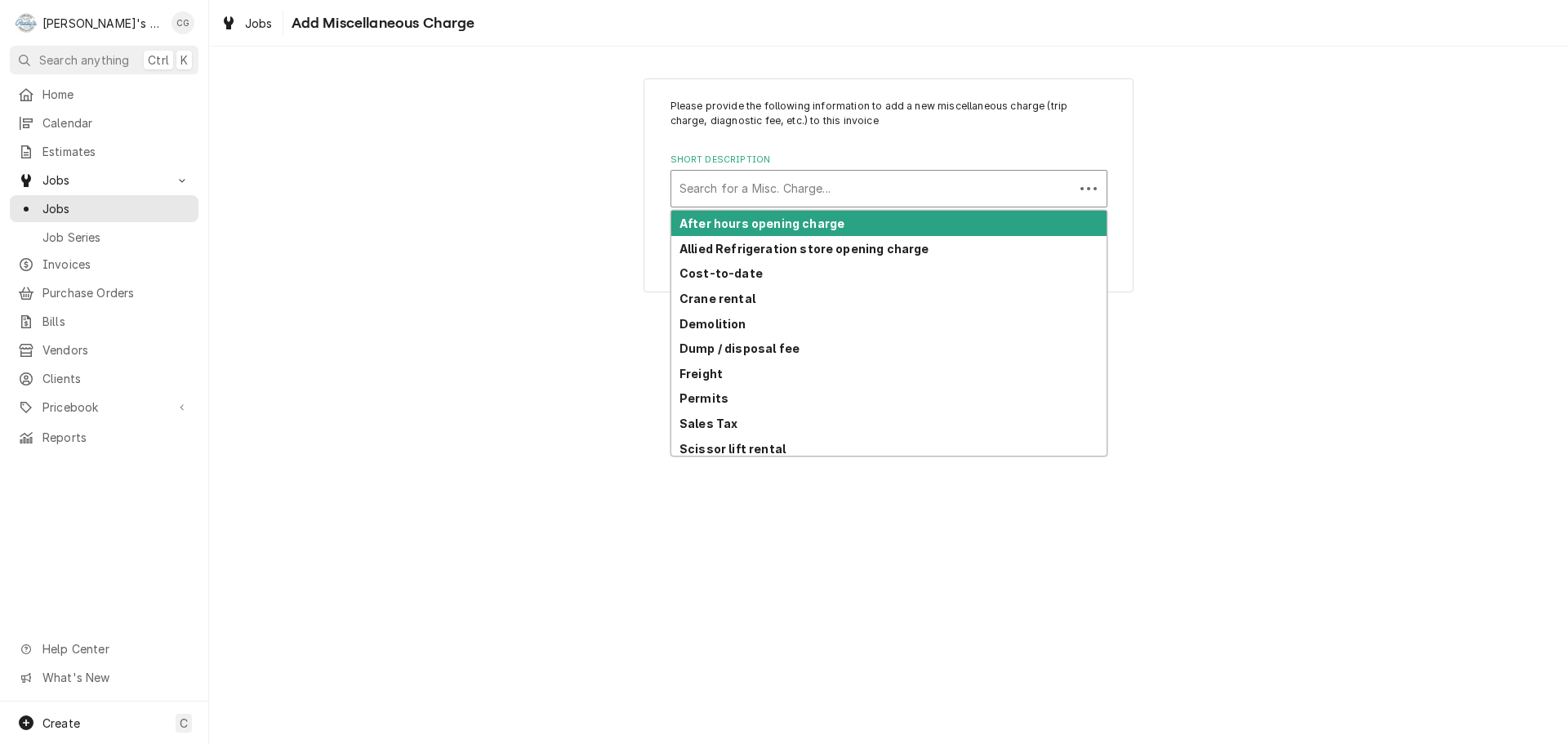
click at [801, 188] on div "Short Description" at bounding box center [873, 188] width 387 height 29
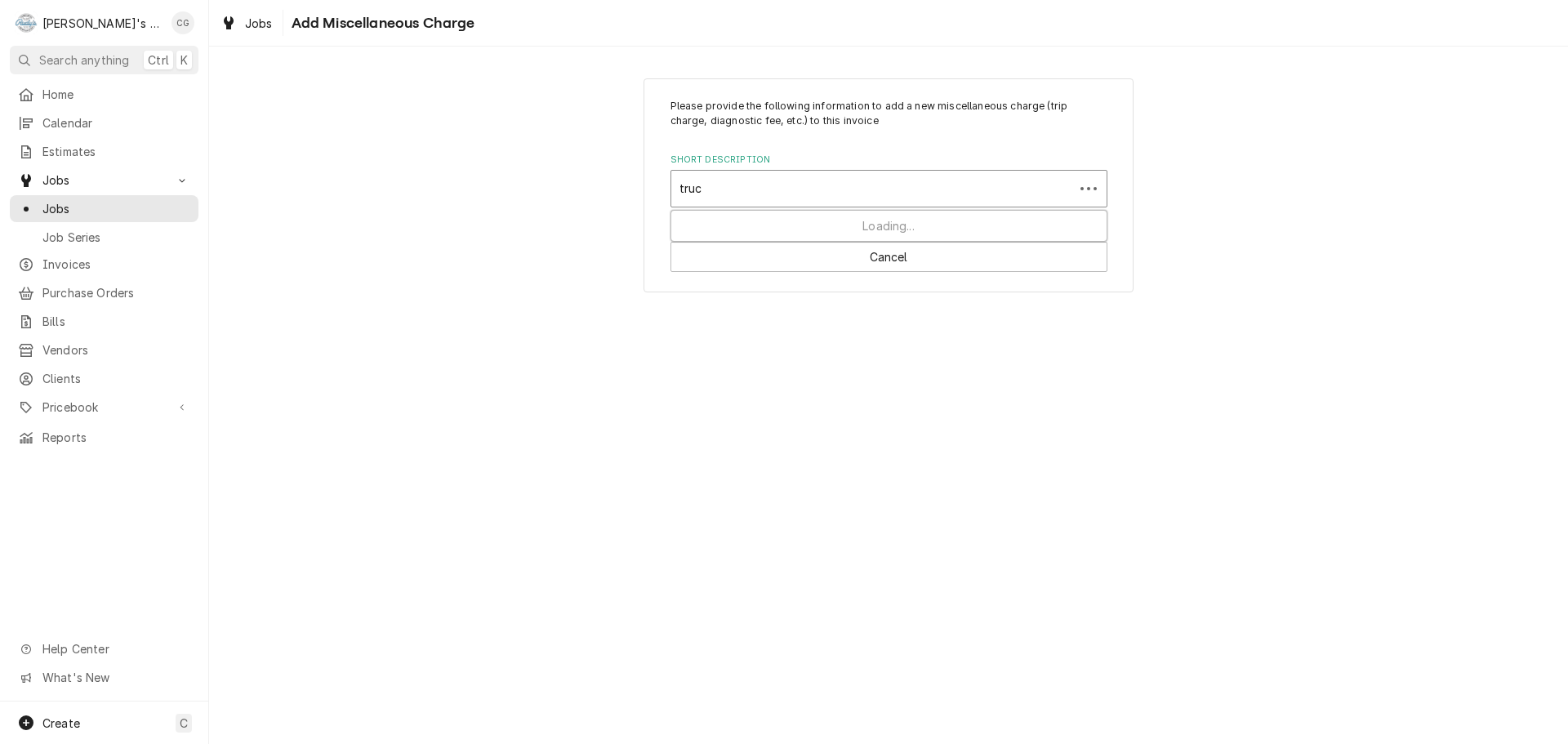
type input "truck"
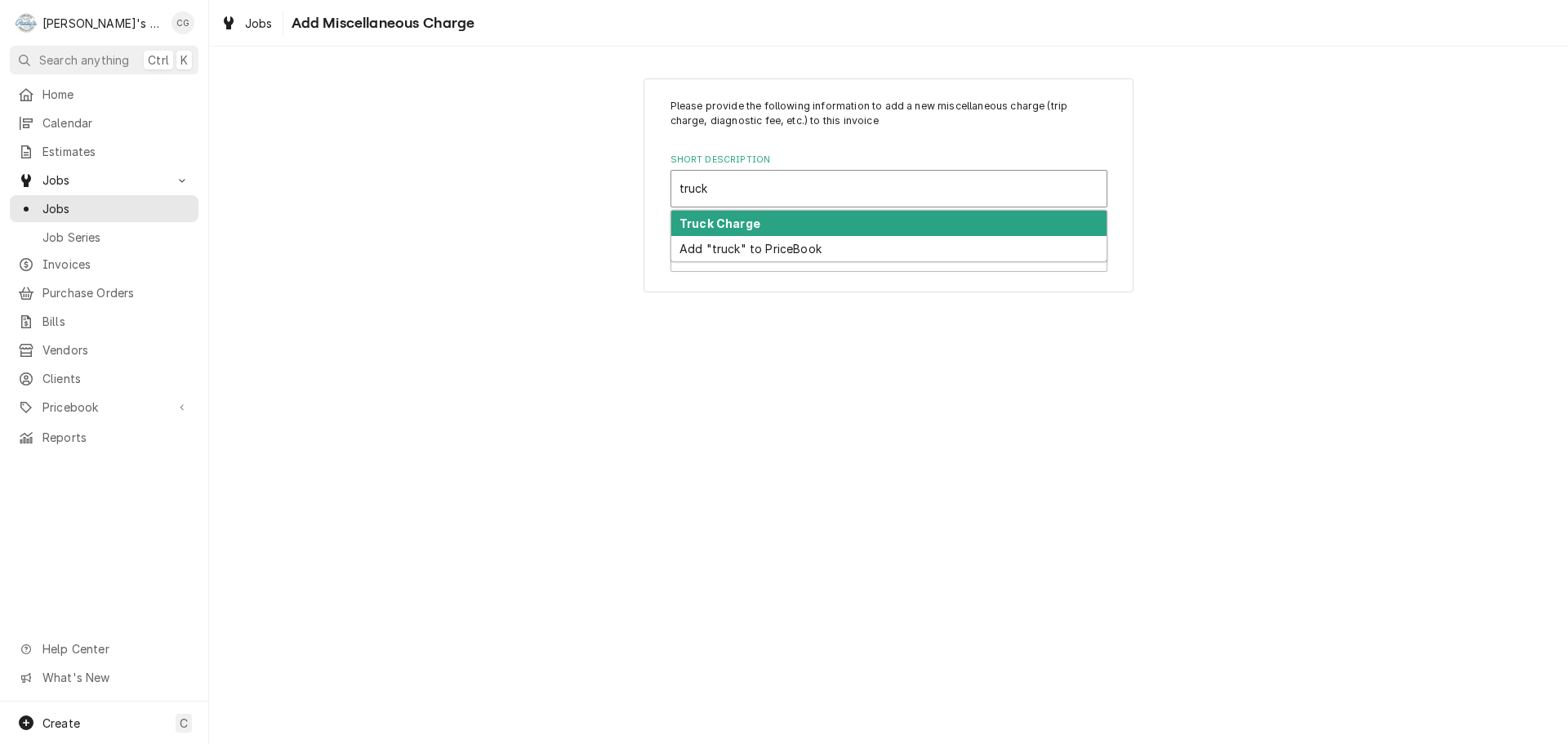
click at [787, 225] on div "Truck Charge" at bounding box center [889, 224] width 435 height 25
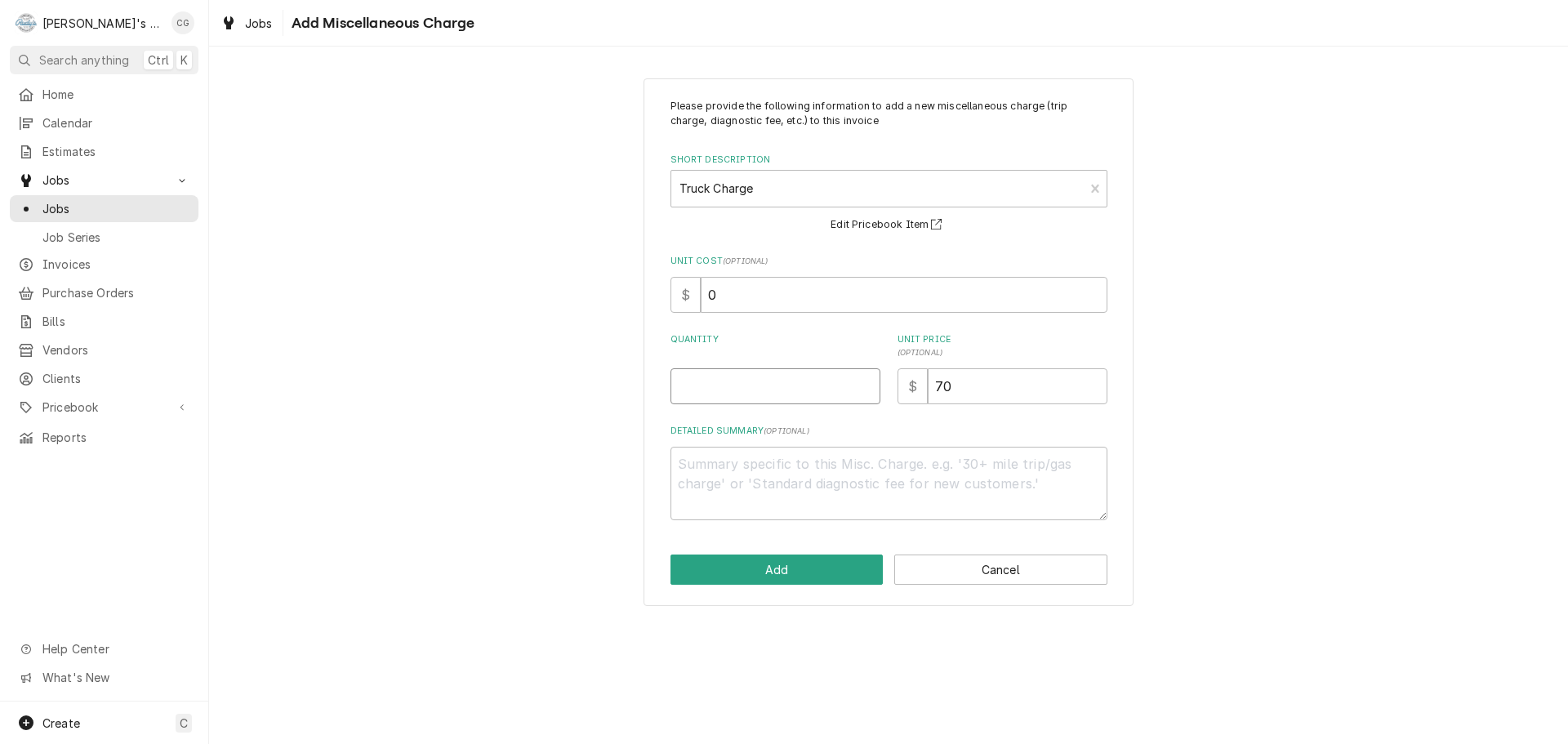
click at [803, 400] on input "Quantity" at bounding box center [776, 386] width 210 height 36
type textarea "x"
type input "1"
click at [791, 572] on button "Add" at bounding box center [777, 570] width 213 height 30
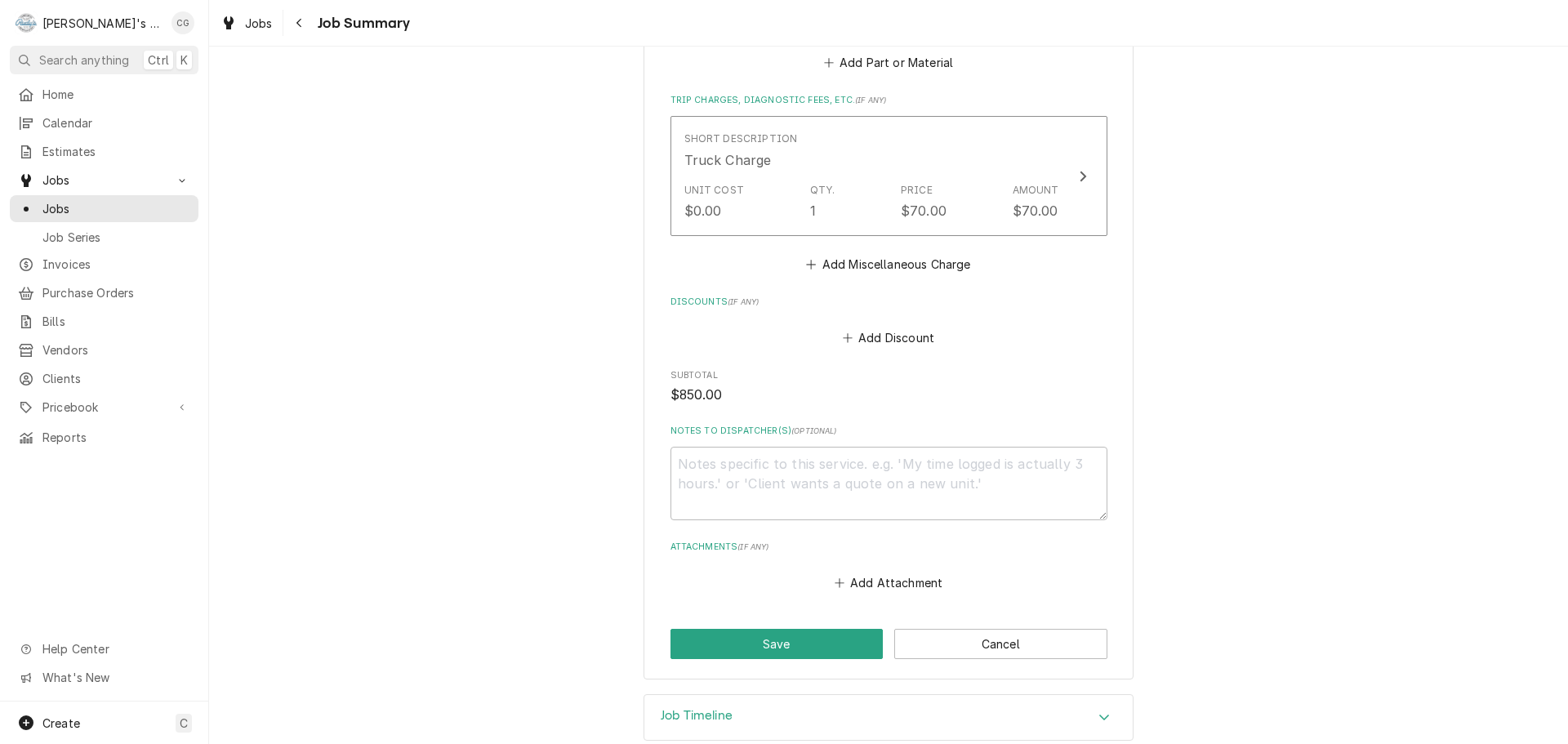
scroll to position [892, 0]
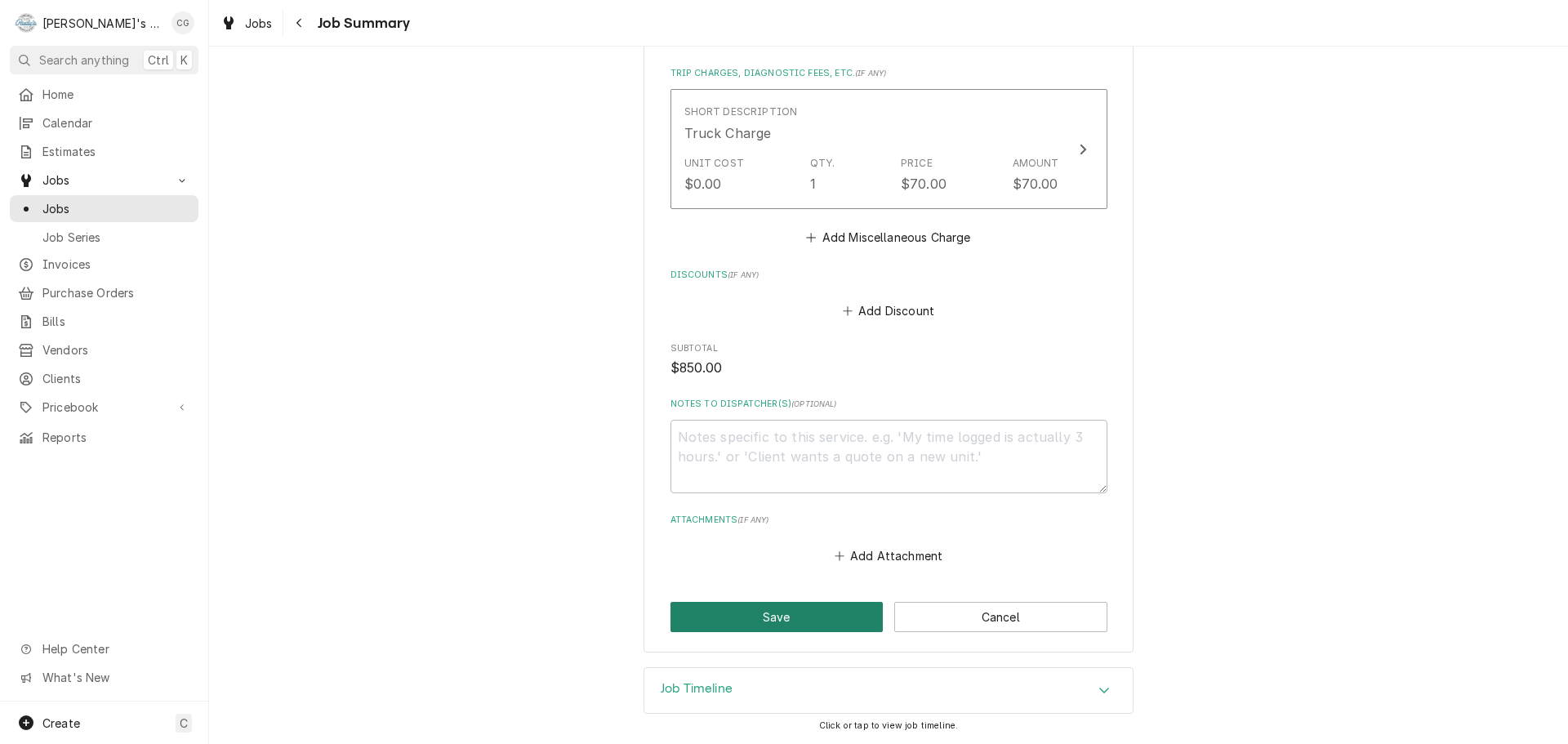
click at [768, 624] on button "Save" at bounding box center [777, 617] width 213 height 30
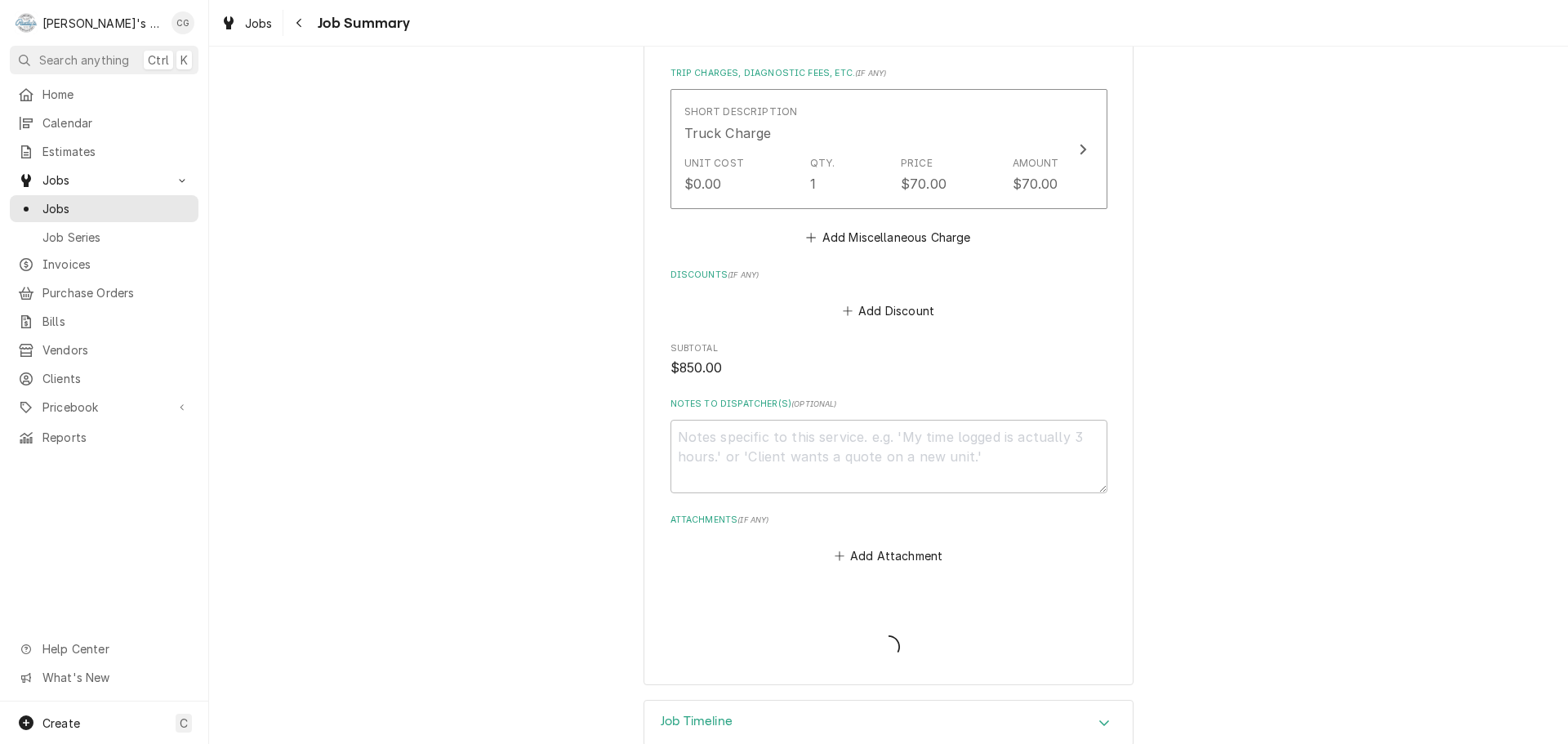
type textarea "x"
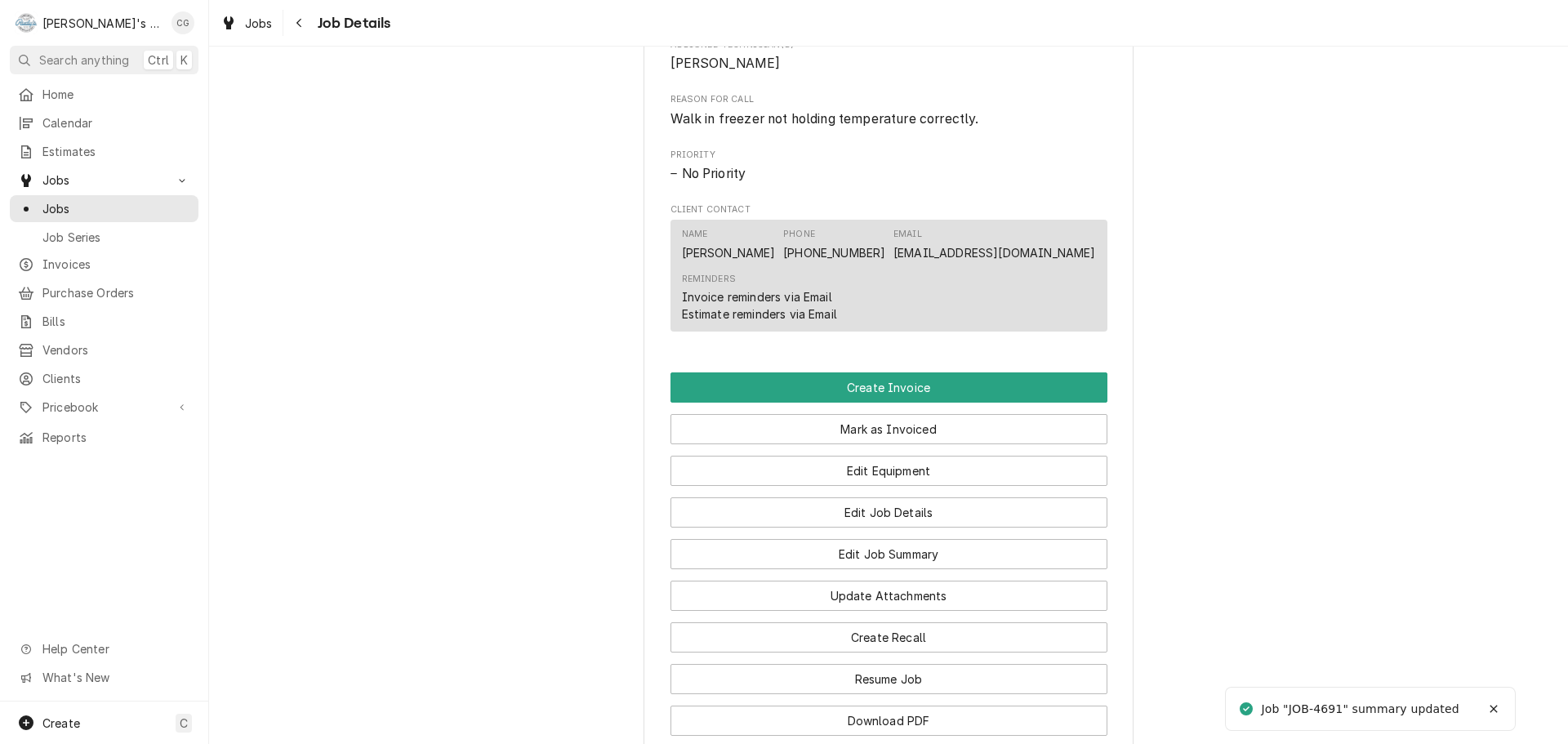
scroll to position [736, 0]
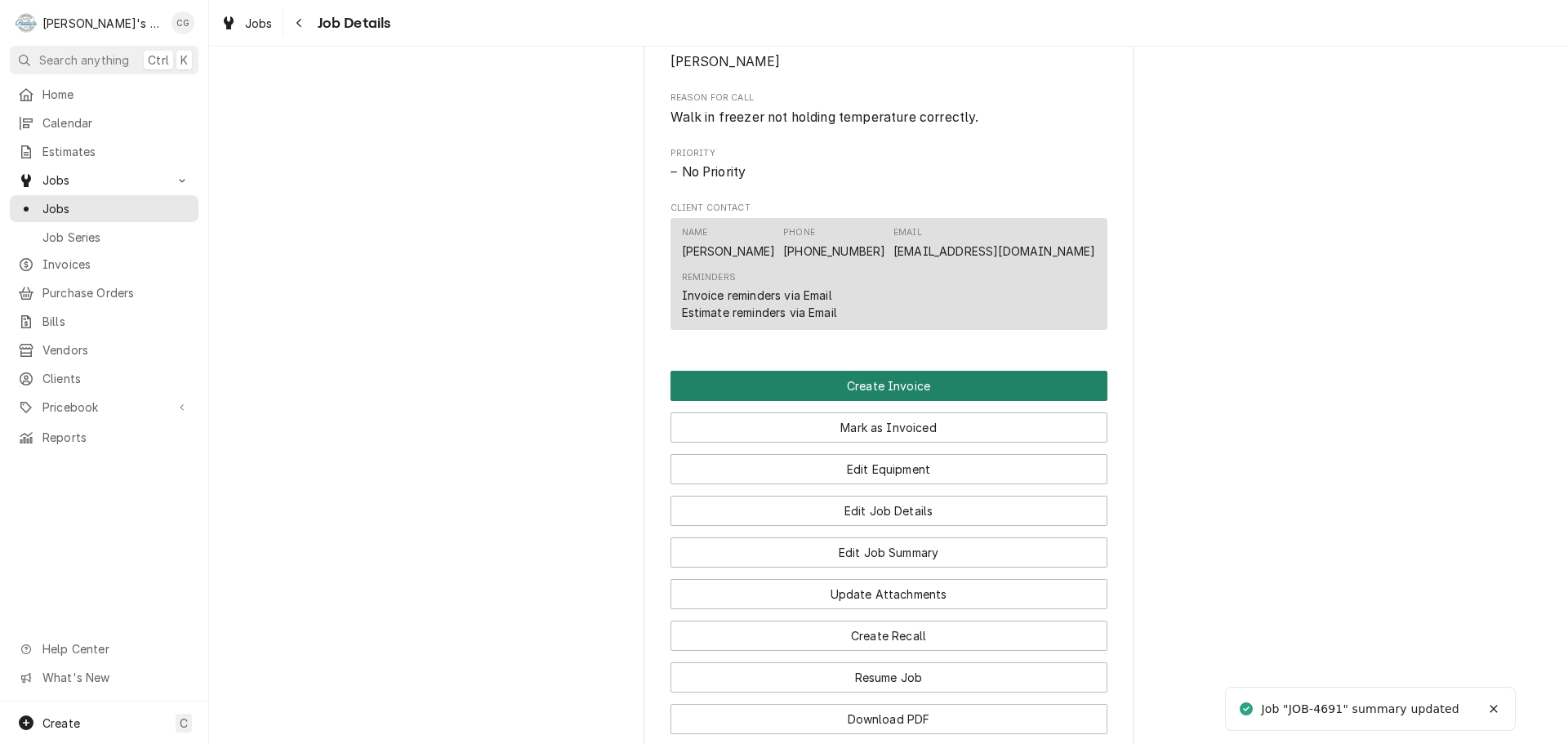
click at [894, 401] on button "Create Invoice" at bounding box center [889, 386] width 437 height 30
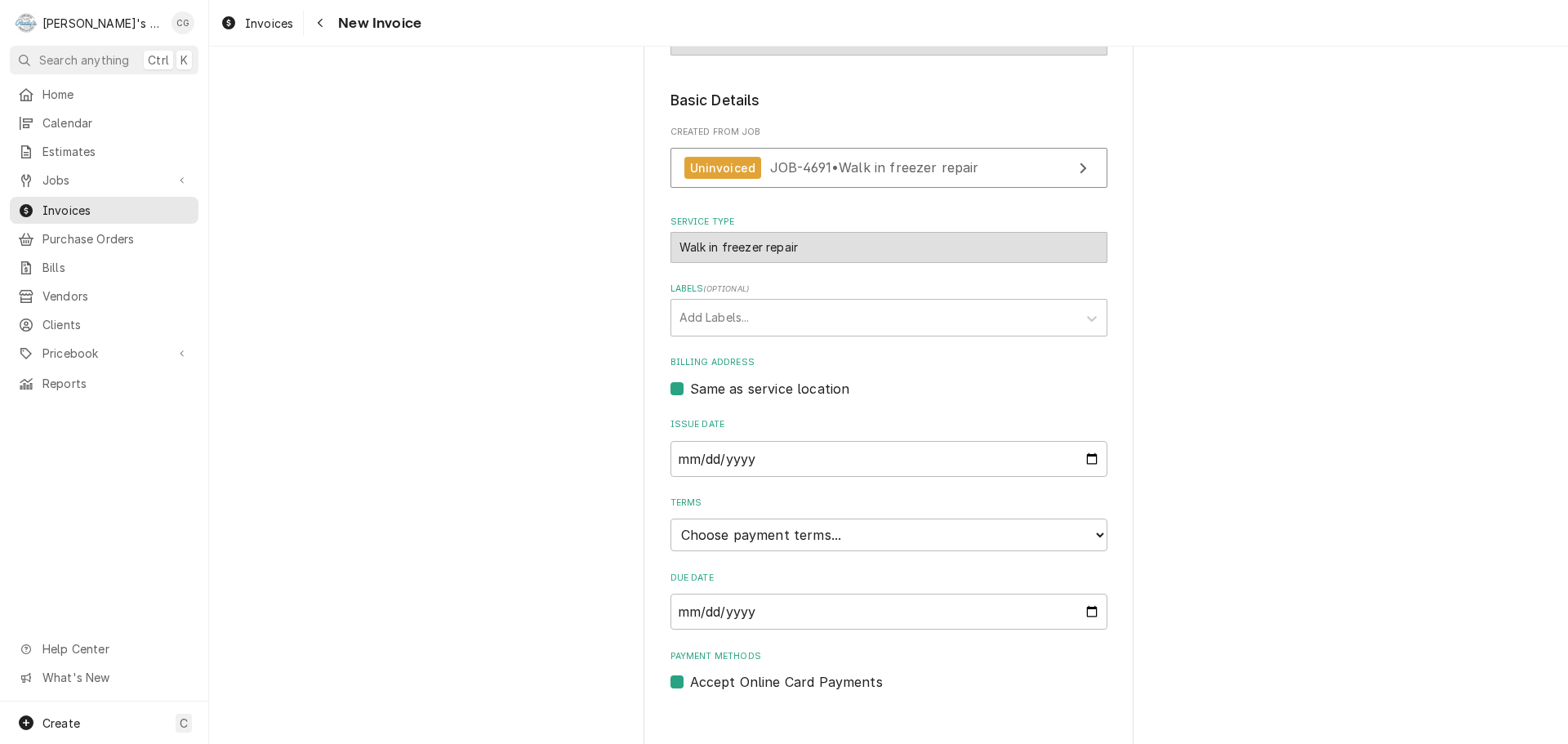
scroll to position [250, 0]
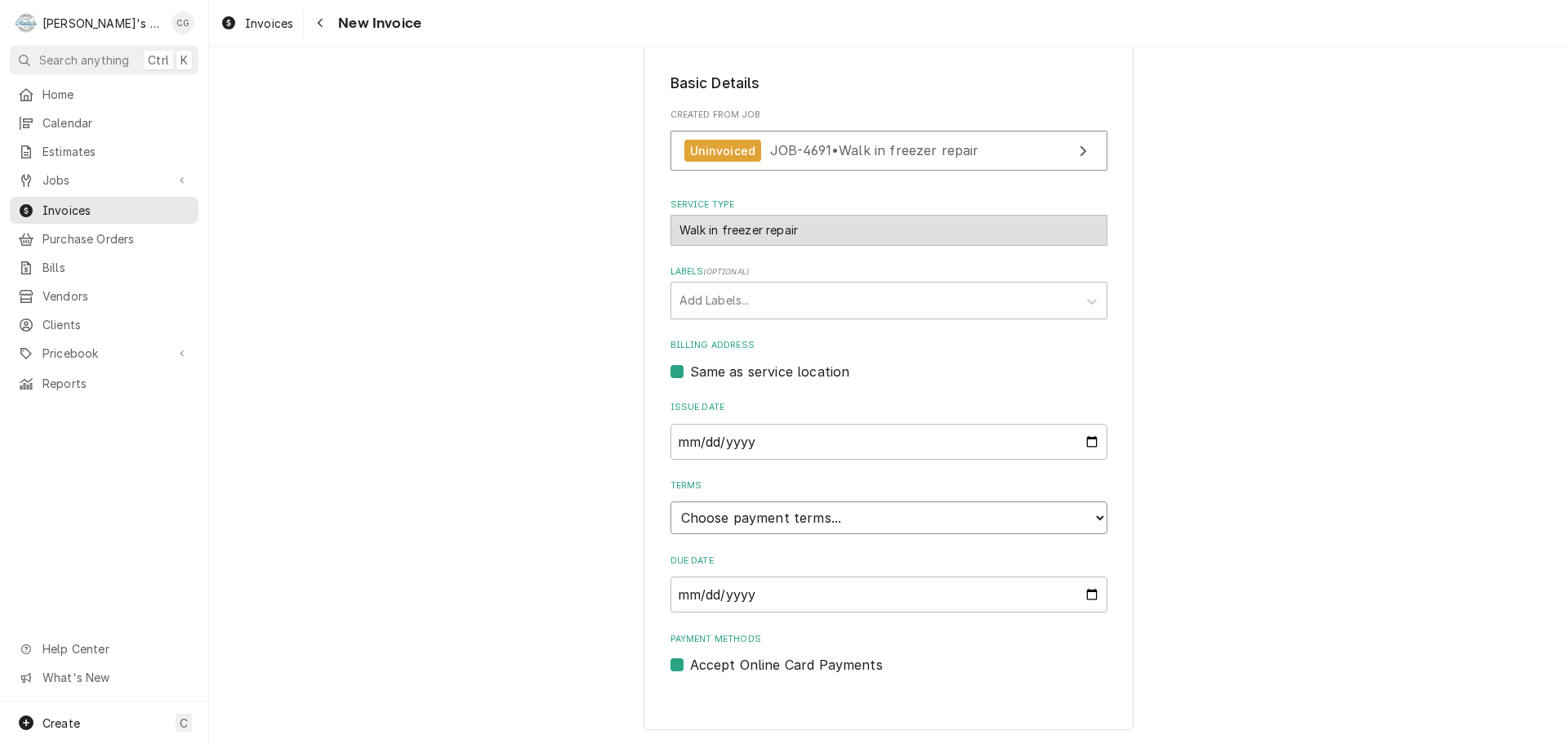
click at [804, 508] on select "Choose payment terms... Same Day Net 7 Net 14 Net 21 Net 30 Net 45 Net 60 Net 90" at bounding box center [889, 518] width 437 height 33
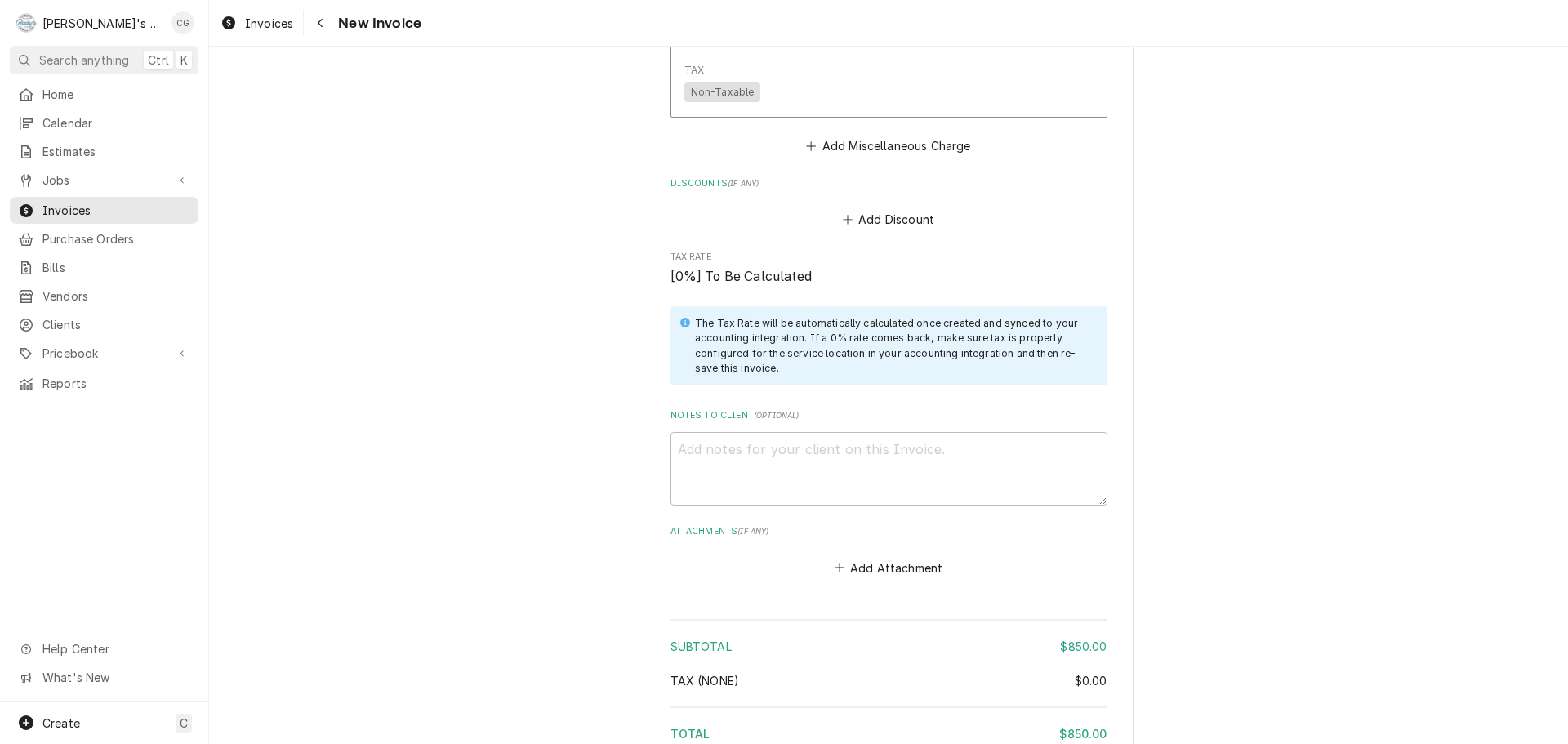
scroll to position [1819, 0]
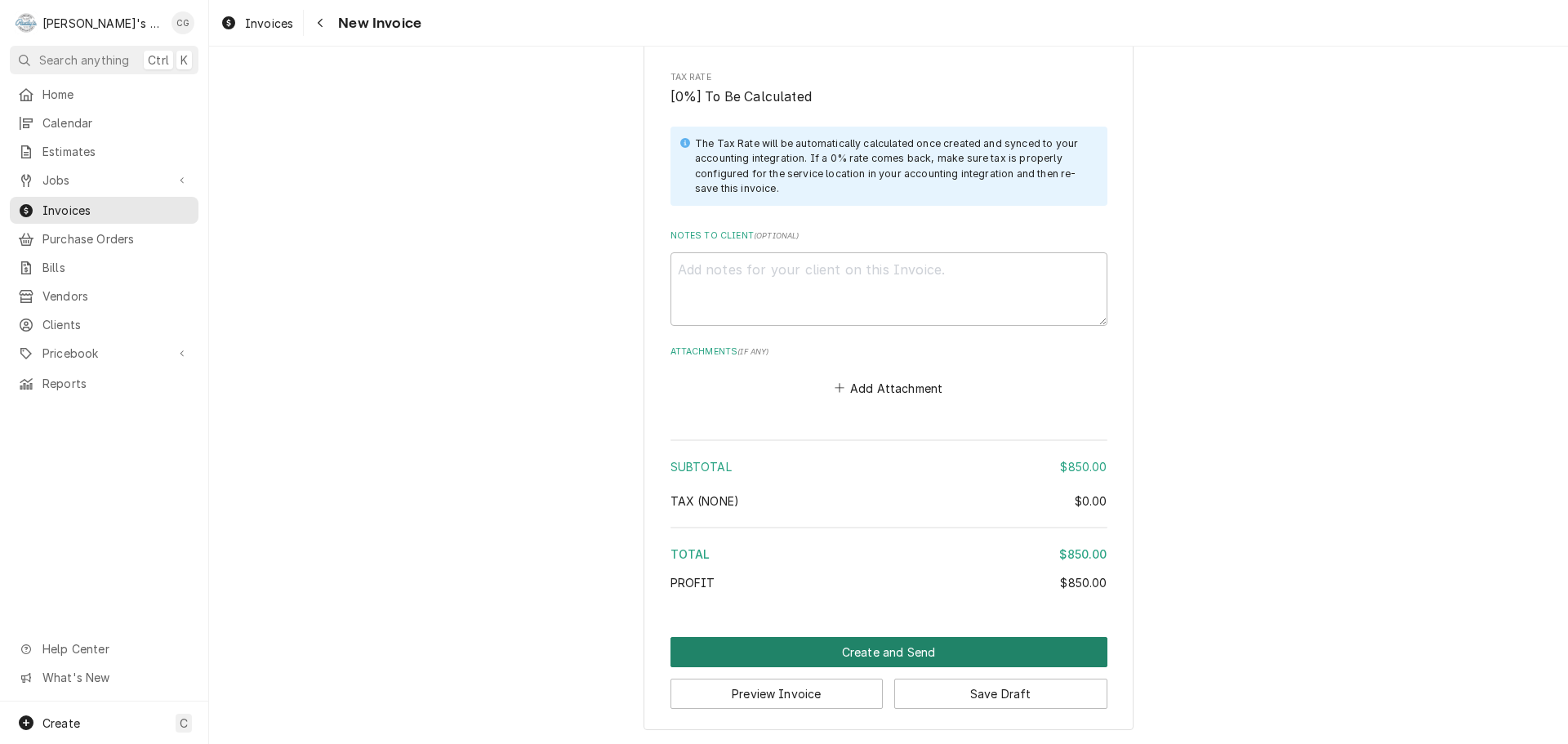
click at [955, 652] on button "Create and Send" at bounding box center [889, 652] width 437 height 30
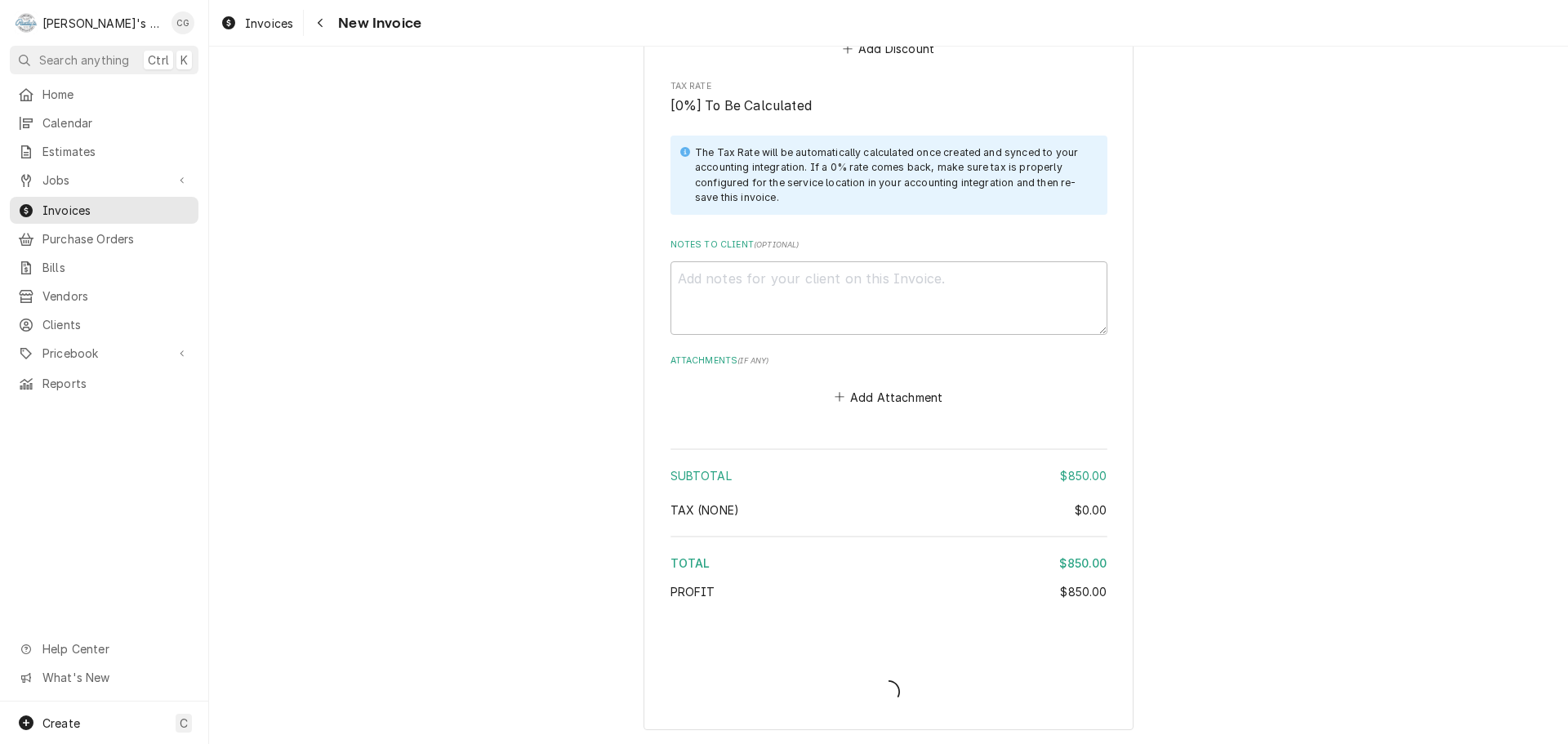
type textarea "x"
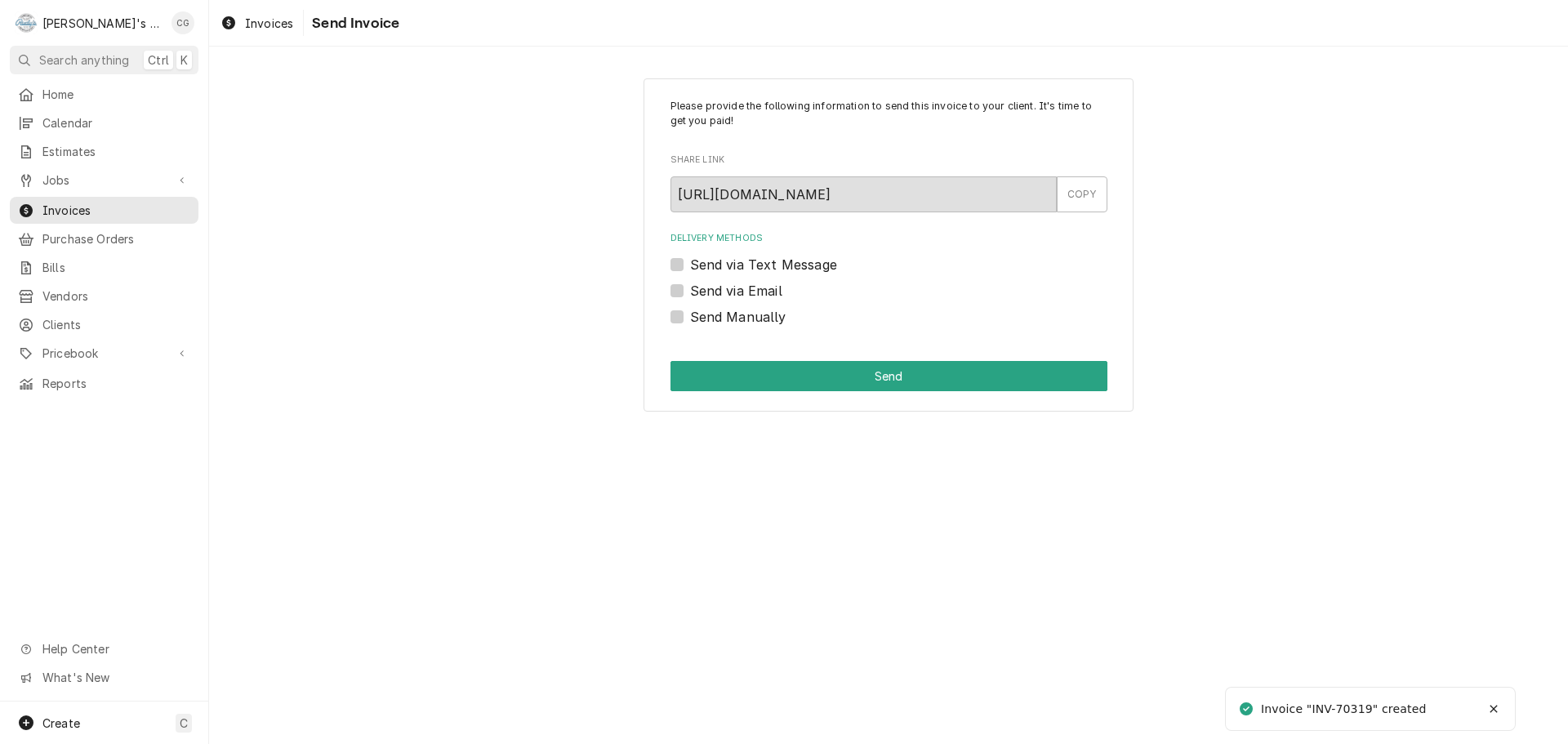
click at [690, 293] on label "Send via Email" at bounding box center [736, 290] width 92 height 19
click at [690, 293] on input "Send via Email" at bounding box center [908, 298] width 437 height 36
checkbox input "true"
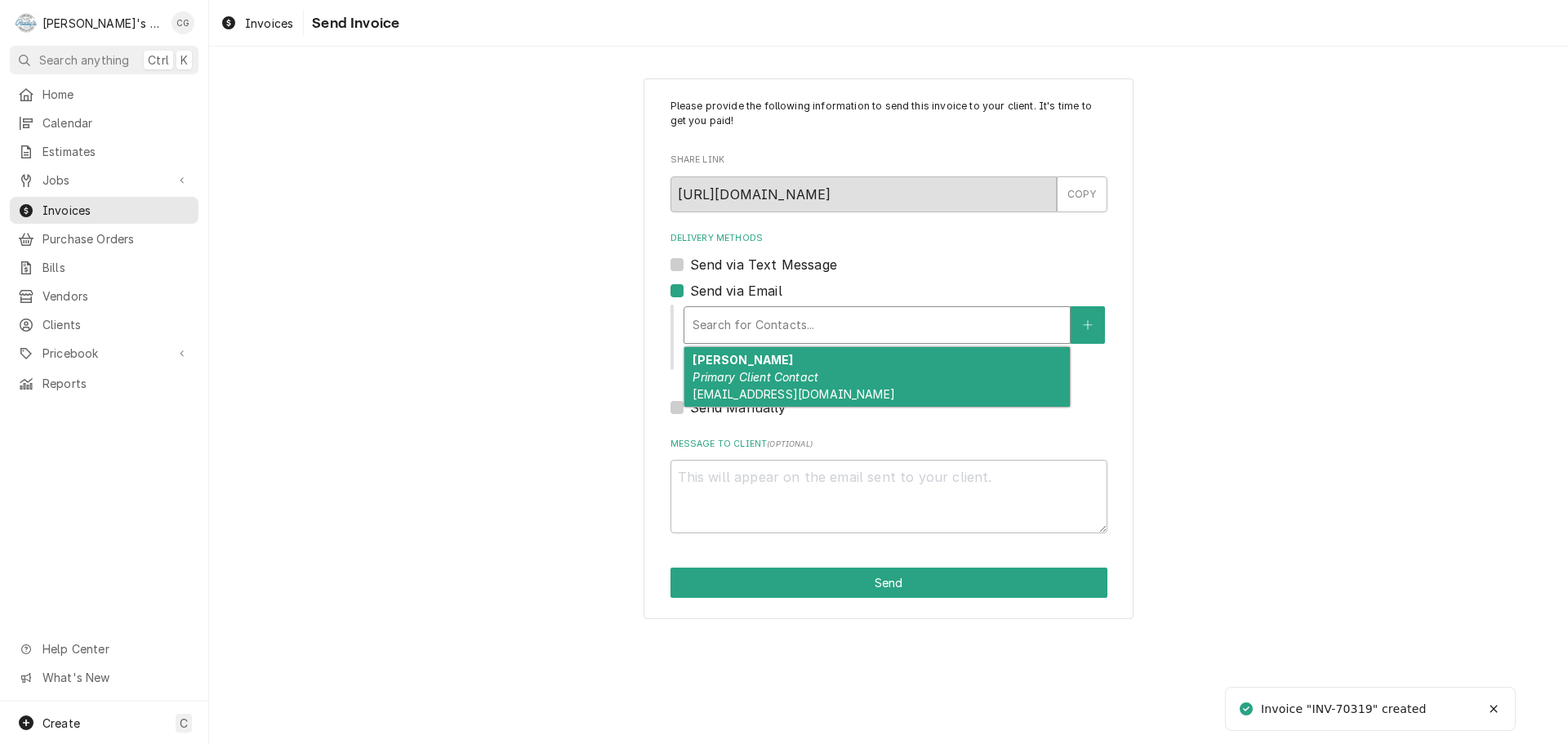
click at [828, 335] on div "Delivery Methods" at bounding box center [876, 325] width 369 height 29
click at [831, 376] on div "Alan Nagy Primary Client Contact violablythectr@gmail.com" at bounding box center [877, 377] width 386 height 60
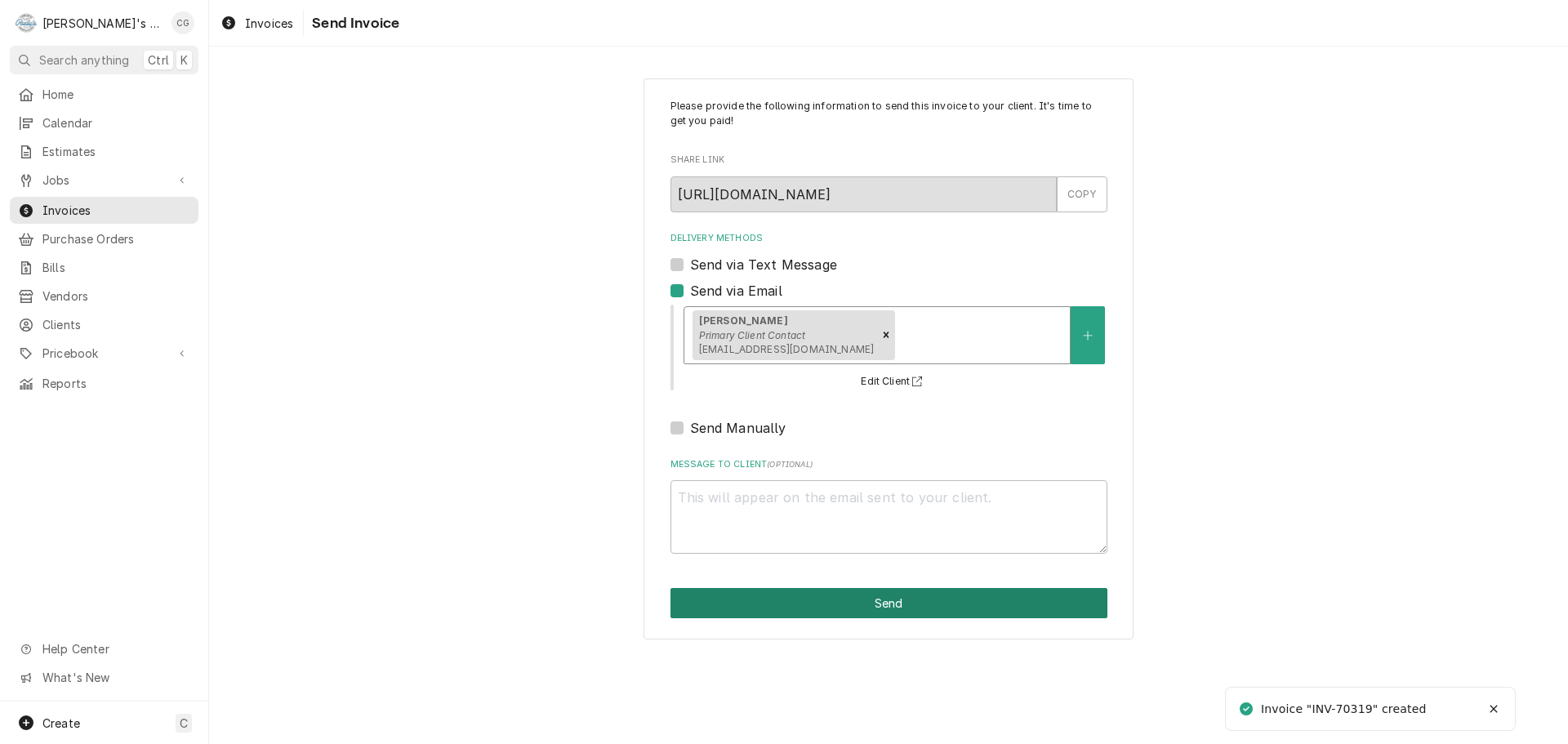
click at [879, 615] on button "Send" at bounding box center [889, 604] width 437 height 30
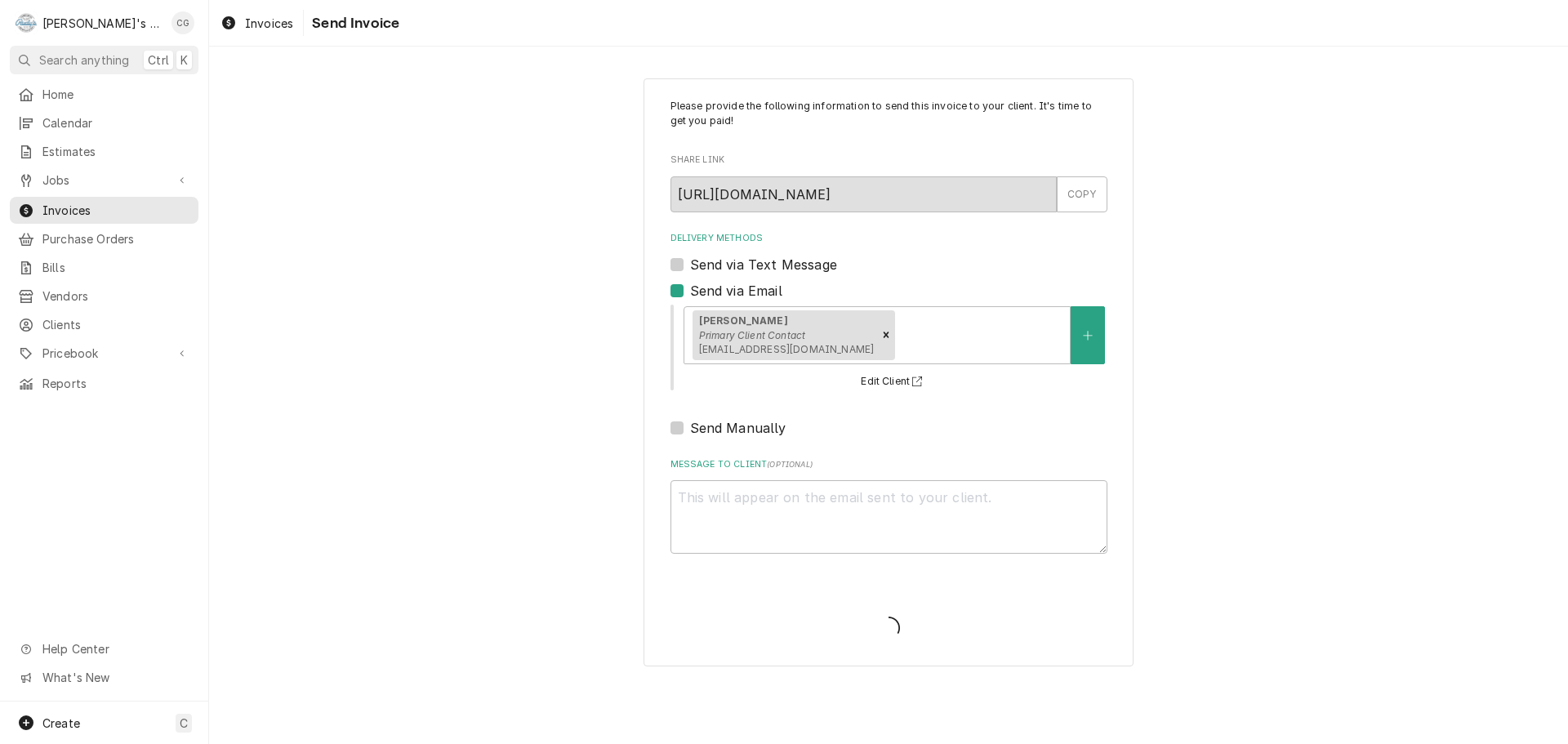
type textarea "x"
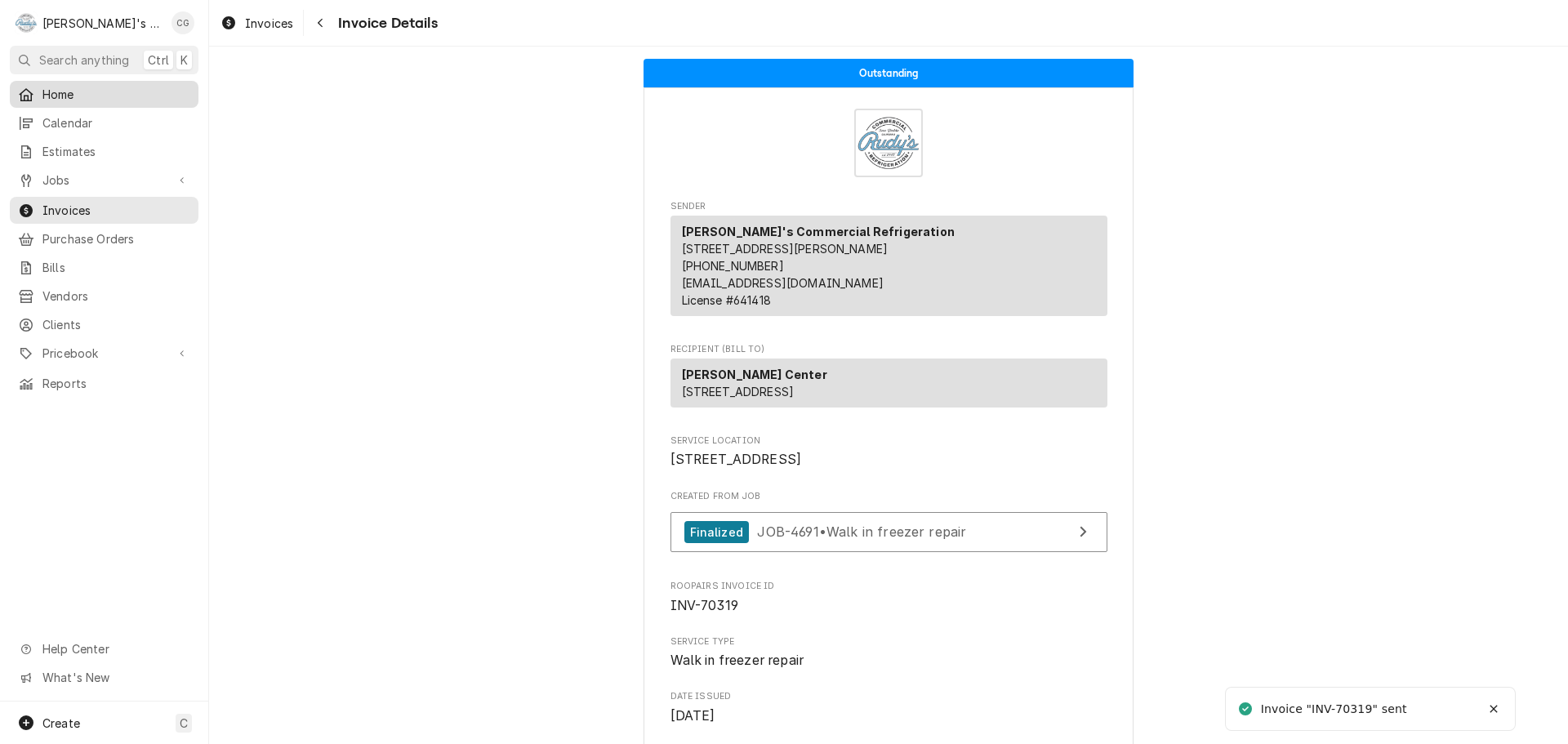
click at [112, 90] on span "Home" at bounding box center [117, 94] width 148 height 17
